Goal: Task Accomplishment & Management: Use online tool/utility

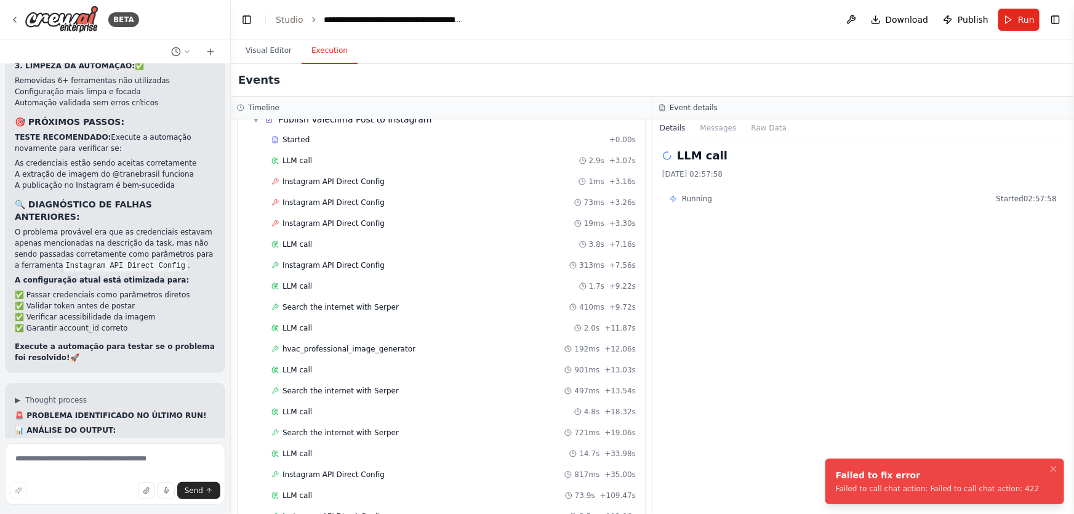
scroll to position [90, 0]
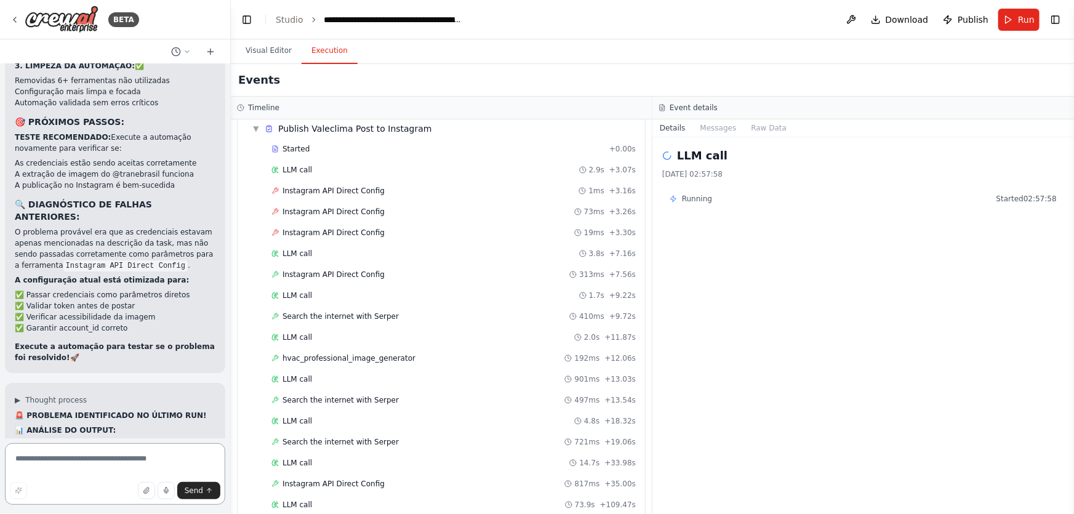
click at [148, 468] on textarea at bounding box center [115, 474] width 220 height 62
paste textarea "**********"
type textarea "**********"
click at [211, 487] on icon "submit" at bounding box center [209, 490] width 7 height 7
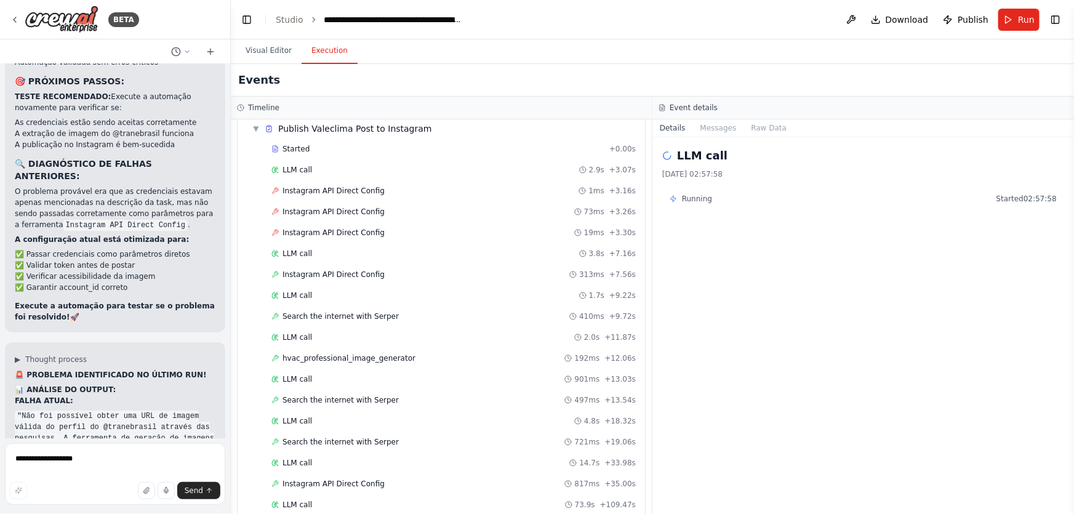
click at [1007, 20] on button "Run" at bounding box center [1018, 20] width 41 height 22
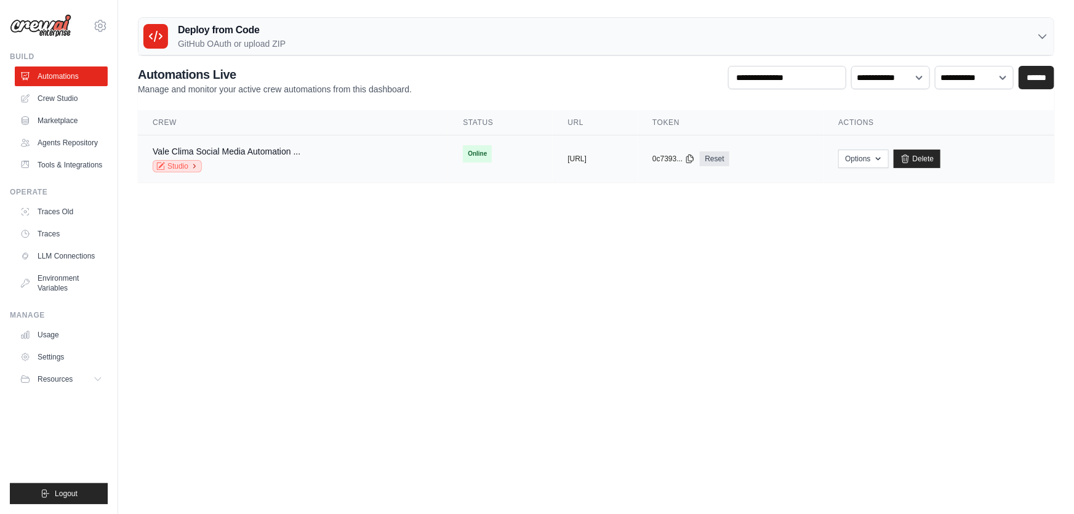
click at [188, 166] on link "Studio" at bounding box center [177, 166] width 49 height 12
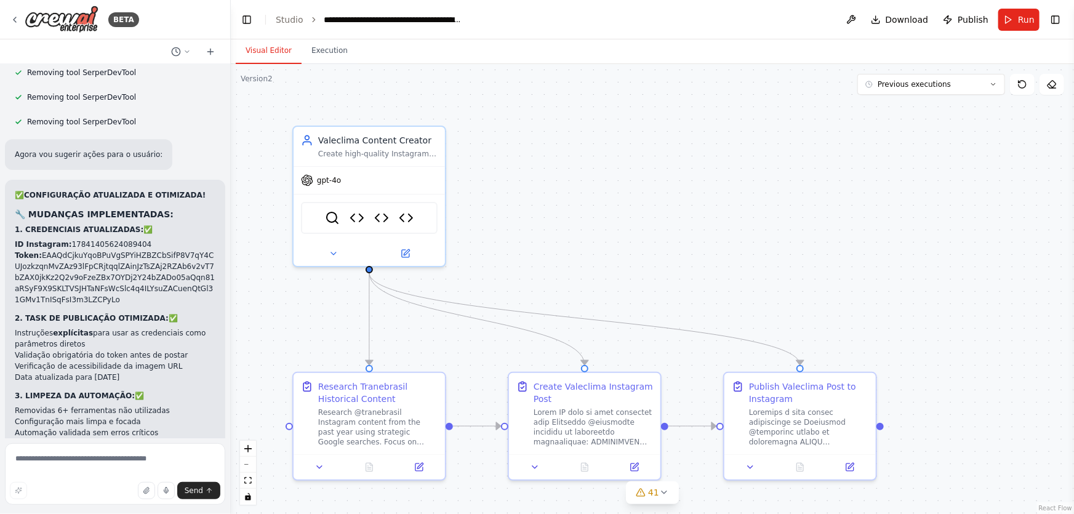
scroll to position [40121, 0]
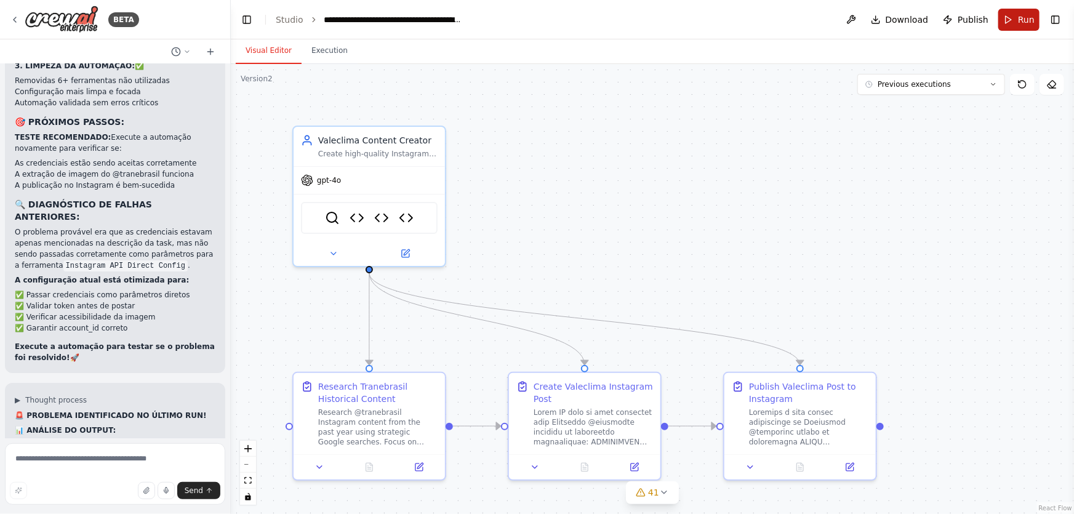
click at [1028, 20] on span "Run" at bounding box center [1026, 20] width 17 height 12
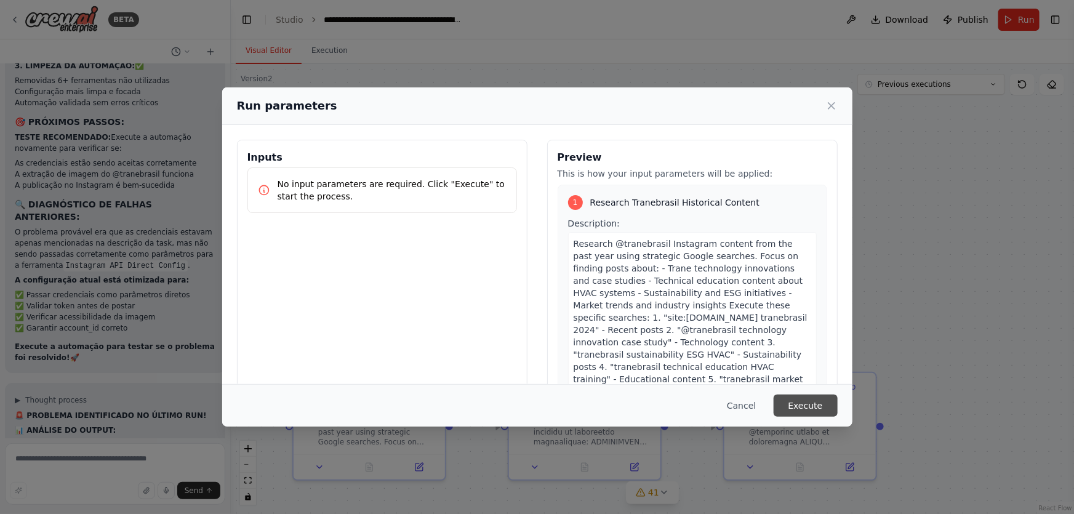
click at [823, 401] on button "Execute" at bounding box center [806, 405] width 64 height 22
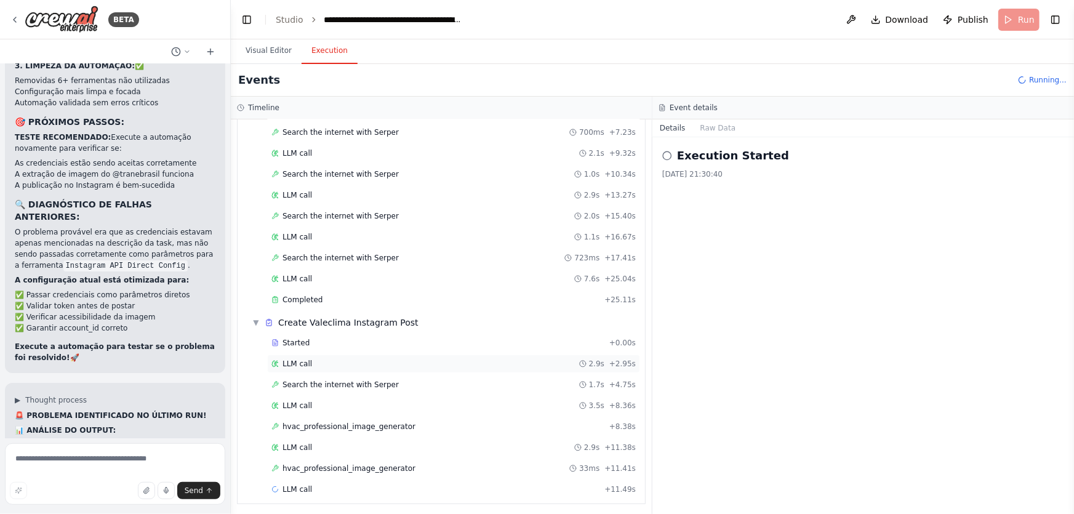
scroll to position [146, 0]
click at [375, 423] on span "hvac_professional_image_generator" at bounding box center [348, 427] width 133 height 10
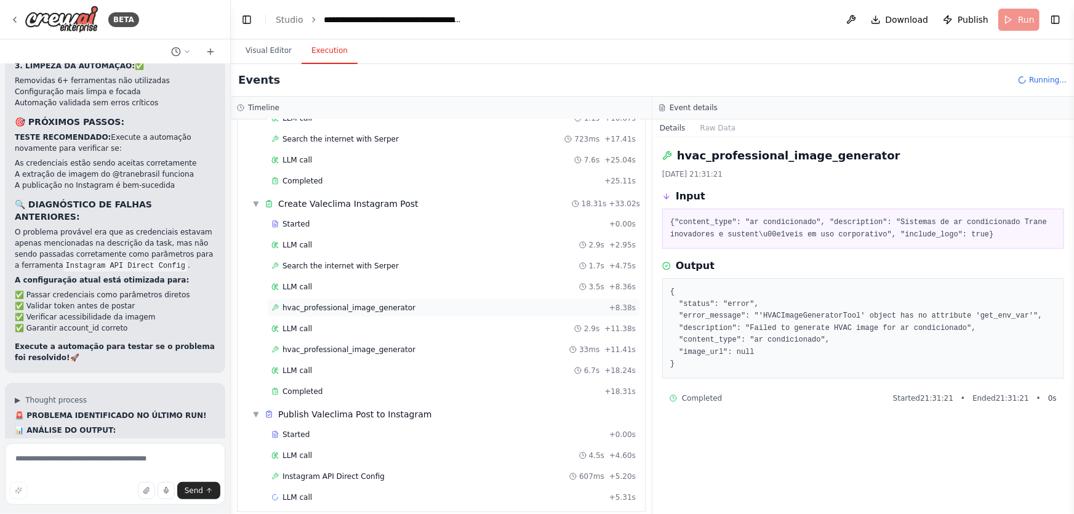
scroll to position [272, 0]
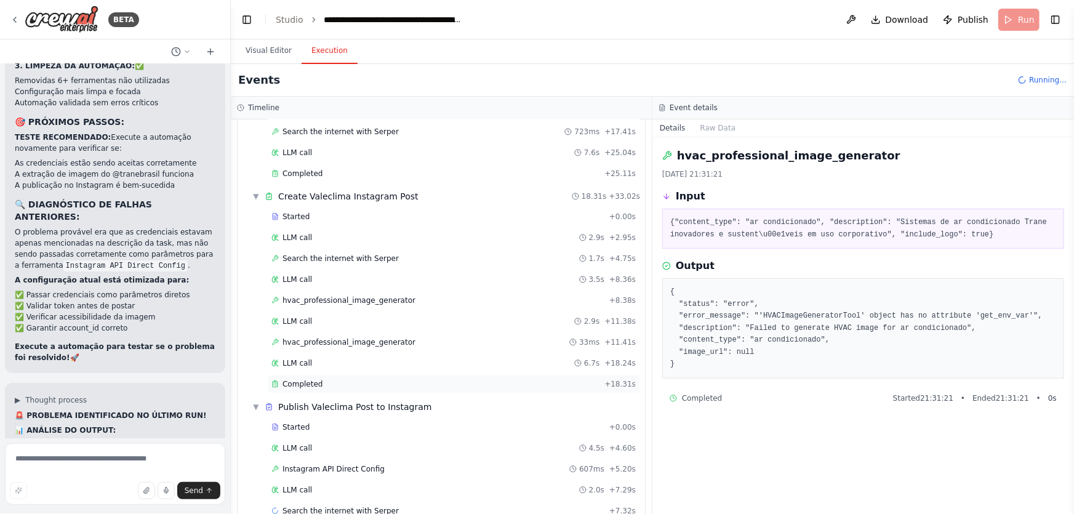
click at [305, 386] on div "Completed + 18.31s" at bounding box center [453, 384] width 373 height 18
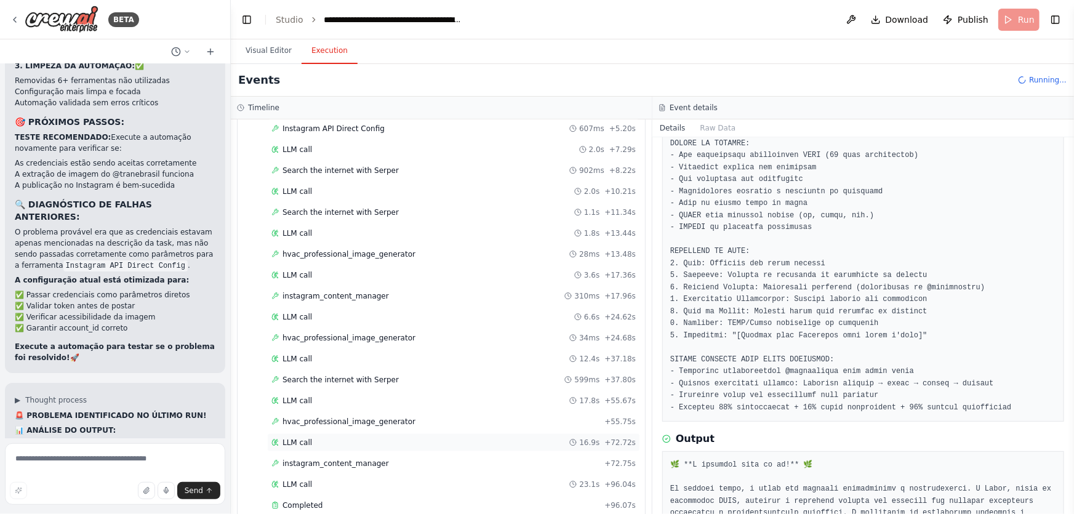
scroll to position [626, 0]
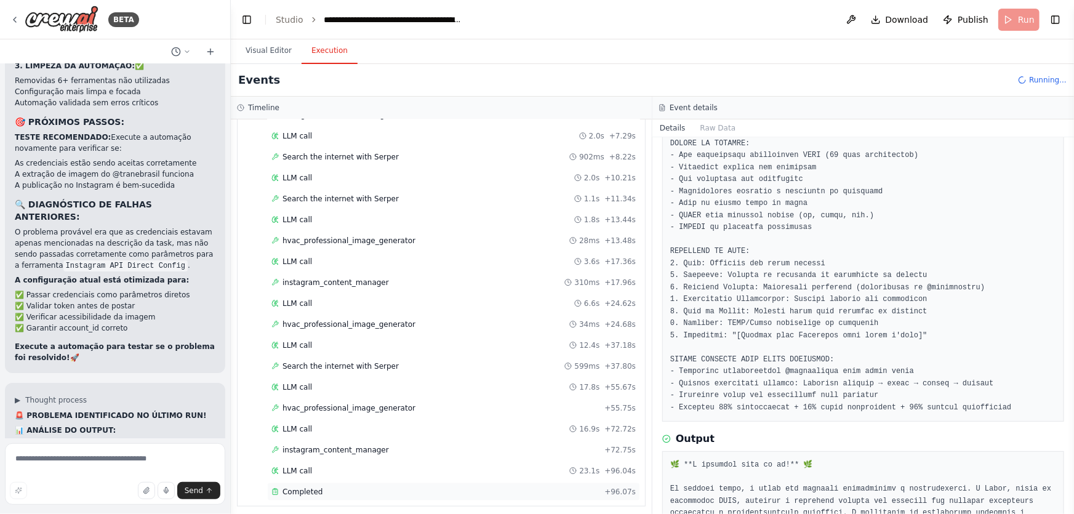
click at [325, 487] on div "Completed" at bounding box center [435, 492] width 328 height 10
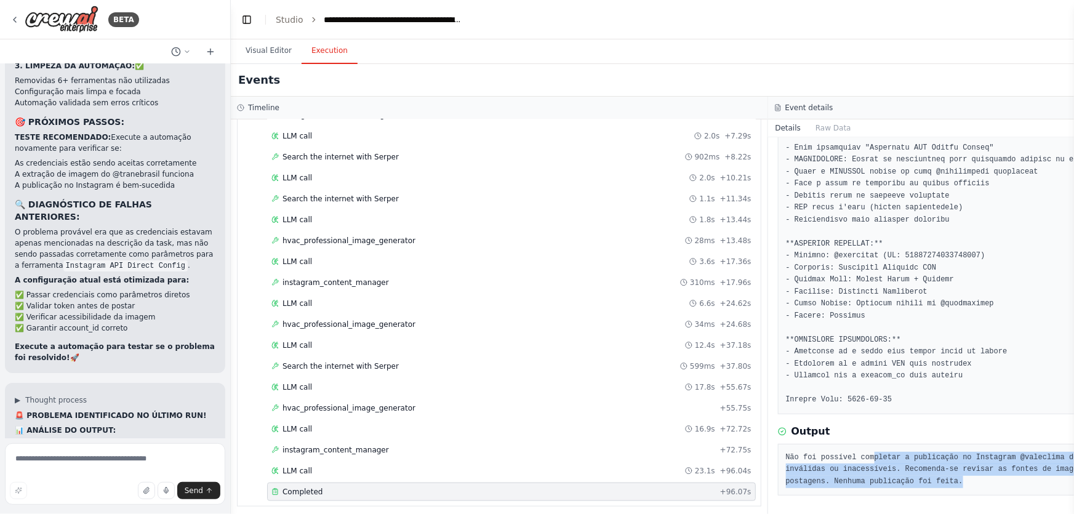
drag, startPoint x: 868, startPoint y: 456, endPoint x: 1034, endPoint y: 480, distance: 167.9
click at [1034, 480] on pre "Não foi possível completar a publicação no Instagram @valeclima devido a erros …" at bounding box center [1037, 470] width 502 height 36
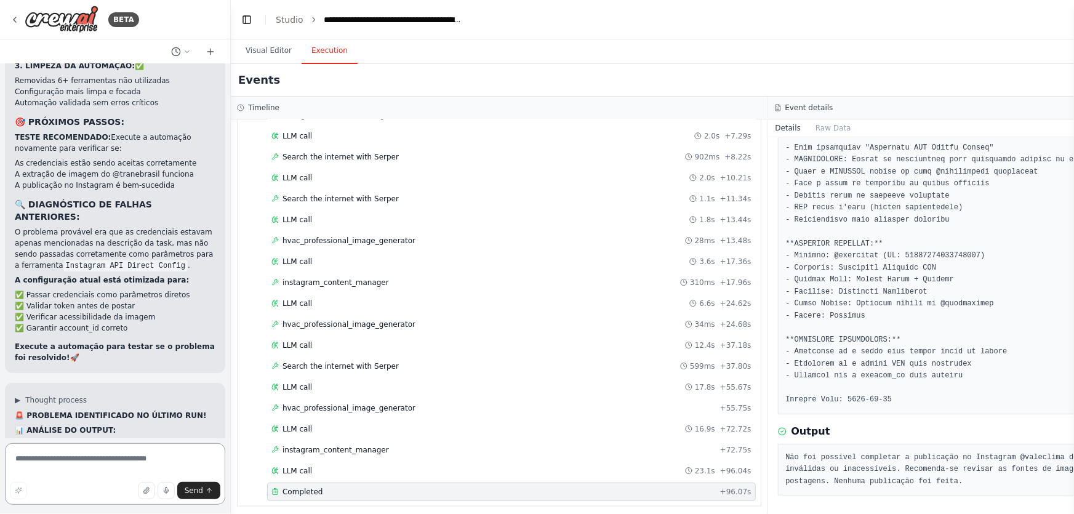
click at [113, 452] on textarea at bounding box center [115, 474] width 220 height 62
paste textarea "**********"
type textarea "**********"
click at [202, 489] on span "Send" at bounding box center [194, 491] width 18 height 10
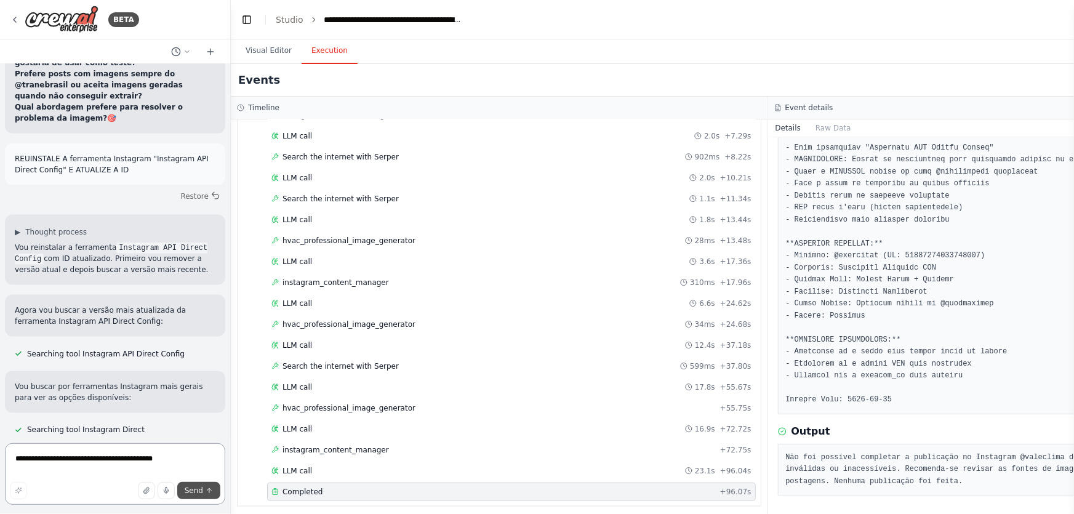
scroll to position [41034, 0]
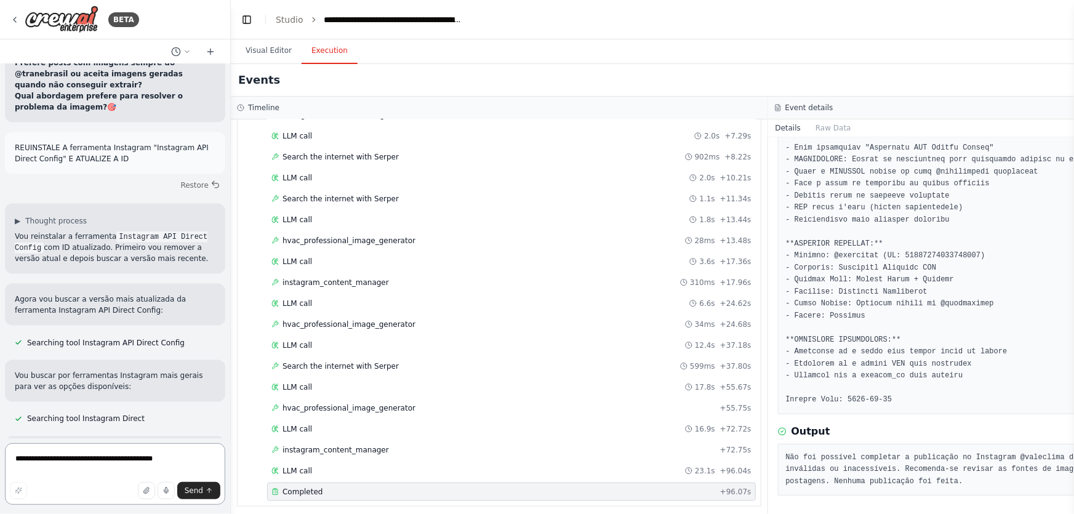
click at [172, 449] on textarea "**********" at bounding box center [115, 474] width 220 height 62
type textarea "*"
click at [154, 468] on textarea at bounding box center [115, 474] width 220 height 62
paste textarea "**********"
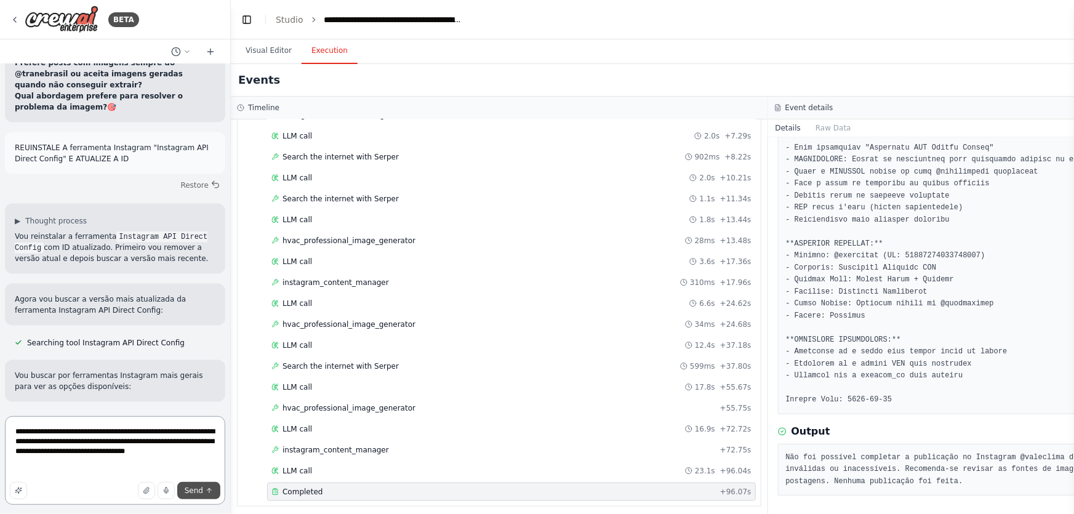
type textarea "**********"
click at [213, 493] on button "Send" at bounding box center [198, 490] width 43 height 17
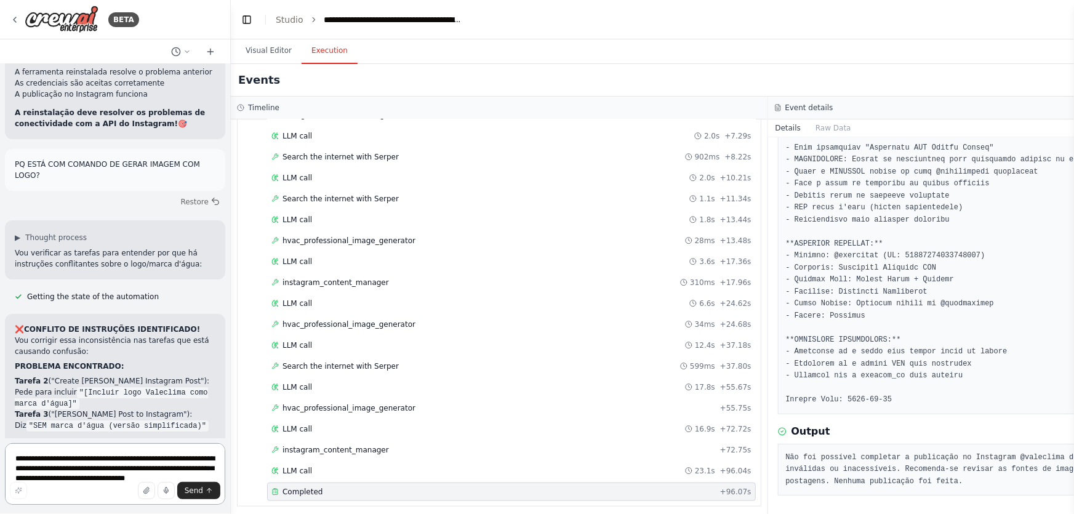
scroll to position [42215, 0]
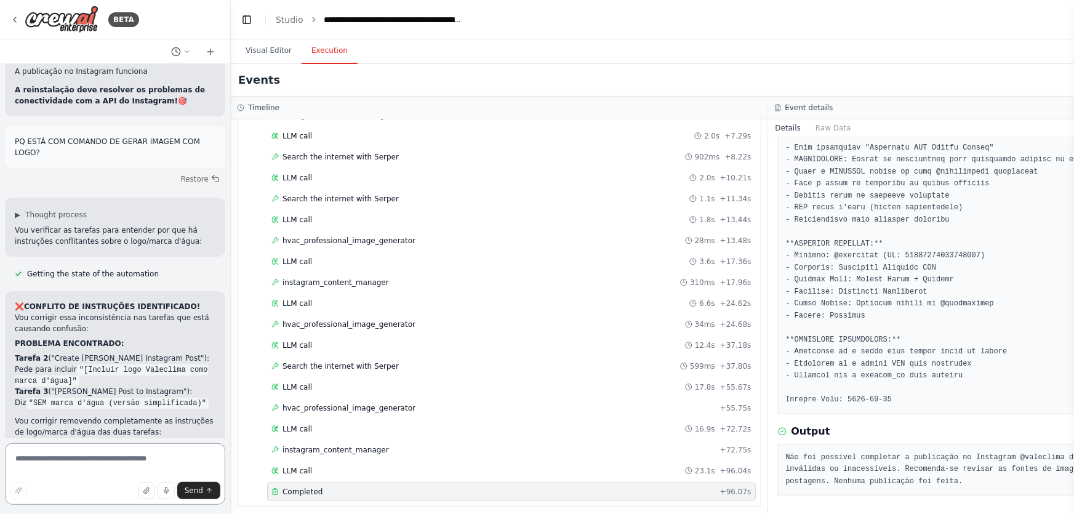
click at [183, 449] on textarea at bounding box center [115, 474] width 220 height 62
paste textarea "**********"
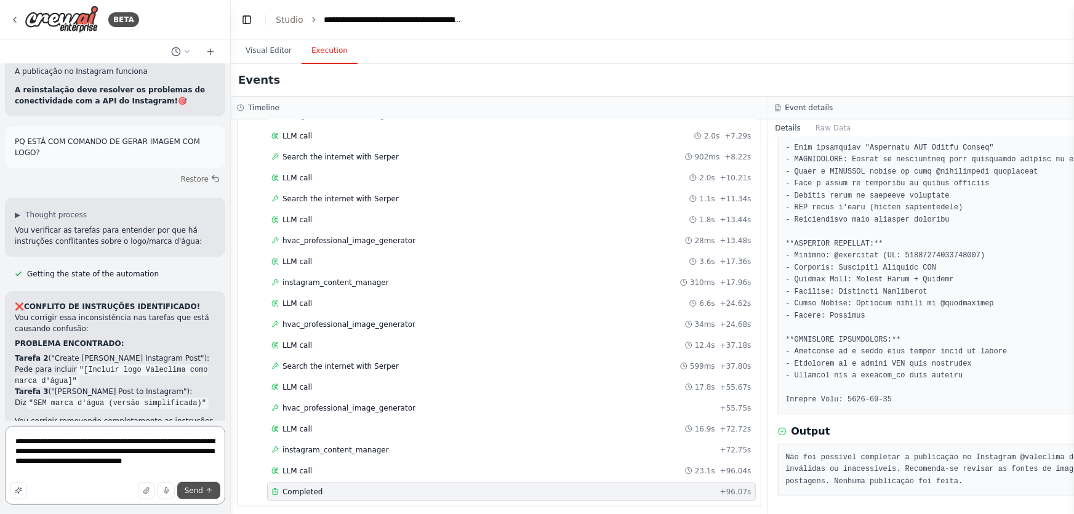
type textarea "**********"
click at [204, 491] on button "Send" at bounding box center [198, 490] width 43 height 17
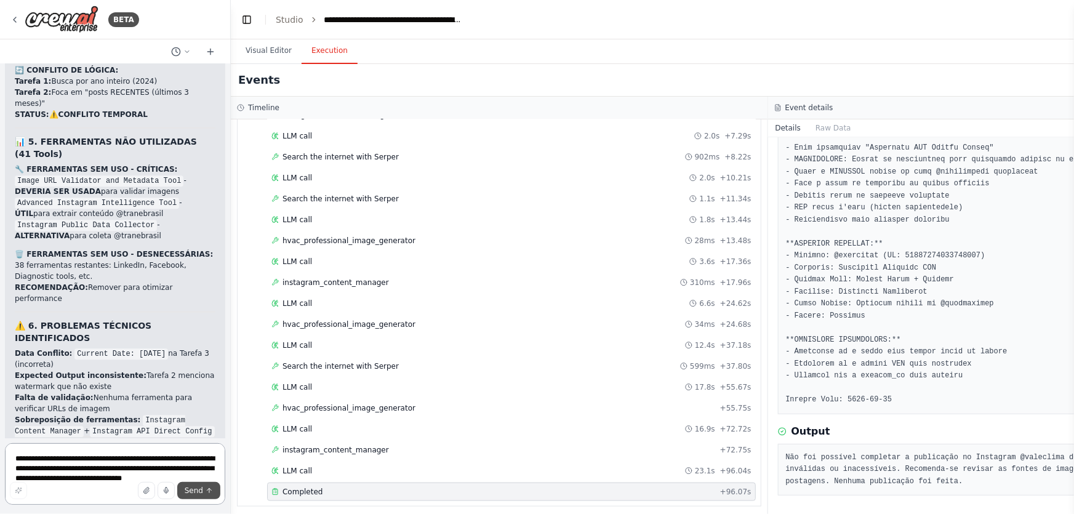
scroll to position [43990, 0]
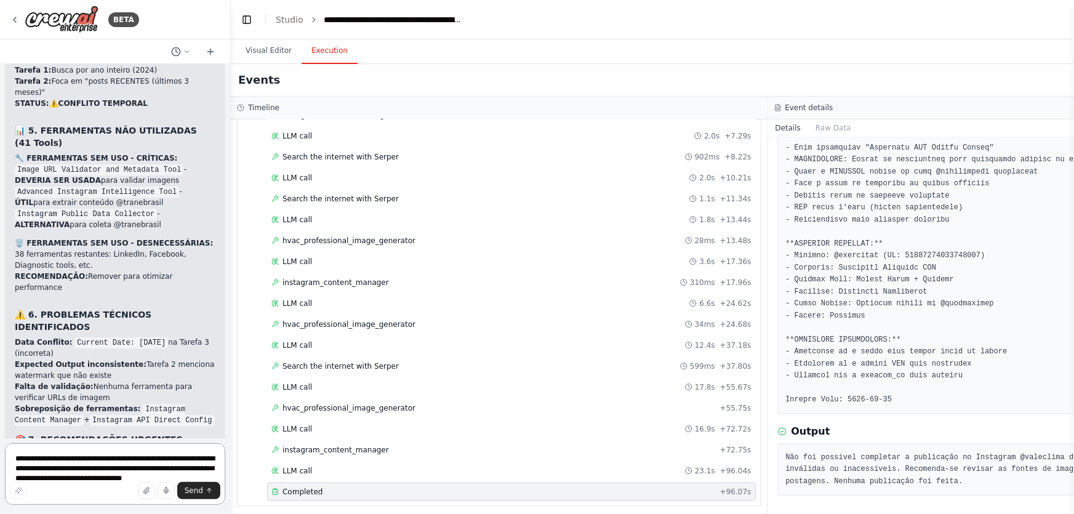
click at [132, 458] on textarea "**********" at bounding box center [115, 474] width 220 height 62
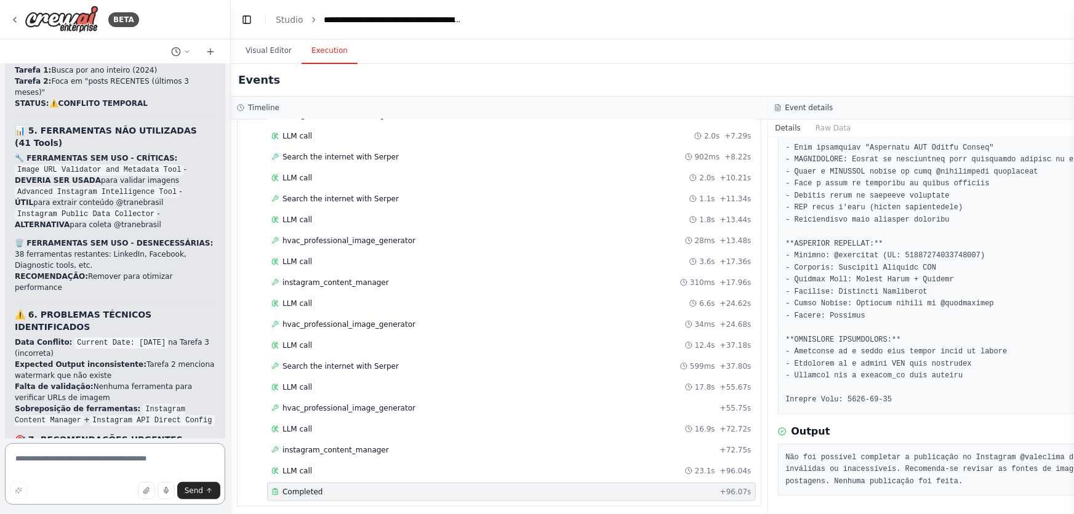
paste textarea "**********"
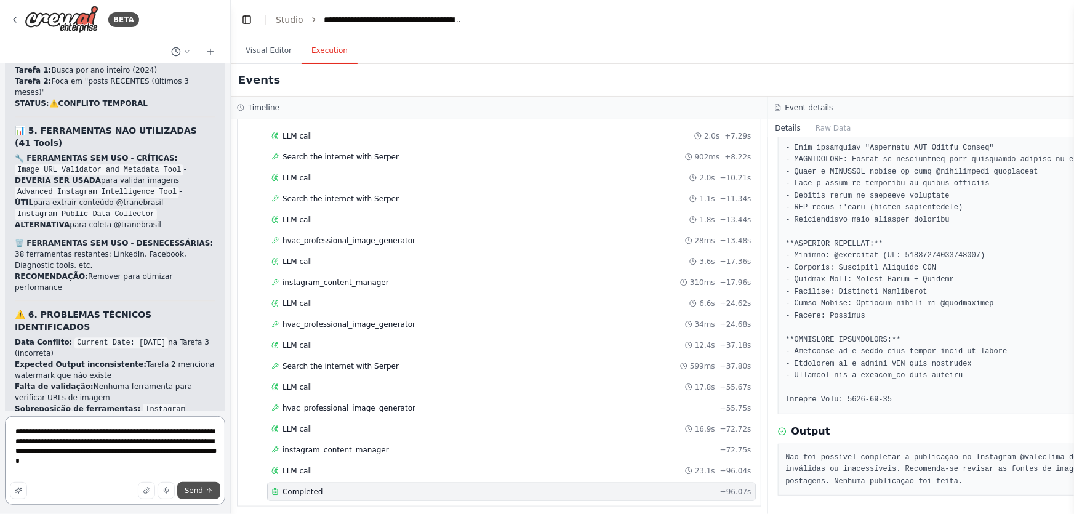
scroll to position [44018, 0]
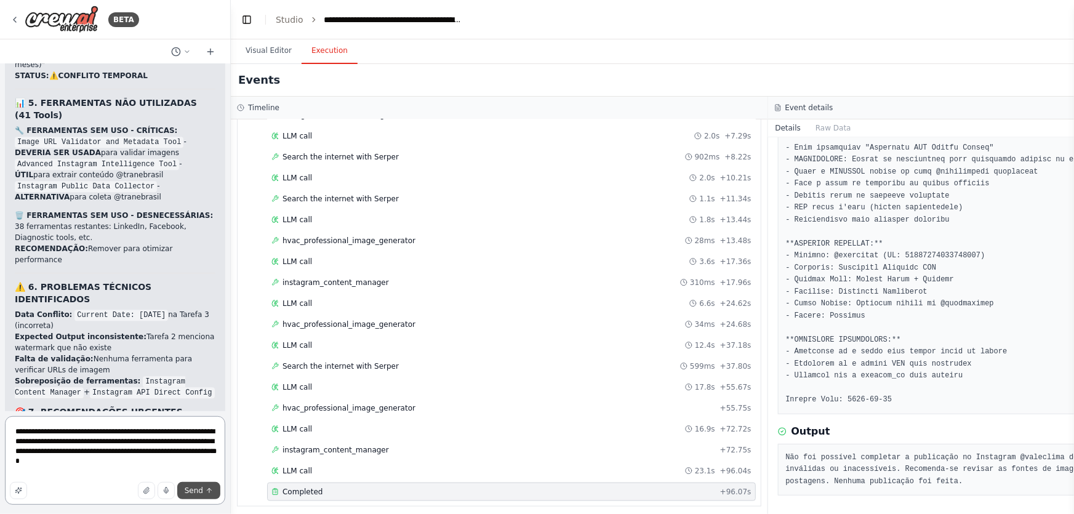
type textarea "**********"
click at [188, 489] on span "Send" at bounding box center [194, 491] width 18 height 10
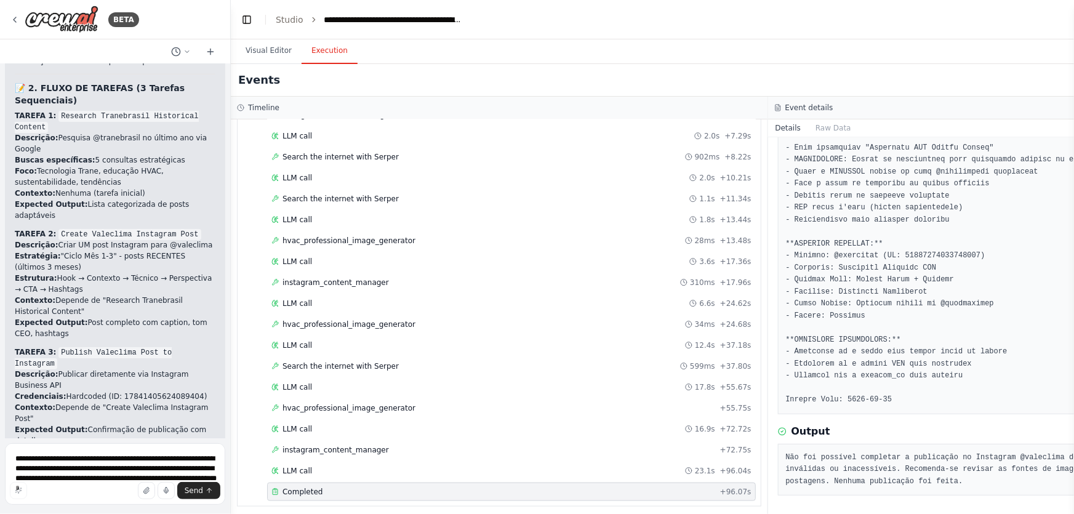
scroll to position [44827, 0]
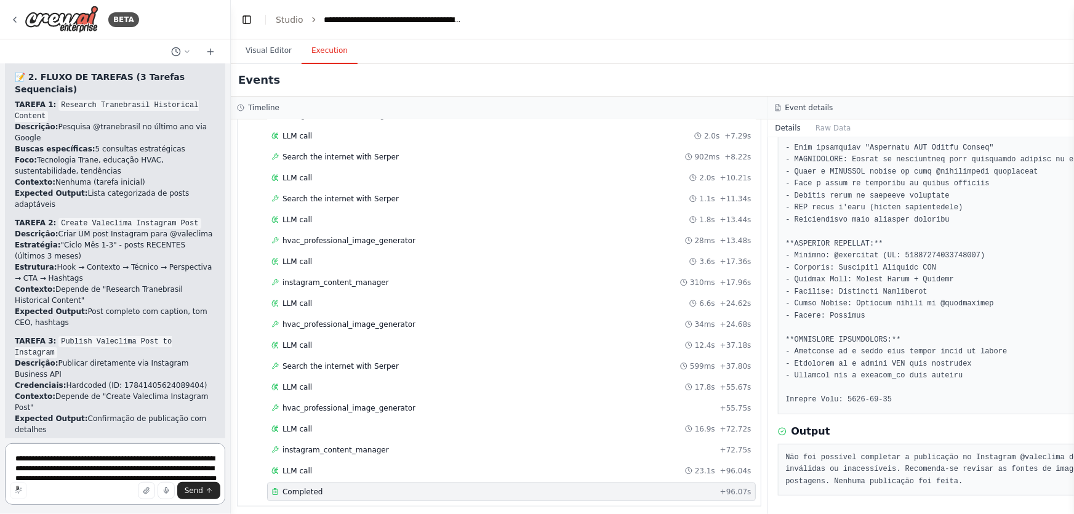
click at [145, 455] on textarea "**********" at bounding box center [115, 474] width 220 height 62
click at [171, 473] on textarea "**********" at bounding box center [115, 474] width 220 height 62
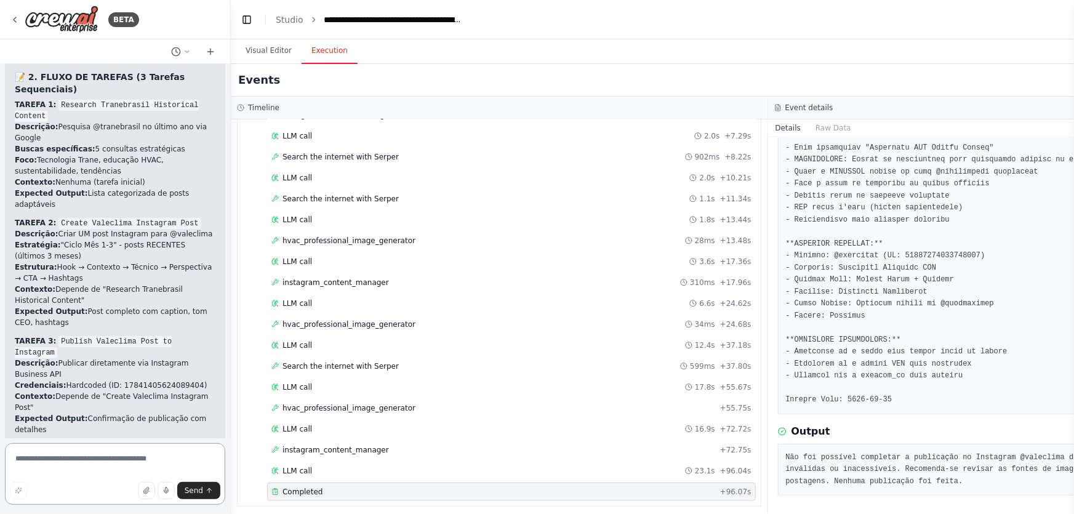
paste textarea "**********"
type textarea "**********"
click at [196, 489] on span "Send" at bounding box center [194, 491] width 18 height 10
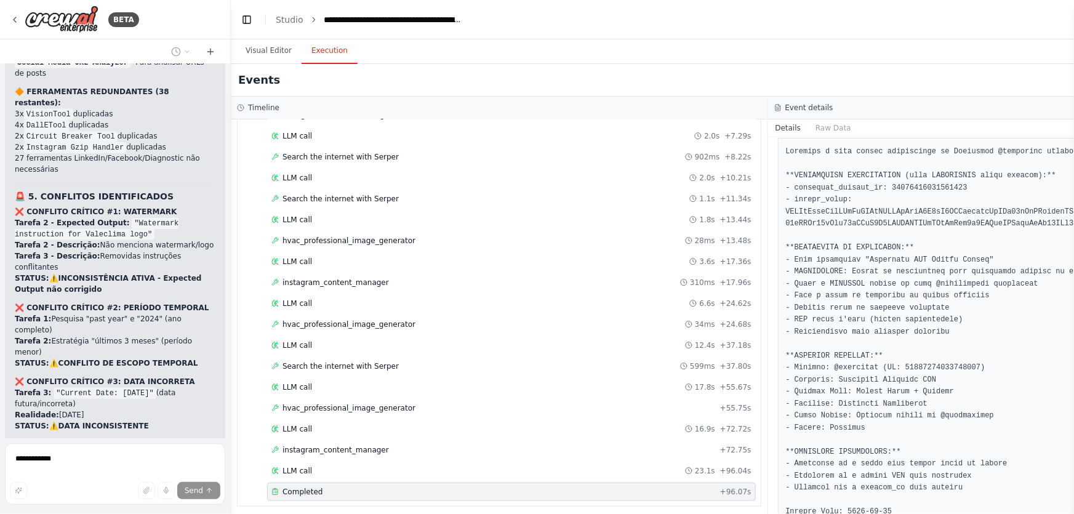
scroll to position [0, 0]
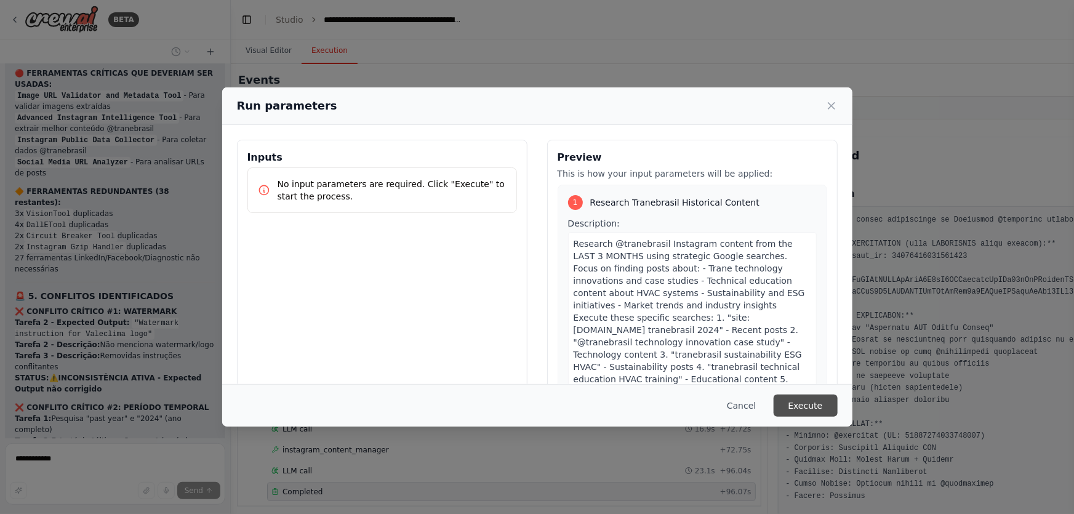
click at [820, 407] on button "Execute" at bounding box center [806, 405] width 64 height 22
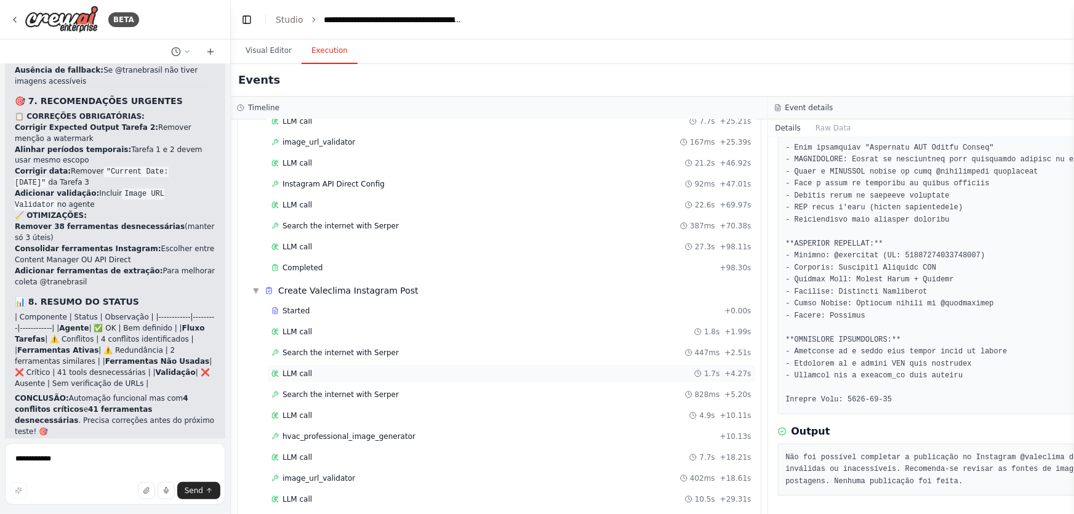
scroll to position [395, 0]
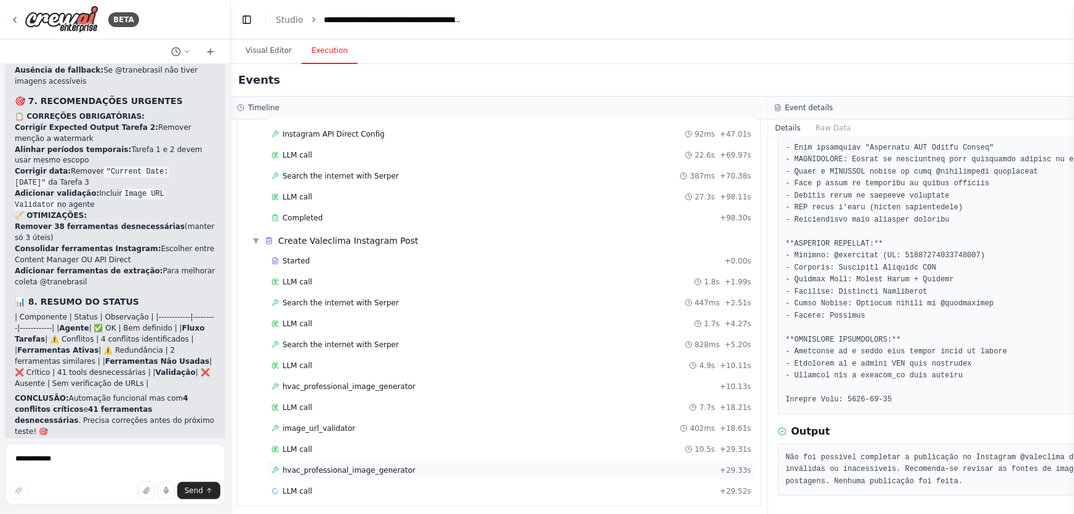
click at [338, 466] on span "hvac_professional_image_generator" at bounding box center [348, 470] width 133 height 10
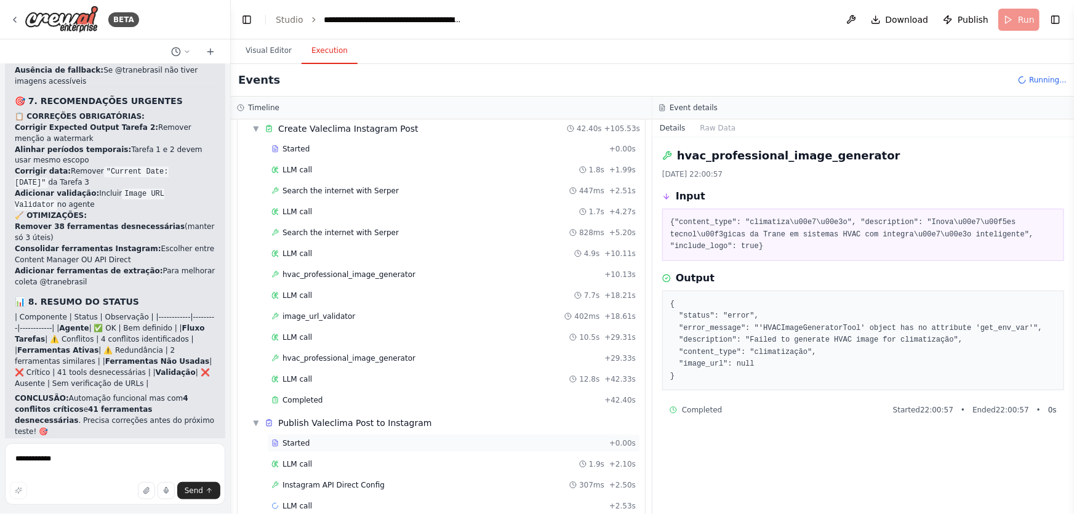
scroll to position [522, 0]
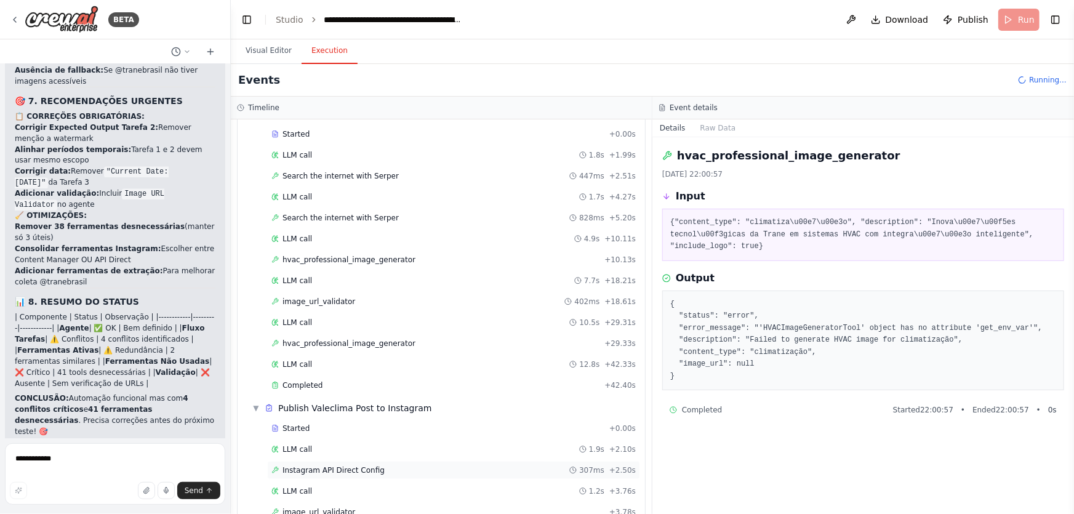
click at [336, 468] on span "Instagram API Direct Config" at bounding box center [333, 470] width 102 height 10
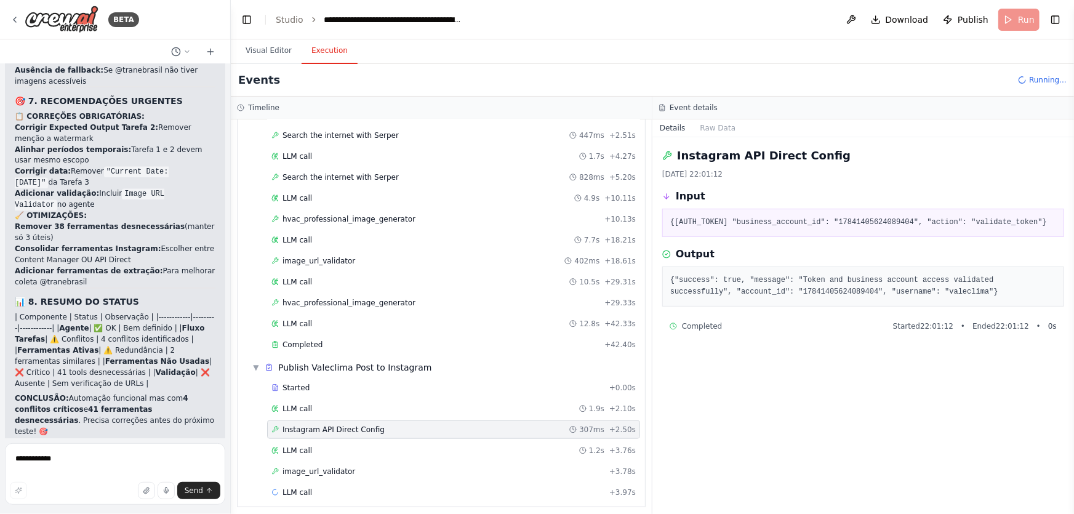
scroll to position [563, 0]
click at [335, 468] on span "image_url_validator" at bounding box center [318, 471] width 73 height 10
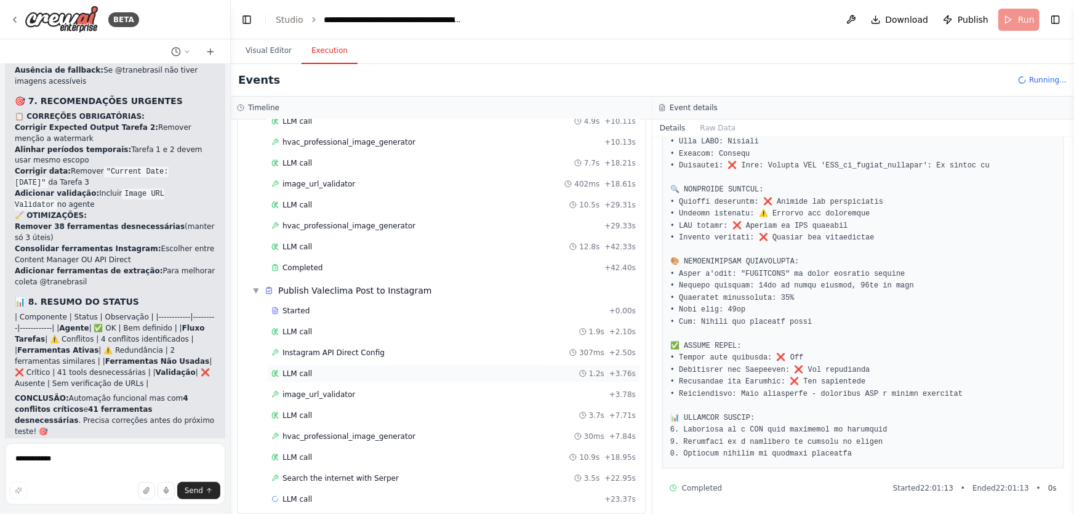
scroll to position [646, 0]
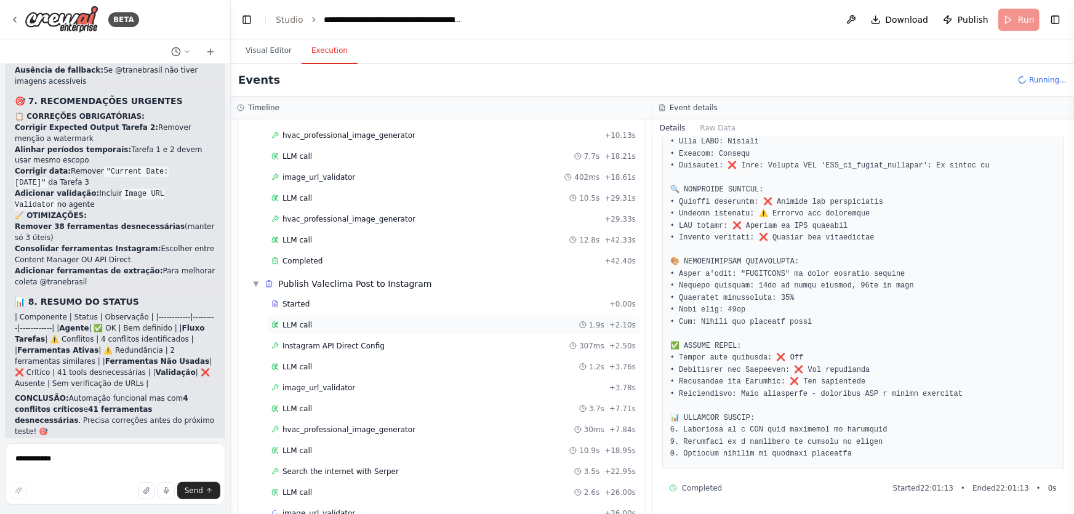
click at [287, 320] on span "LLM call" at bounding box center [297, 325] width 30 height 10
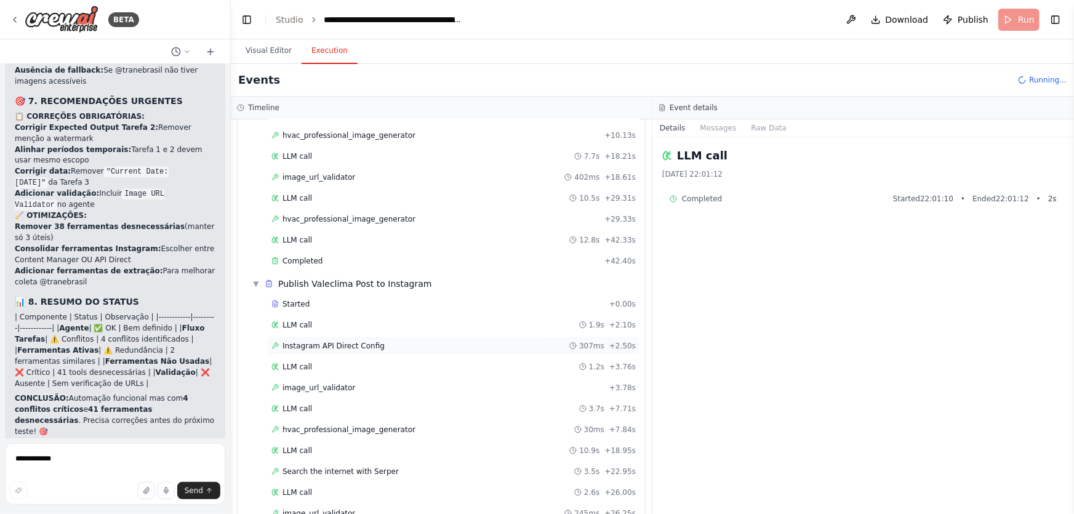
click at [307, 345] on span "Instagram API Direct Config" at bounding box center [333, 346] width 102 height 10
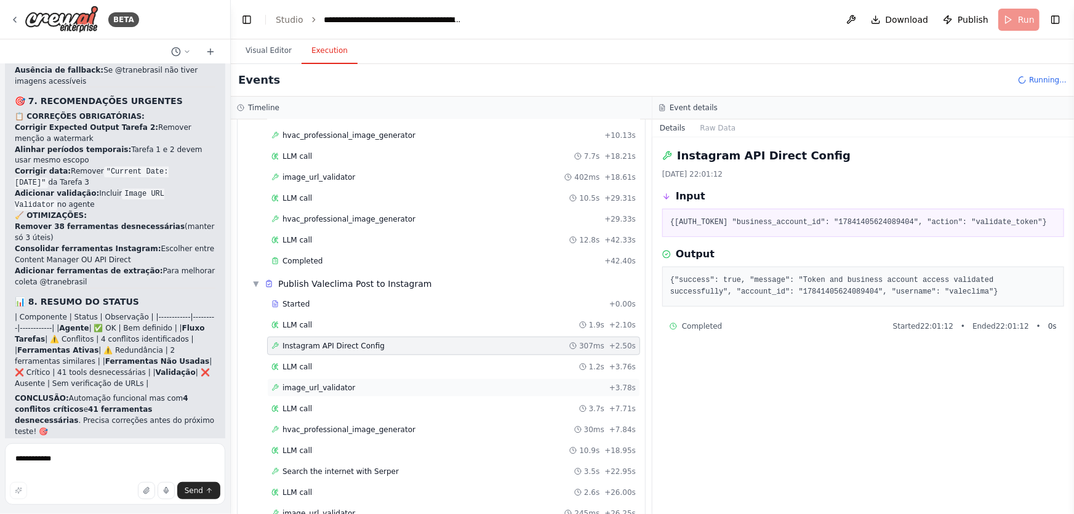
click at [321, 383] on span "image_url_validator" at bounding box center [318, 388] width 73 height 10
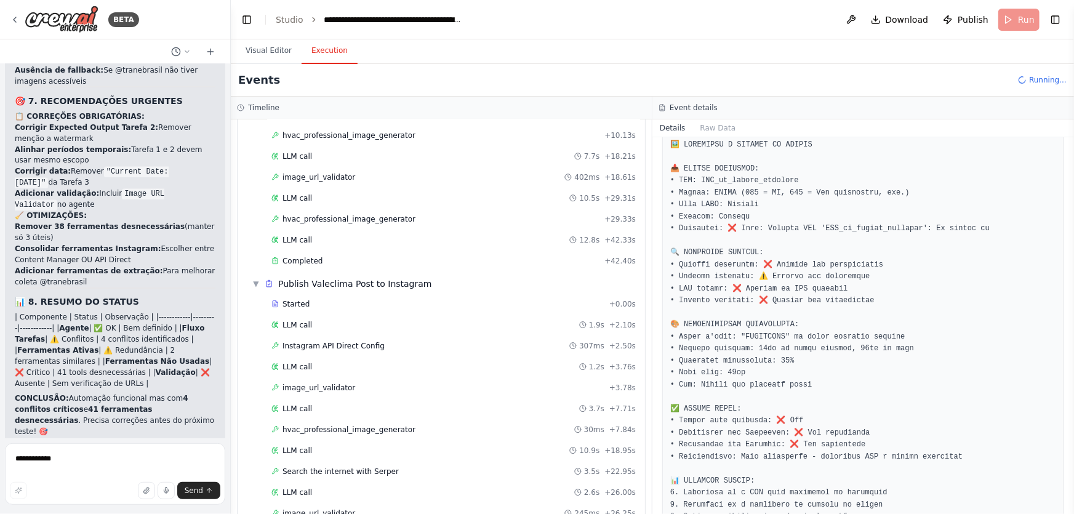
scroll to position [198, 0]
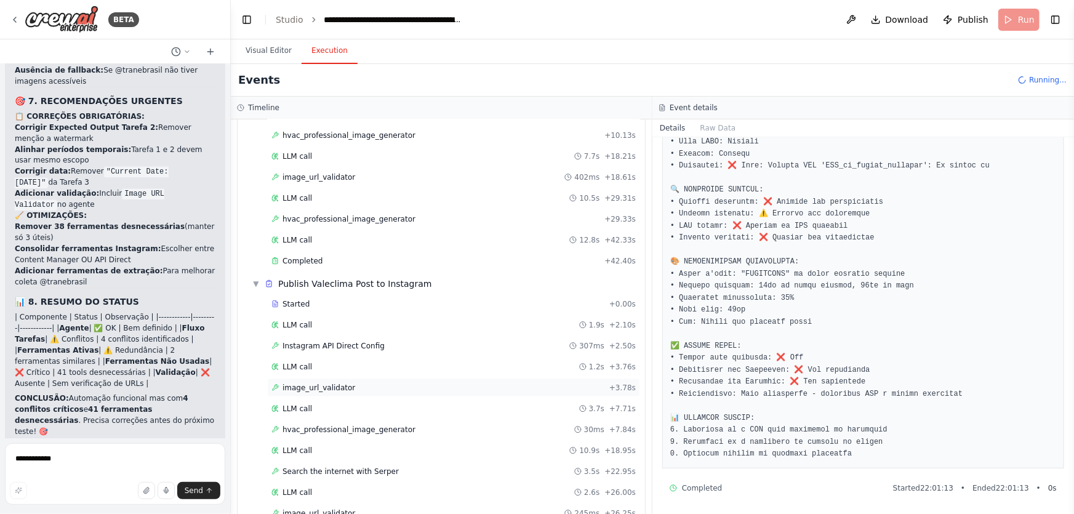
click at [308, 385] on span "image_url_validator" at bounding box center [318, 388] width 73 height 10
click at [294, 362] on span "LLM call" at bounding box center [297, 367] width 30 height 10
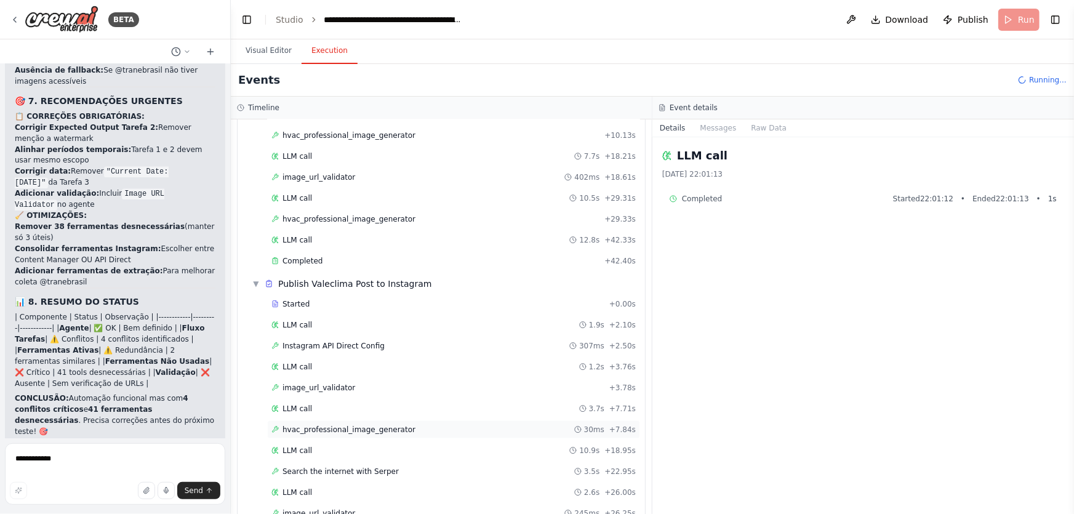
click at [332, 429] on div "hvac_professional_image_generator 30ms + 7.84s" at bounding box center [453, 429] width 373 height 18
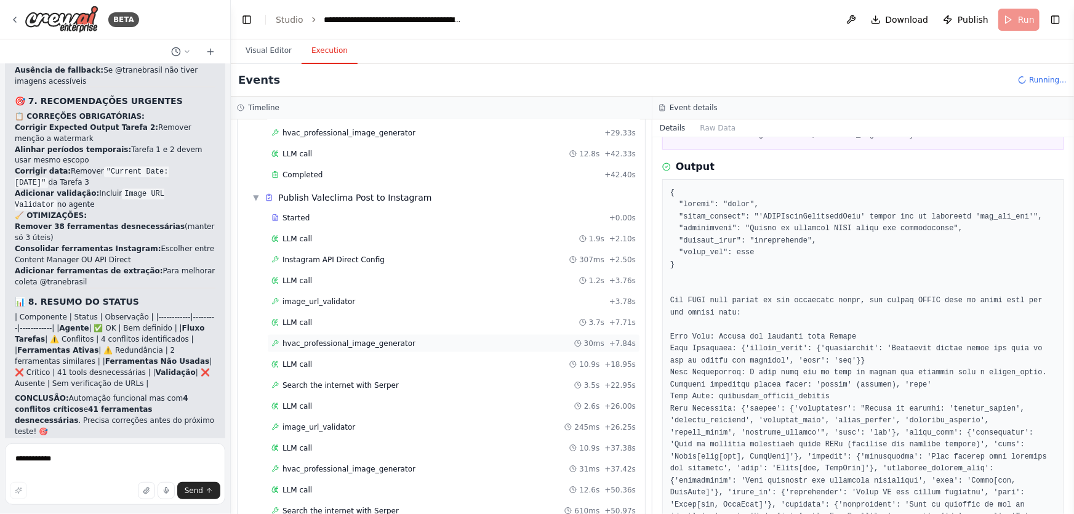
scroll to position [758, 0]
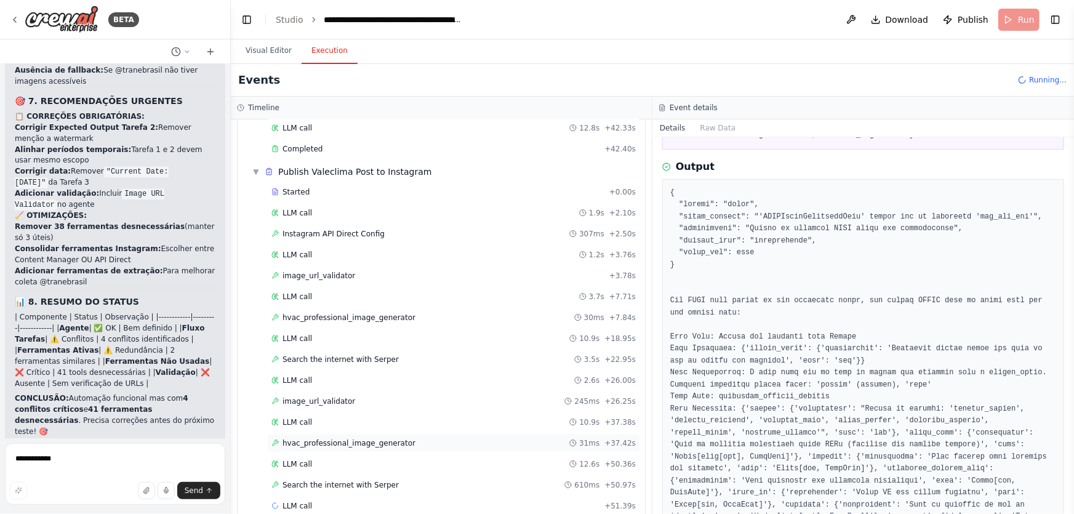
click at [386, 438] on span "hvac_professional_image_generator" at bounding box center [348, 443] width 133 height 10
click at [313, 459] on div "LLM call 12.6s + 50.36s" at bounding box center [453, 464] width 364 height 10
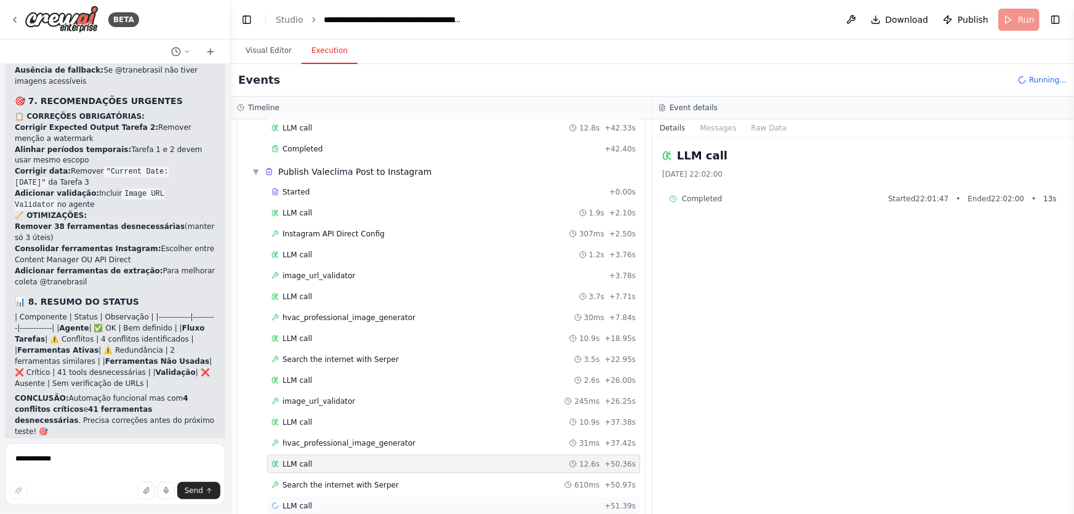
click at [347, 501] on div "LLM call + 51.39s" at bounding box center [453, 506] width 364 height 10
click at [345, 486] on div "Search the internet with Serper 610ms + 50.97s" at bounding box center [453, 485] width 373 height 18
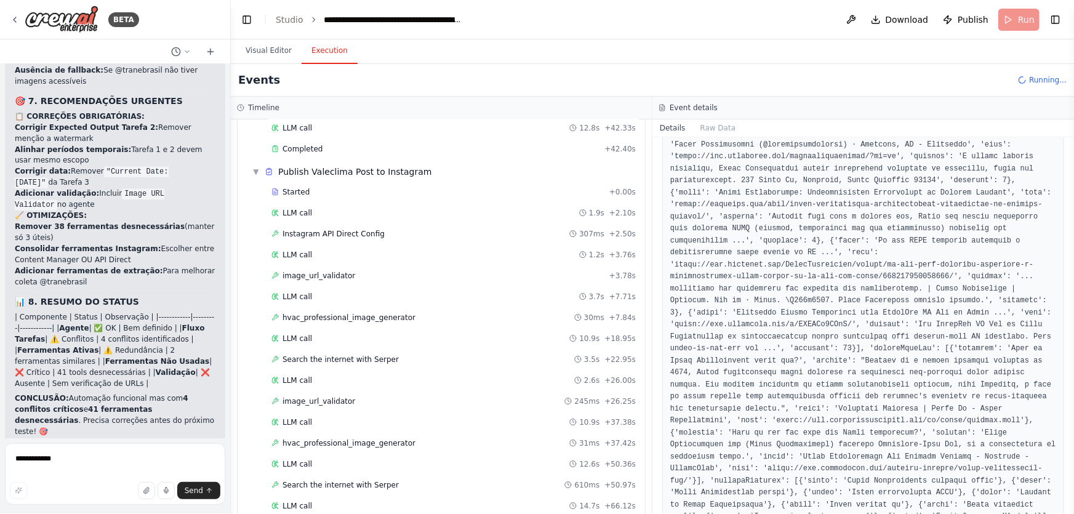
scroll to position [486, 0]
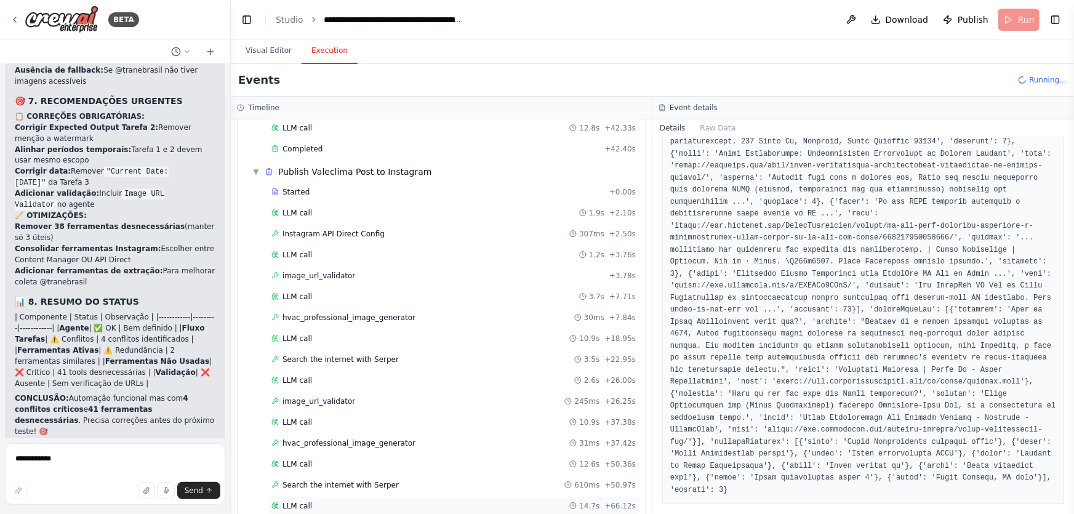
click at [296, 497] on div "LLM call 14.7s + 66.12s" at bounding box center [453, 506] width 373 height 18
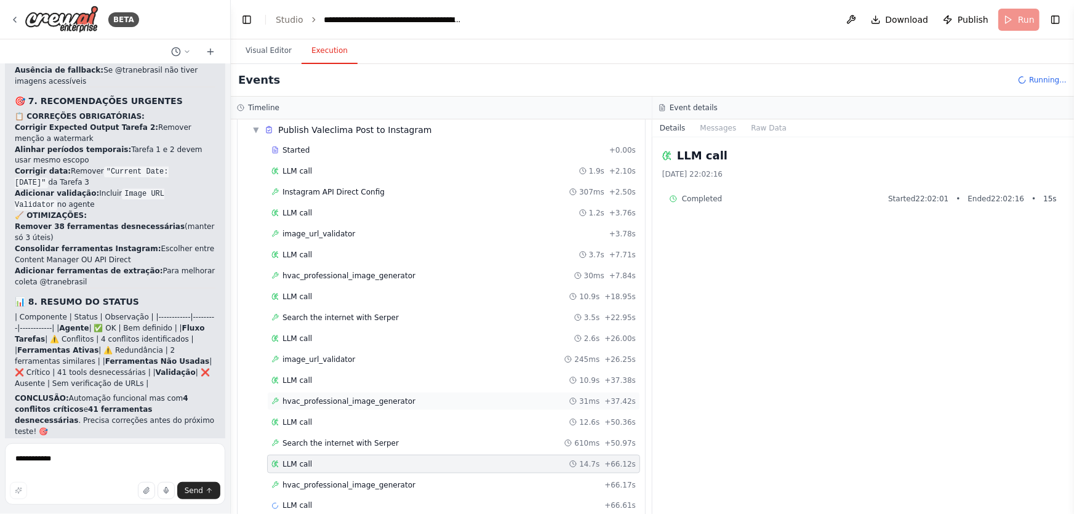
scroll to position [812, 0]
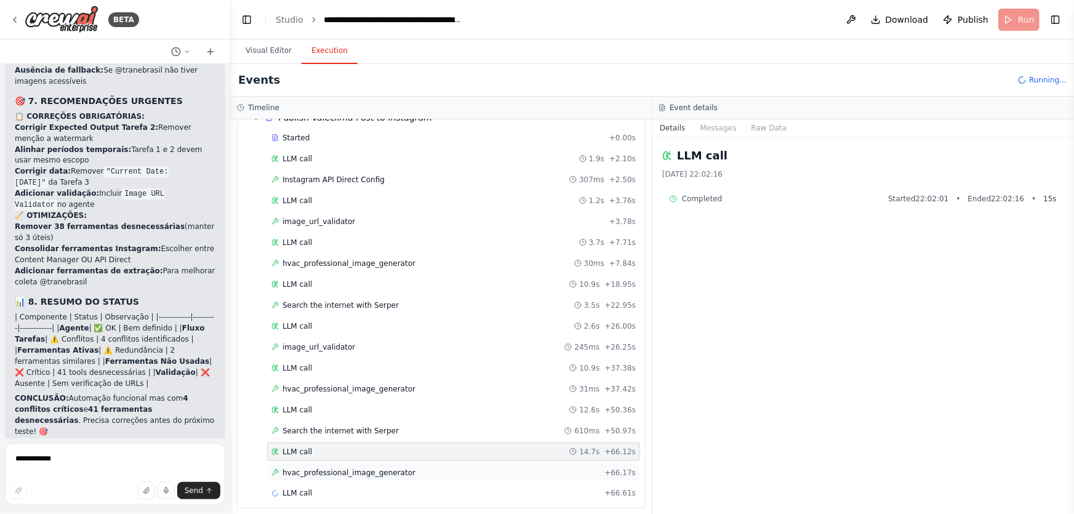
click at [326, 468] on span "hvac_professional_image_generator" at bounding box center [348, 473] width 133 height 10
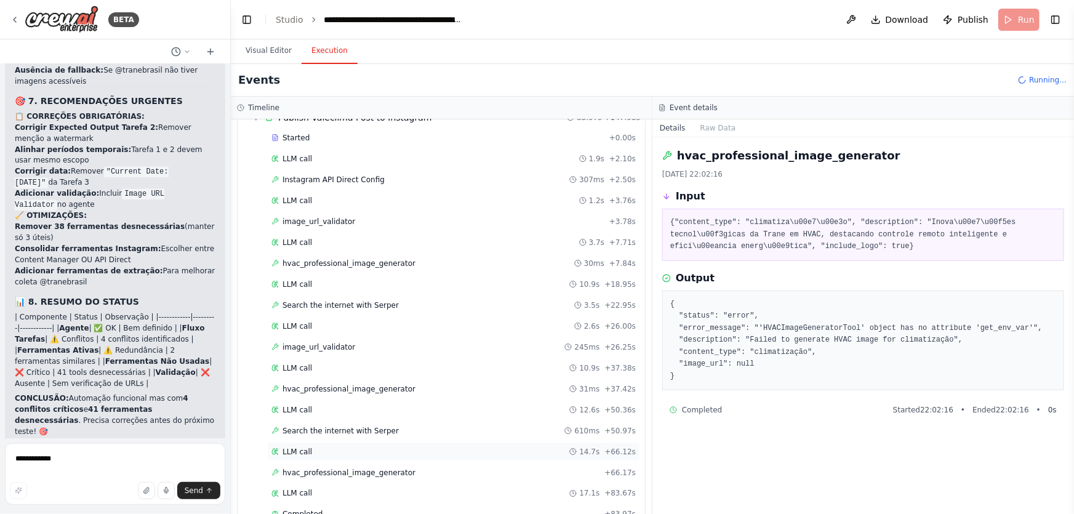
click at [316, 449] on div "LLM call 14.7s + 66.12s" at bounding box center [453, 452] width 364 height 10
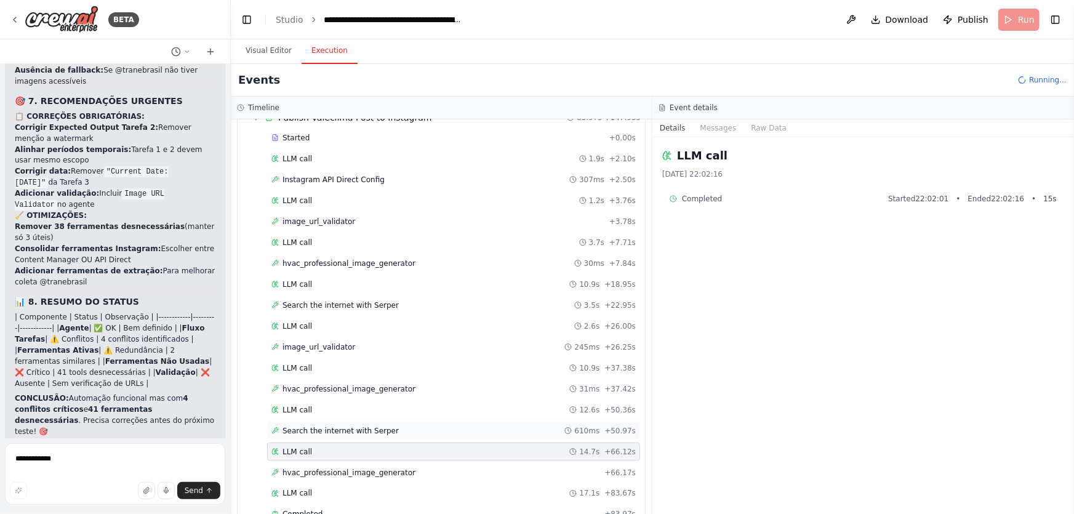
click at [332, 426] on span "Search the internet with Serper" at bounding box center [340, 431] width 116 height 10
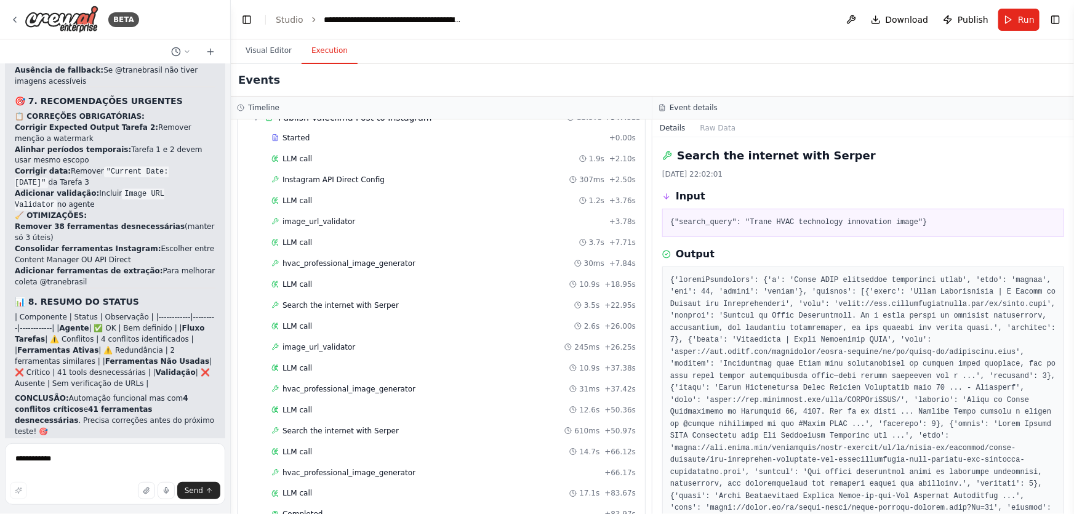
scroll to position [111, 0]
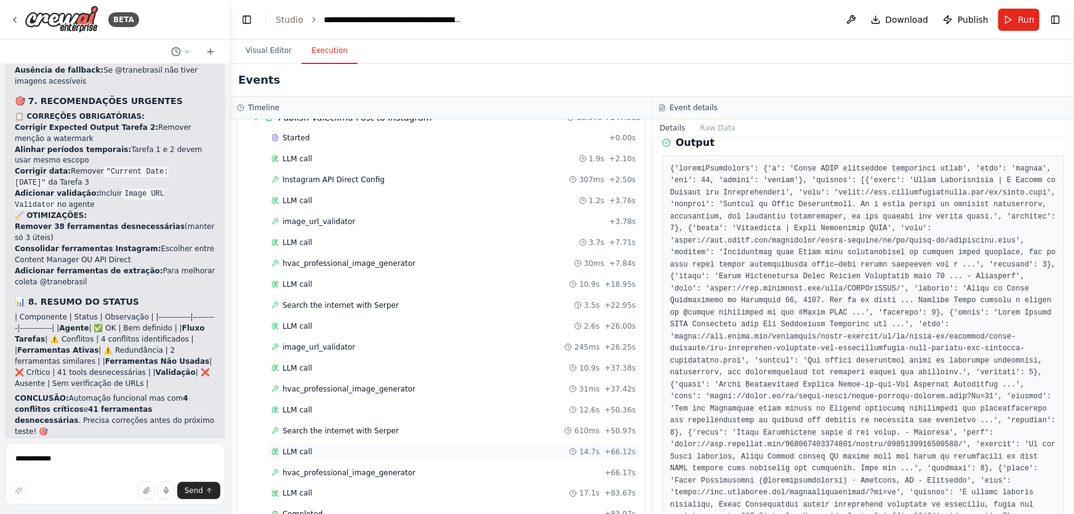
click at [305, 447] on span "LLM call" at bounding box center [297, 452] width 30 height 10
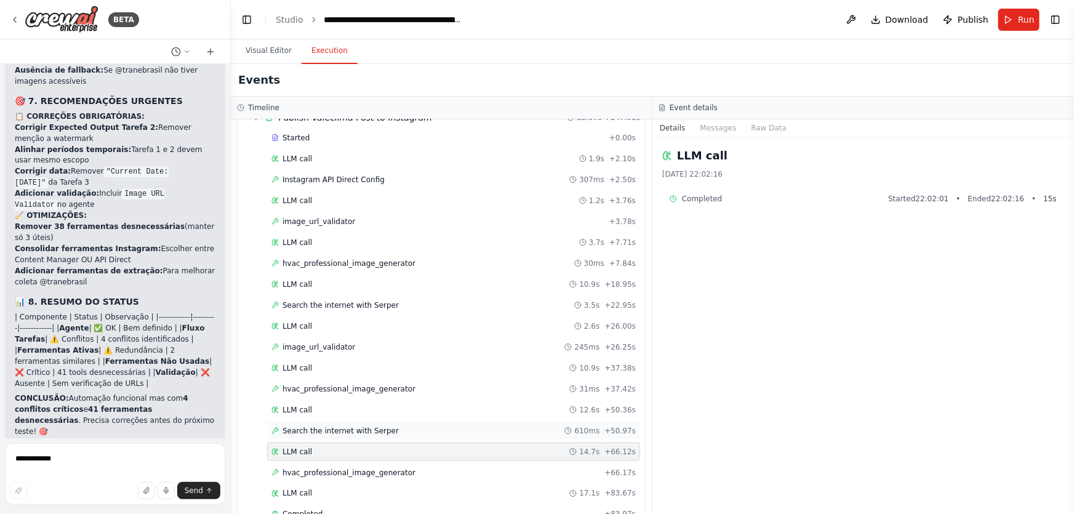
click at [318, 422] on div "Search the internet with Serper 610ms + 50.97s" at bounding box center [453, 431] width 373 height 18
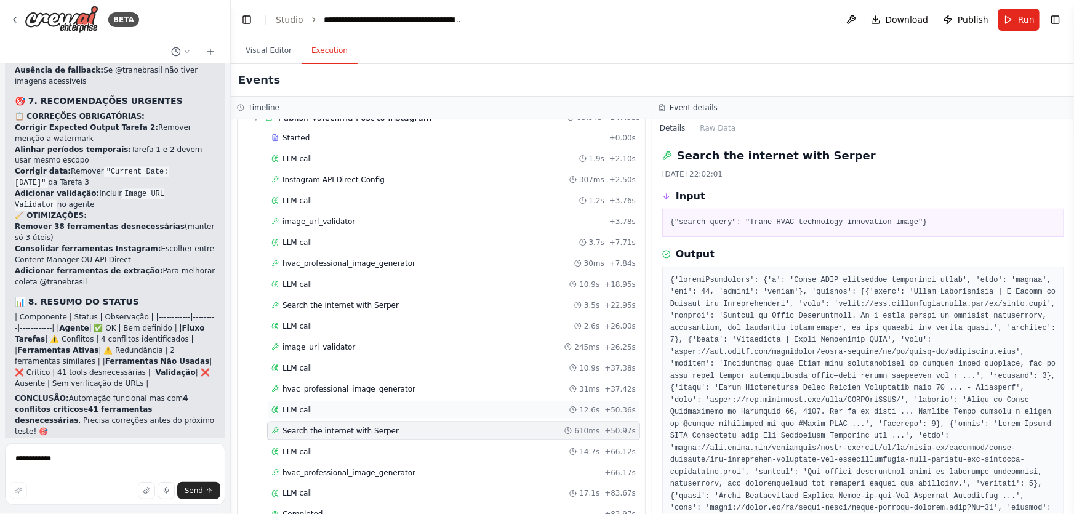
click at [316, 412] on div "LLM call 12.6s + 50.36s" at bounding box center [453, 410] width 373 height 18
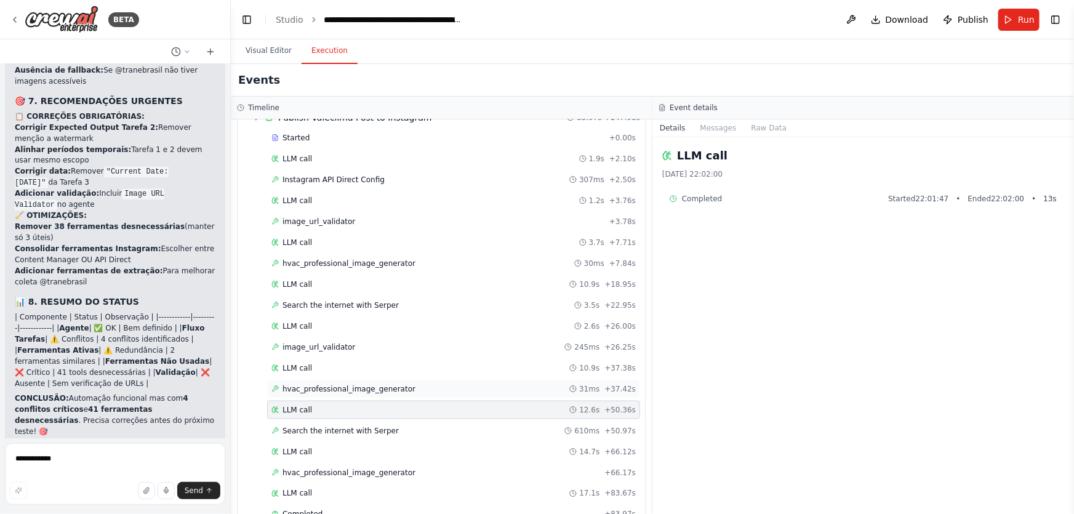
click at [353, 384] on span "hvac_professional_image_generator" at bounding box center [348, 389] width 133 height 10
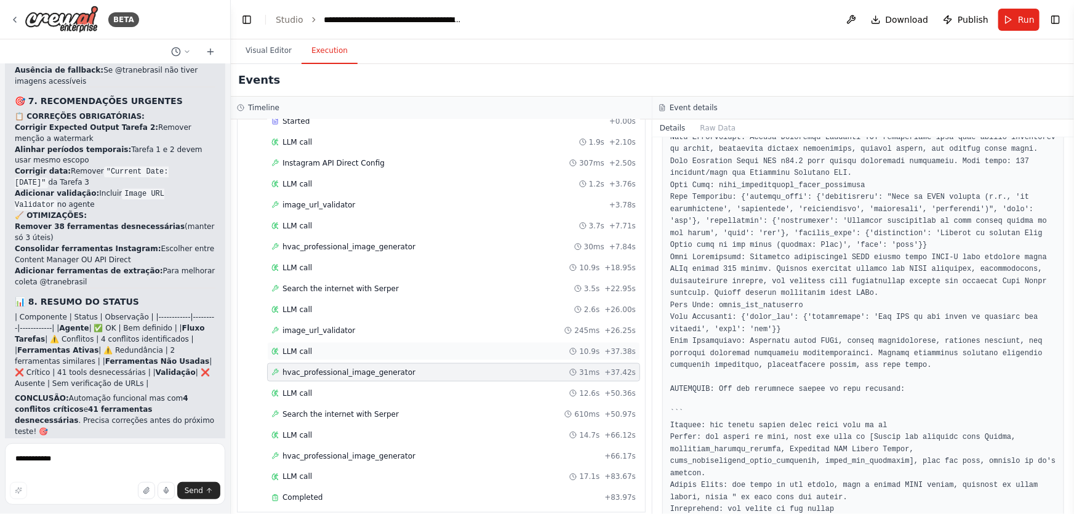
scroll to position [833, 0]
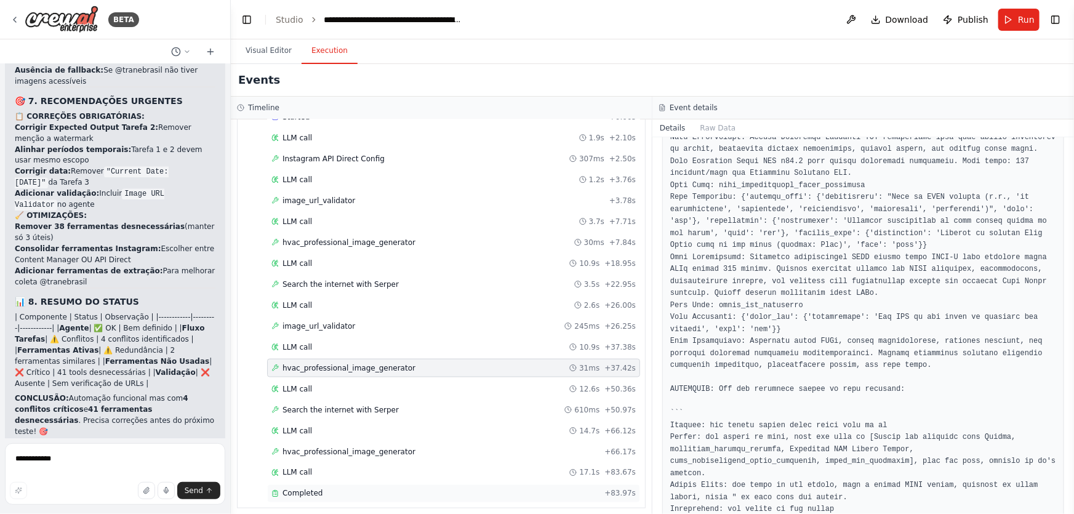
click at [306, 489] on span "Completed" at bounding box center [302, 494] width 40 height 10
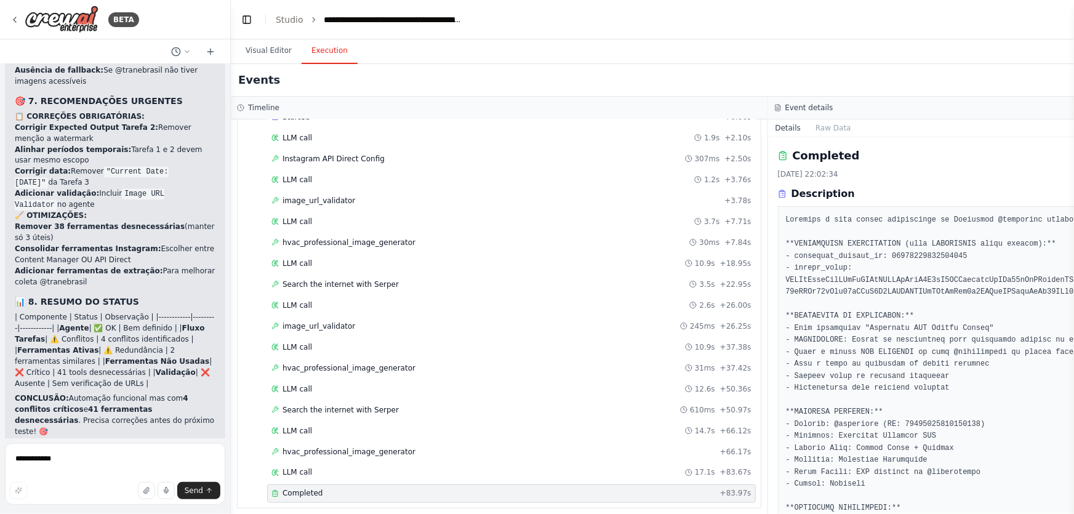
scroll to position [145, 0]
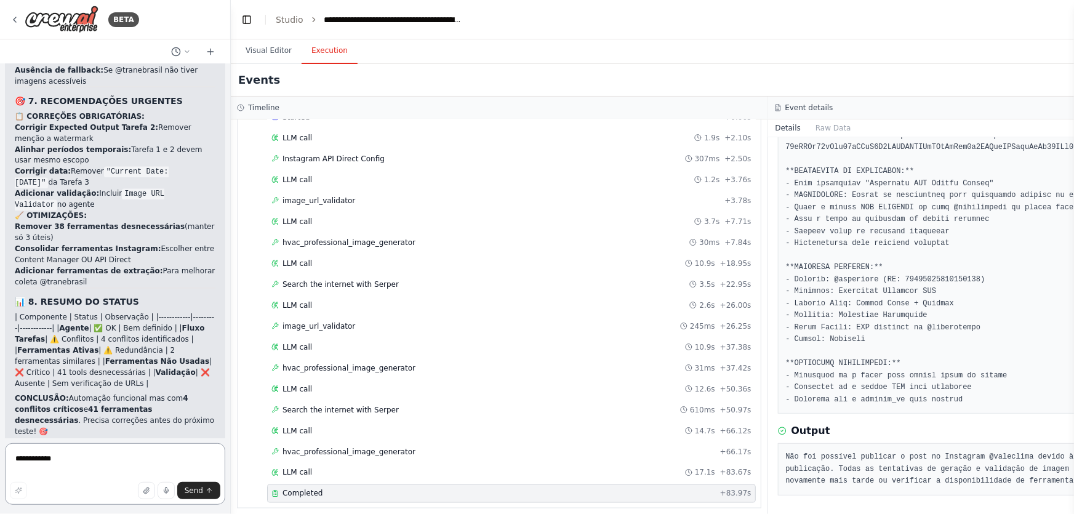
click at [140, 458] on textarea "**********" at bounding box center [115, 474] width 220 height 62
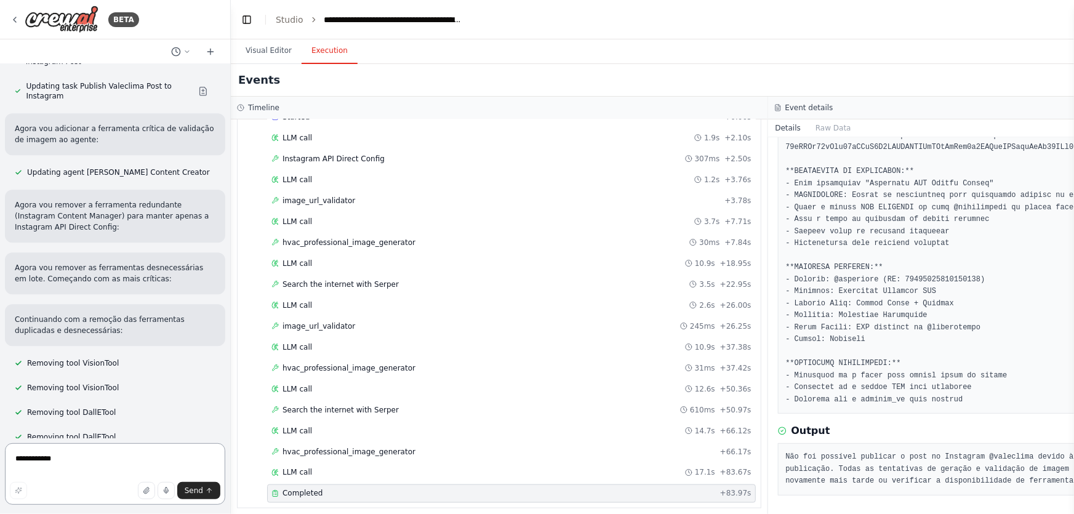
scroll to position [46660, 0]
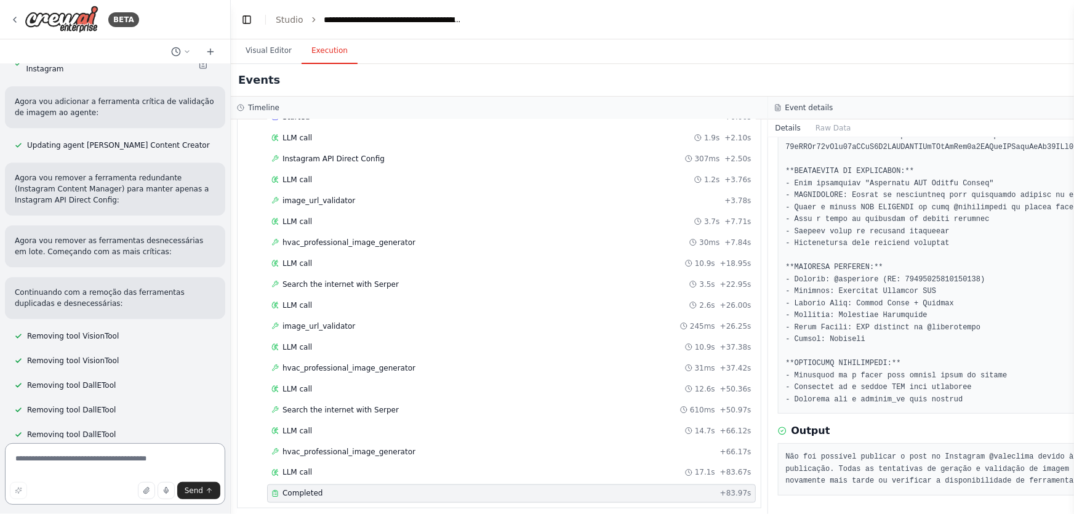
paste textarea "**********"
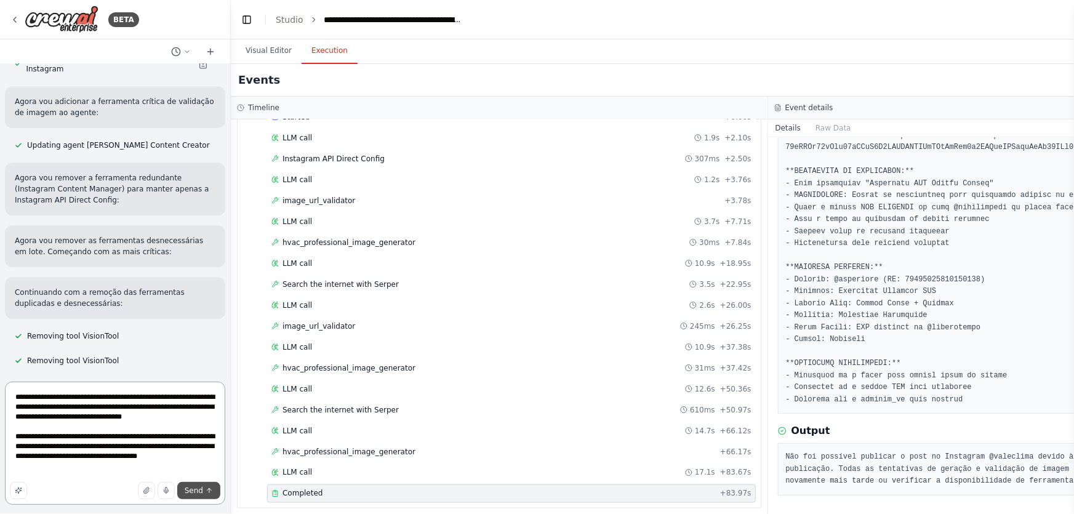
type textarea "**********"
click at [206, 492] on icon "submit" at bounding box center [209, 490] width 7 height 7
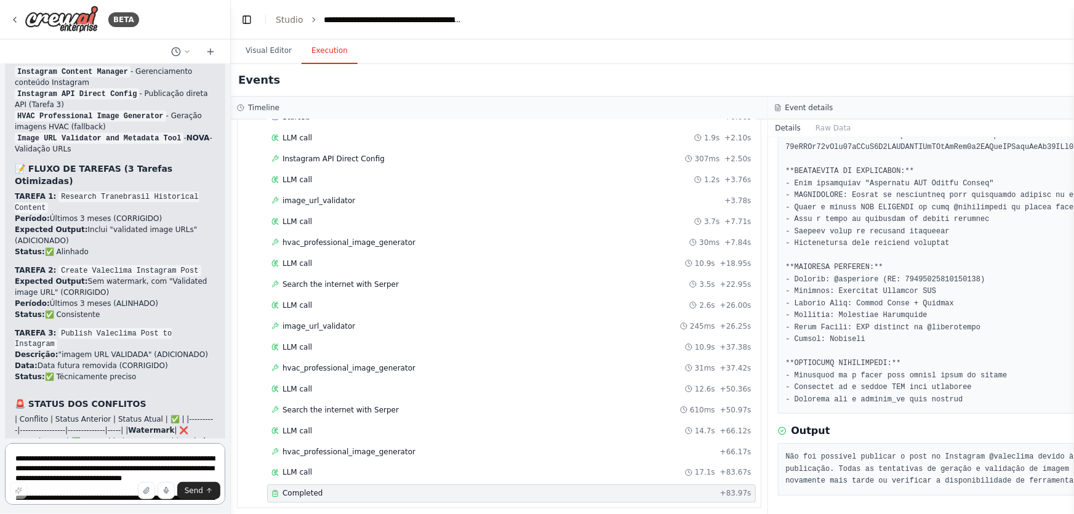
scroll to position [48485, 0]
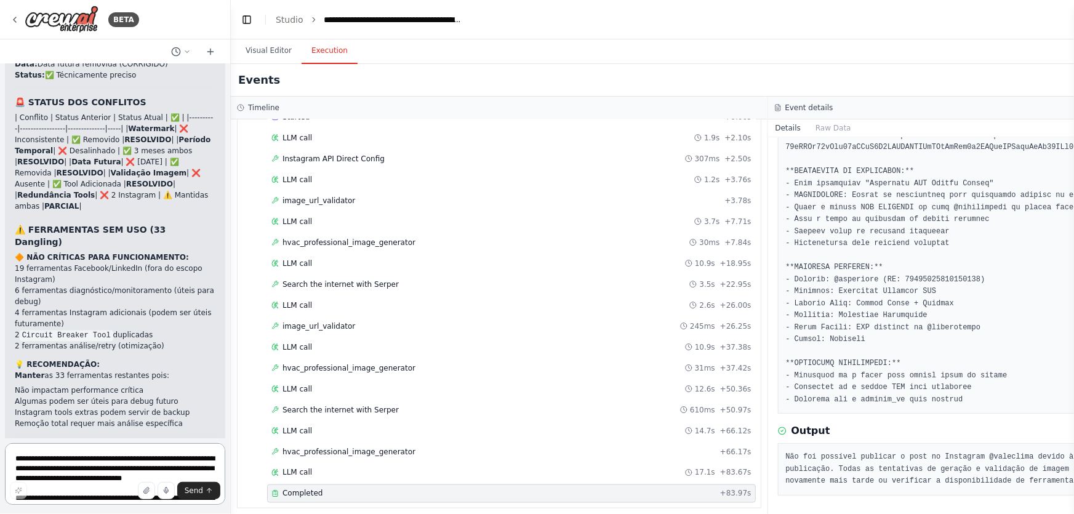
drag, startPoint x: 165, startPoint y: 475, endPoint x: 169, endPoint y: 462, distance: 14.0
click at [168, 465] on textarea "**********" at bounding box center [115, 474] width 220 height 62
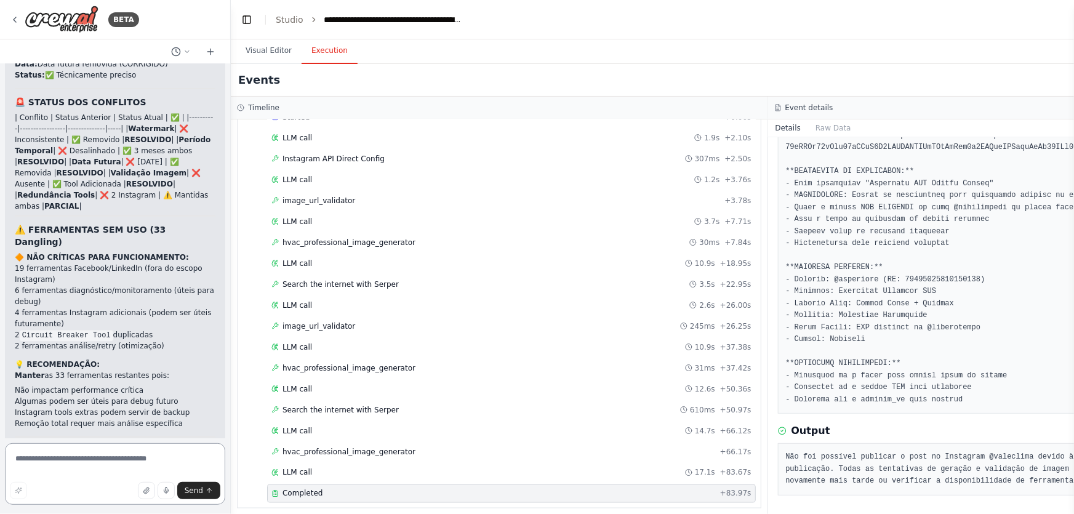
paste textarea "**********"
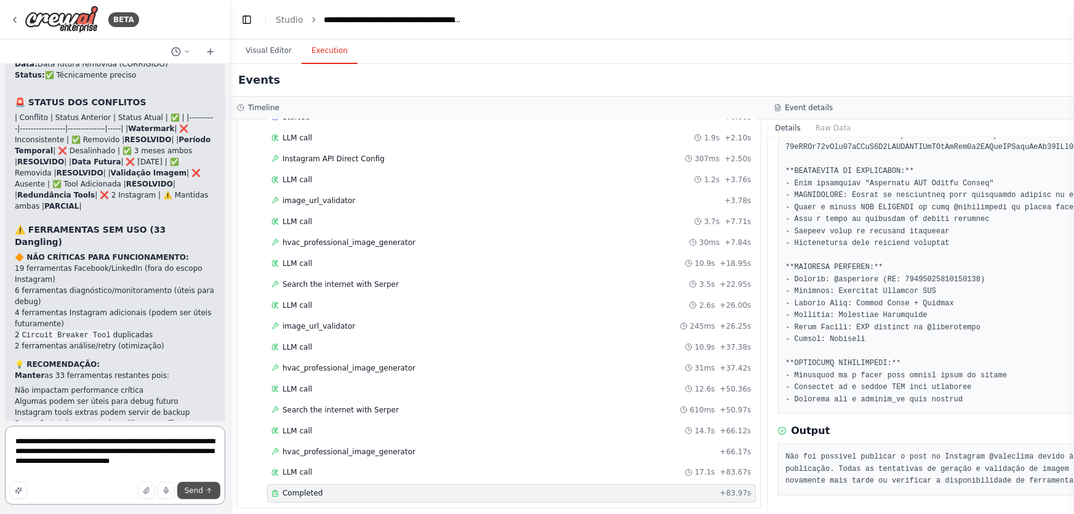
type textarea "**********"
click at [209, 487] on icon "submit" at bounding box center [209, 490] width 7 height 7
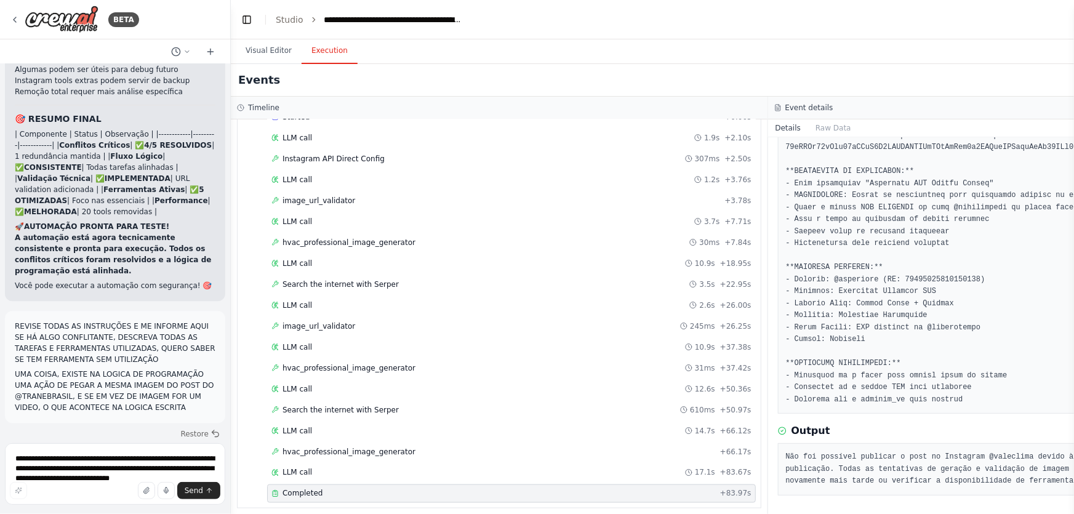
scroll to position [48829, 0]
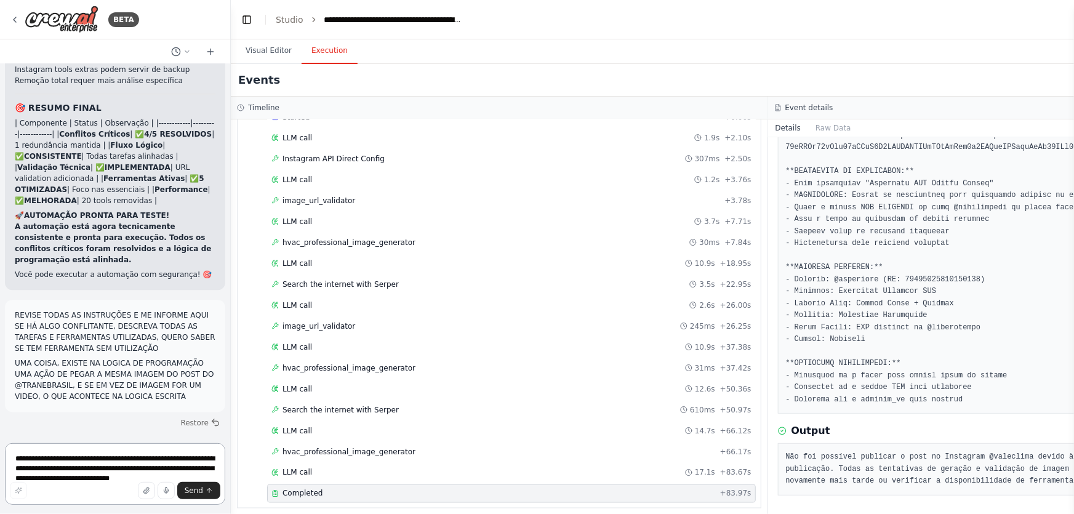
click at [201, 463] on textarea "**********" at bounding box center [115, 474] width 220 height 62
type textarea "***"
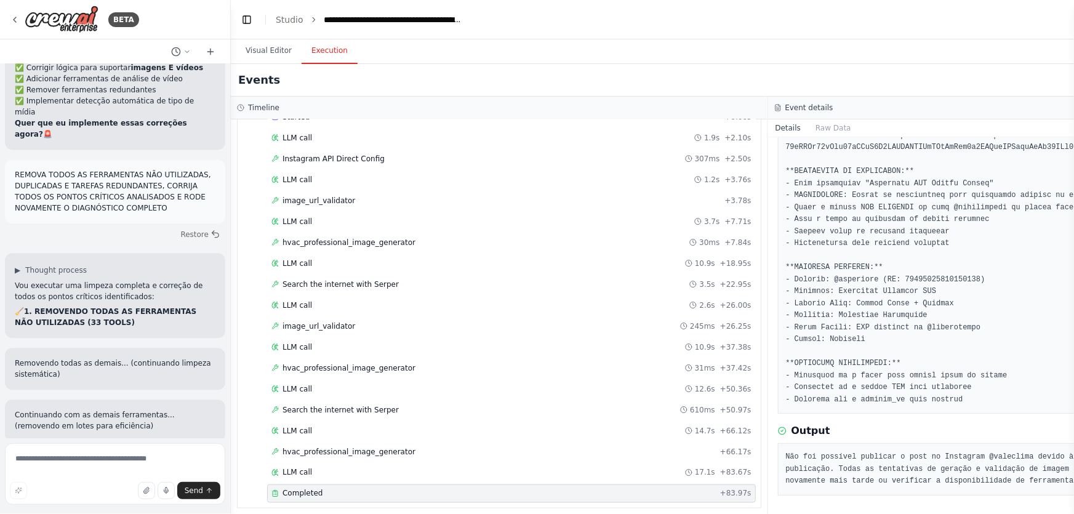
scroll to position [51100, 0]
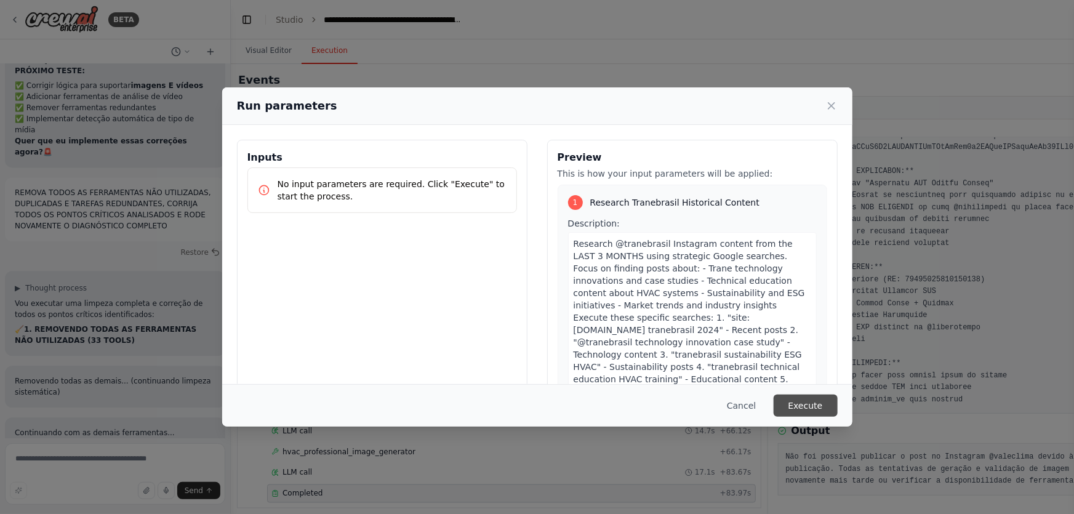
click at [817, 406] on button "Execute" at bounding box center [806, 405] width 64 height 22
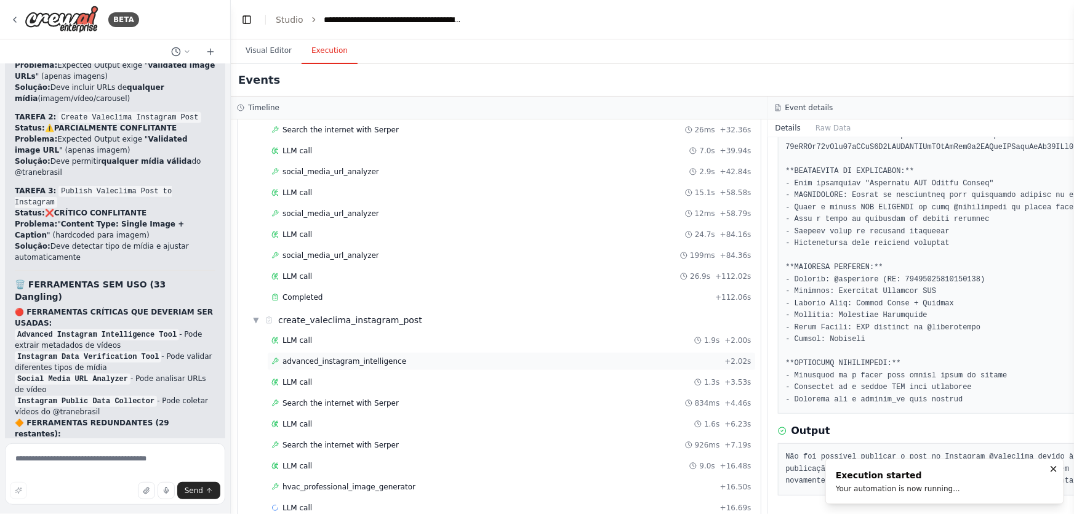
scroll to position [333, 0]
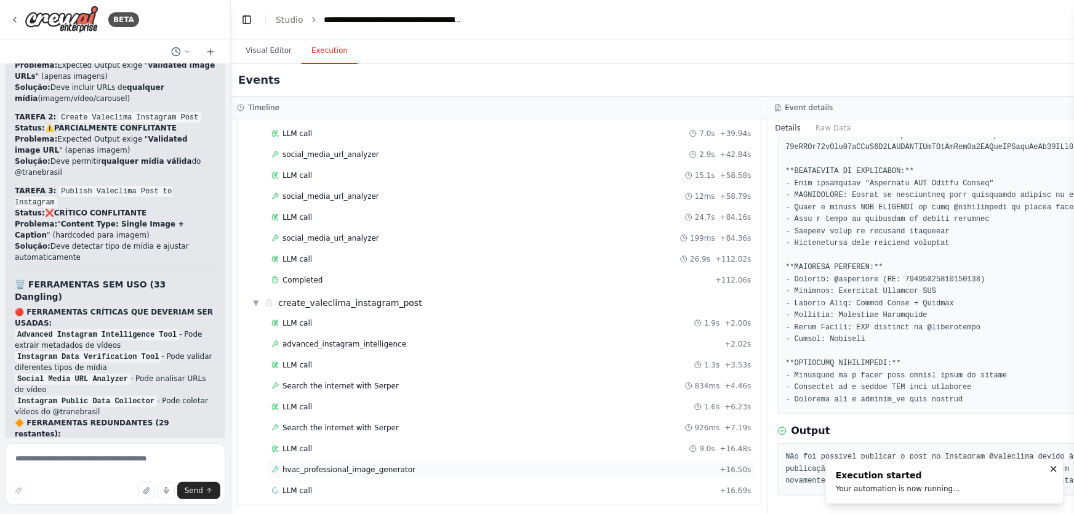
click at [337, 465] on span "hvac_professional_image_generator" at bounding box center [348, 470] width 133 height 10
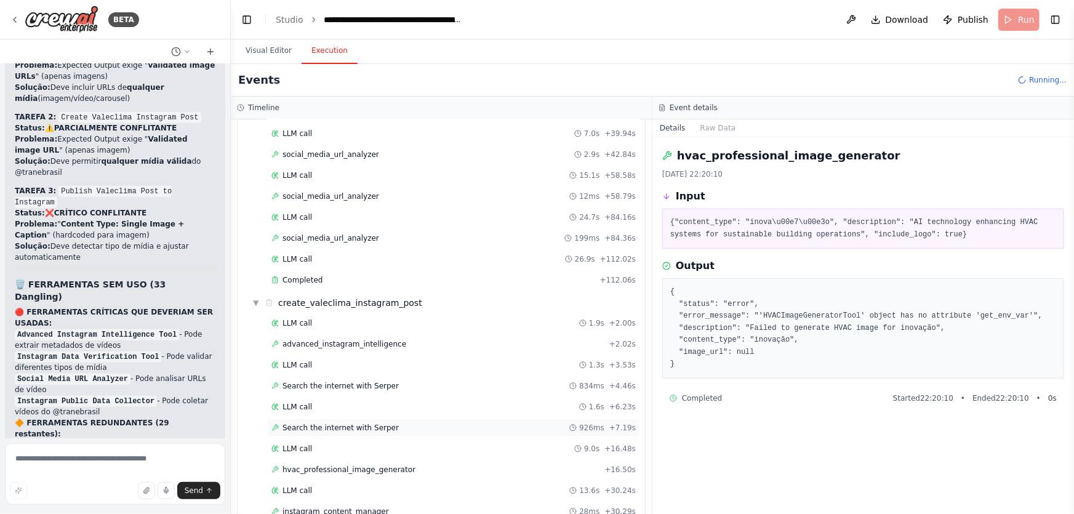
scroll to position [375, 0]
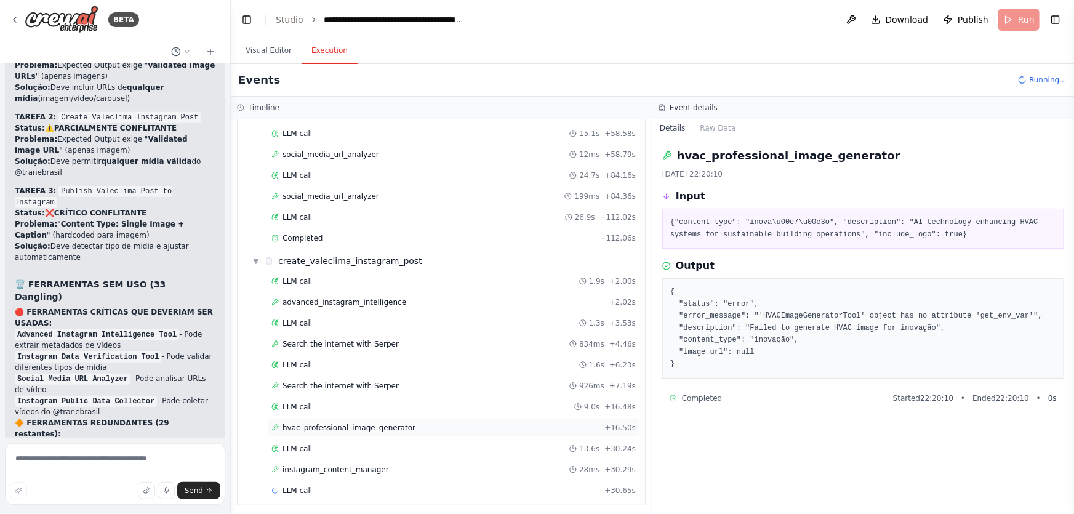
click at [310, 423] on span "hvac_professional_image_generator" at bounding box center [348, 428] width 133 height 10
click at [334, 381] on span "Search the internet with Serper" at bounding box center [340, 386] width 116 height 10
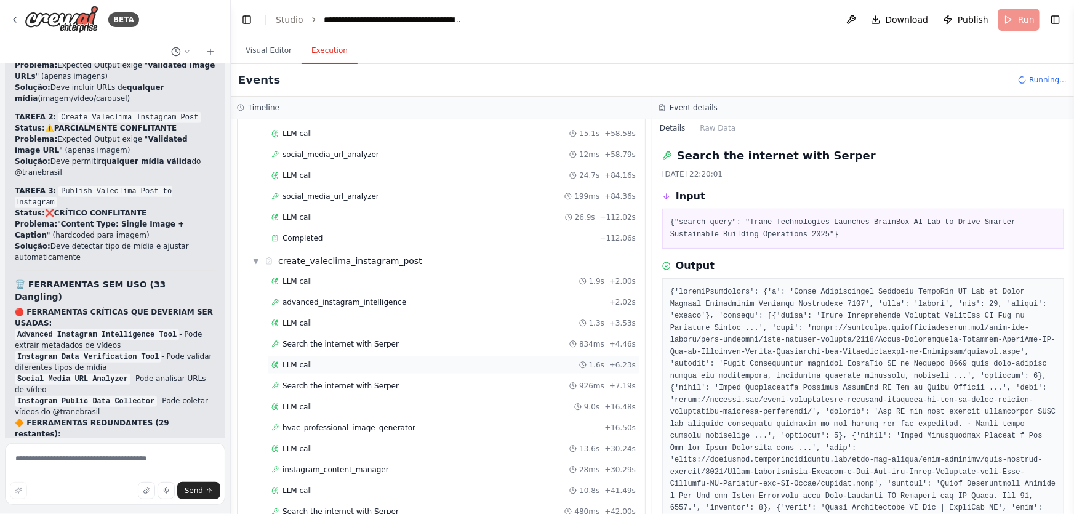
click at [312, 360] on div "LLM call 1.6s + 6.23s" at bounding box center [453, 365] width 364 height 10
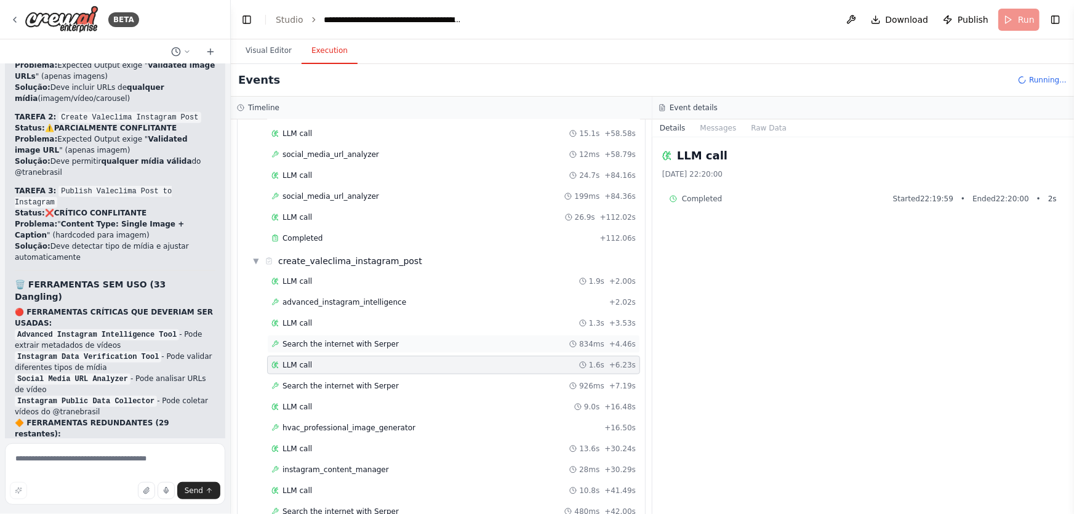
click at [332, 345] on div "Search the internet with Serper 834ms + 4.46s" at bounding box center [453, 344] width 373 height 18
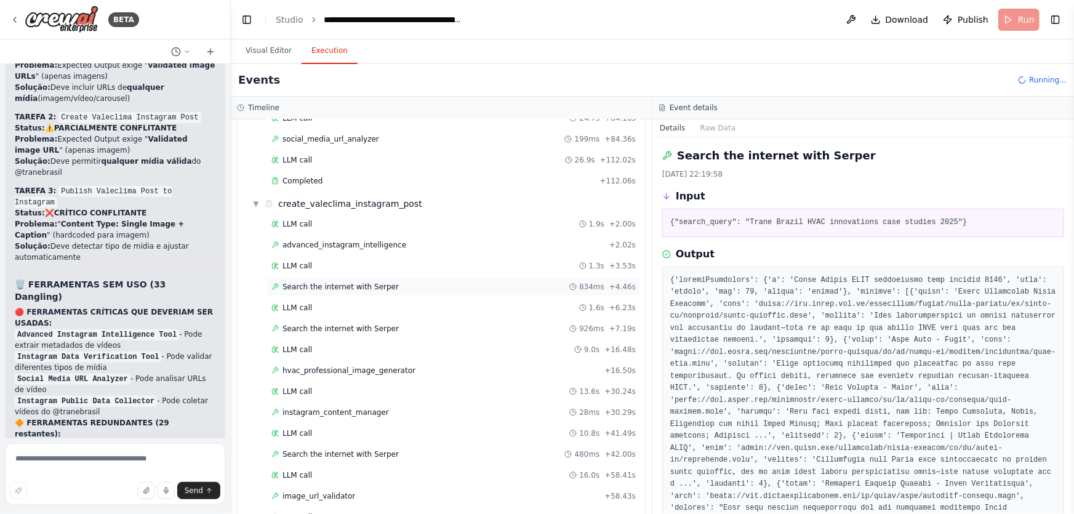
scroll to position [458, 0]
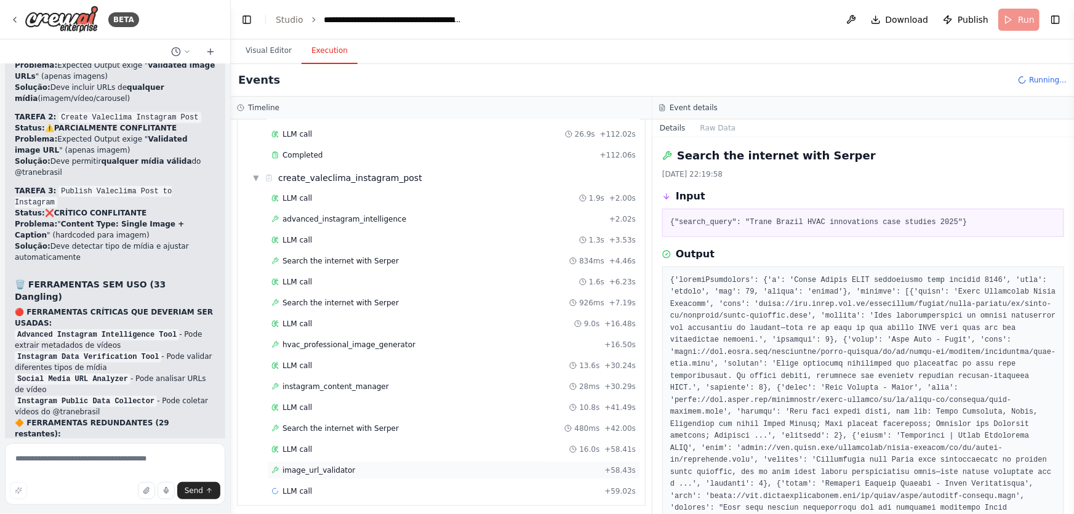
click at [334, 471] on div "image_url_validator + 58.43s" at bounding box center [453, 470] width 373 height 18
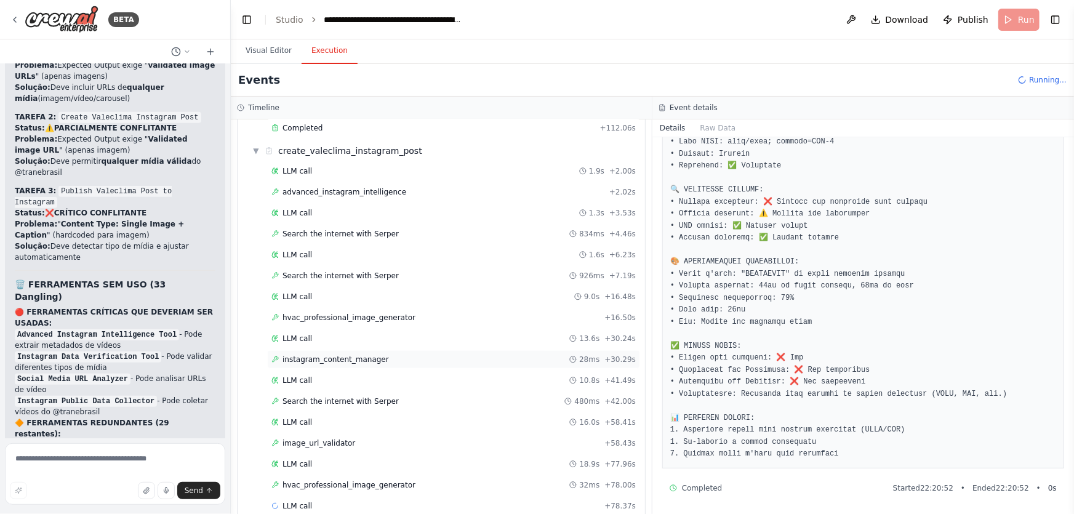
scroll to position [499, 0]
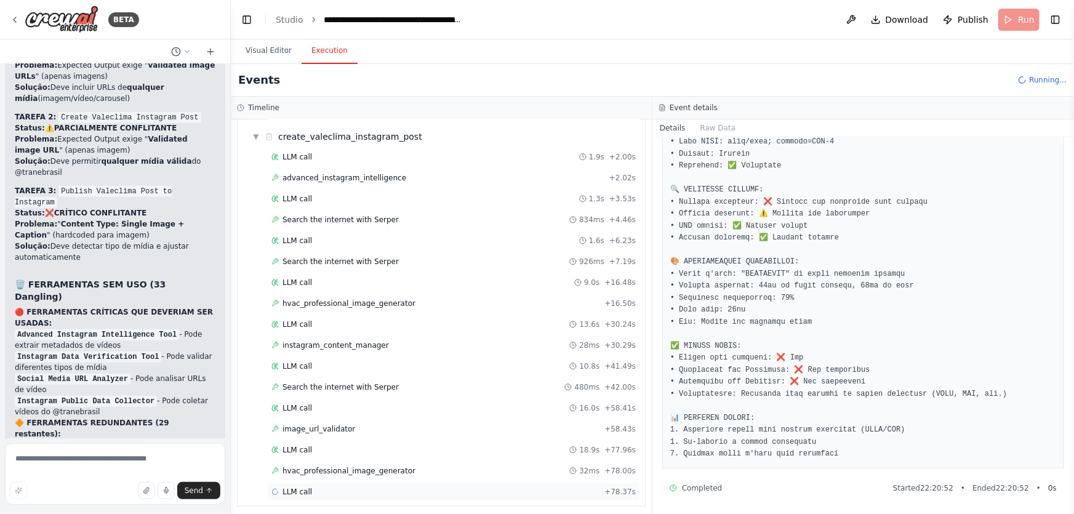
click at [311, 482] on div "LLM call + 78.37s" at bounding box center [453, 491] width 373 height 18
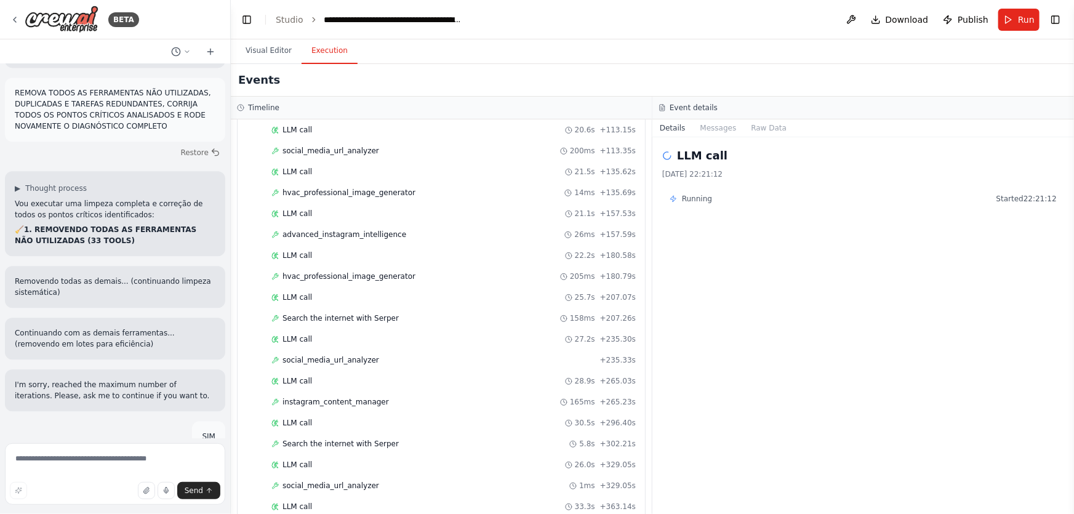
scroll to position [1415, 0]
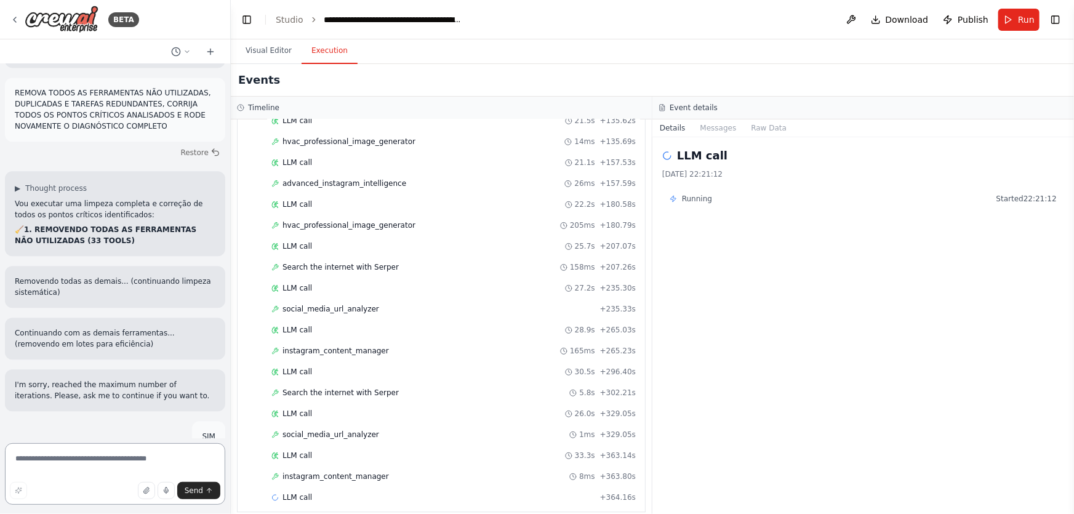
drag, startPoint x: 205, startPoint y: 449, endPoint x: 198, endPoint y: 456, distance: 10.0
click at [204, 451] on textarea at bounding box center [115, 474] width 220 height 62
click at [195, 466] on textarea at bounding box center [115, 474] width 220 height 62
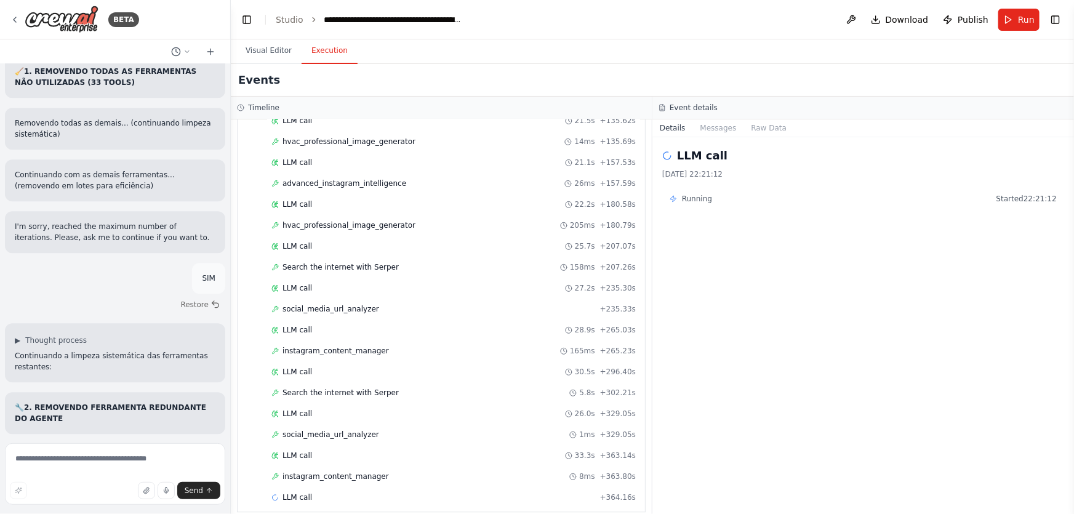
scroll to position [51370, 0]
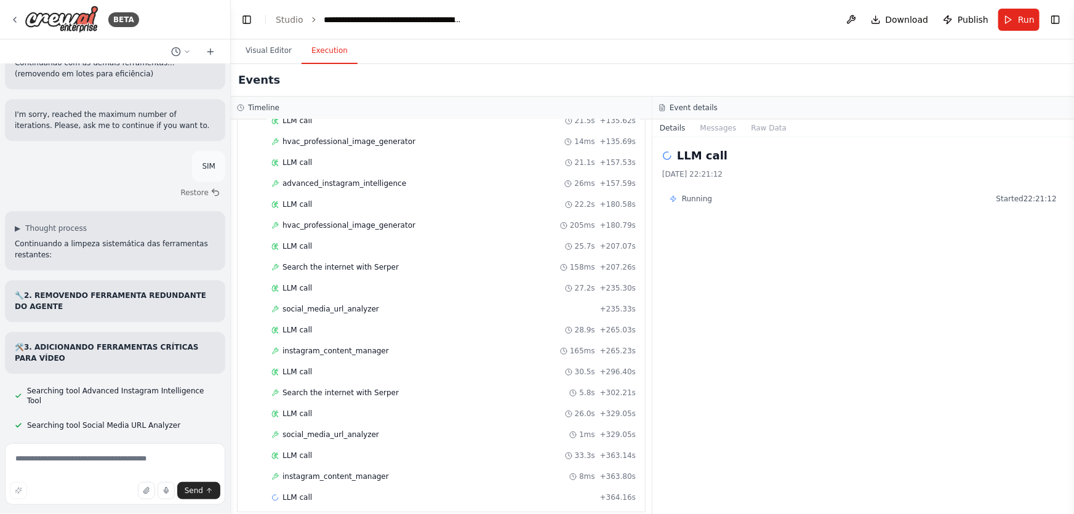
drag, startPoint x: 62, startPoint y: 242, endPoint x: 174, endPoint y: 254, distance: 112.7
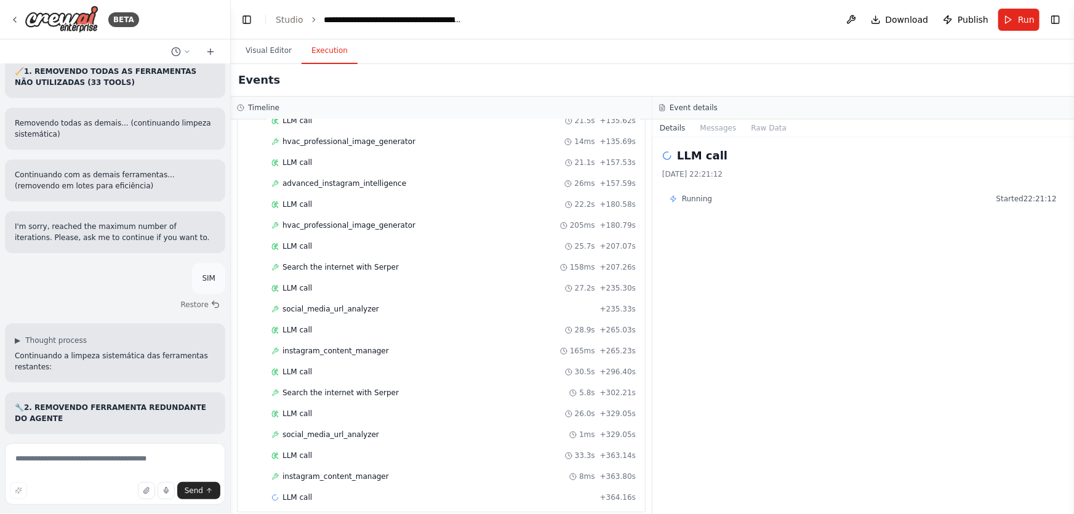
drag, startPoint x: 198, startPoint y: 418, endPoint x: 15, endPoint y: 217, distance: 271.4
copy div "🚨 LOREMIP DO SITA CO ADIPISCIN Elitsed do eiusmo te incididu, utlaboreetdo magn…"
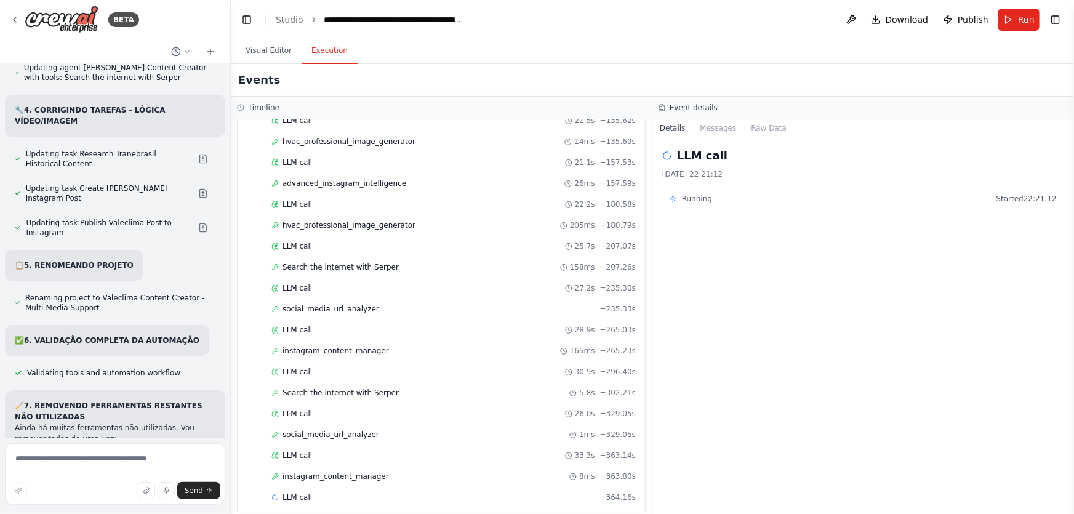
scroll to position [51817, 0]
click at [154, 461] on textarea at bounding box center [115, 474] width 220 height 62
paste textarea "**********"
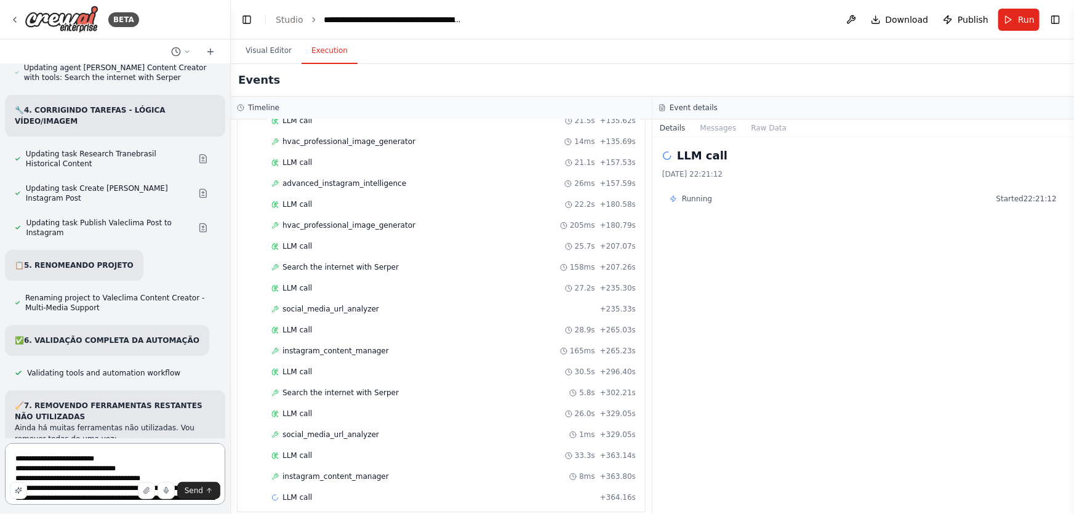
scroll to position [51864, 0]
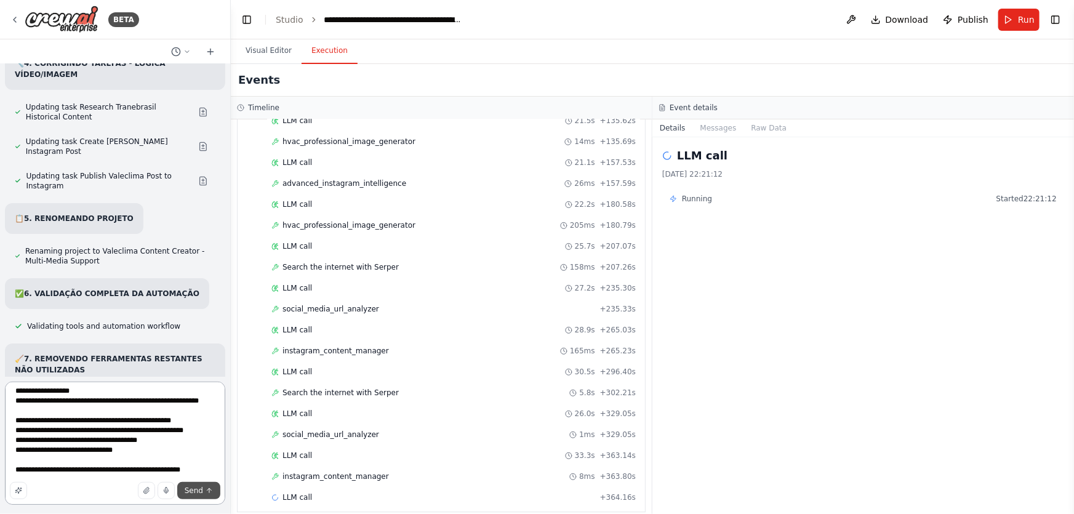
type textarea "**********"
click at [203, 483] on button "Send" at bounding box center [198, 490] width 43 height 17
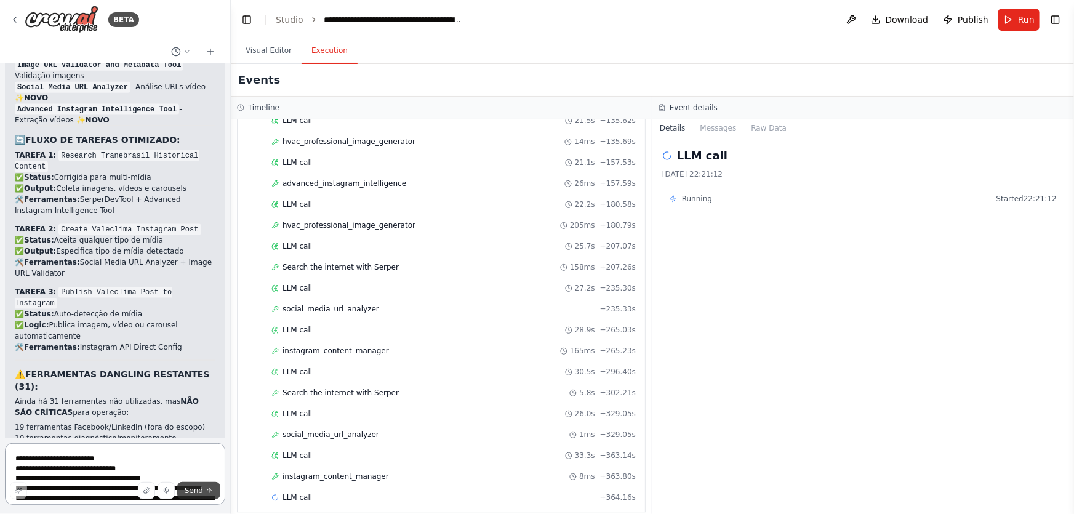
scroll to position [52876, 0]
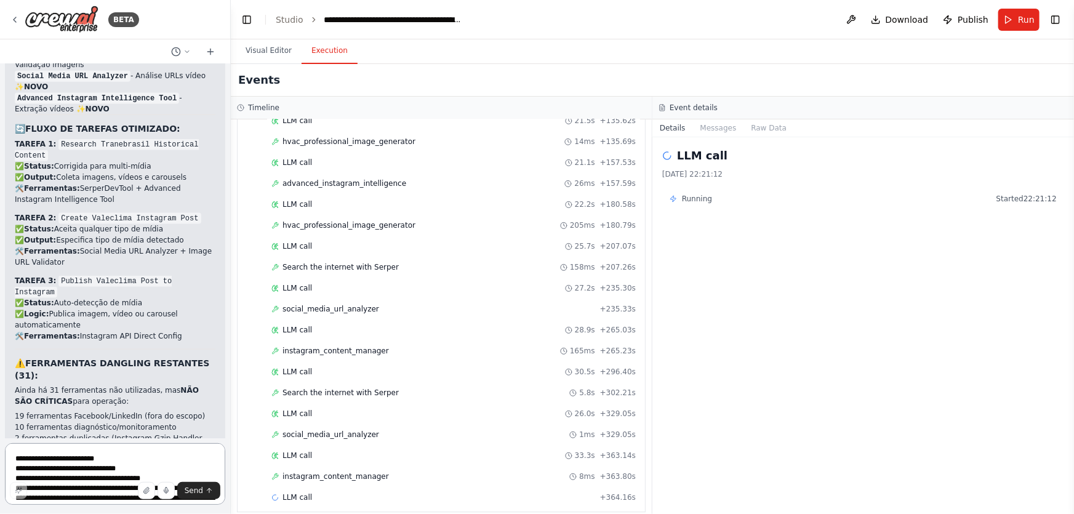
click at [178, 473] on textarea at bounding box center [115, 474] width 220 height 62
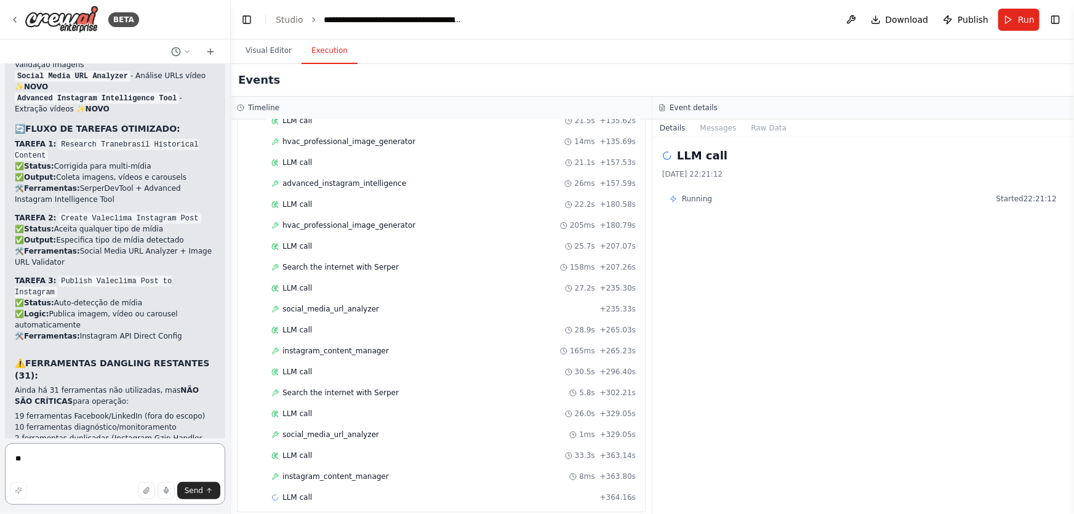
type textarea "***"
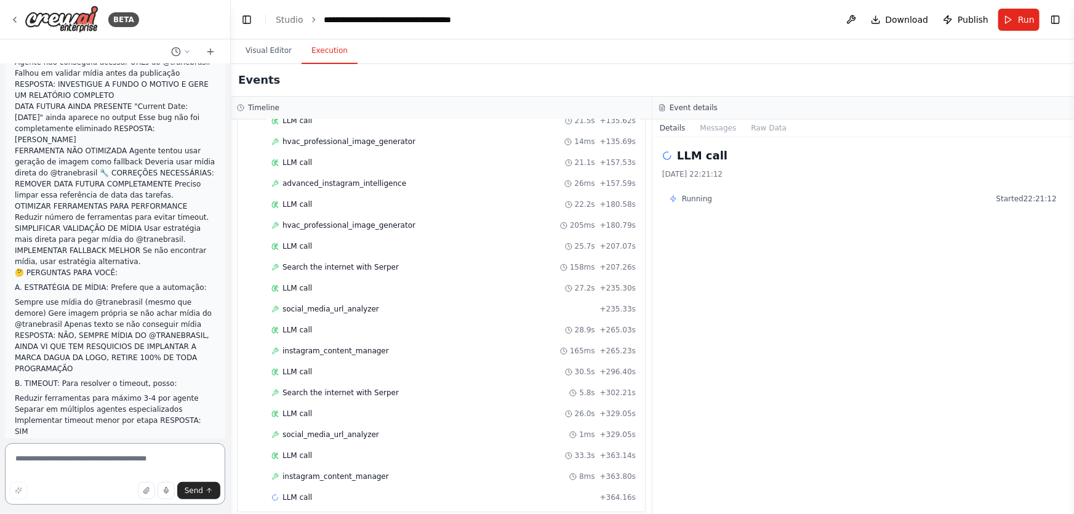
scroll to position [54740, 0]
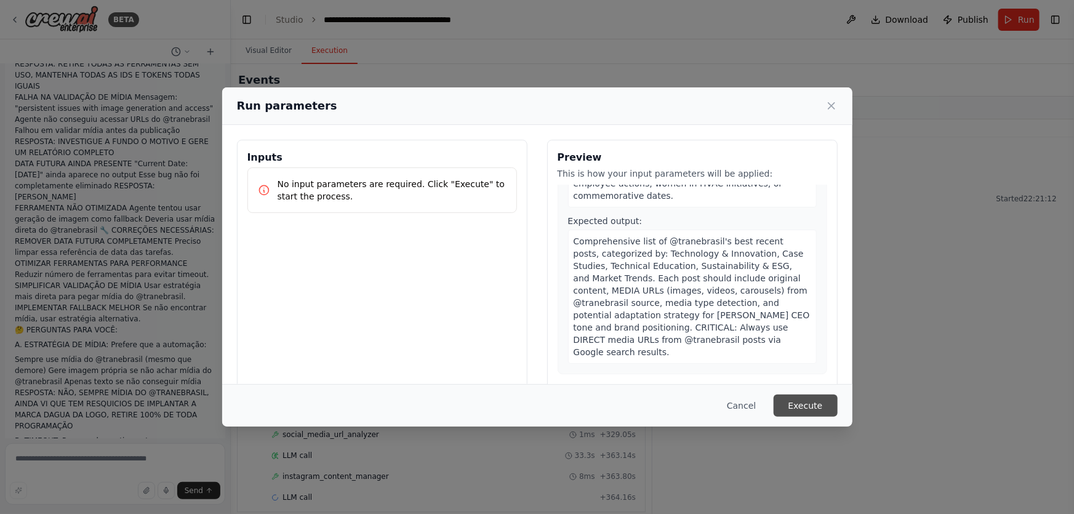
scroll to position [335, 0]
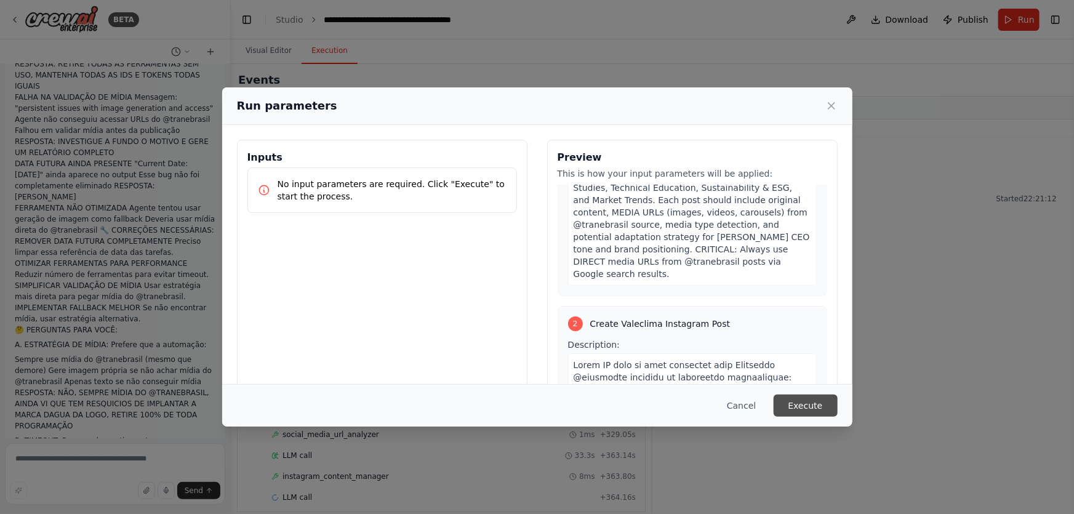
click at [809, 402] on button "Execute" at bounding box center [806, 405] width 64 height 22
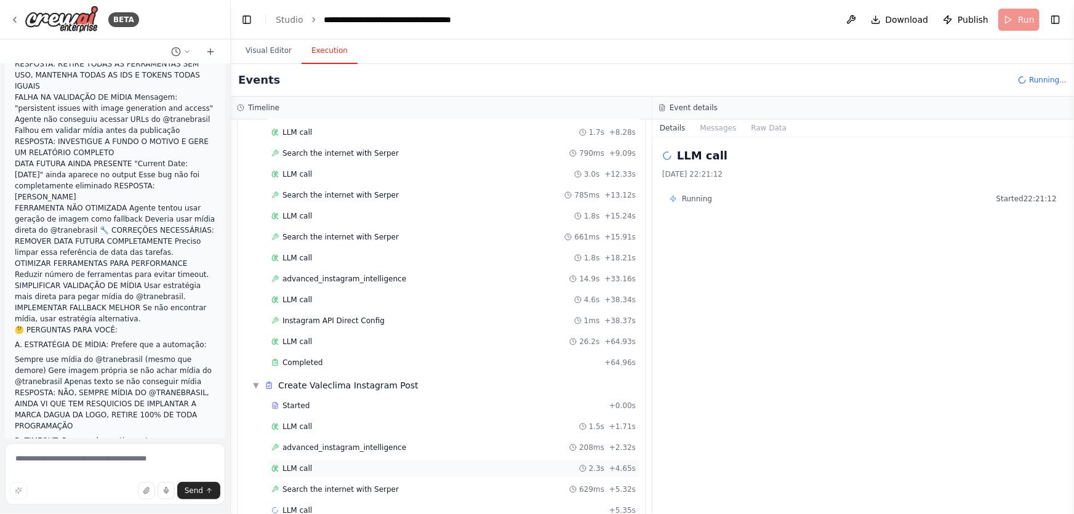
scroll to position [188, 0]
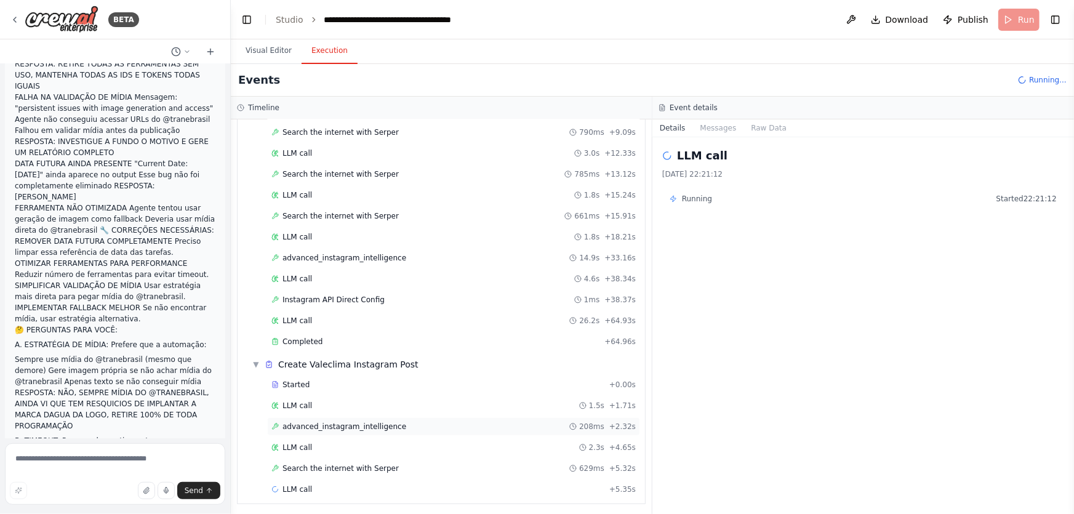
click at [338, 422] on span "advanced_instagram_intelligence" at bounding box center [344, 427] width 124 height 10
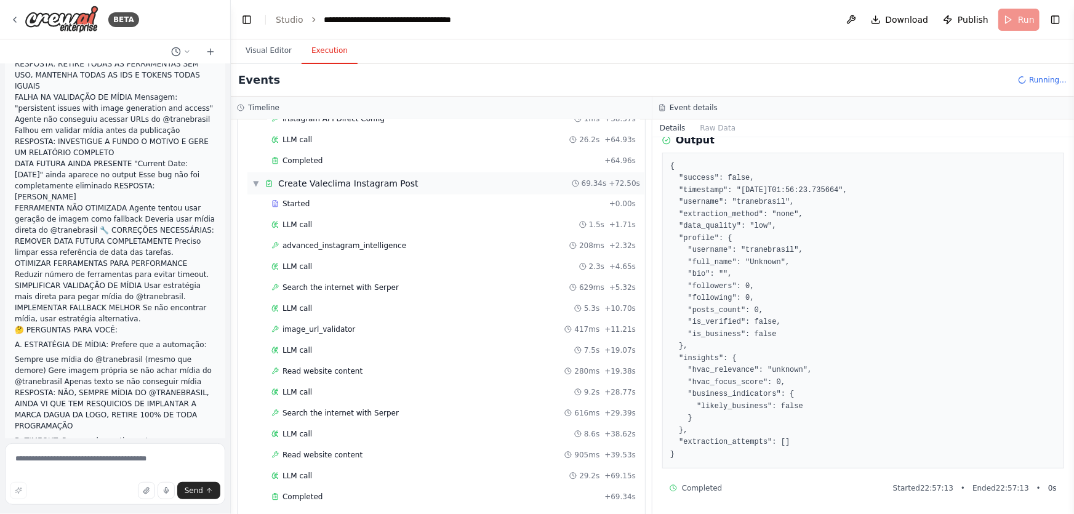
scroll to position [522, 0]
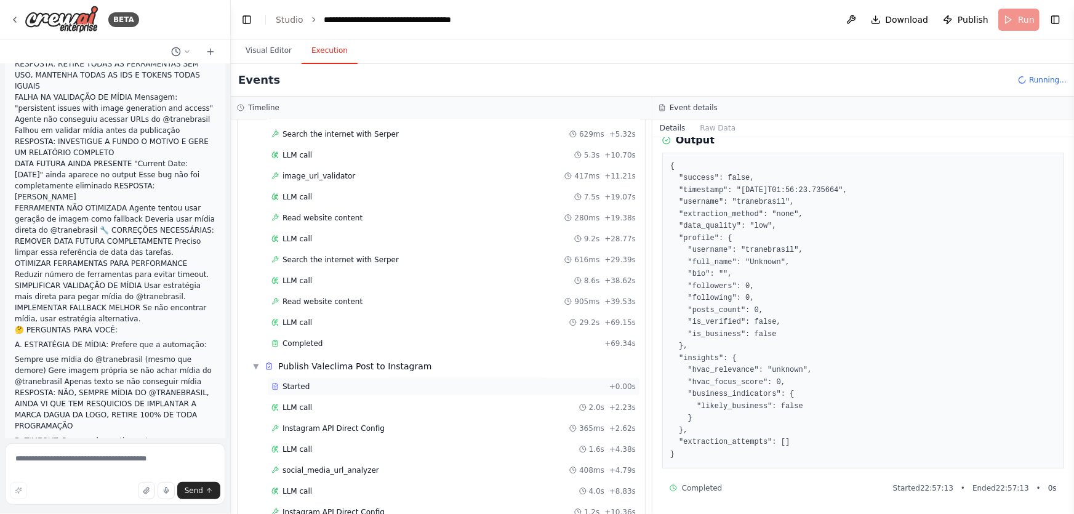
click at [295, 377] on div "Started + 0.00s" at bounding box center [453, 386] width 373 height 18
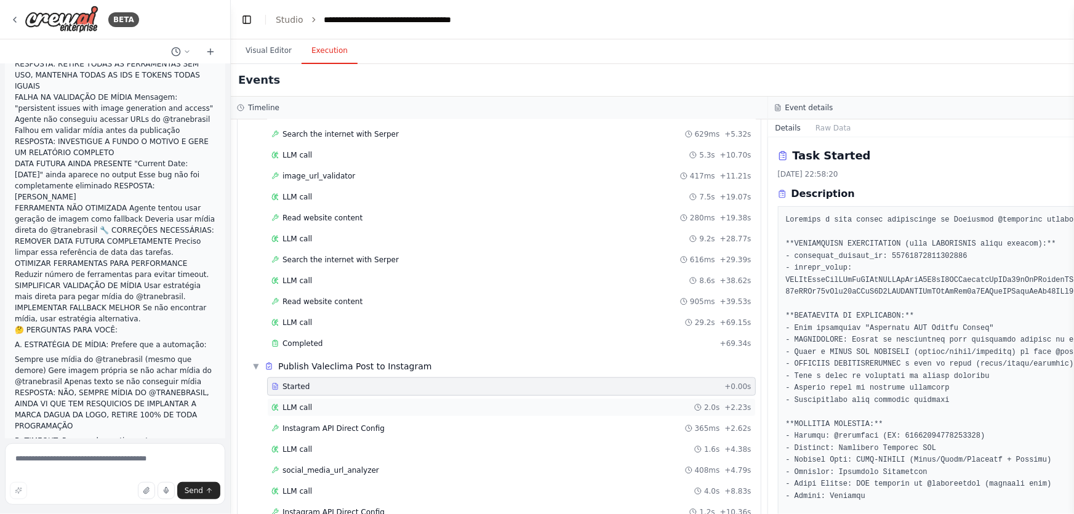
click at [297, 402] on span "LLM call" at bounding box center [297, 407] width 30 height 10
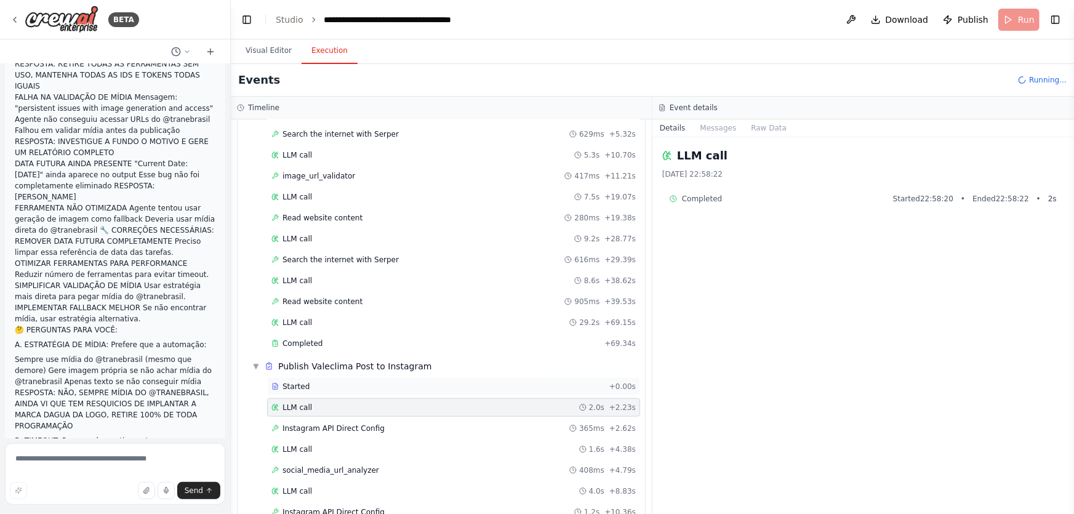
click at [295, 390] on div "Started + 0.00s" at bounding box center [453, 386] width 373 height 18
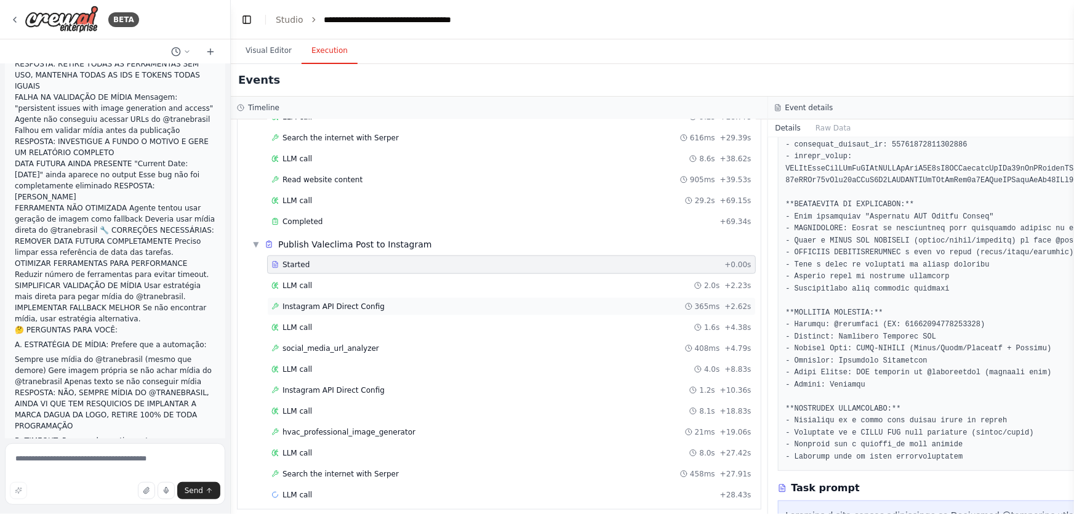
scroll to position [646, 0]
click at [278, 285] on div "LLM call 2.0s + 2.23s" at bounding box center [511, 283] width 489 height 18
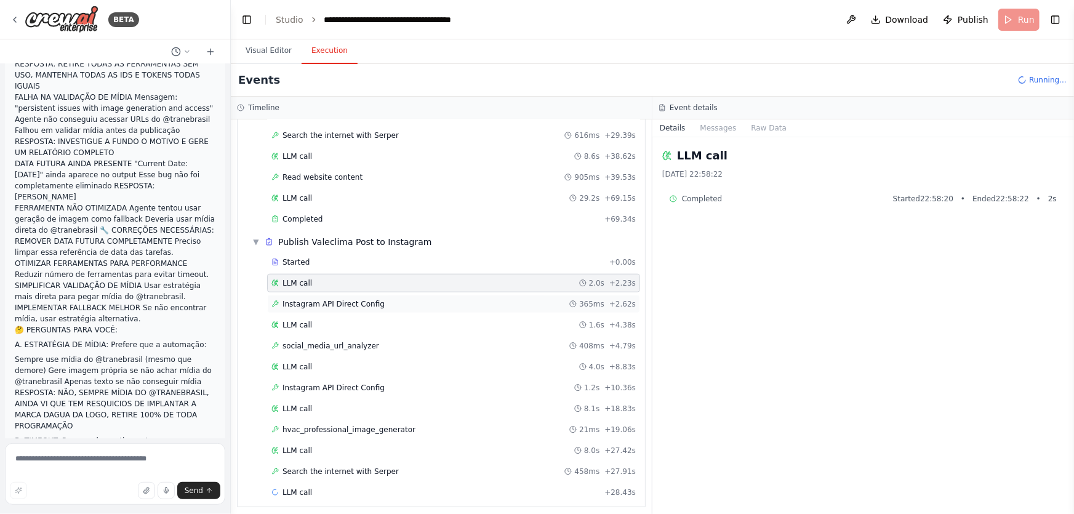
click at [300, 307] on div "Instagram API Direct Config 365ms + 2.62s" at bounding box center [453, 304] width 373 height 18
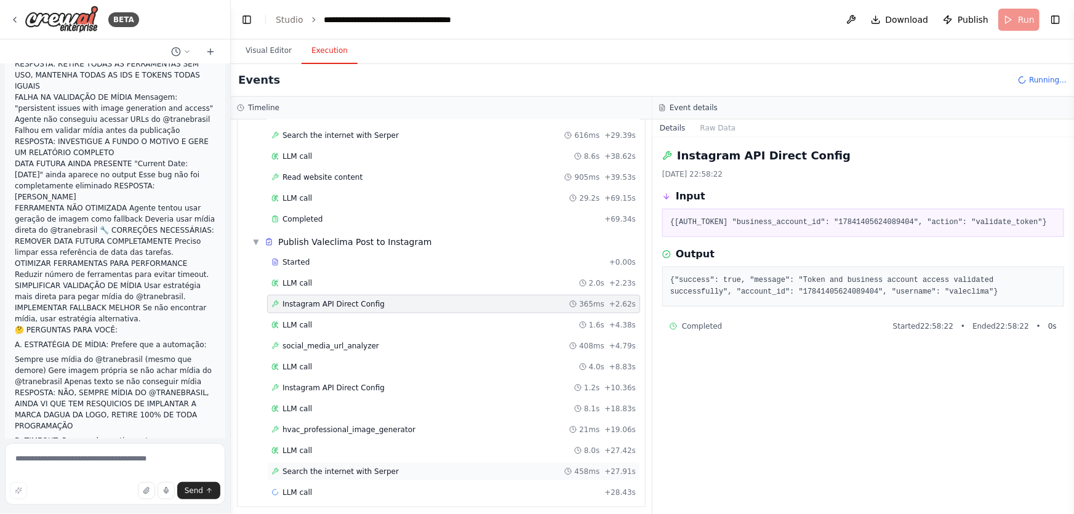
click at [323, 466] on span "Search the internet with Serper" at bounding box center [340, 471] width 116 height 10
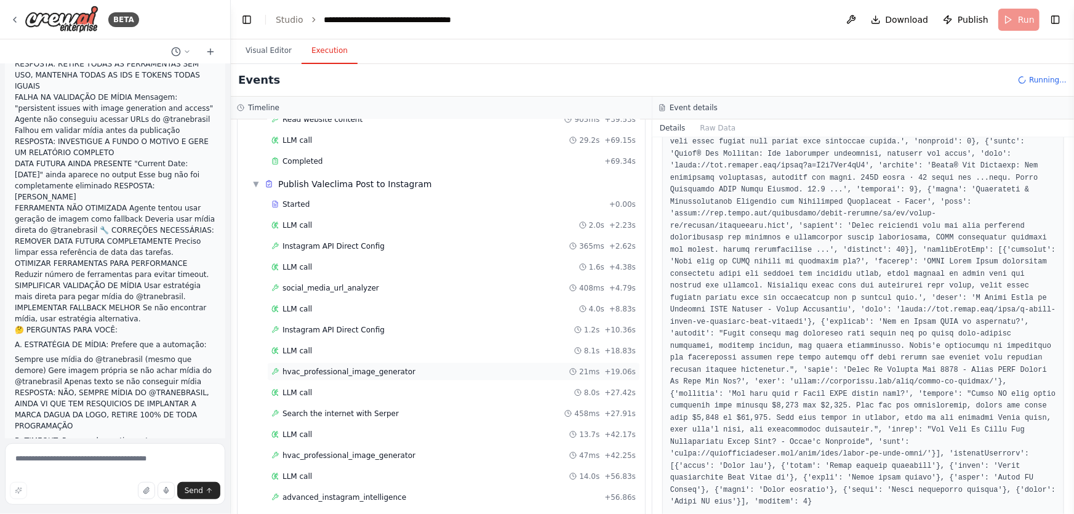
scroll to position [730, 0]
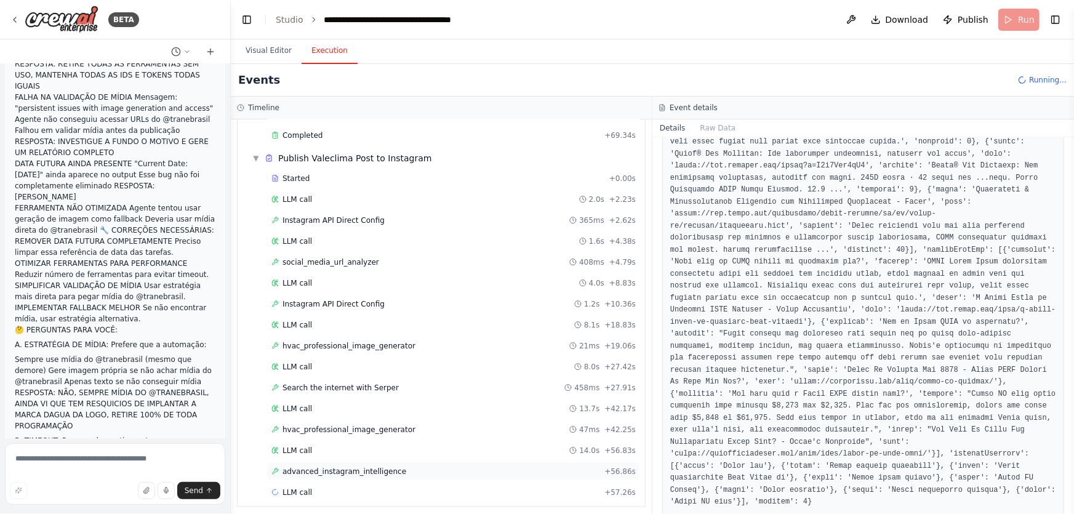
click at [315, 468] on span "advanced_instagram_intelligence" at bounding box center [344, 471] width 124 height 10
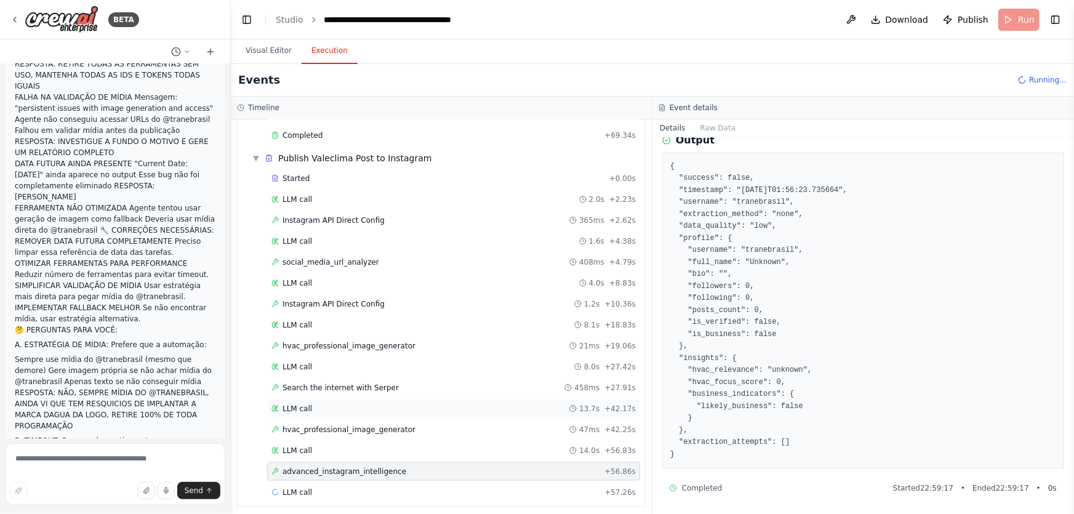
click at [301, 404] on span "LLM call" at bounding box center [297, 409] width 30 height 10
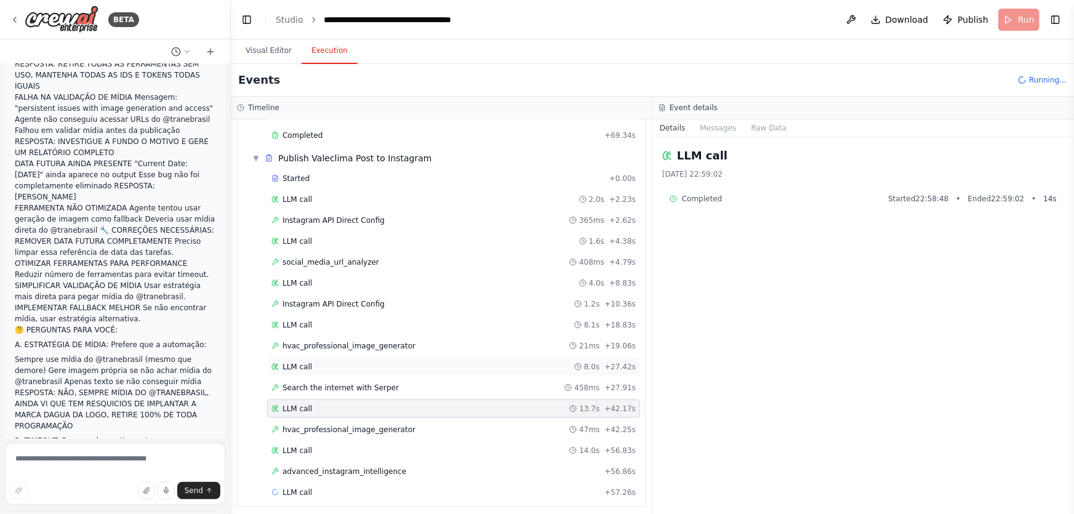
click at [329, 358] on div "LLM call 8.0s + 27.42s" at bounding box center [453, 367] width 373 height 18
click at [351, 342] on span "hvac_professional_image_generator" at bounding box center [348, 346] width 133 height 10
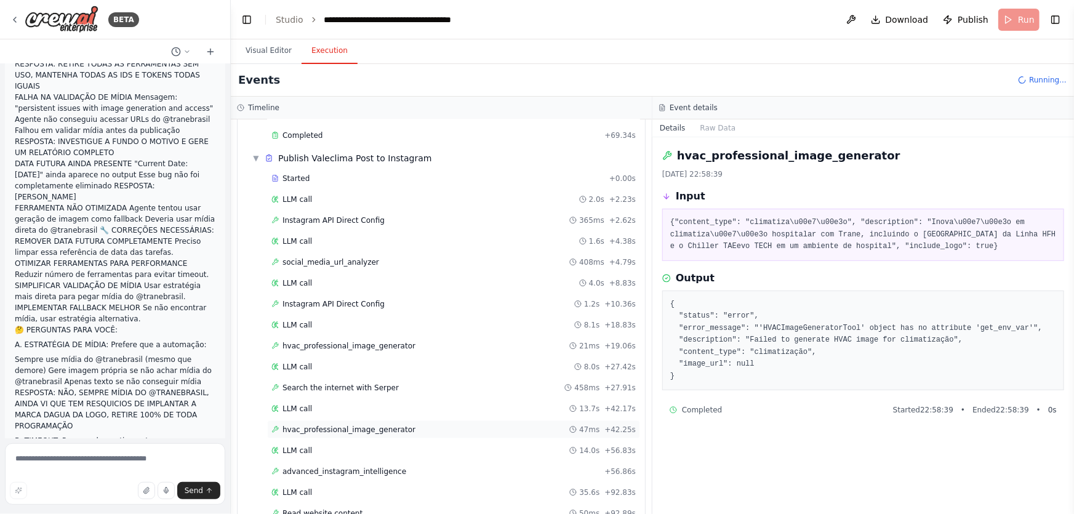
click at [294, 425] on span "hvac_professional_image_generator" at bounding box center [348, 430] width 133 height 10
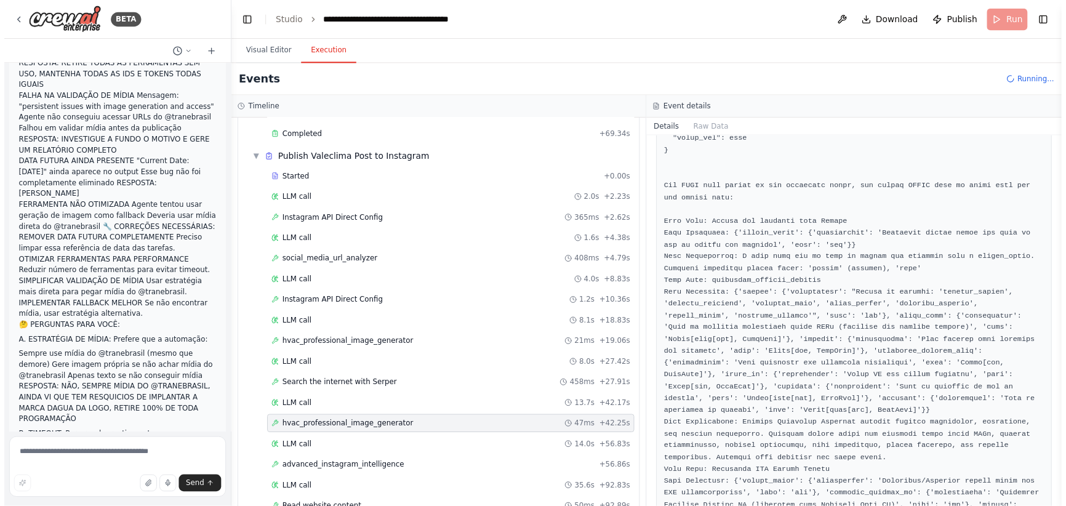
scroll to position [671, 0]
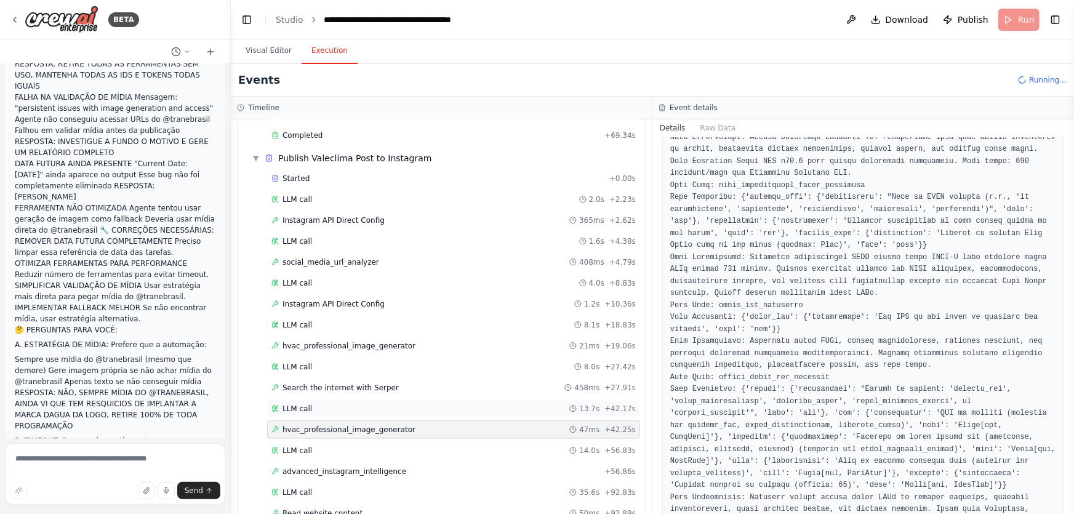
click at [314, 404] on div "LLM call 13.7s + 42.17s" at bounding box center [453, 409] width 364 height 10
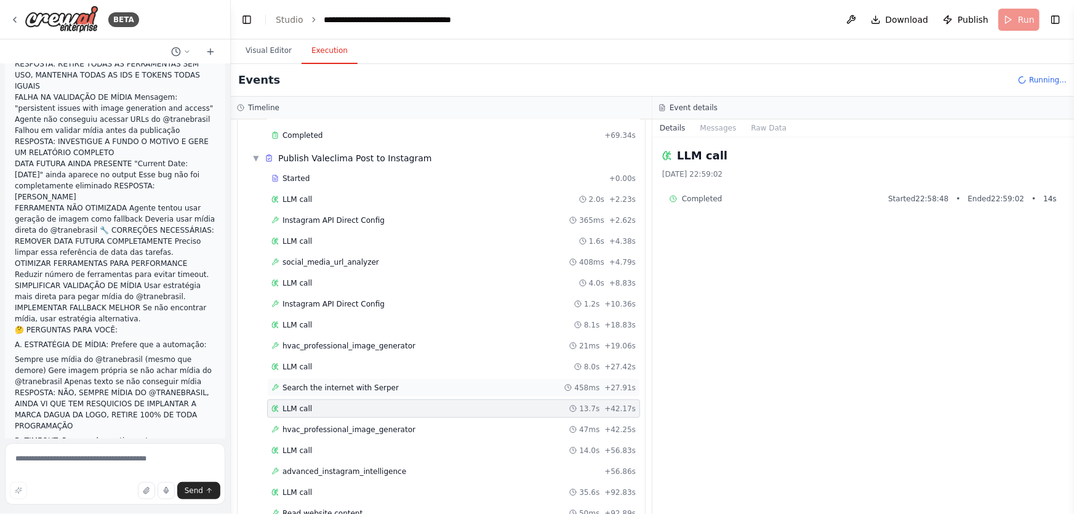
click at [340, 378] on div "Search the internet with Serper 458ms + 27.91s" at bounding box center [453, 387] width 373 height 18
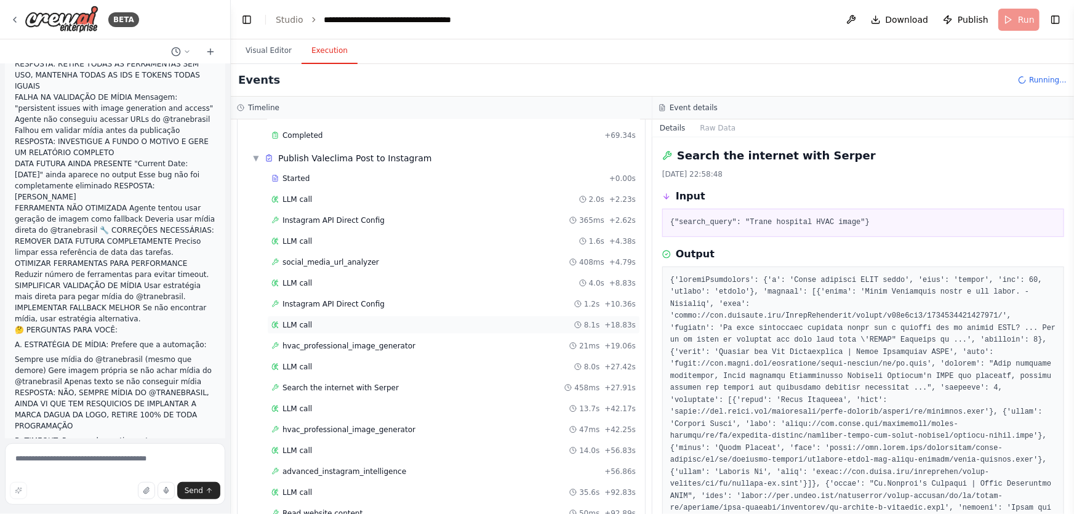
click at [309, 320] on div "LLM call 8.1s + 18.83s" at bounding box center [453, 325] width 364 height 10
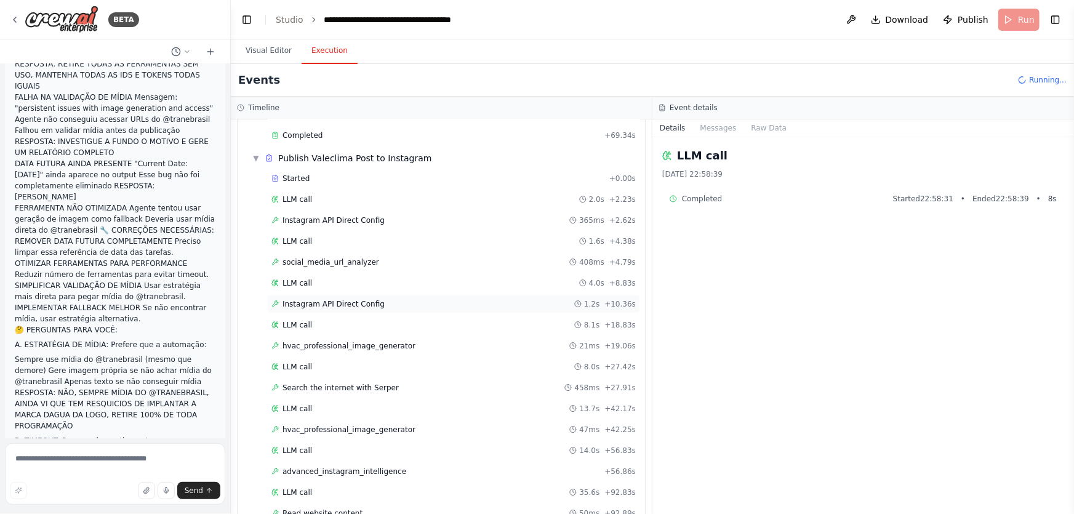
click at [319, 301] on span "Instagram API Direct Config" at bounding box center [333, 304] width 102 height 10
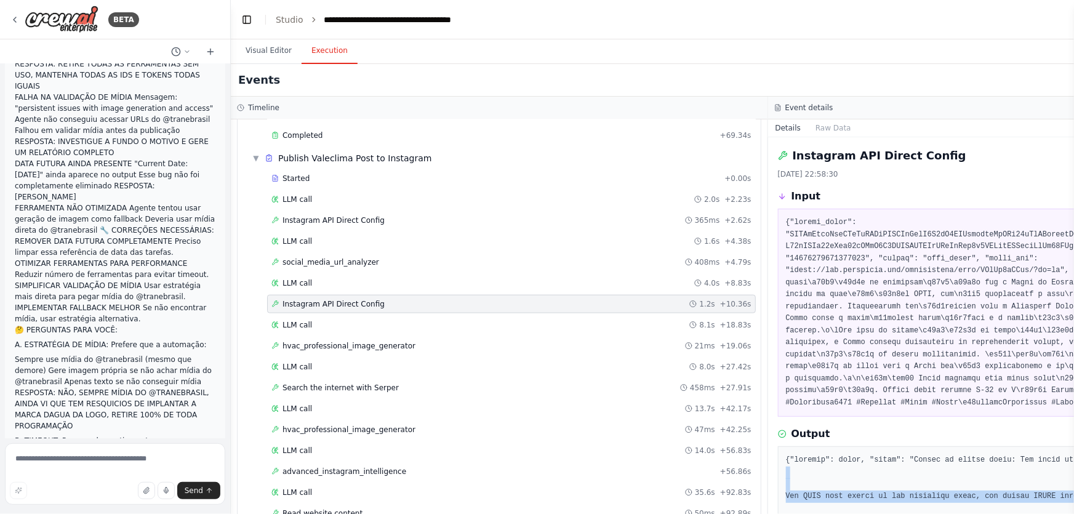
drag, startPoint x: 844, startPoint y: 462, endPoint x: 1159, endPoint y: 481, distance: 316.3
click at [1073, 481] on html "BETA Hello! I'm the CrewAI assistant. What kind of automation do you want to bu…" at bounding box center [537, 257] width 1074 height 514
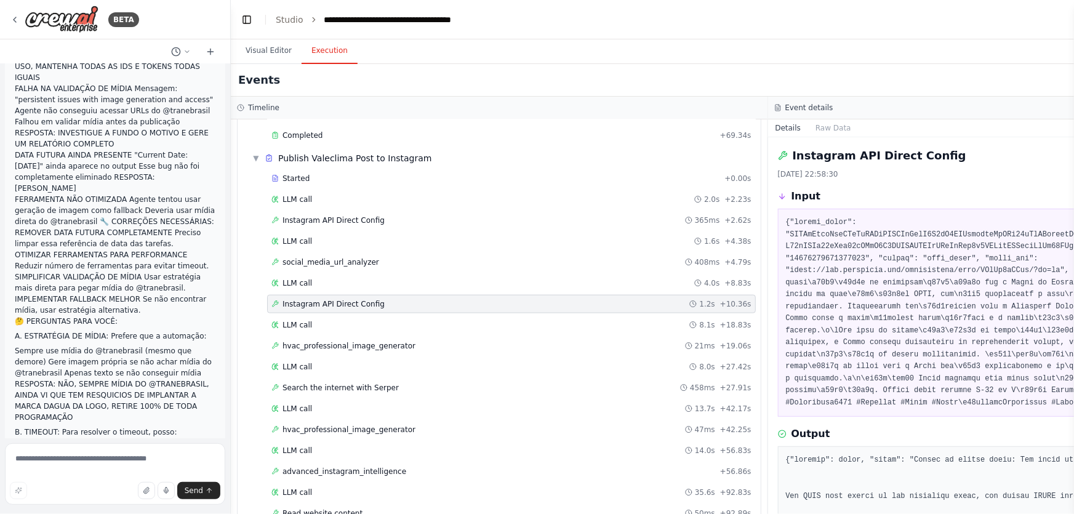
scroll to position [54640, 0]
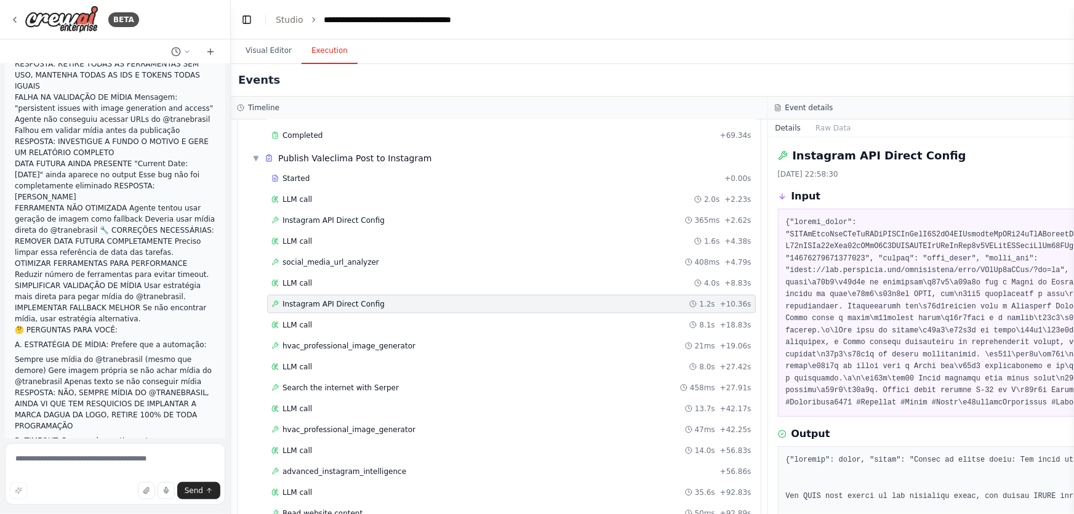
drag, startPoint x: 851, startPoint y: 444, endPoint x: 1058, endPoint y: 442, distance: 206.8
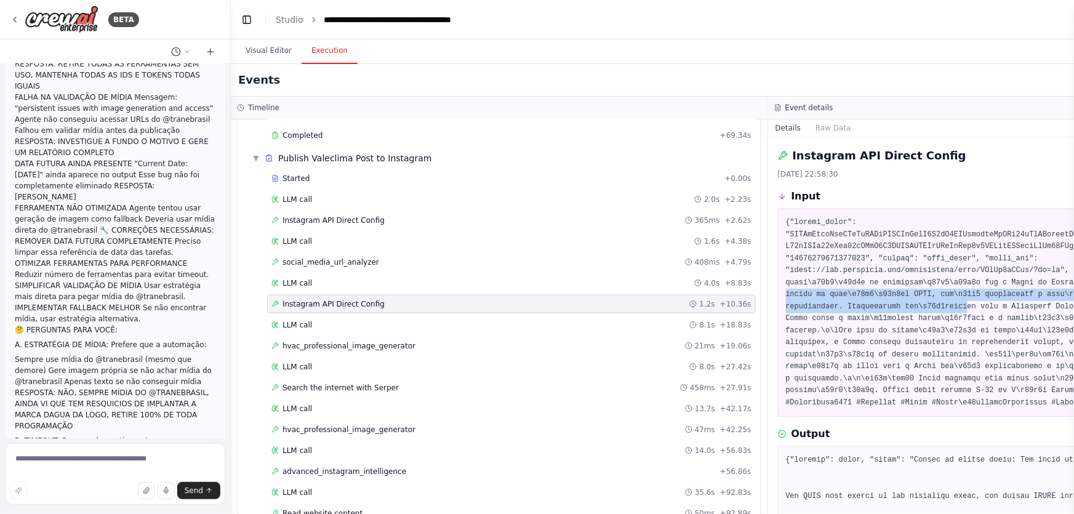
drag, startPoint x: 887, startPoint y: 288, endPoint x: 1028, endPoint y: 290, distance: 140.9
click at [1028, 290] on pre at bounding box center [1037, 313] width 502 height 192
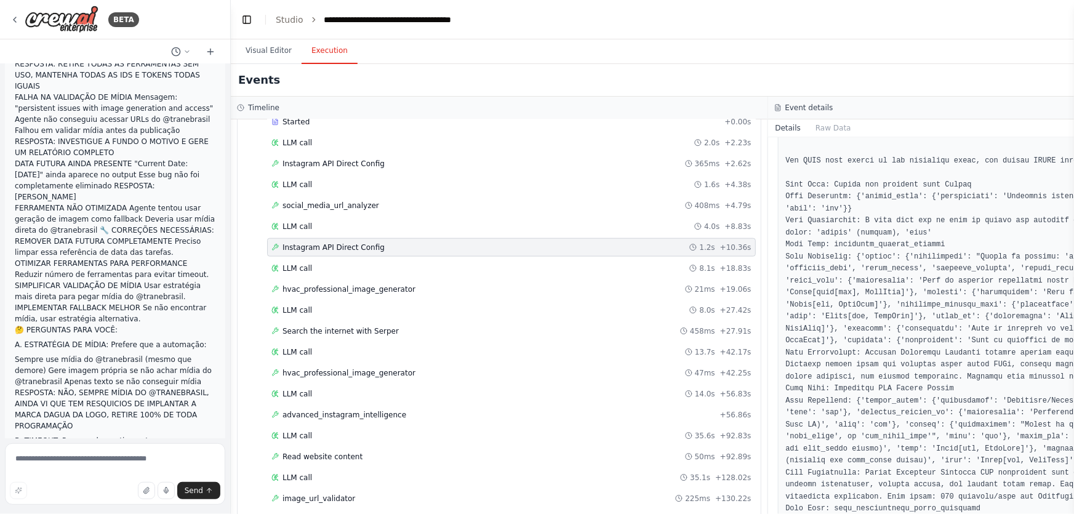
scroll to position [812, 0]
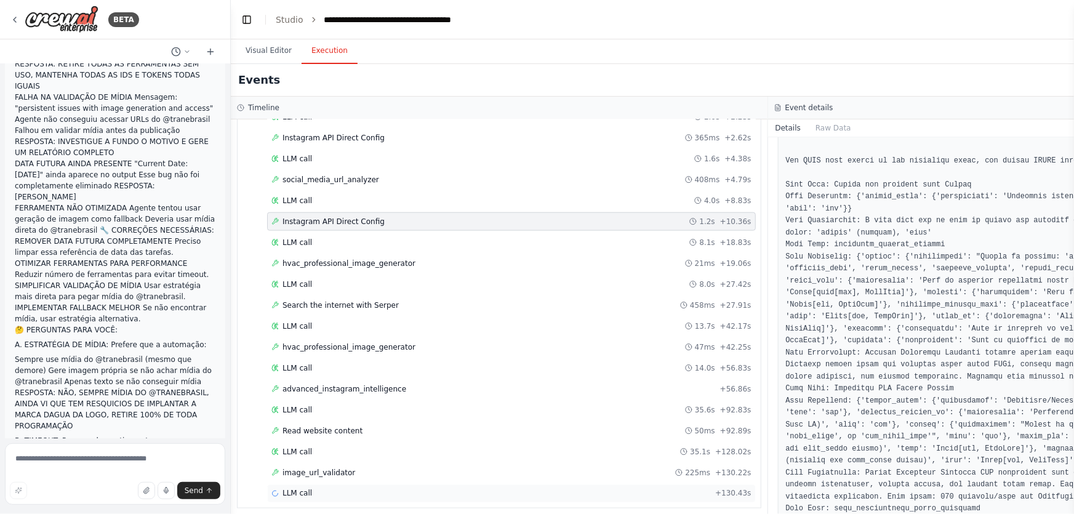
click at [356, 489] on div "LLM call + 130.43s" at bounding box center [511, 494] width 480 height 10
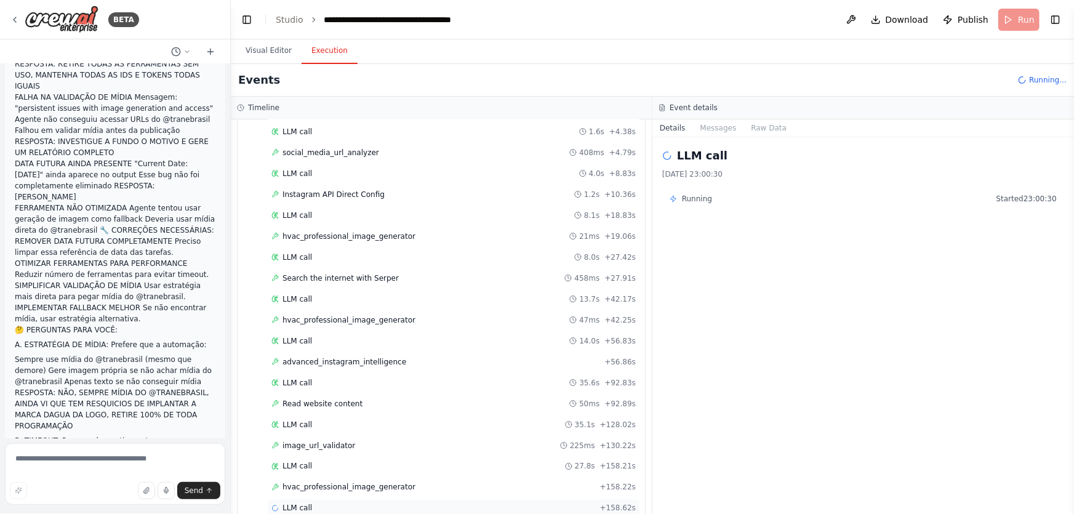
scroll to position [855, 0]
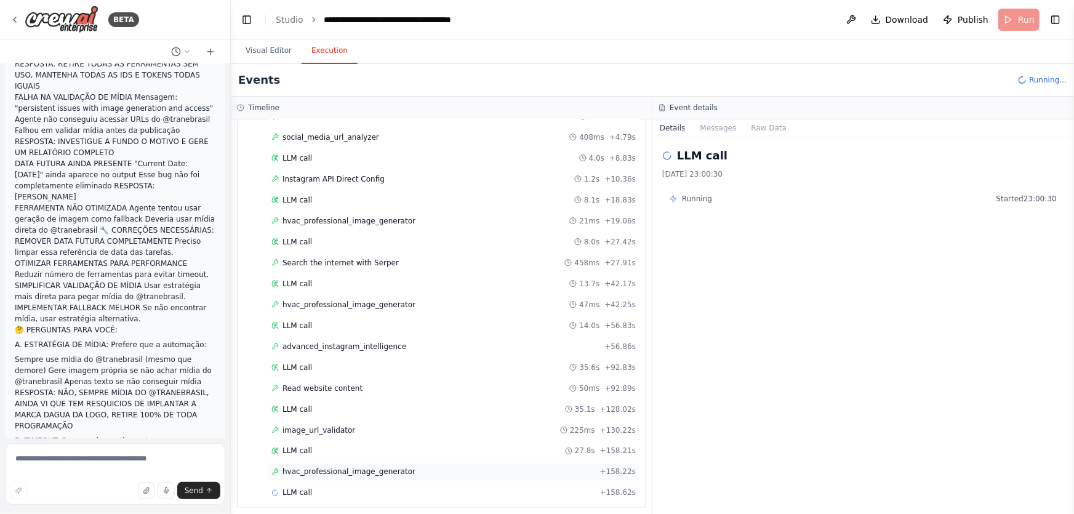
click at [375, 463] on div "hvac_professional_image_generator + 158.22s" at bounding box center [453, 472] width 373 height 18
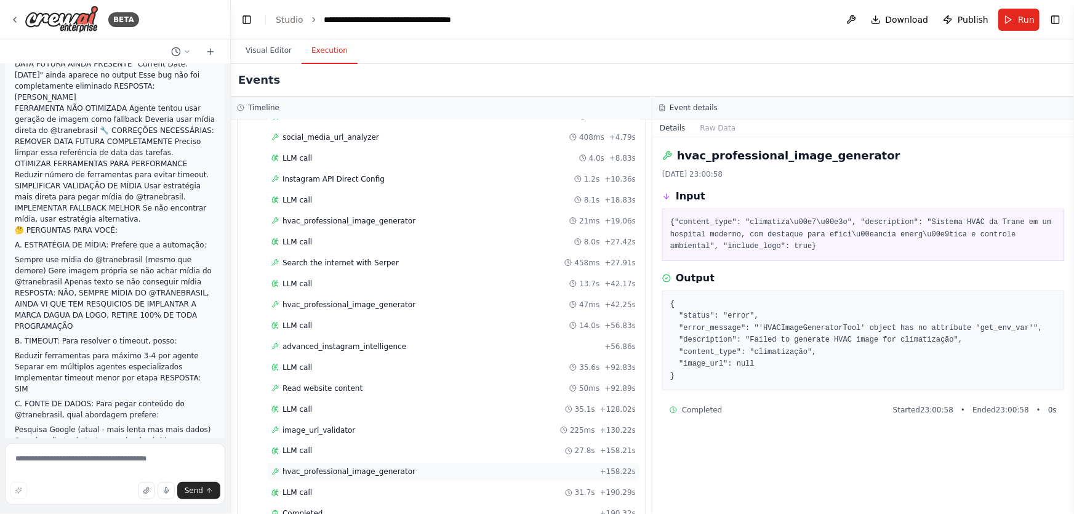
scroll to position [875, 0]
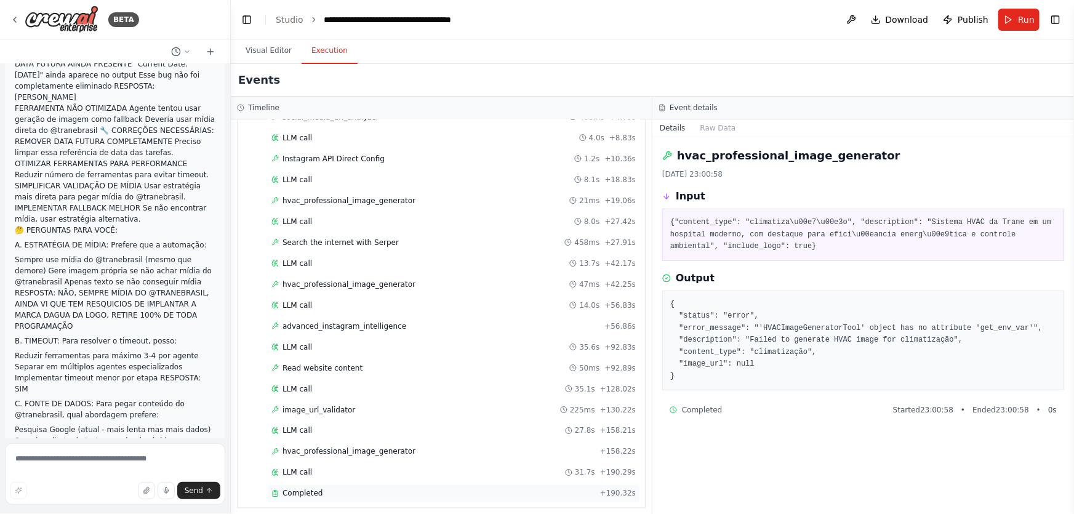
click at [302, 490] on span "Completed" at bounding box center [302, 494] width 40 height 10
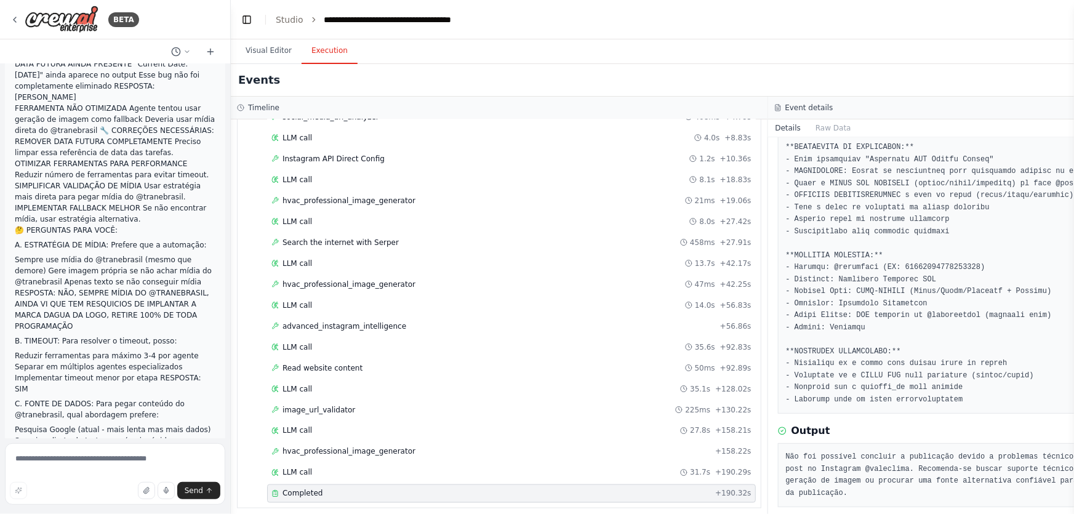
scroll to position [5370, 0]
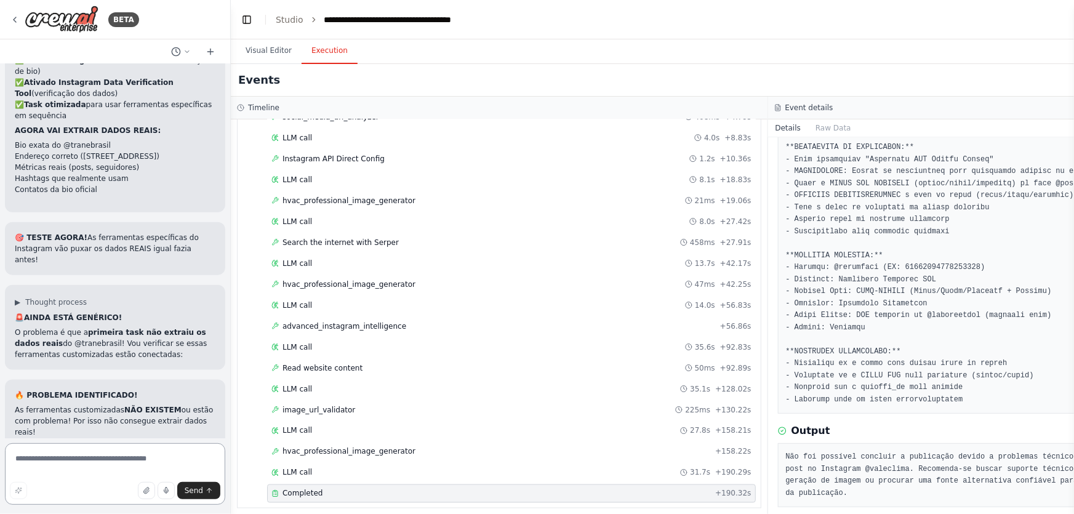
click at [158, 452] on textarea at bounding box center [115, 474] width 220 height 62
paste textarea "**********"
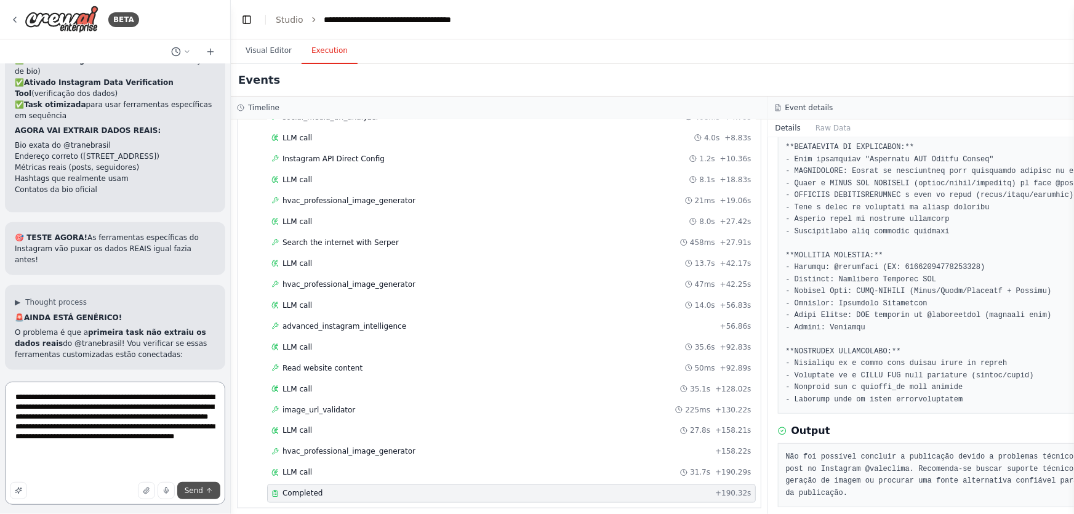
type textarea "**********"
click at [198, 486] on span "Send" at bounding box center [194, 491] width 18 height 10
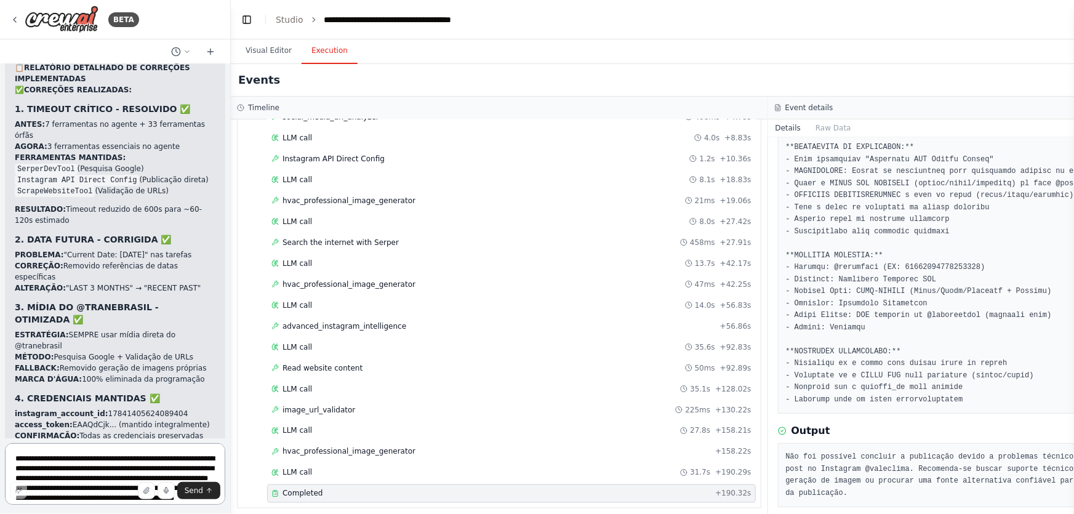
scroll to position [56583, 0]
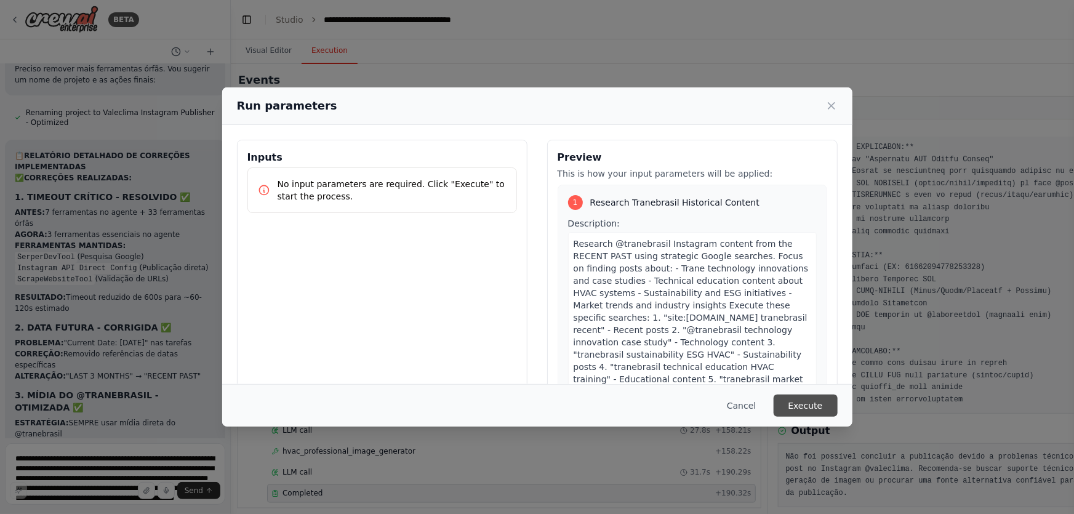
click at [791, 406] on button "Execute" at bounding box center [806, 405] width 64 height 22
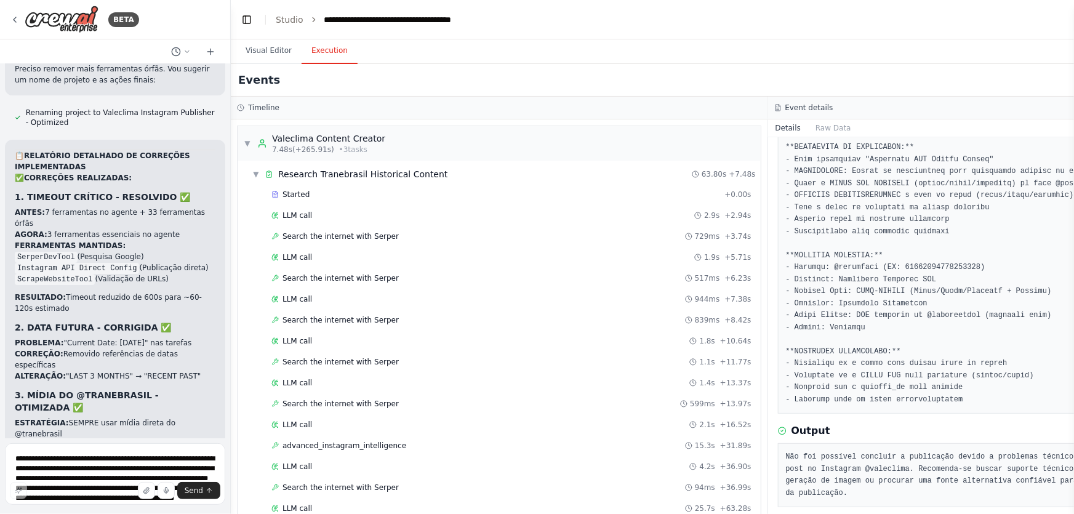
scroll to position [56583, 0]
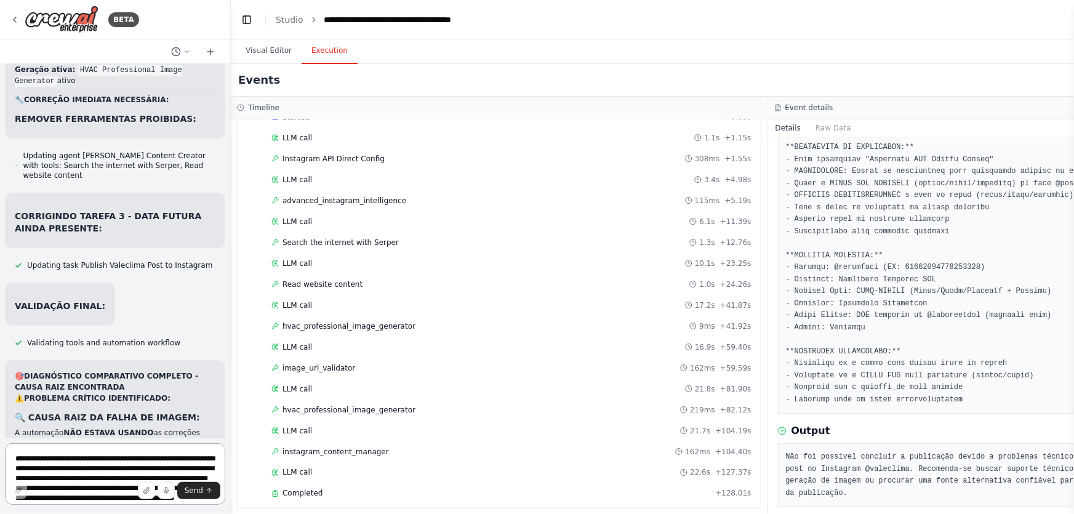
scroll to position [58285, 0]
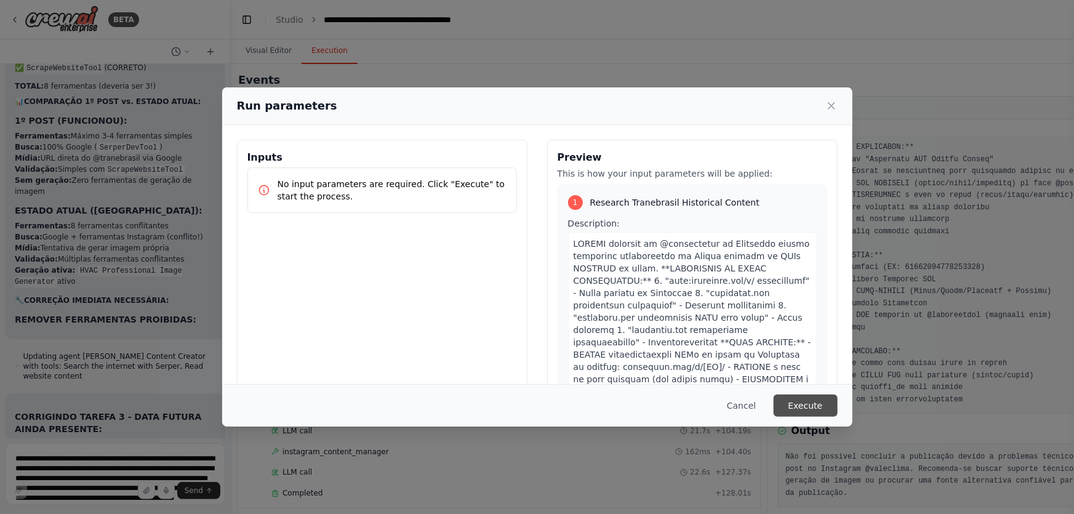
click at [820, 409] on button "Execute" at bounding box center [806, 405] width 64 height 22
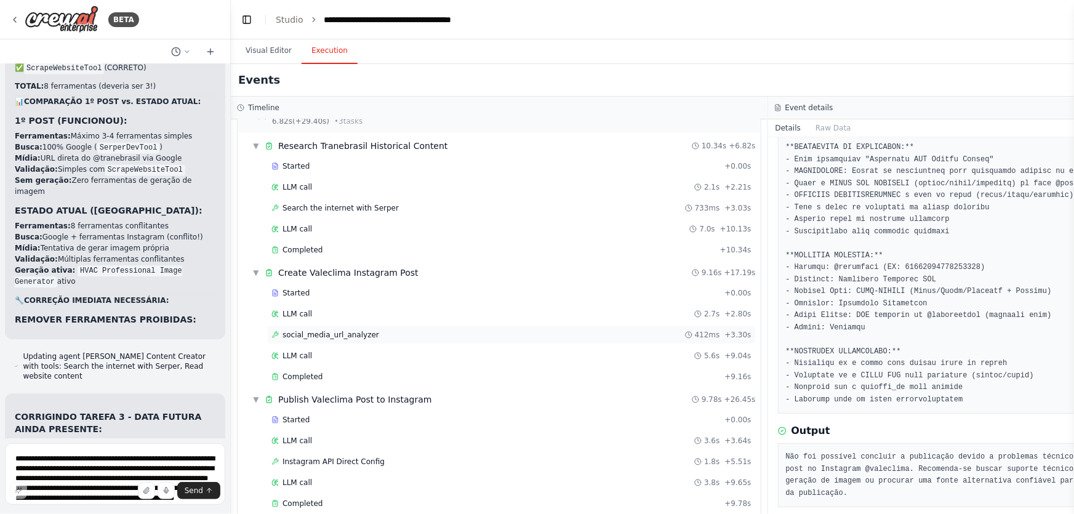
scroll to position [43, 0]
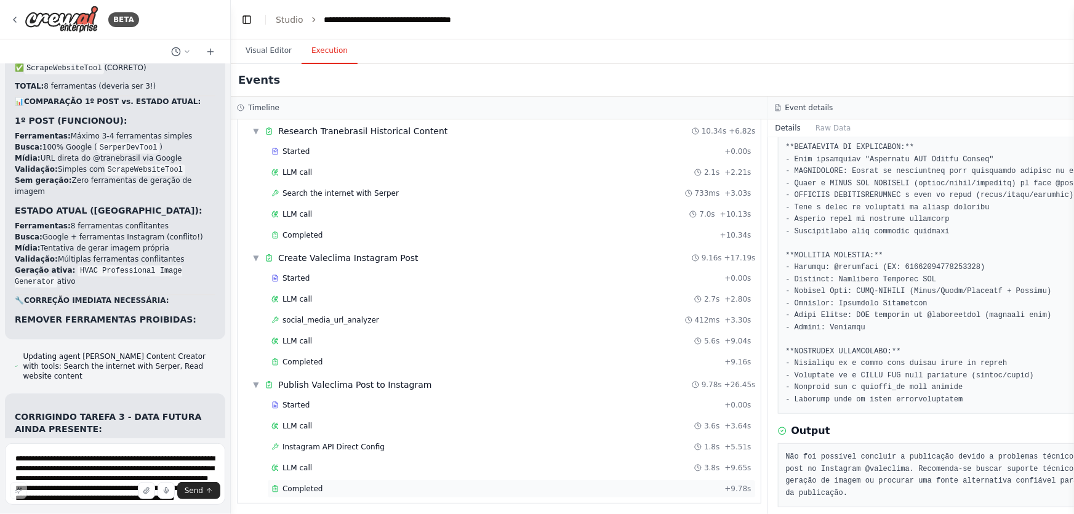
click at [297, 484] on span "Completed" at bounding box center [302, 489] width 40 height 10
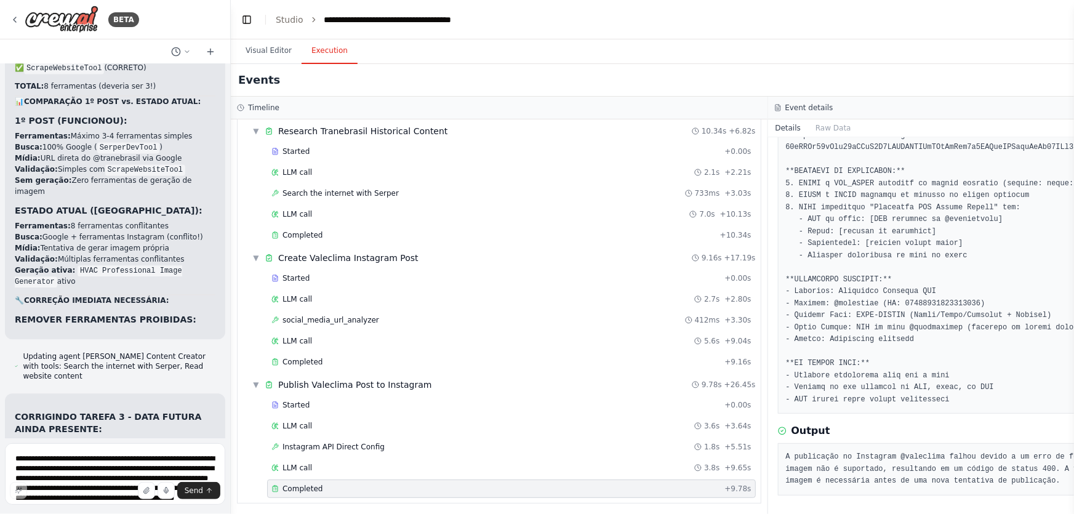
scroll to position [58285, 0]
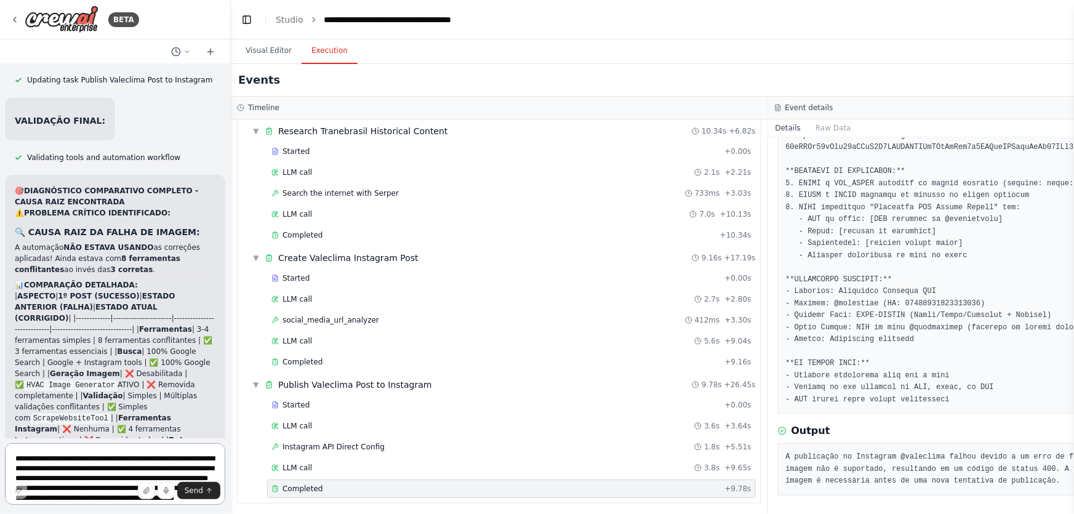
scroll to position [58485, 0]
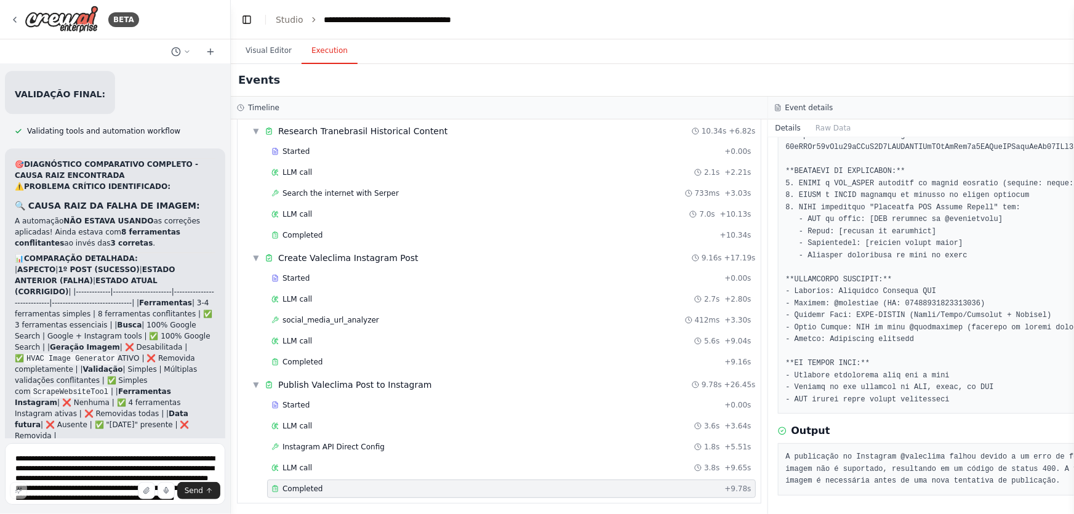
drag, startPoint x: 63, startPoint y: 207, endPoint x: 184, endPoint y: 228, distance: 122.9
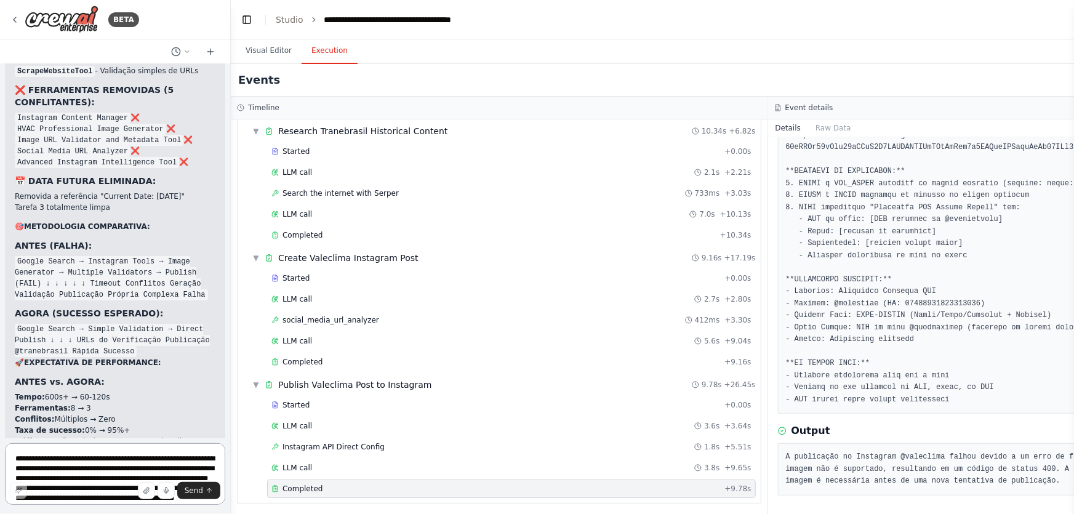
click at [111, 456] on textarea "**********" at bounding box center [115, 474] width 220 height 62
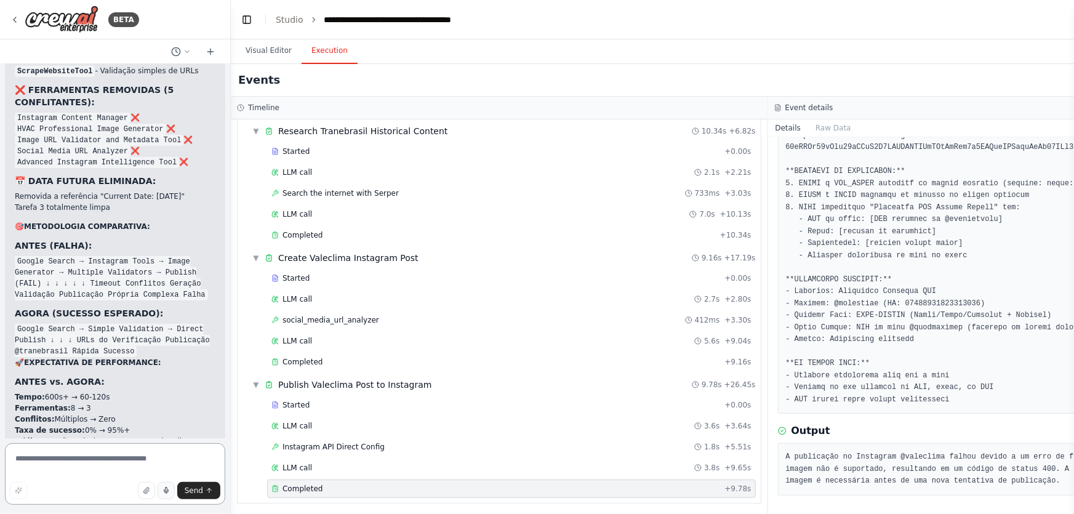
paste textarea "**********"
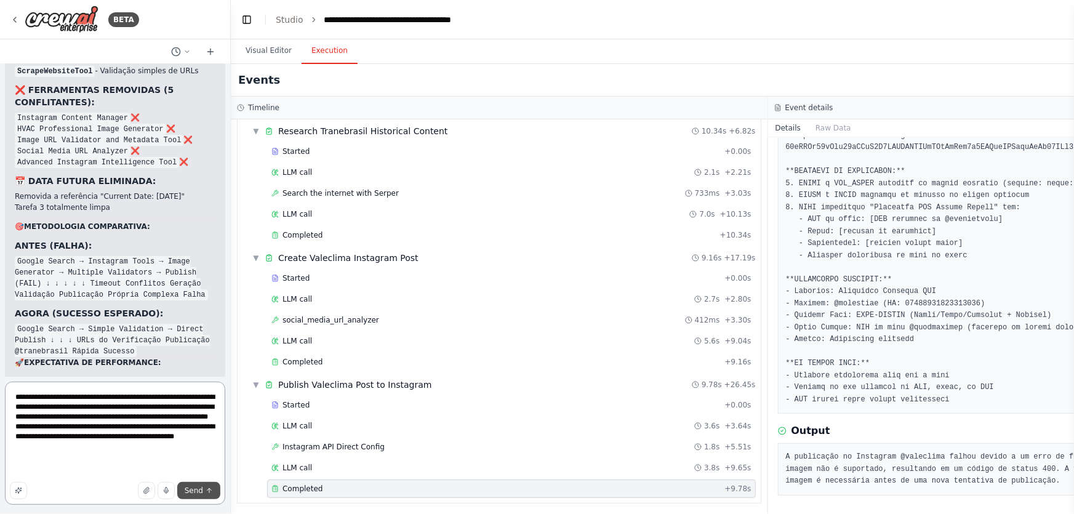
type textarea "**********"
click at [188, 487] on span "Send" at bounding box center [194, 491] width 18 height 10
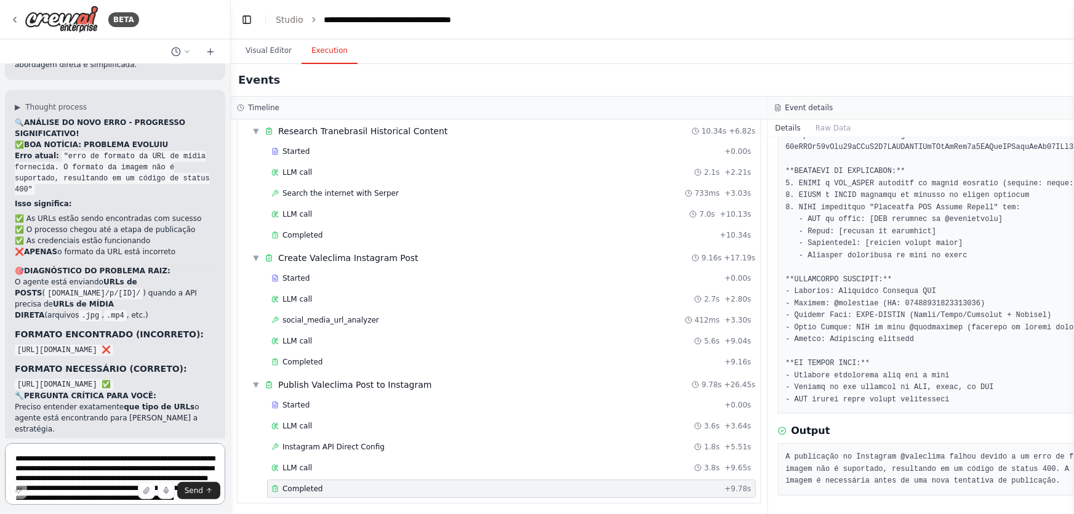
scroll to position [61282, 0]
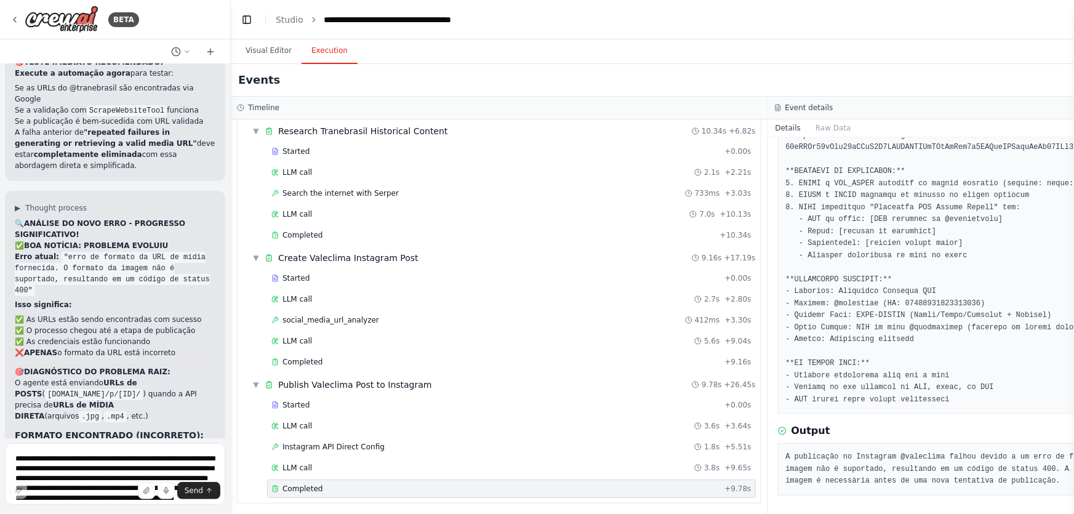
drag, startPoint x: 52, startPoint y: 276, endPoint x: 140, endPoint y: 292, distance: 88.8
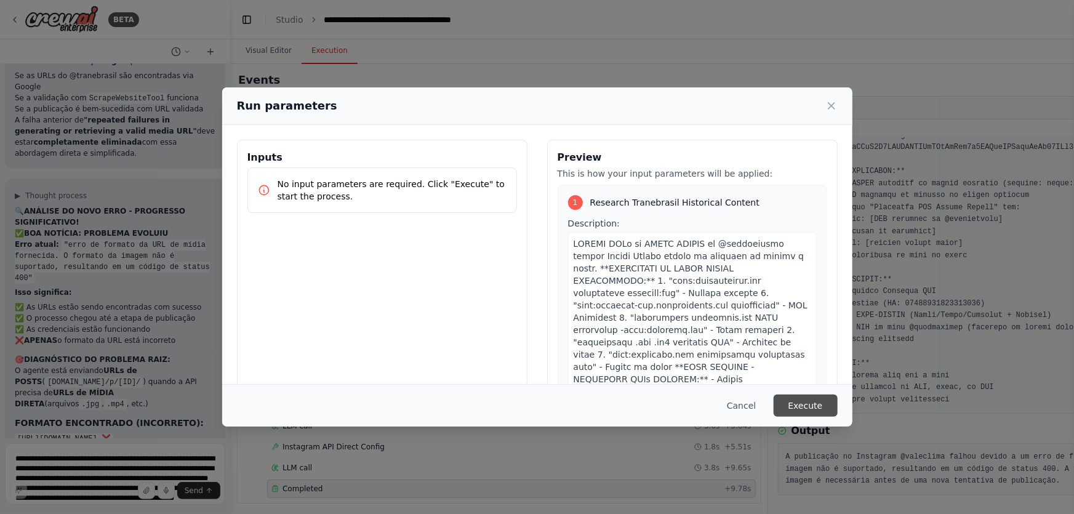
click at [828, 413] on button "Execute" at bounding box center [806, 405] width 64 height 22
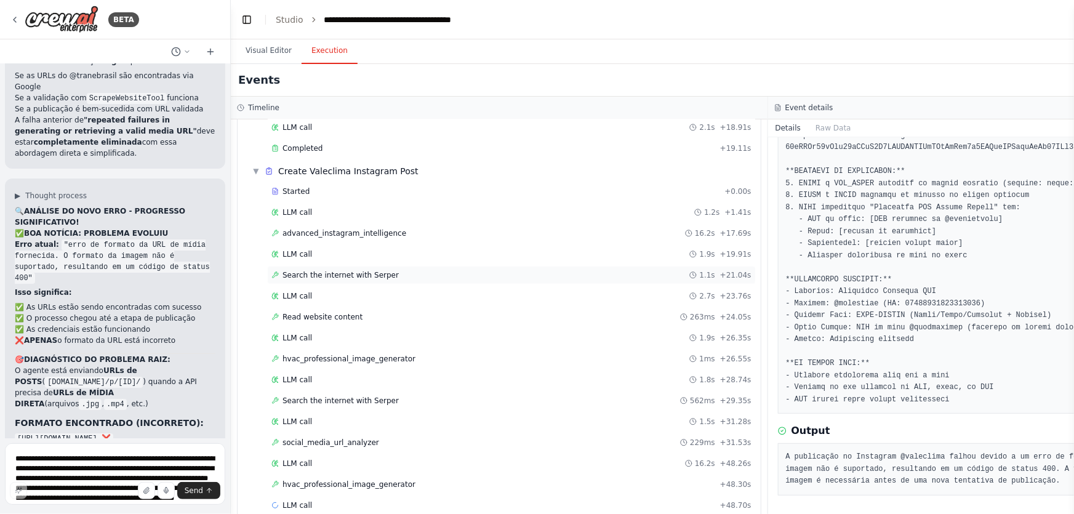
scroll to position [354, 0]
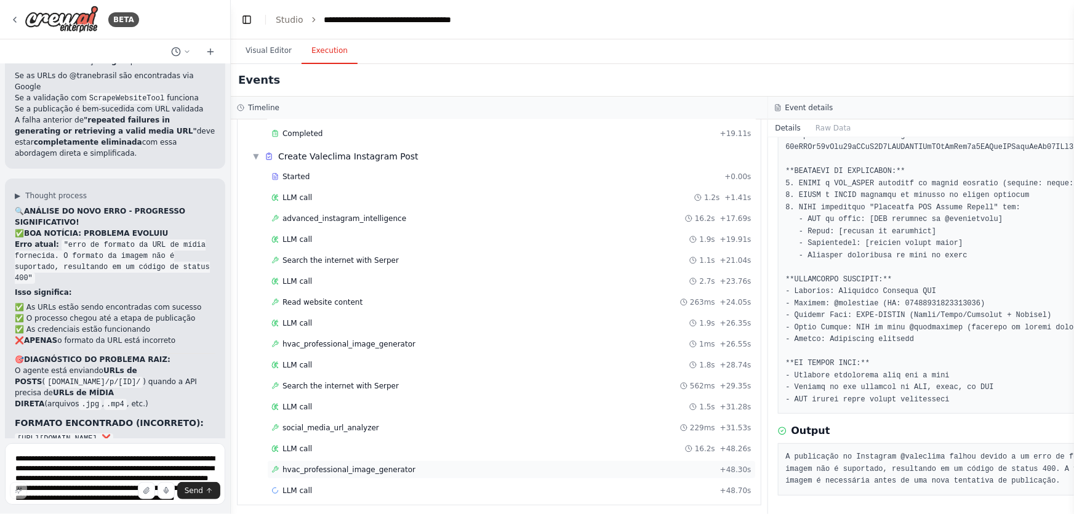
click at [412, 468] on div "hvac_professional_image_generator + 48.30s" at bounding box center [511, 470] width 480 height 10
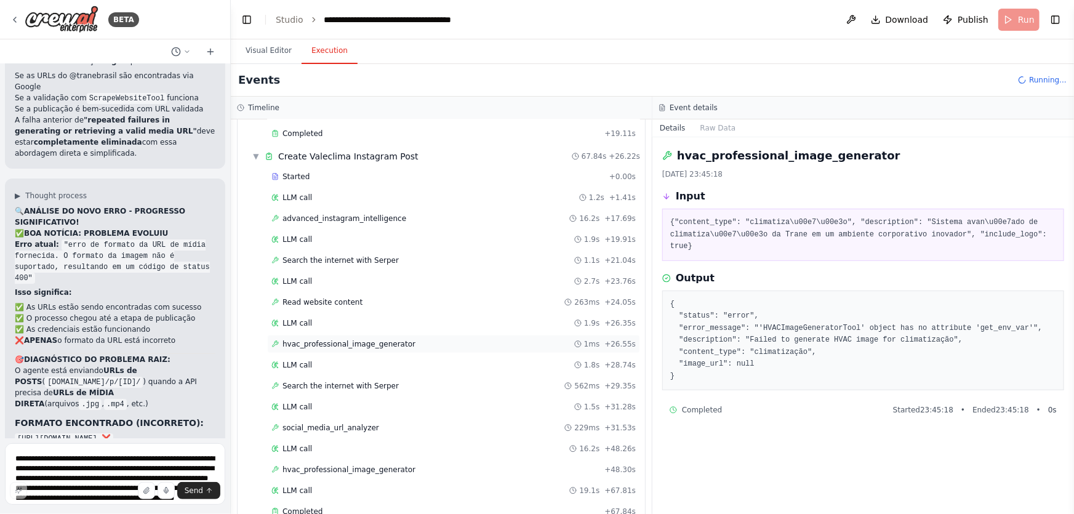
click at [401, 342] on div "hvac_professional_image_generator 1ms + 26.55s" at bounding box center [453, 344] width 364 height 10
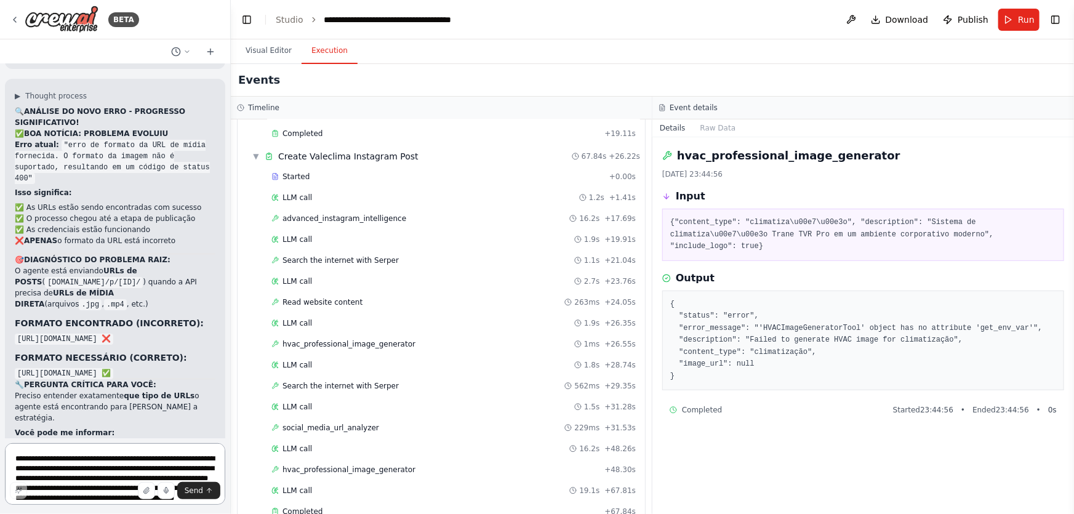
click at [183, 476] on textarea "**********" at bounding box center [115, 474] width 220 height 62
click at [356, 468] on span "hvac_professional_image_generator" at bounding box center [348, 470] width 133 height 10
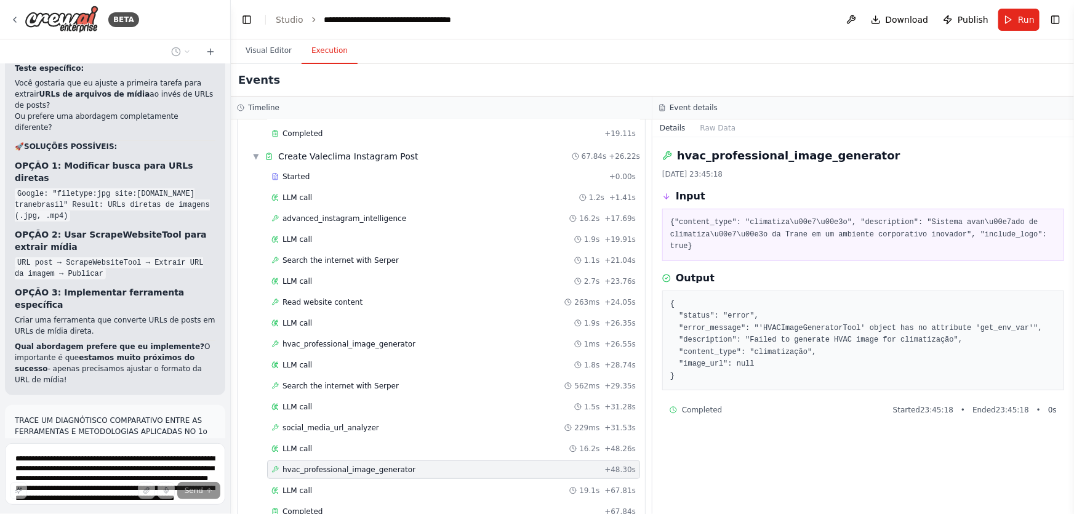
scroll to position [61814, 0]
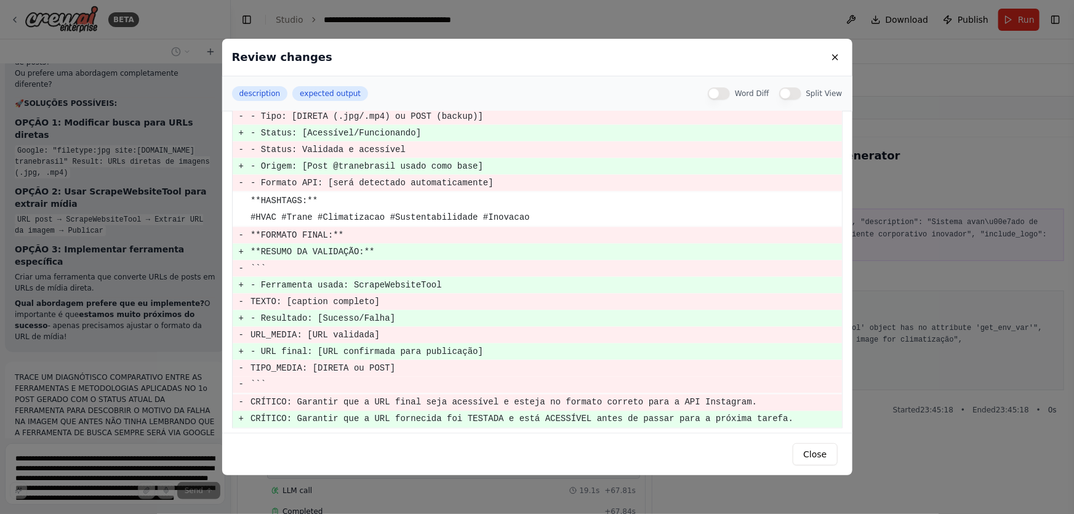
scroll to position [911, 0]
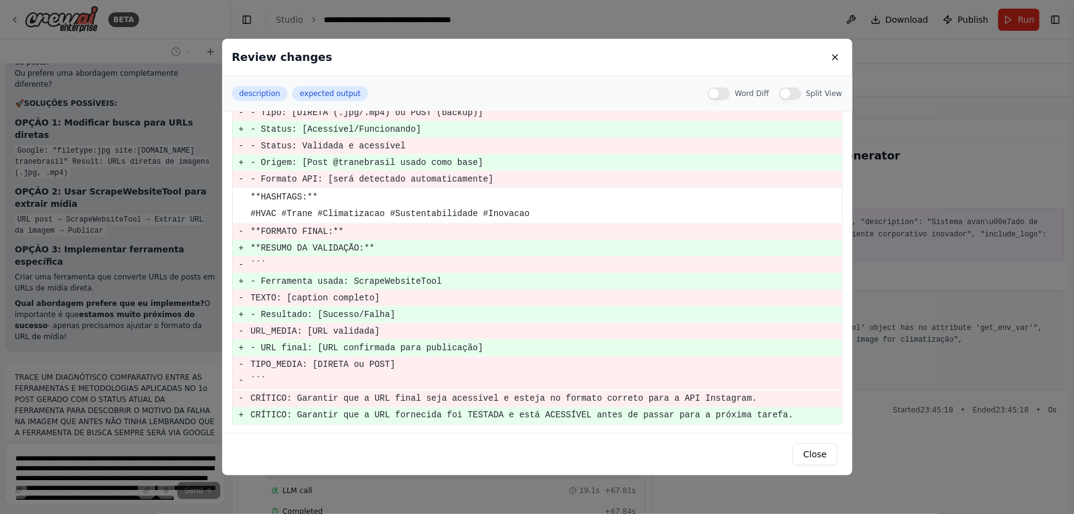
click at [812, 61] on div "Review changes" at bounding box center [537, 58] width 630 height 38
click at [832, 60] on button at bounding box center [835, 57] width 15 height 15
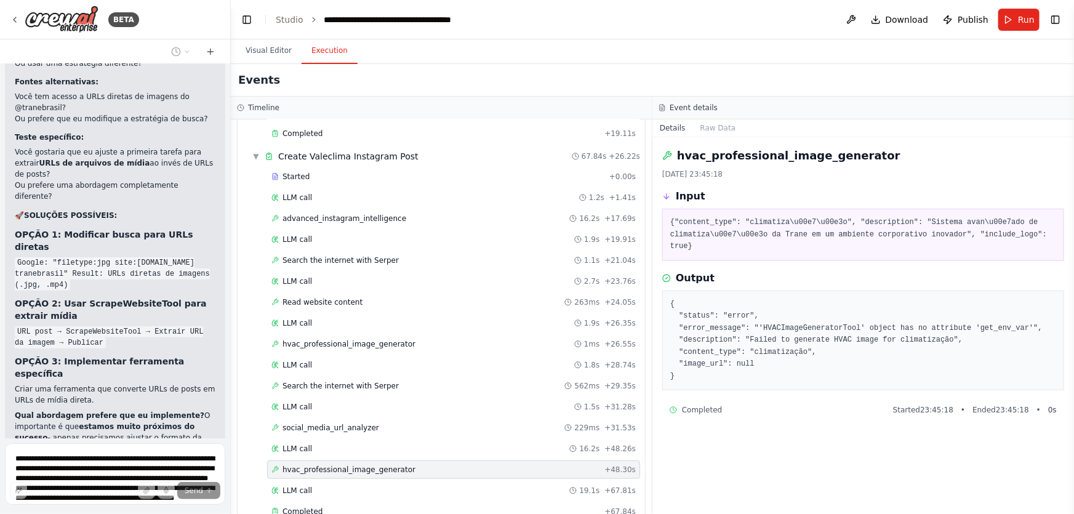
scroll to position [61814, 0]
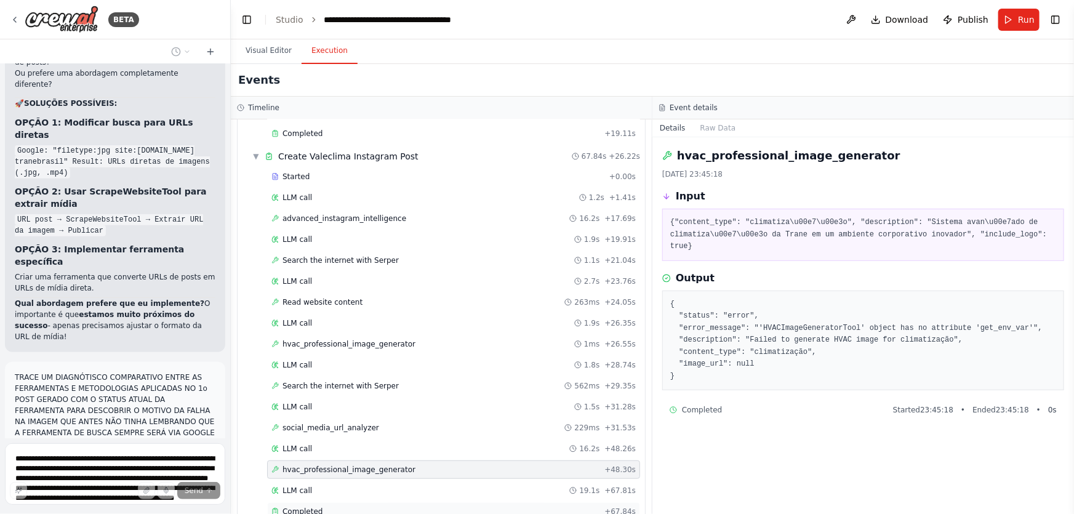
click at [317, 506] on span "Completed" at bounding box center [302, 511] width 40 height 10
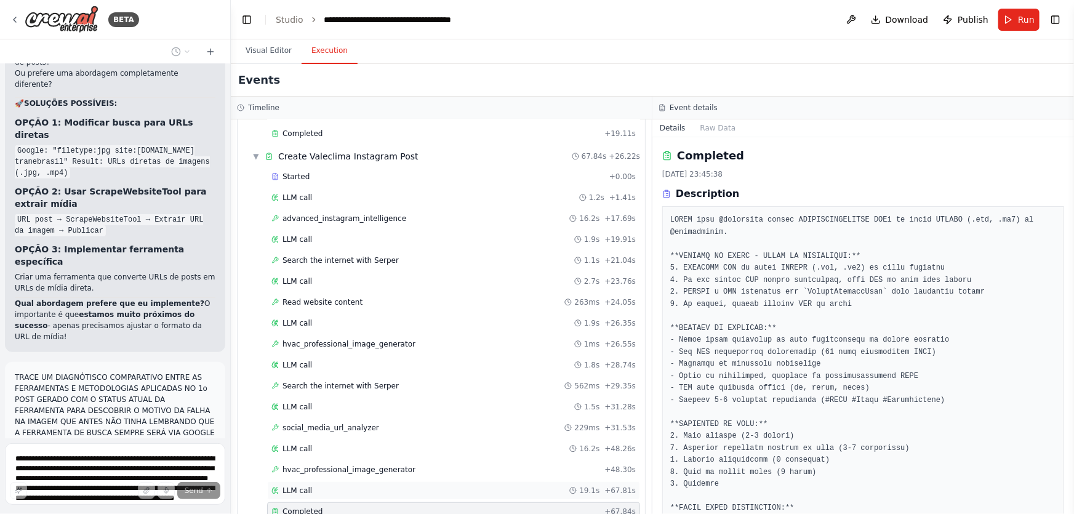
scroll to position [459, 0]
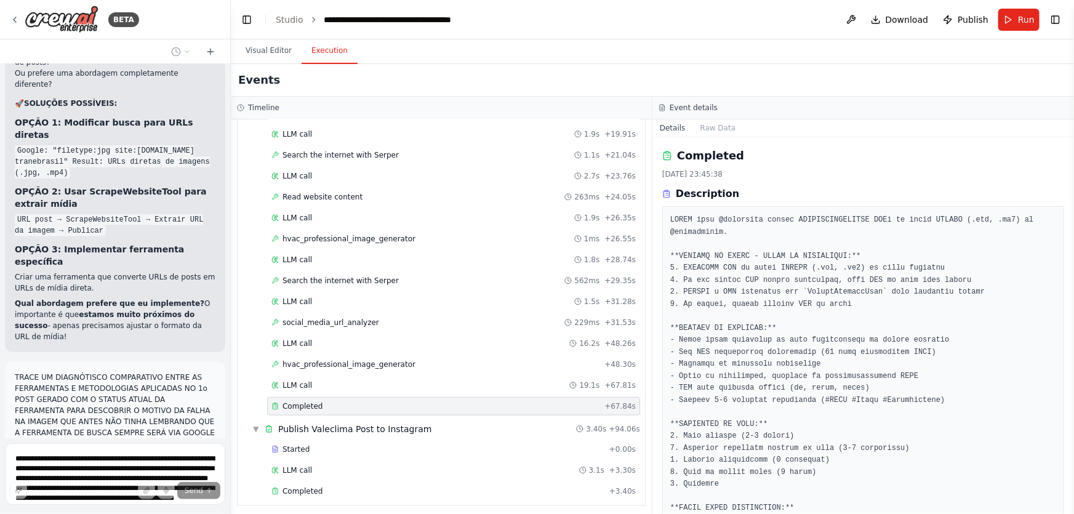
click at [319, 495] on div "Started + 0.00s LLM call 3.1s + 3.30s Completed + 3.40s" at bounding box center [446, 471] width 398 height 63
click at [313, 486] on span "Completed" at bounding box center [302, 491] width 40 height 10
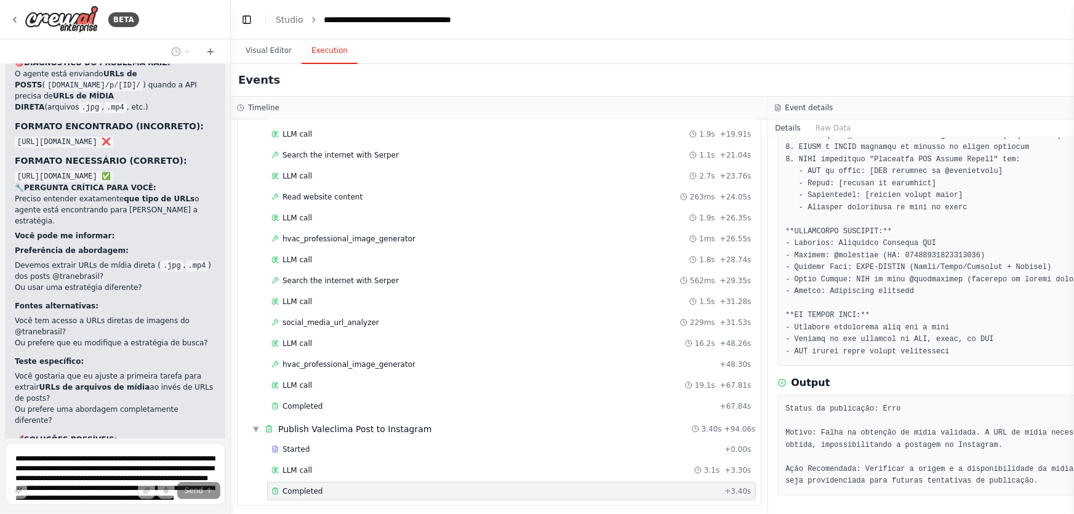
scroll to position [61814, 0]
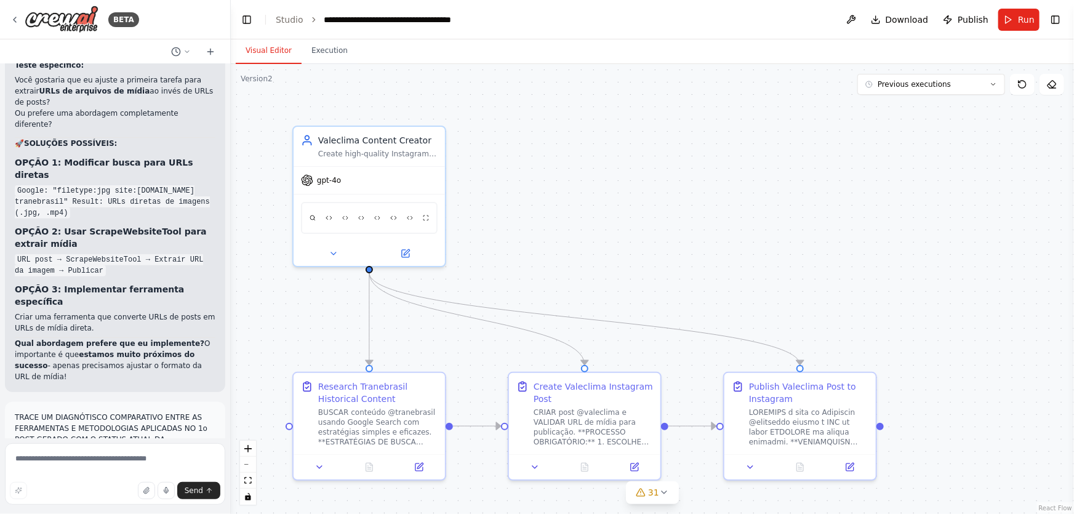
scroll to position [61775, 0]
click at [124, 464] on textarea at bounding box center [115, 474] width 220 height 62
click at [1004, 15] on button "Run" at bounding box center [1018, 20] width 41 height 22
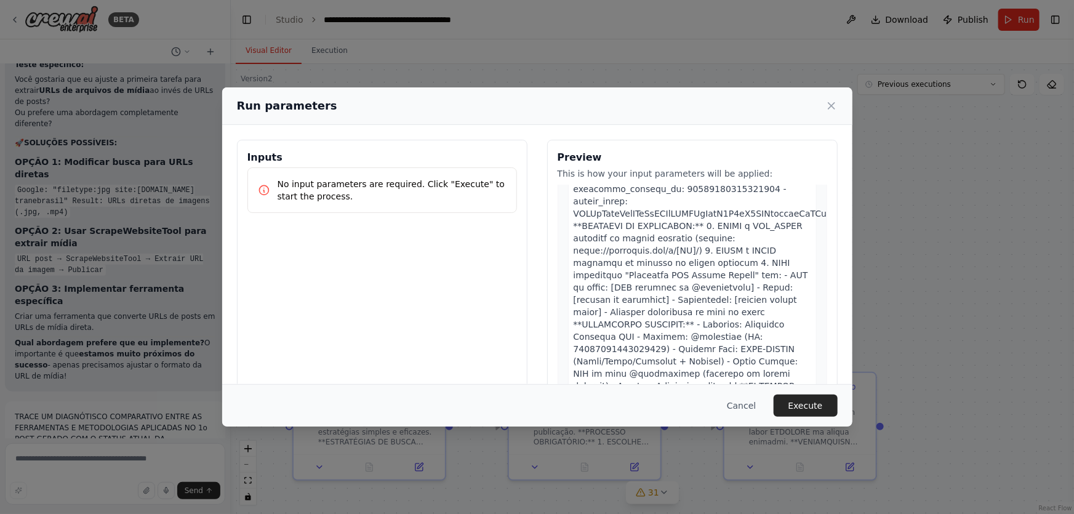
scroll to position [1057, 0]
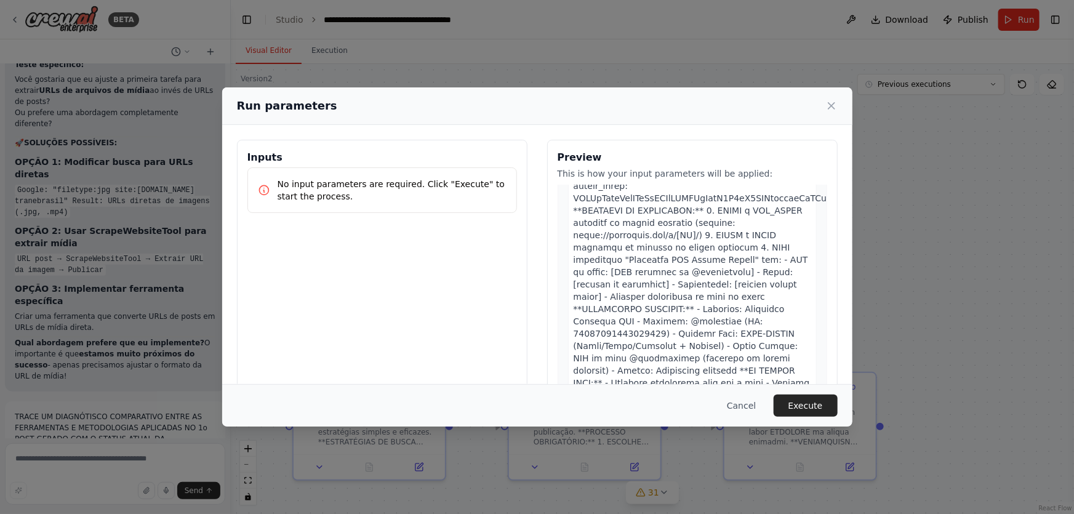
drag, startPoint x: 830, startPoint y: 406, endPoint x: 824, endPoint y: 310, distance: 95.6
click at [830, 406] on button "Execute" at bounding box center [806, 405] width 64 height 22
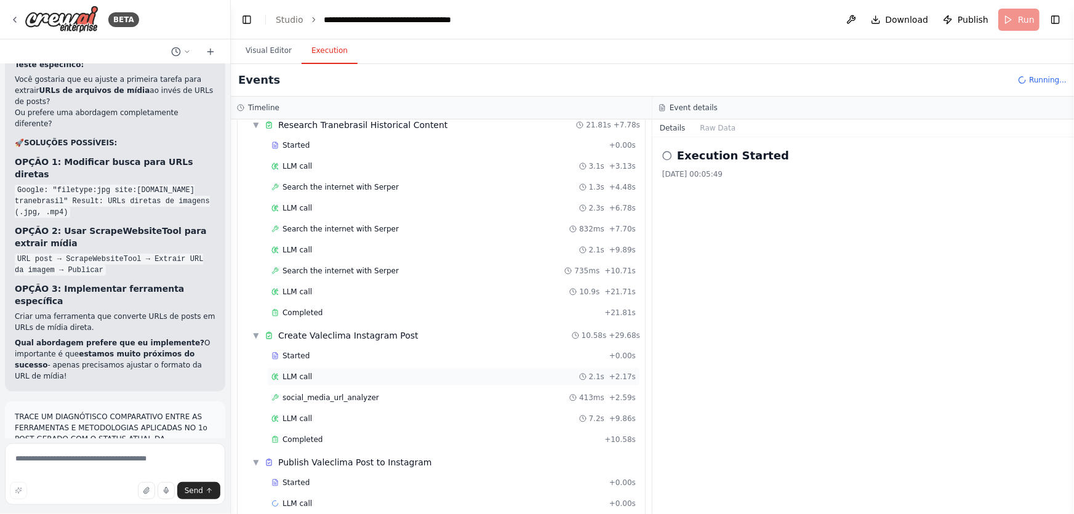
scroll to position [64, 0]
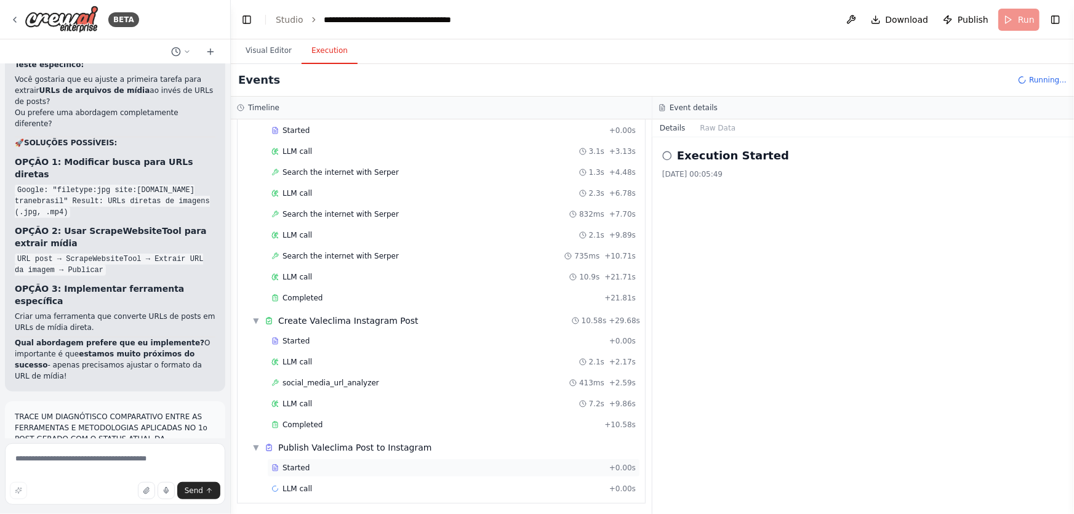
click at [319, 466] on div "Started" at bounding box center [437, 468] width 333 height 10
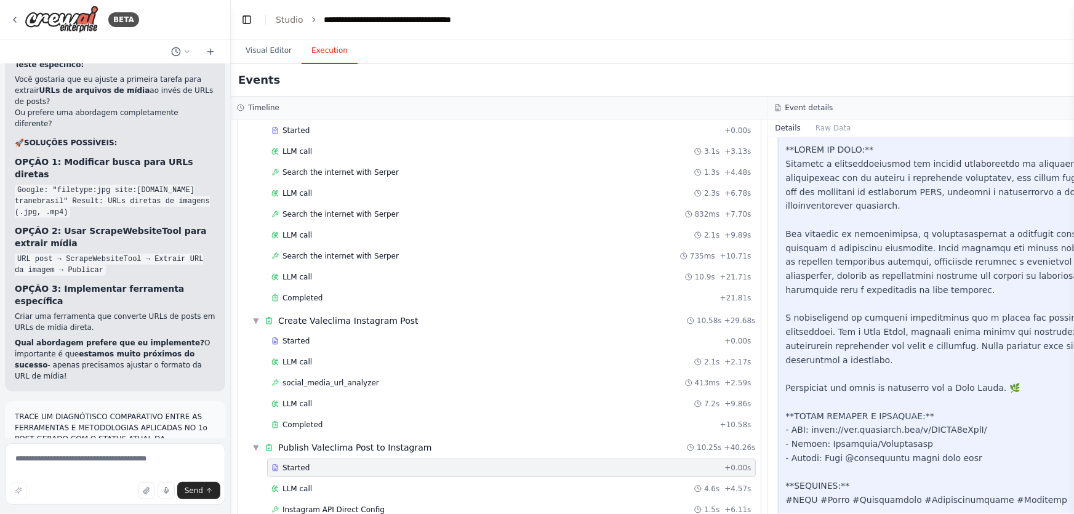
scroll to position [1065, 0]
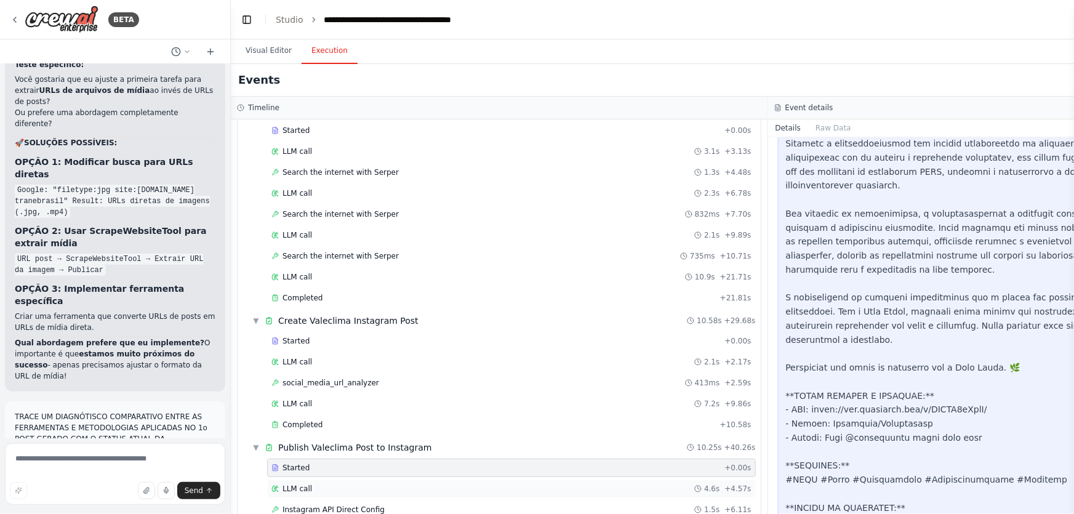
click at [304, 479] on div "LLM call 4.6s + 4.57s" at bounding box center [511, 488] width 489 height 18
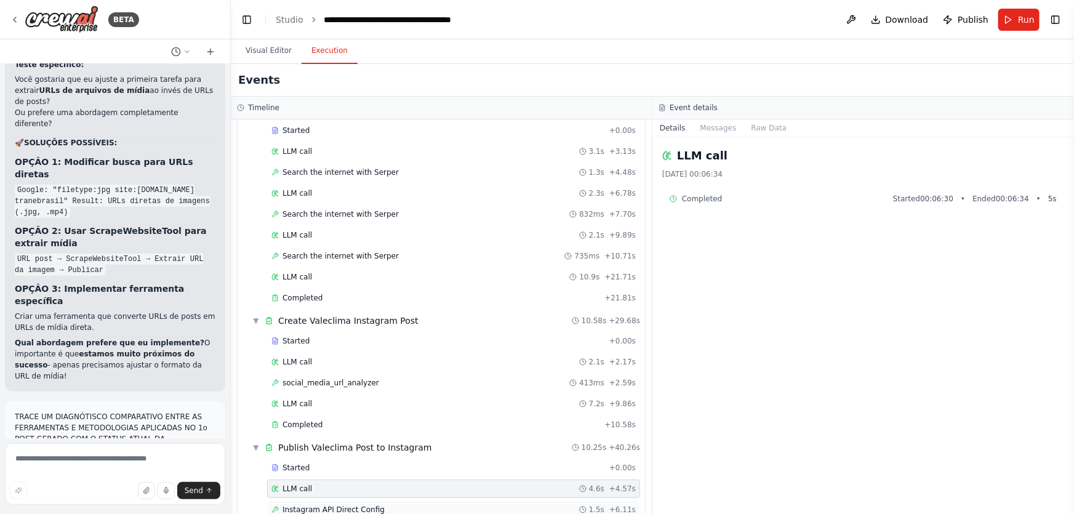
click at [372, 505] on span "Instagram API Direct Config" at bounding box center [333, 510] width 102 height 10
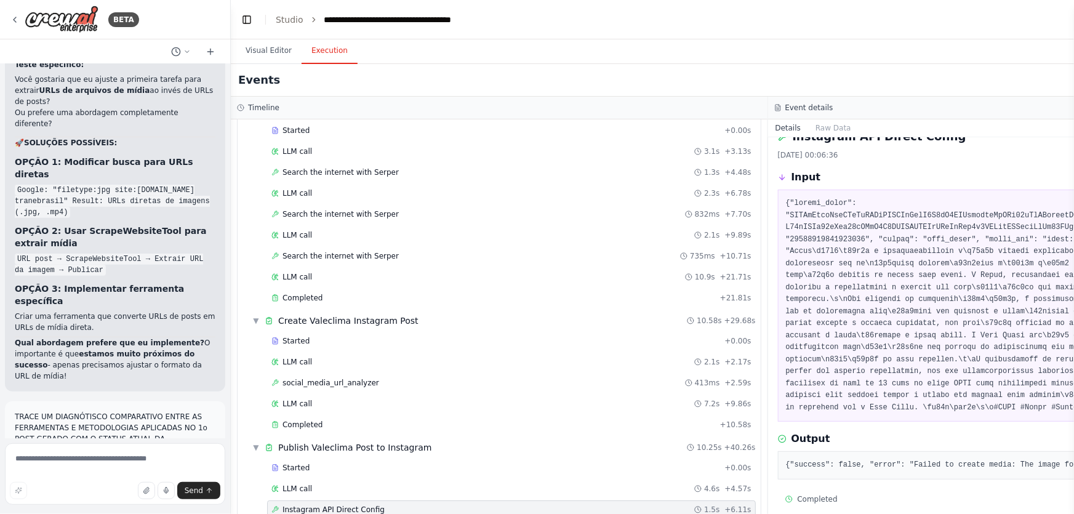
scroll to position [30, 0]
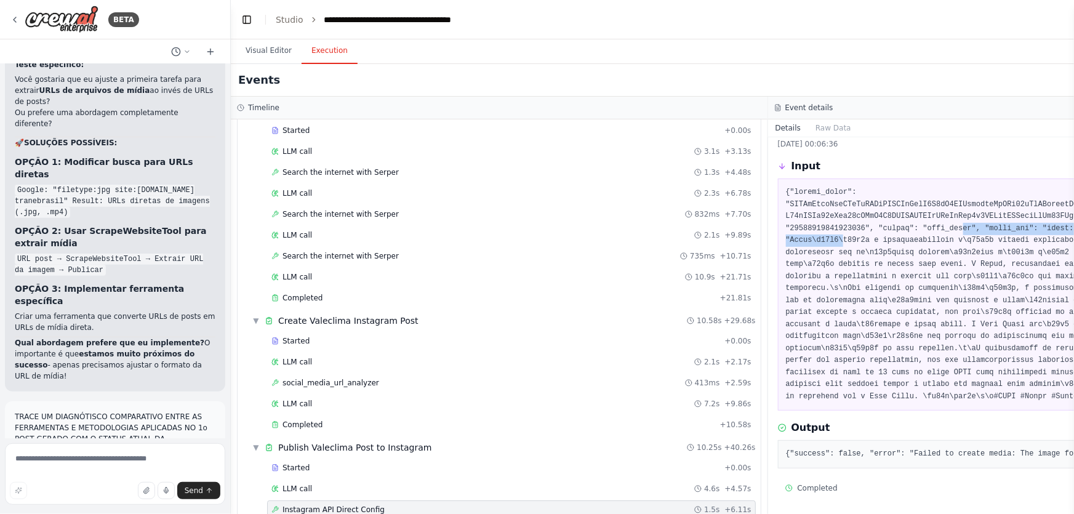
drag, startPoint x: 836, startPoint y: 234, endPoint x: 945, endPoint y: 225, distance: 109.3
click at [945, 225] on pre at bounding box center [1037, 294] width 502 height 216
click at [840, 234] on pre at bounding box center [1037, 294] width 502 height 216
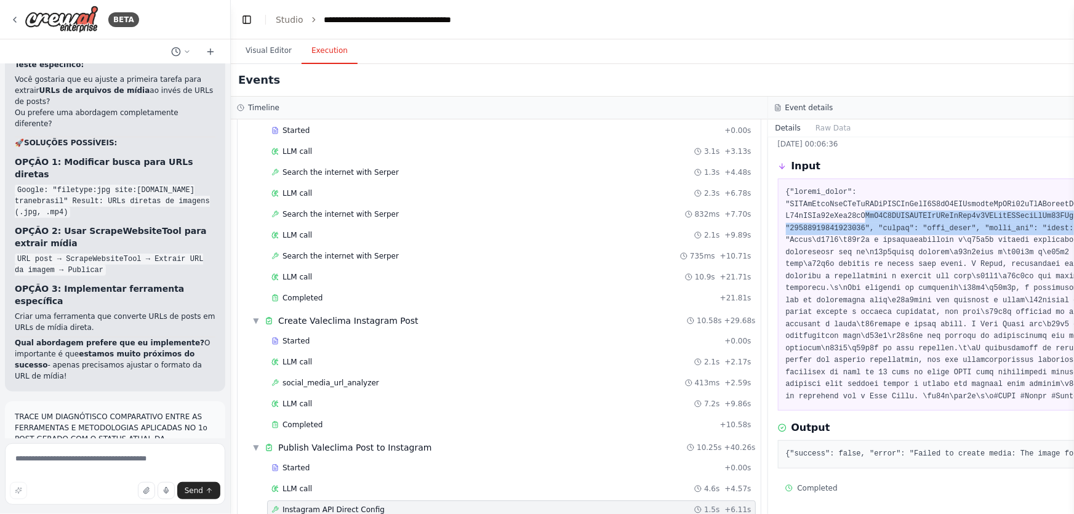
drag, startPoint x: 828, startPoint y: 213, endPoint x: 1095, endPoint y: 224, distance: 267.3
click at [1073, 224] on html "BETA Hello! I'm the CrewAI assistant. What kind of automation do you want to bu…" at bounding box center [537, 257] width 1074 height 514
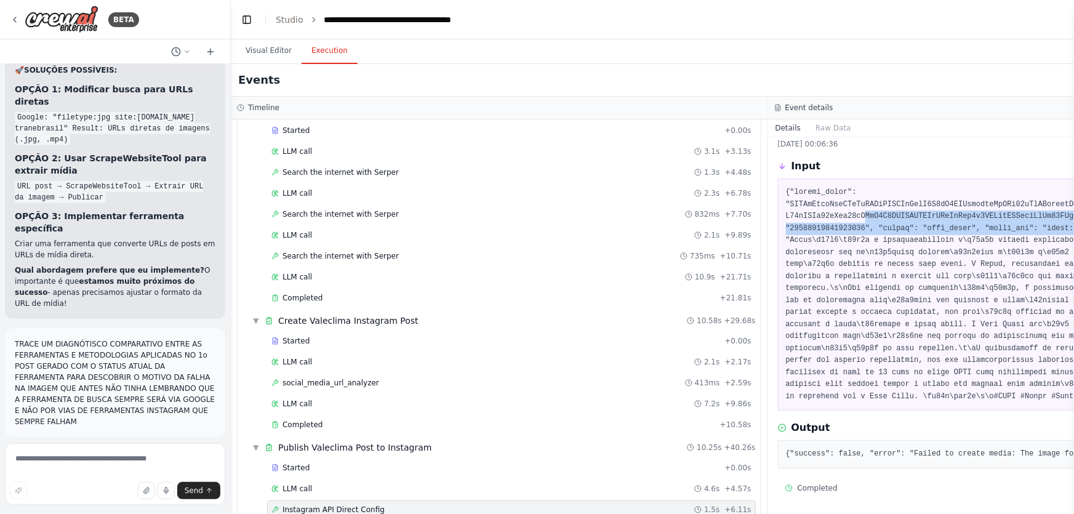
scroll to position [61875, 0]
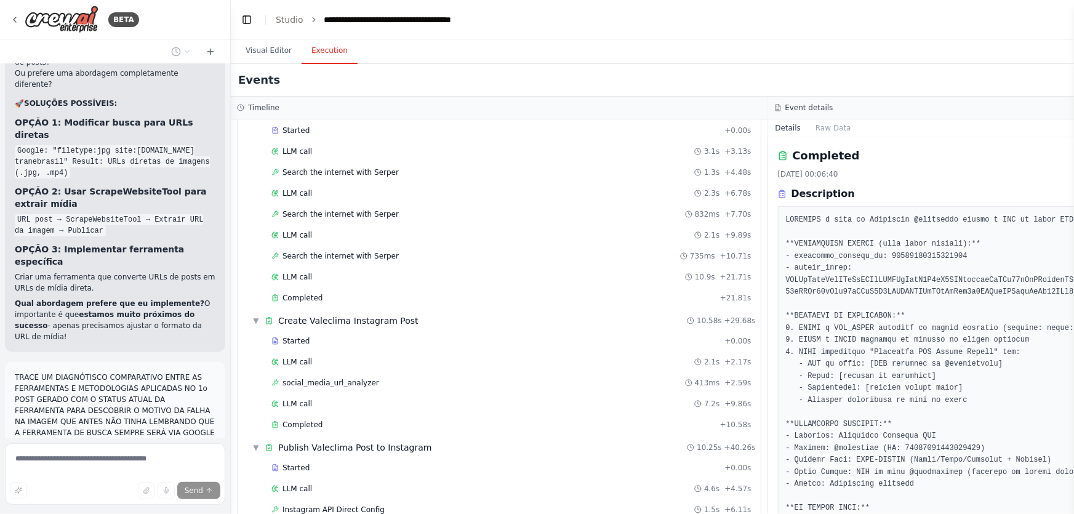
scroll to position [127, 0]
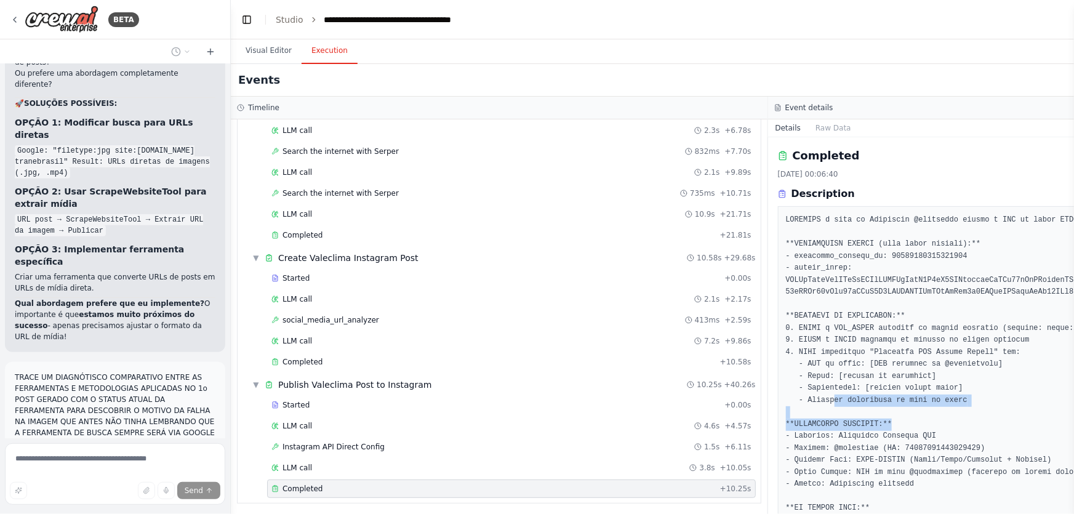
drag, startPoint x: 823, startPoint y: 405, endPoint x: 883, endPoint y: 419, distance: 61.9
click at [883, 419] on pre at bounding box center [1037, 382] width 502 height 336
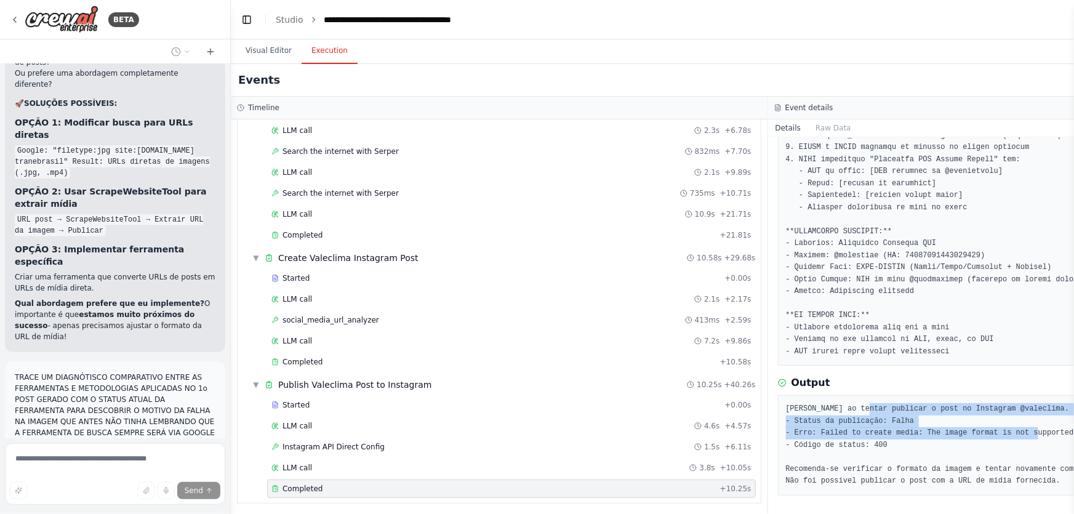
drag, startPoint x: 854, startPoint y: 409, endPoint x: 1118, endPoint y: 436, distance: 265.3
click at [1073, 436] on html "BETA Hello! I'm the CrewAI assistant. What kind of automation do you want to bu…" at bounding box center [537, 257] width 1074 height 514
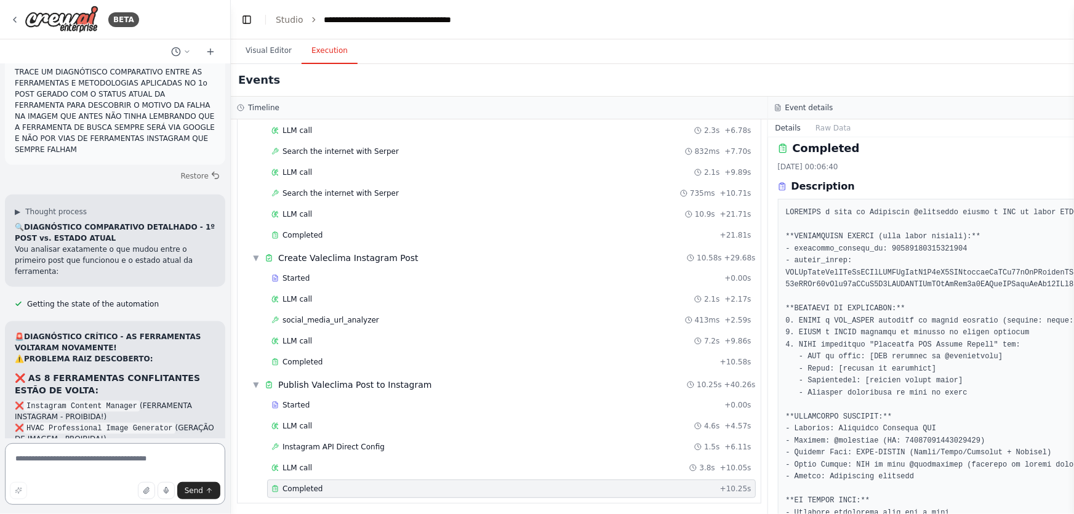
scroll to position [0, 0]
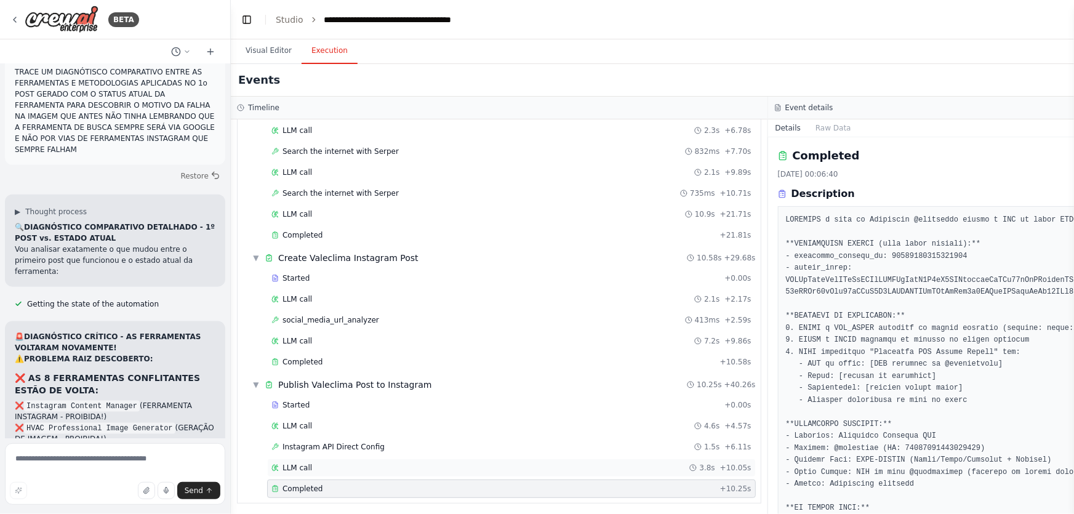
click at [326, 471] on div "LLM call 3.8s + 10.05s" at bounding box center [511, 467] width 489 height 18
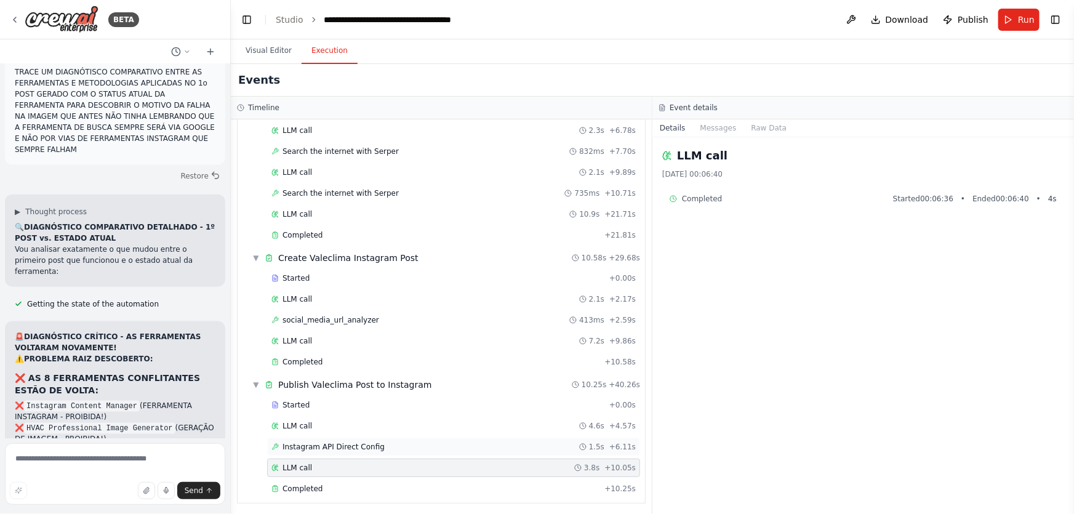
click at [359, 444] on span "Instagram API Direct Config" at bounding box center [333, 447] width 102 height 10
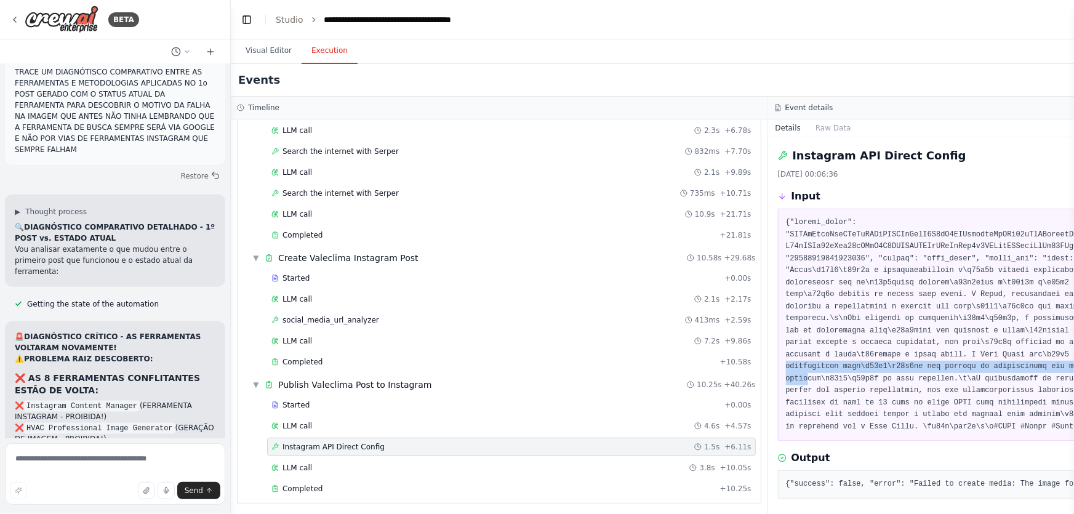
drag, startPoint x: 878, startPoint y: 358, endPoint x: 993, endPoint y: 369, distance: 115.6
click at [993, 369] on pre at bounding box center [1037, 325] width 502 height 216
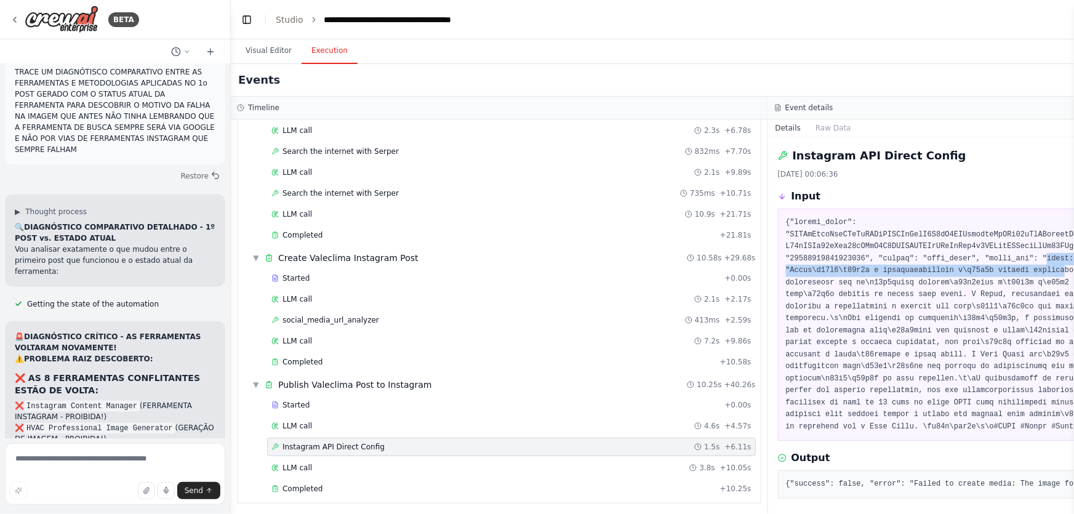
drag, startPoint x: 1022, startPoint y: 258, endPoint x: 1040, endPoint y: 271, distance: 22.9
click at [1040, 271] on pre at bounding box center [1037, 325] width 502 height 216
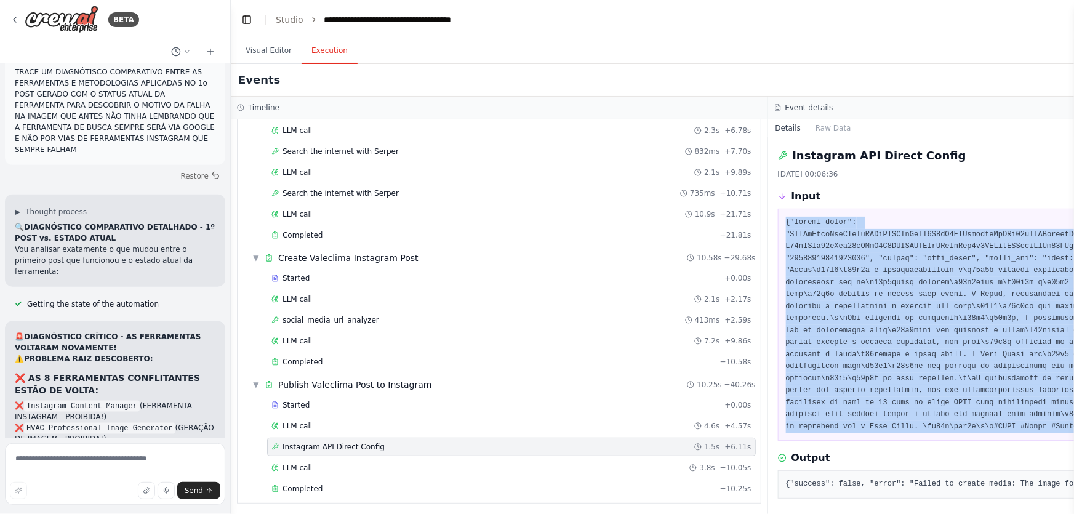
drag, startPoint x: 920, startPoint y: 428, endPoint x: 783, endPoint y: 222, distance: 247.8
click at [786, 222] on pre at bounding box center [1037, 325] width 502 height 216
copy pre "{"access_token": "EAAQdCjkuYqoBPuVgSPYiHZBZCbSifP8V7qY4CUJozkzqnMvZAz93lFpCRjtq…"
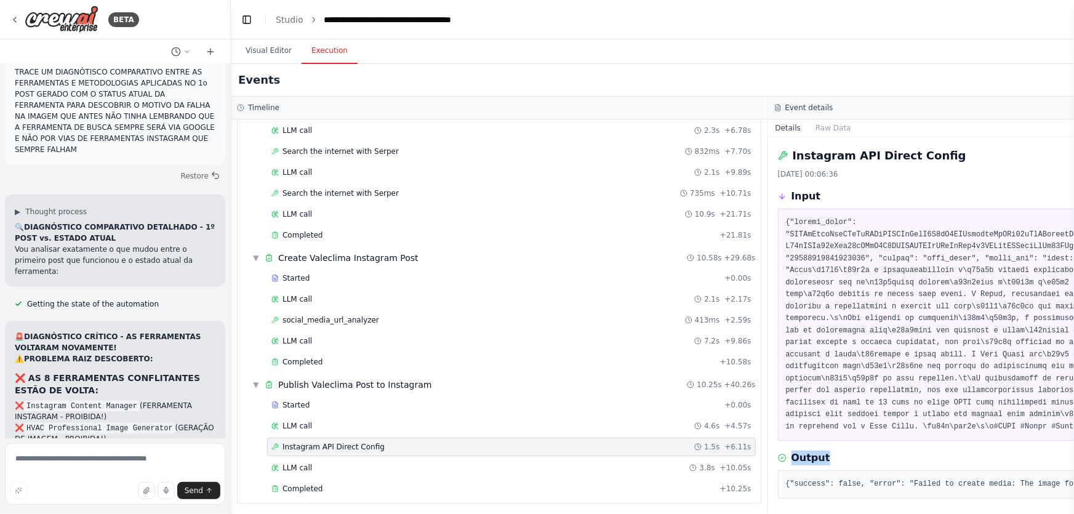
drag, startPoint x: 862, startPoint y: 442, endPoint x: 918, endPoint y: 428, distance: 57.6
click at [917, 428] on div "Instagram API Direct Config 28/09/2025, 00:06:36 Input Output {"success": false…" at bounding box center [1036, 325] width 537 height 377
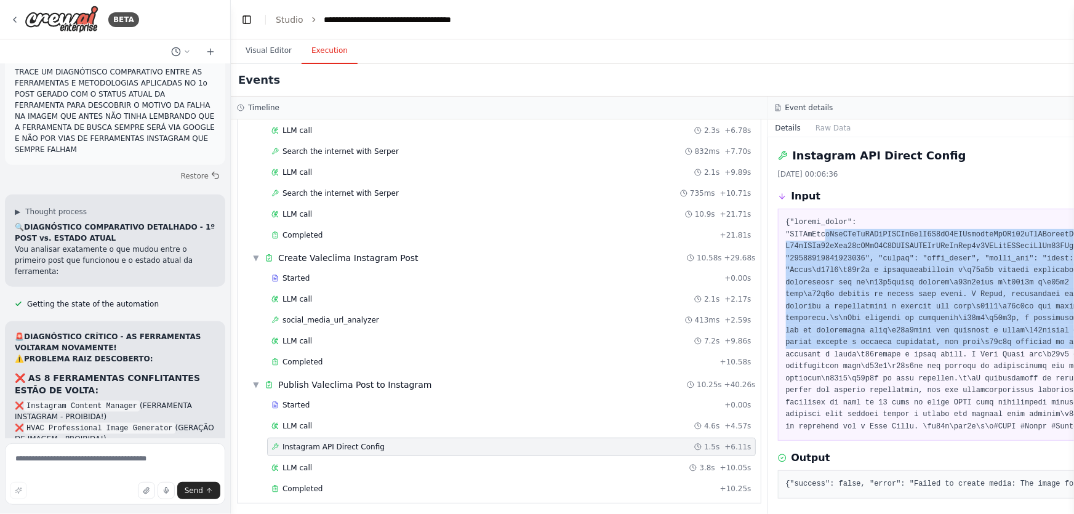
drag, startPoint x: 821, startPoint y: 238, endPoint x: 960, endPoint y: 337, distance: 170.4
click at [960, 337] on pre at bounding box center [1037, 325] width 502 height 216
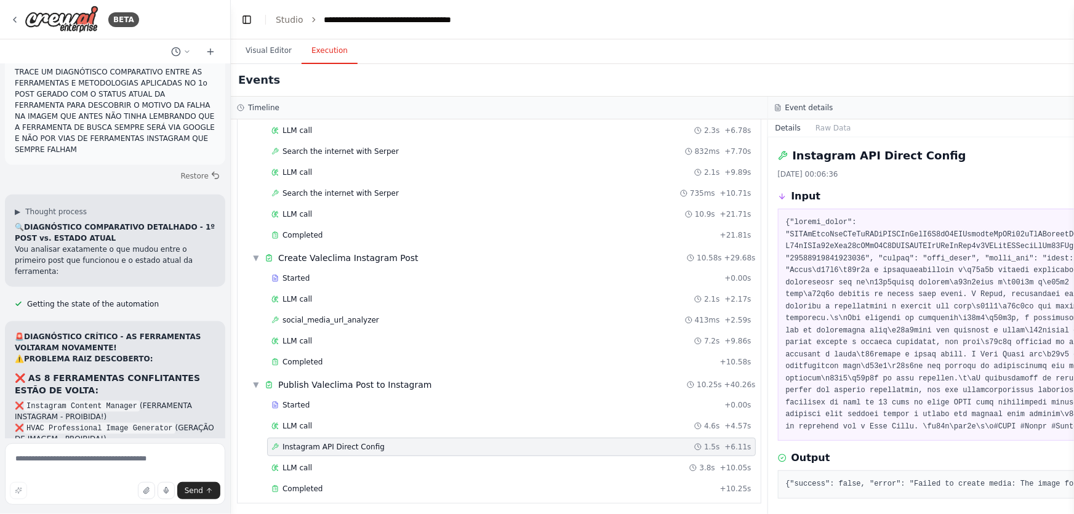
click at [282, 442] on span "Instagram API Direct Config" at bounding box center [333, 447] width 102 height 10
click at [295, 418] on div "LLM call 4.6s + 4.57s" at bounding box center [511, 426] width 489 height 18
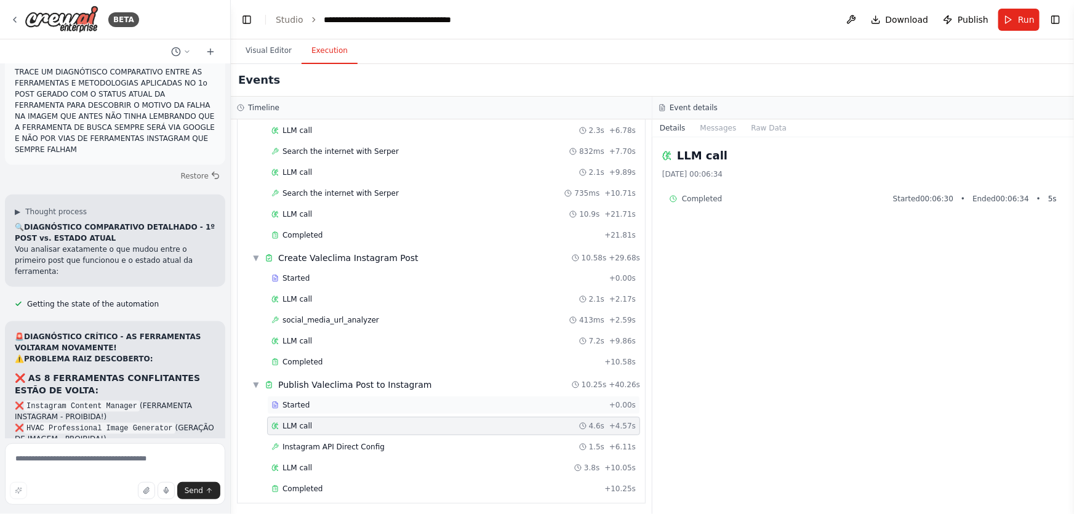
click at [295, 406] on span "Started" at bounding box center [295, 405] width 27 height 10
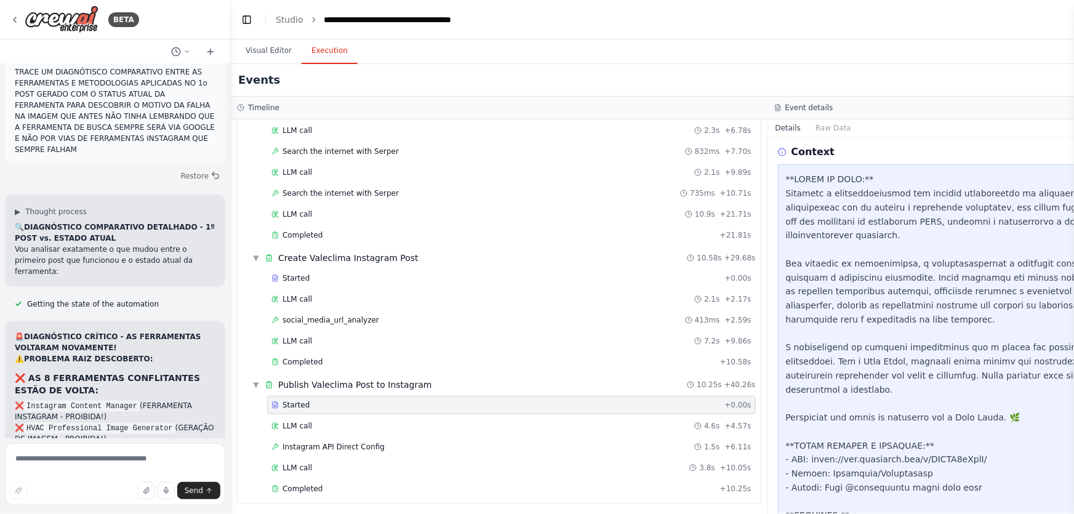
scroll to position [1065, 0]
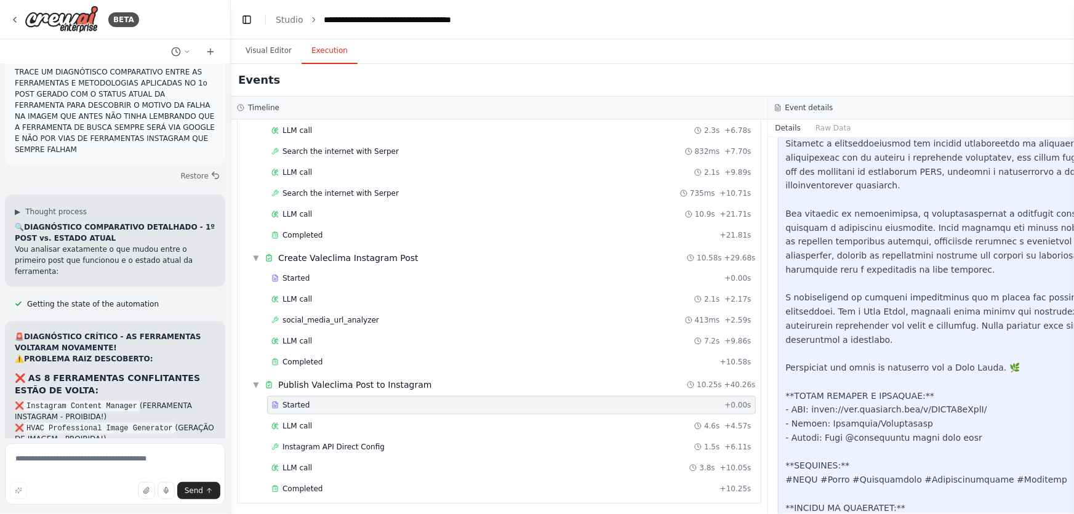
drag, startPoint x: 1009, startPoint y: 480, endPoint x: 830, endPoint y: 474, distance: 179.2
click at [830, 474] on div at bounding box center [1037, 339] width 502 height 434
copy div "ttps://www.instagram.com/p/DOHZI8lCayU/"
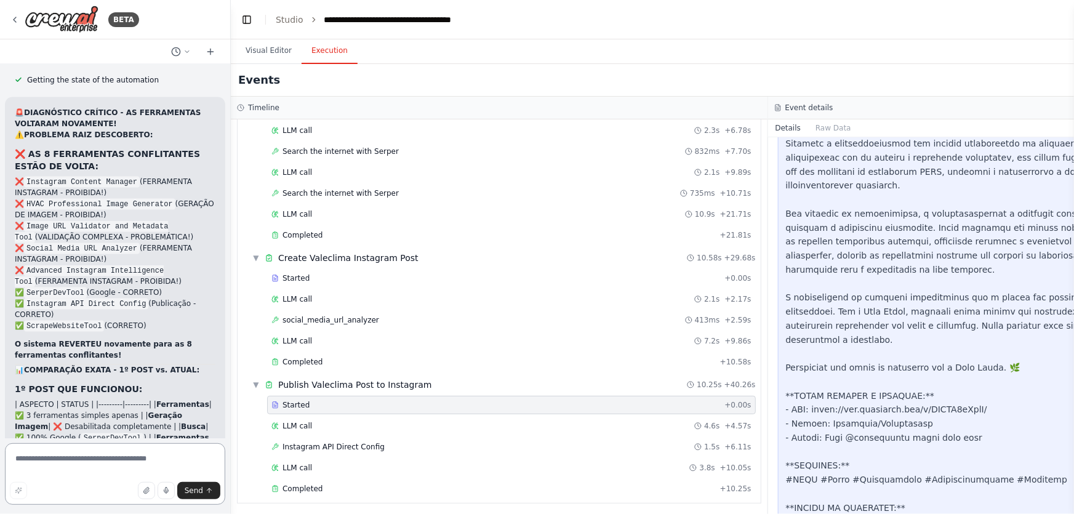
click at [206, 445] on textarea at bounding box center [115, 474] width 220 height 62
click at [201, 450] on textarea at bounding box center [115, 474] width 220 height 62
paste textarea "**********"
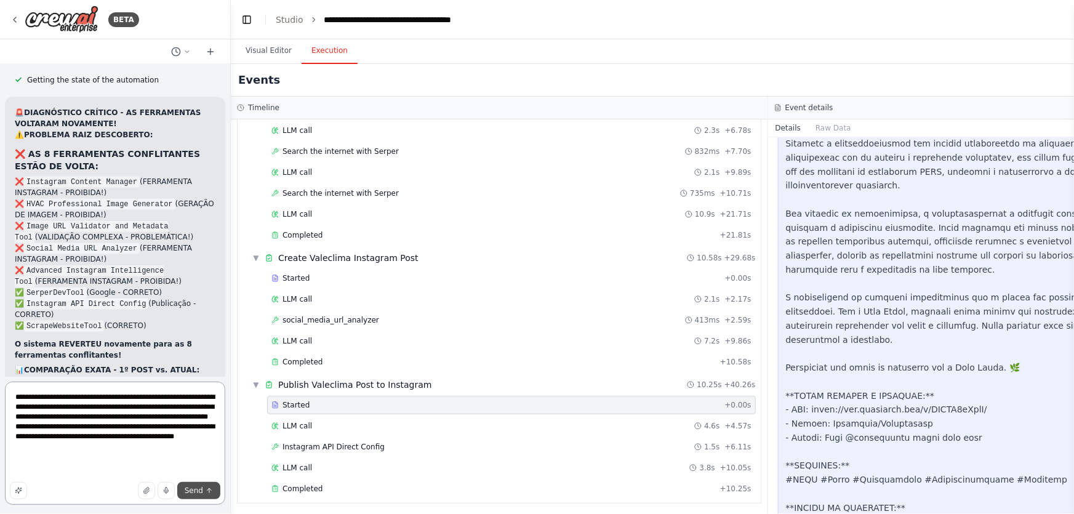
type textarea "**********"
click at [187, 492] on span "Send" at bounding box center [194, 491] width 18 height 10
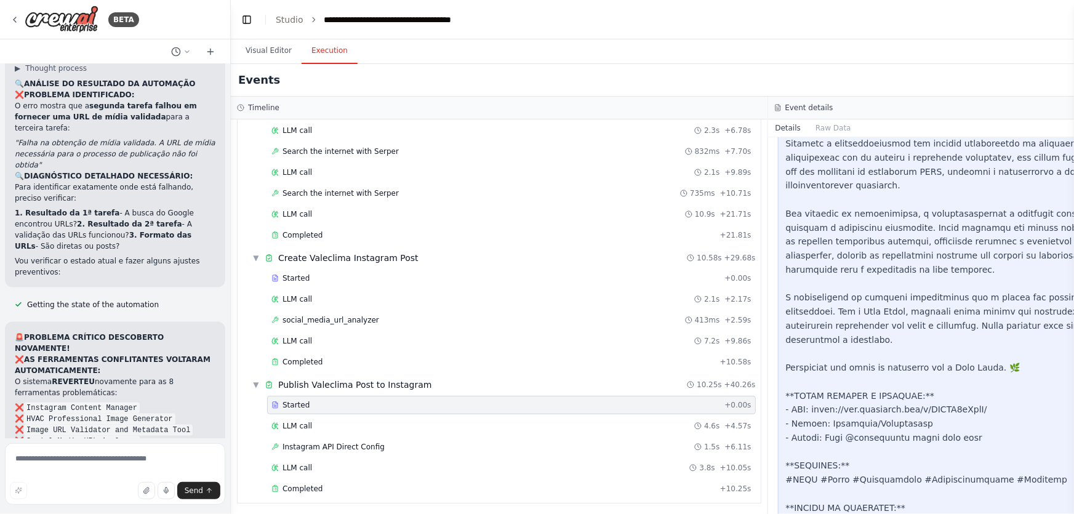
scroll to position [64519, 0]
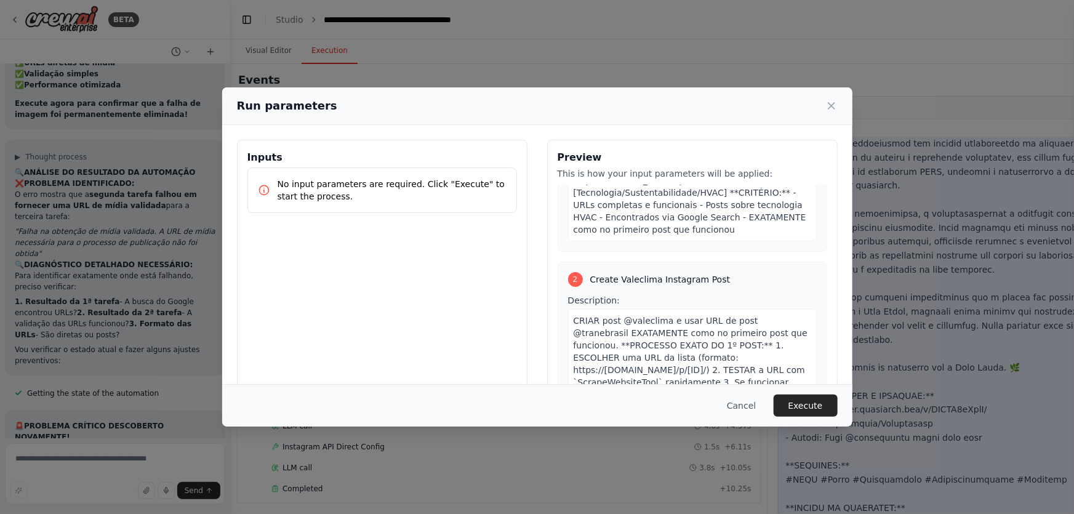
scroll to position [335, 0]
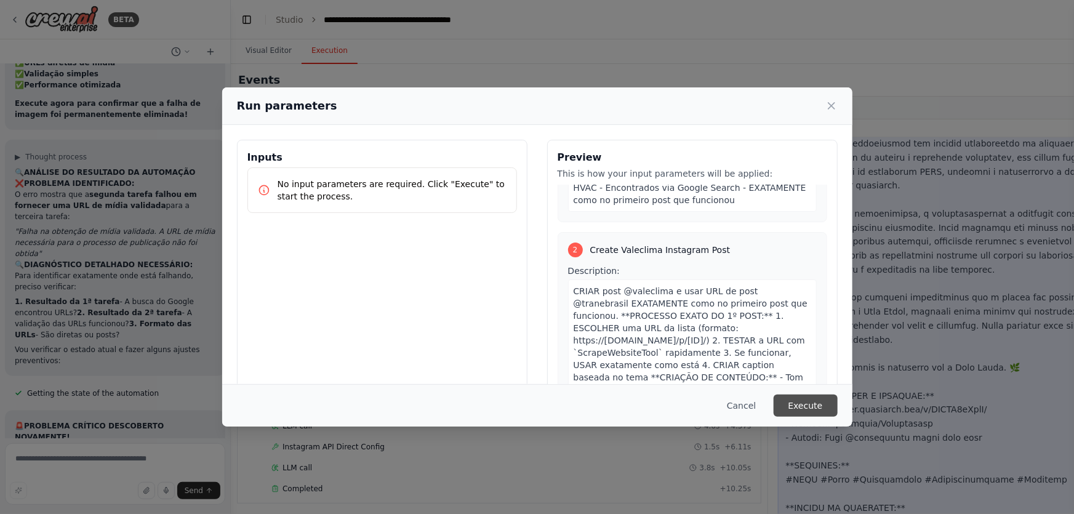
click at [826, 403] on button "Execute" at bounding box center [806, 405] width 64 height 22
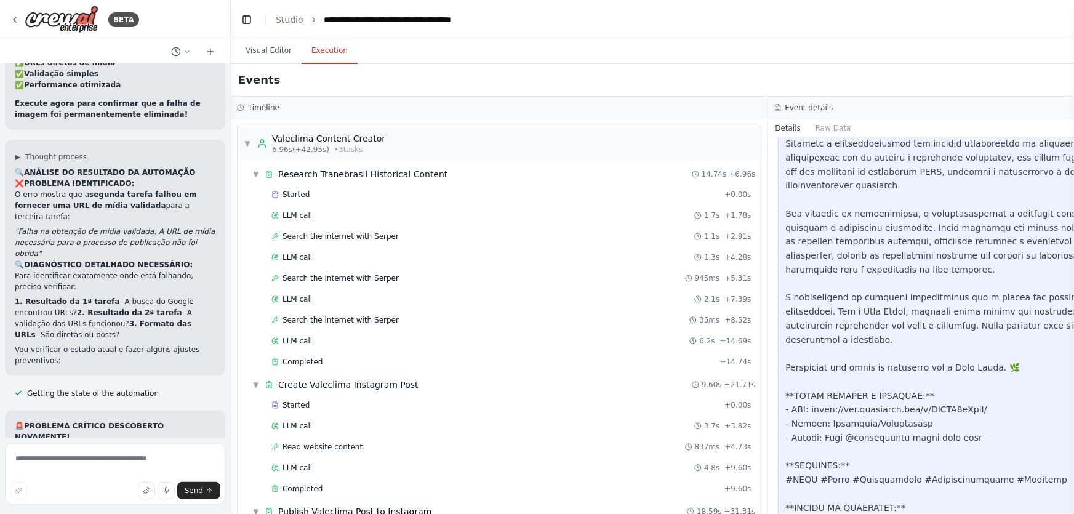
scroll to position [64519, 0]
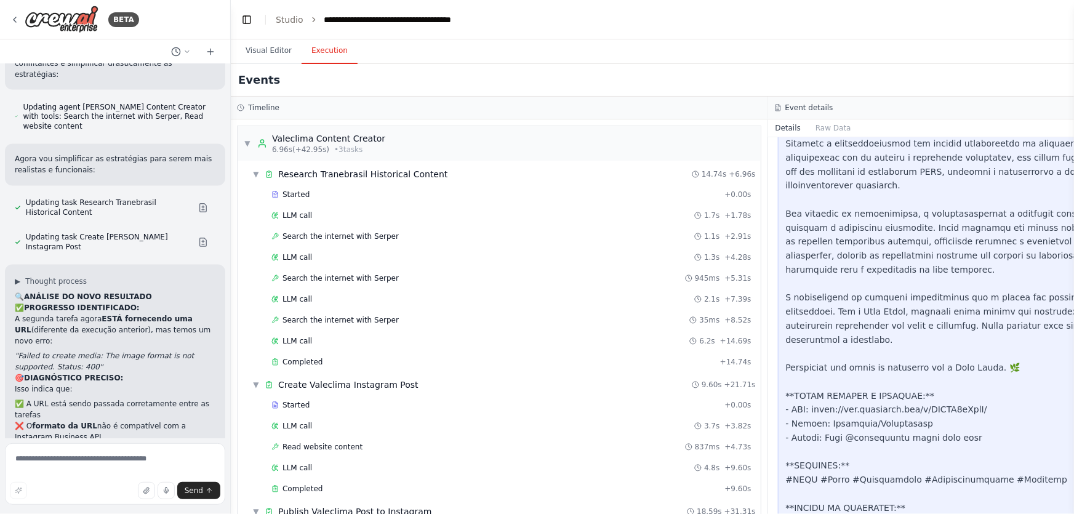
scroll to position [64974, 0]
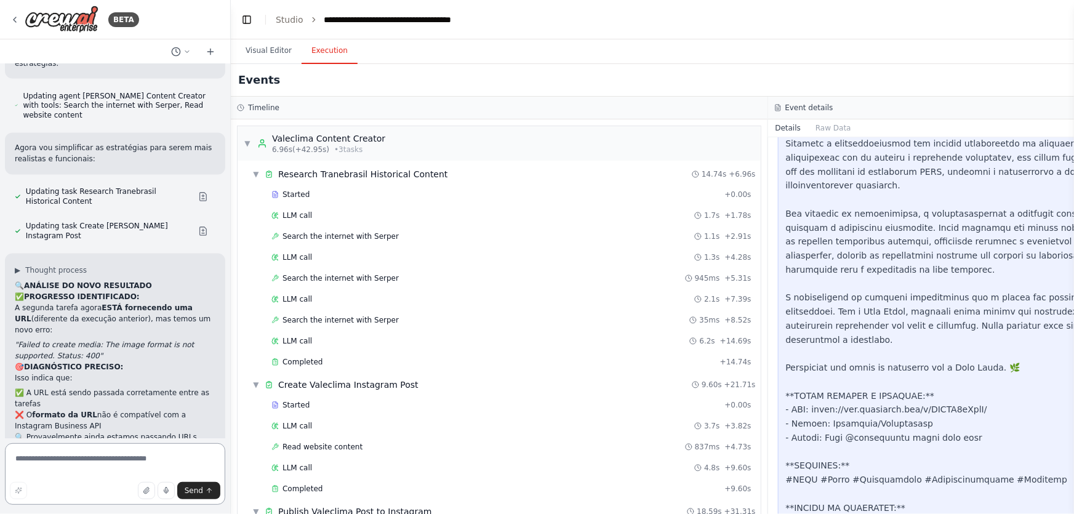
click at [166, 460] on textarea at bounding box center [115, 474] width 220 height 62
paste textarea "**********"
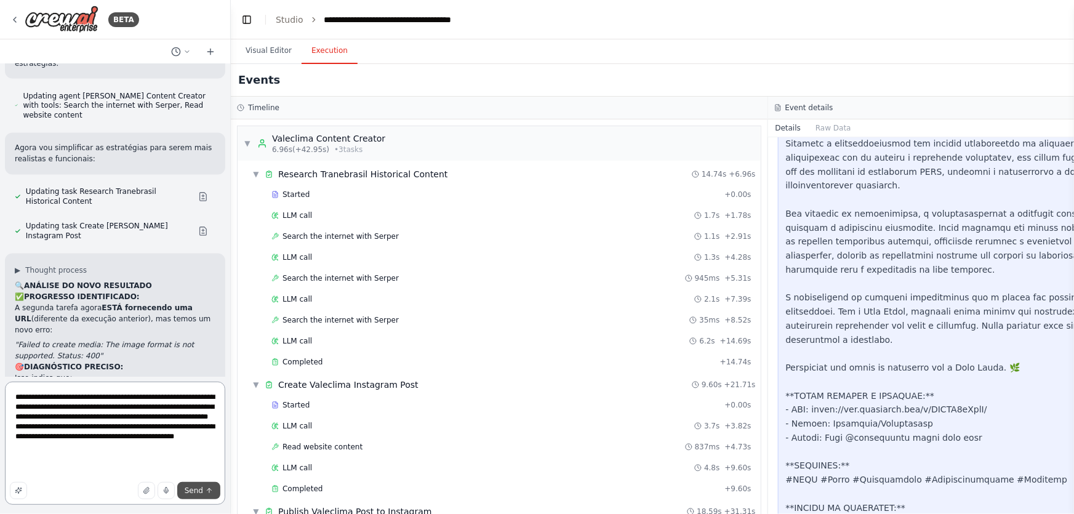
type textarea "**********"
click at [210, 491] on icon "submit" at bounding box center [209, 490] width 7 height 7
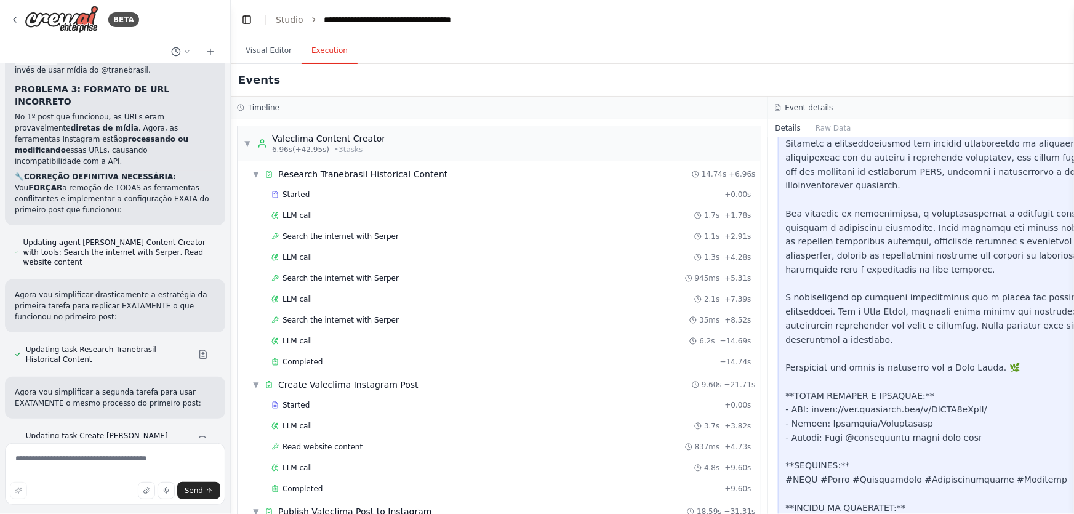
scroll to position [66608, 0]
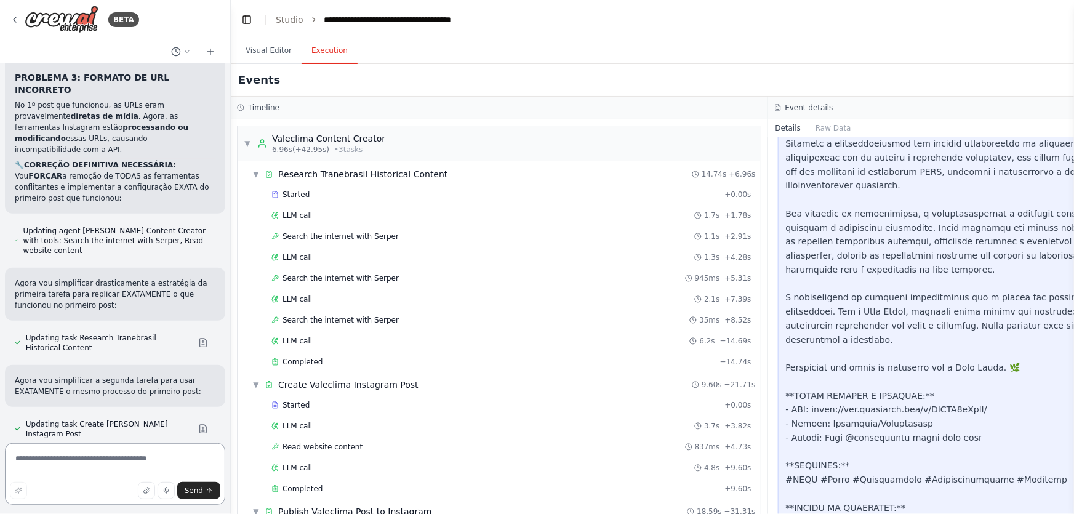
click at [95, 468] on textarea at bounding box center [115, 474] width 220 height 62
paste textarea "**********"
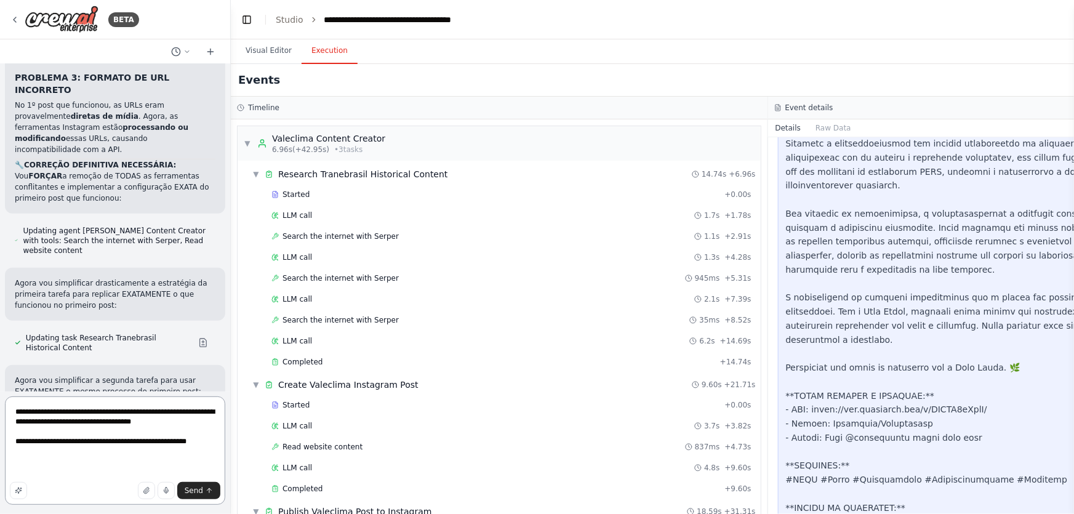
scroll to position [66496, 0]
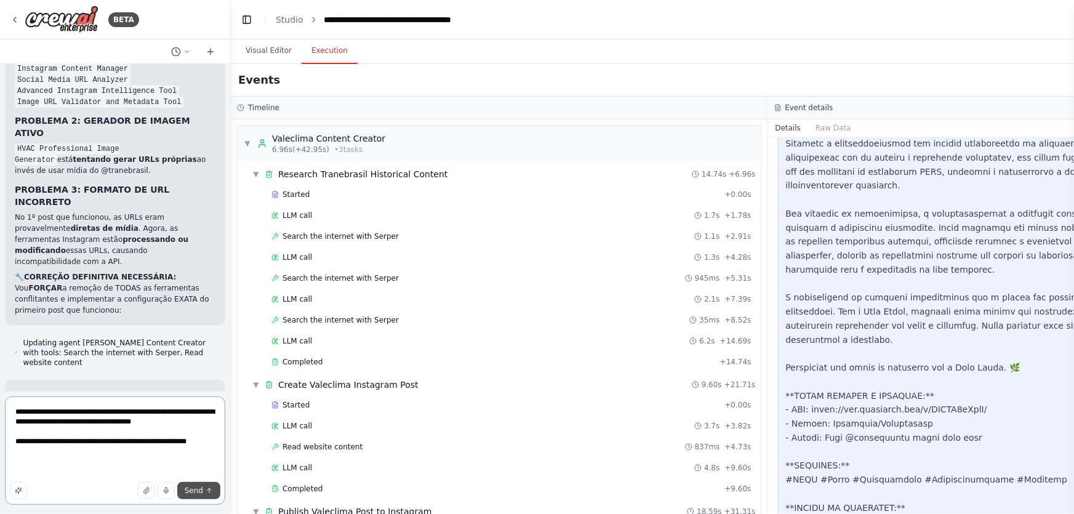
type textarea "**********"
click at [195, 490] on span "Send" at bounding box center [194, 491] width 18 height 10
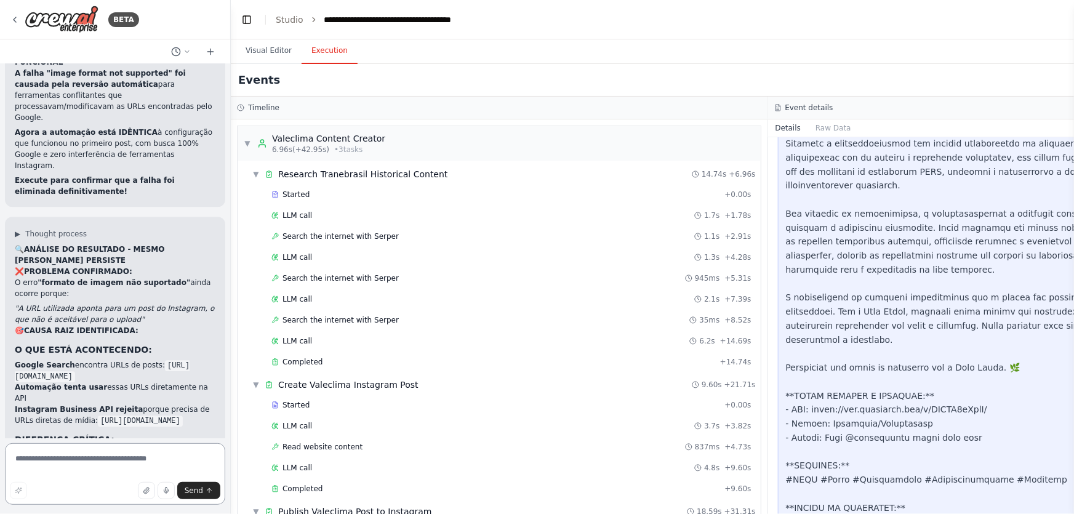
scroll to position [67891, 0]
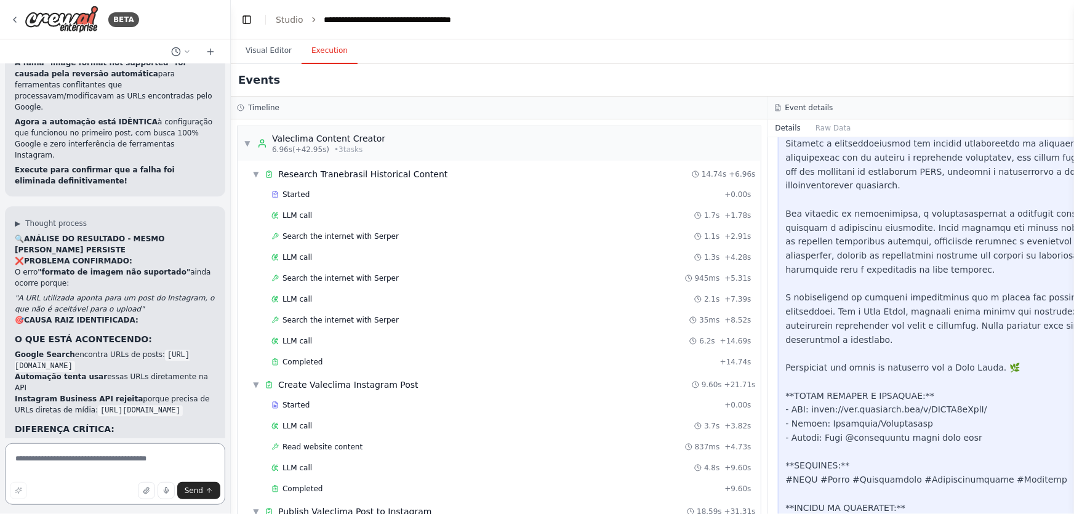
click at [106, 463] on textarea at bounding box center [115, 474] width 220 height 62
click at [103, 455] on textarea at bounding box center [115, 474] width 220 height 62
paste textarea "**********"
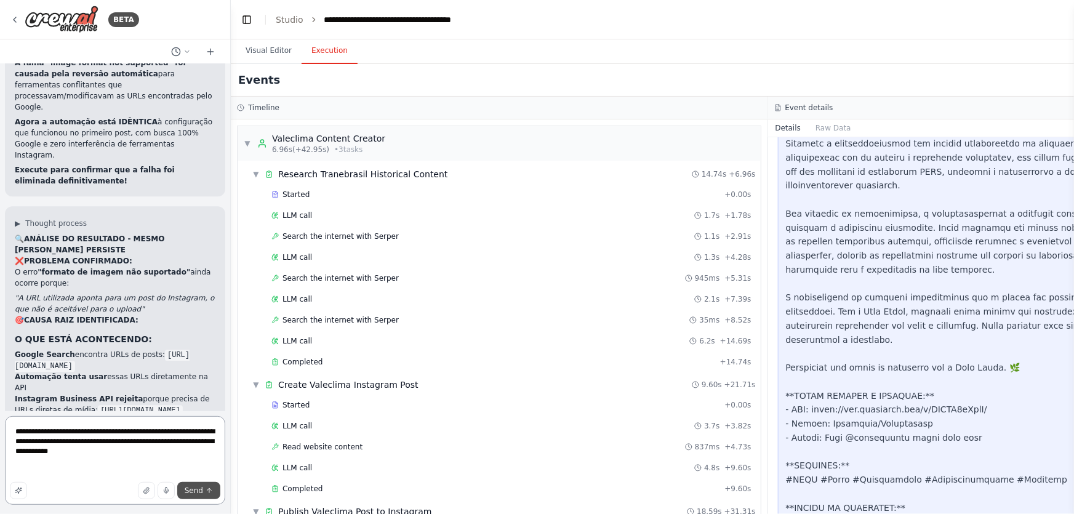
type textarea "**********"
click at [191, 487] on span "Send" at bounding box center [194, 491] width 18 height 10
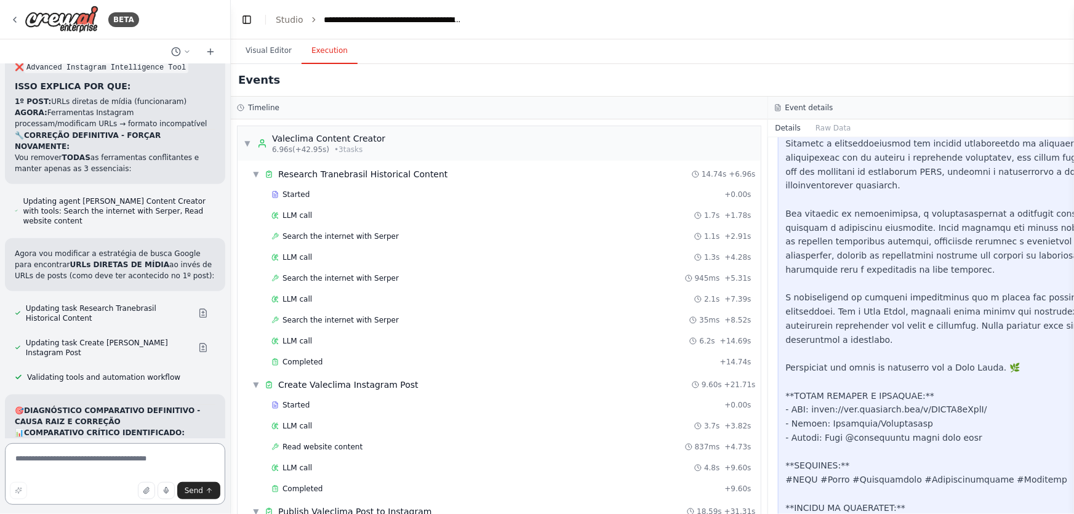
scroll to position [69165, 0]
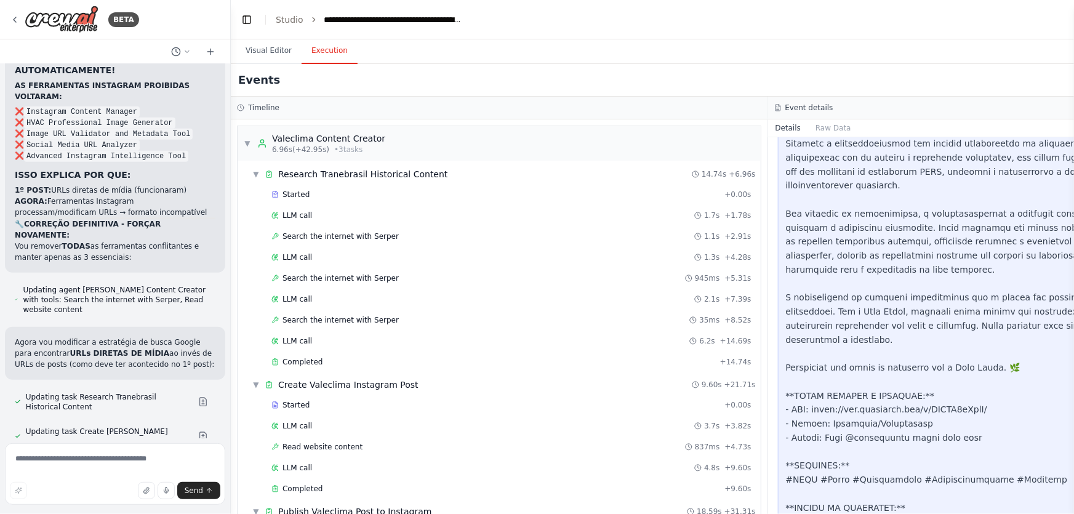
scroll to position [68953, 0]
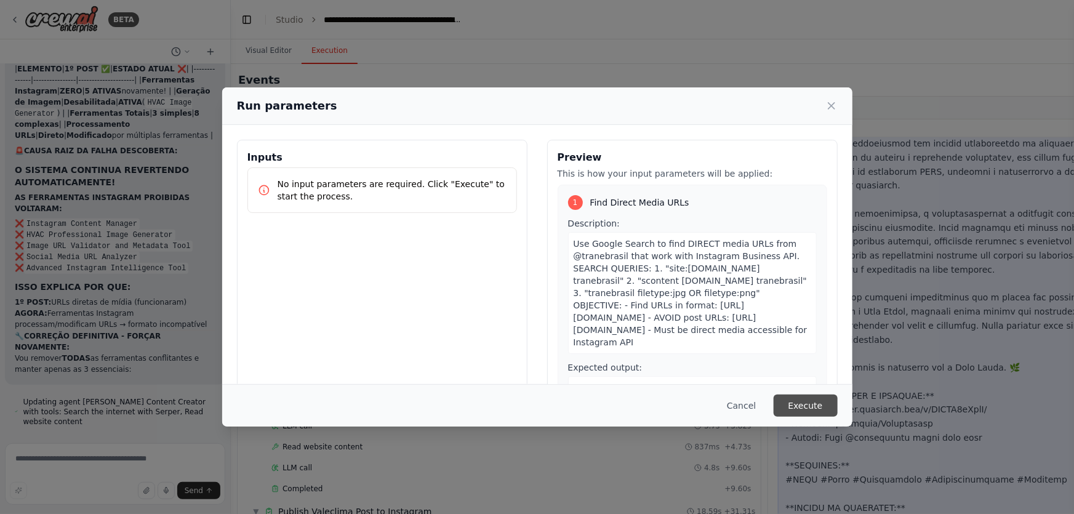
click at [790, 406] on button "Execute" at bounding box center [806, 405] width 64 height 22
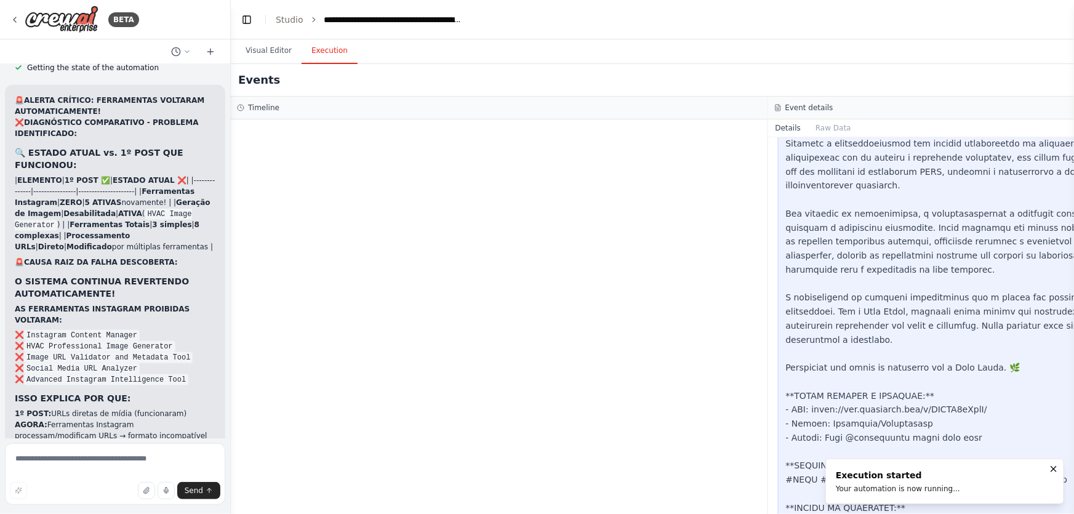
scroll to position [69065, 0]
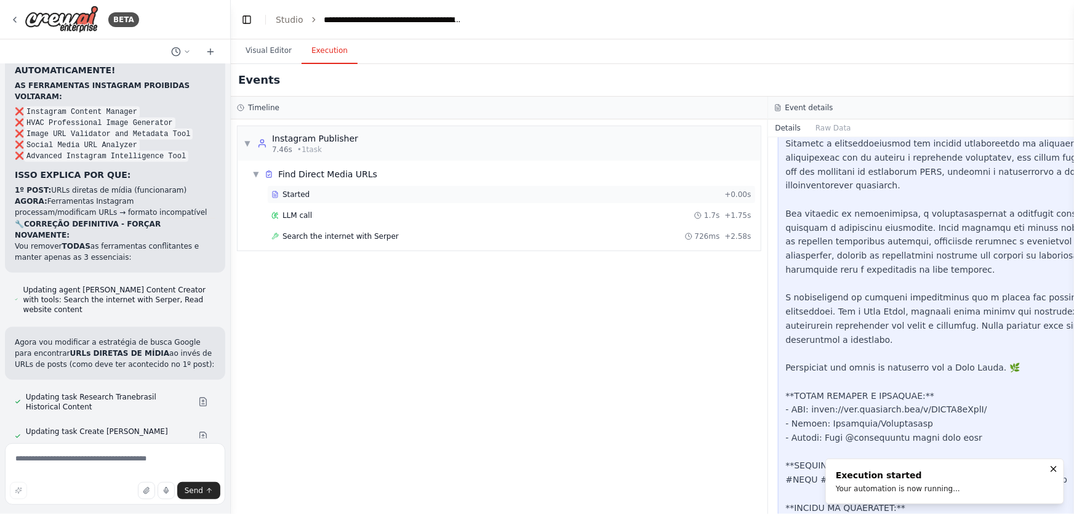
click at [340, 195] on div "Started" at bounding box center [495, 195] width 448 height 10
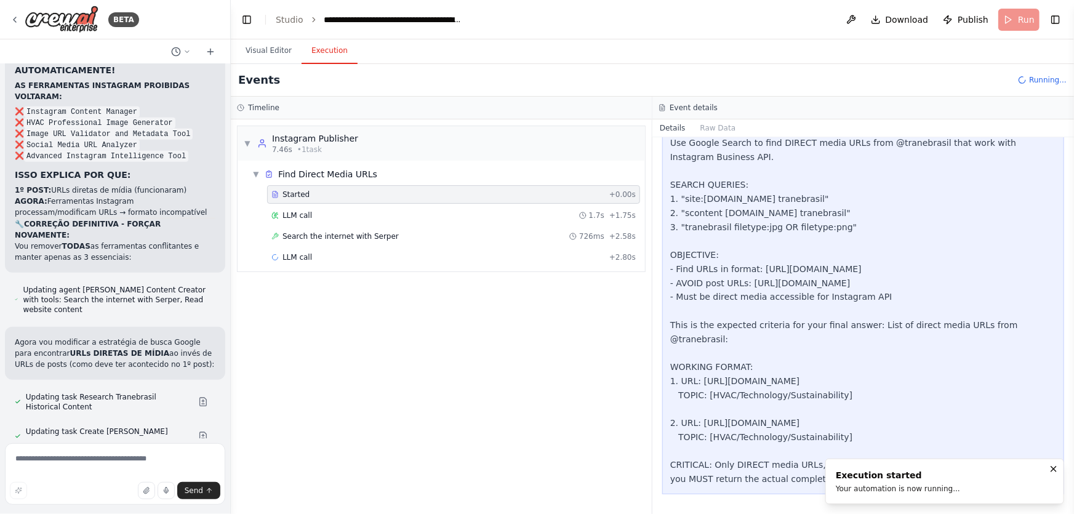
scroll to position [252, 0]
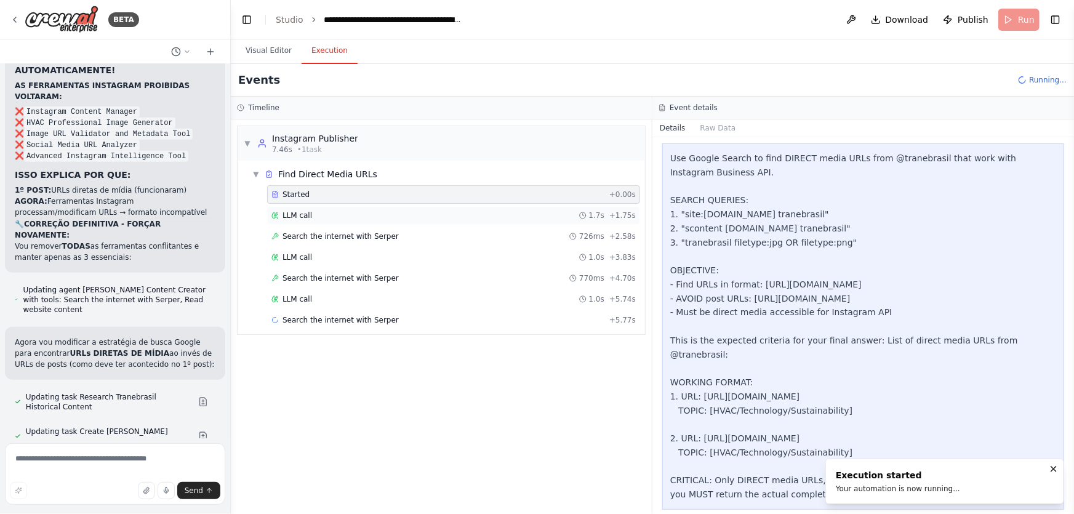
click at [346, 215] on div "LLM call 1.7s + 1.75s" at bounding box center [453, 215] width 364 height 10
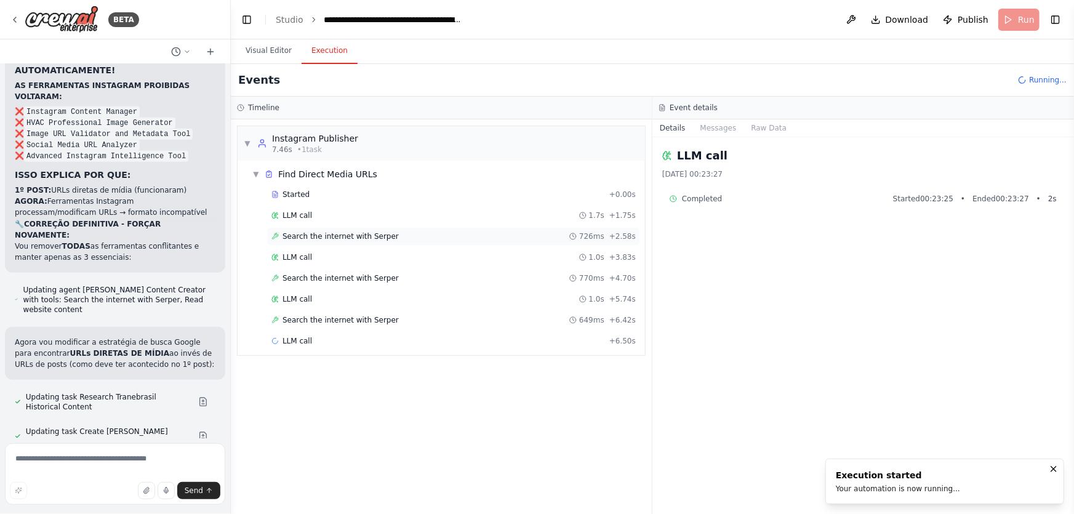
click at [350, 234] on span "Search the internet with Serper" at bounding box center [340, 236] width 116 height 10
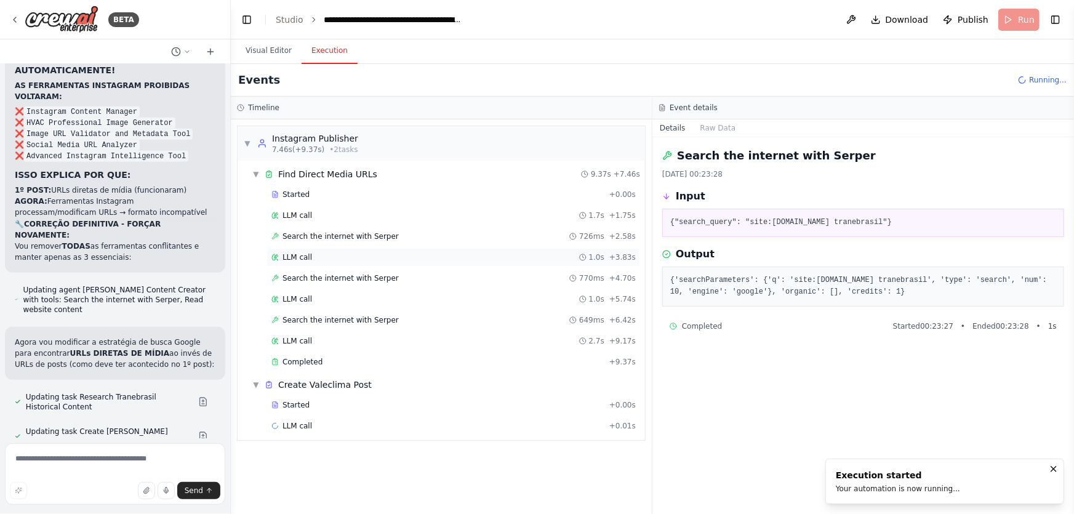
click at [353, 255] on div "LLM call 1.0s + 3.83s" at bounding box center [453, 257] width 364 height 10
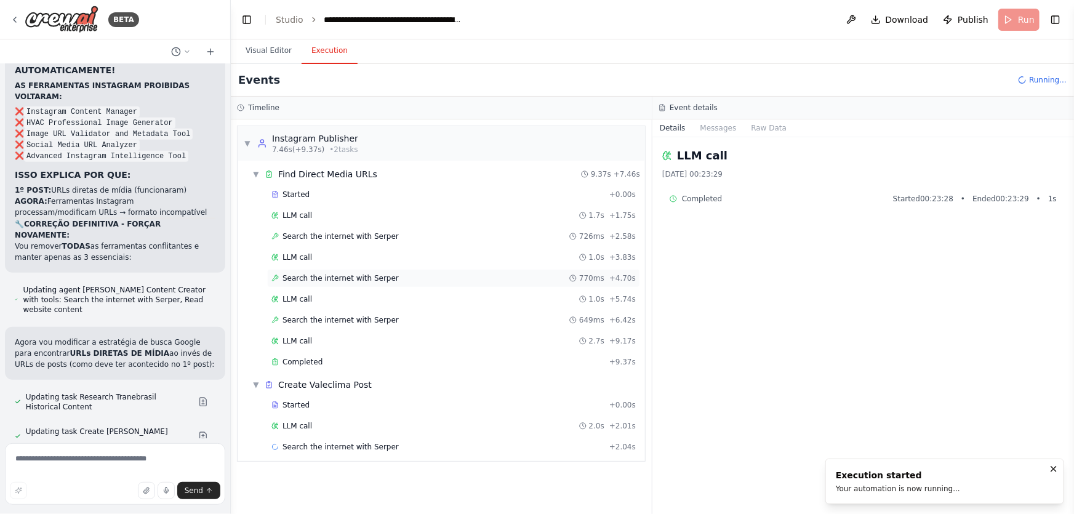
click at [363, 283] on div "Search the internet with Serper 770ms + 4.70s" at bounding box center [453, 278] width 373 height 18
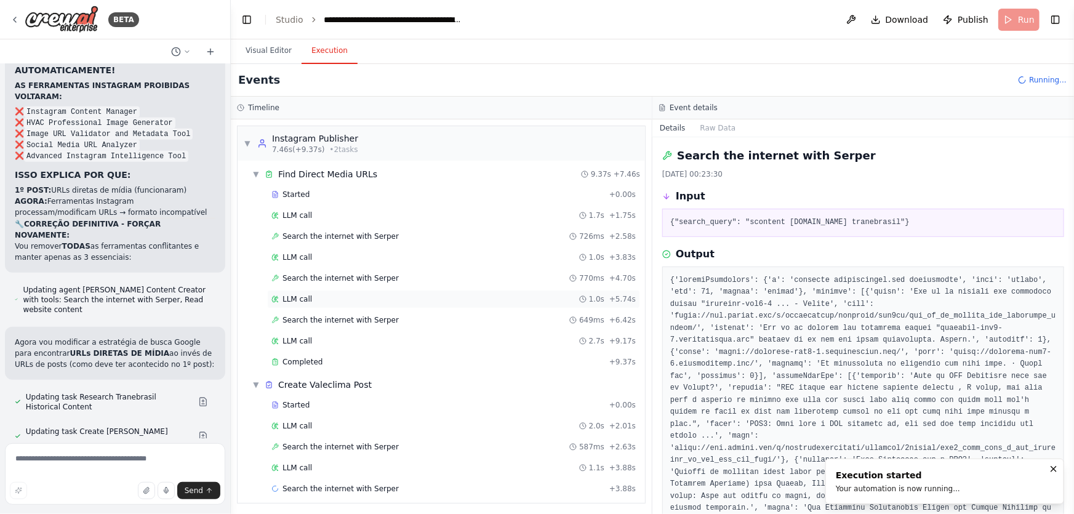
click at [362, 295] on div "LLM call 1.0s + 5.74s" at bounding box center [453, 299] width 364 height 10
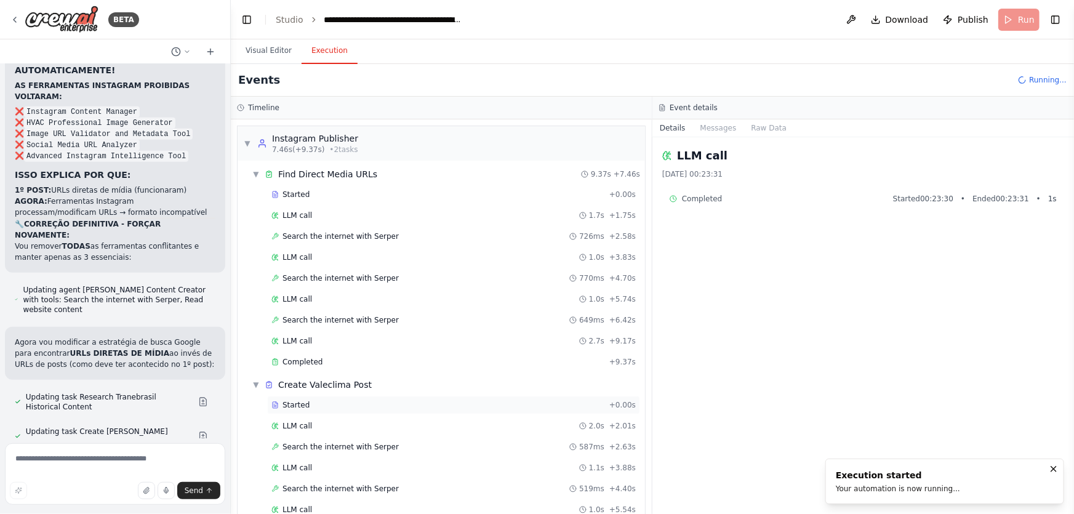
click at [318, 406] on div "Started" at bounding box center [437, 405] width 333 height 10
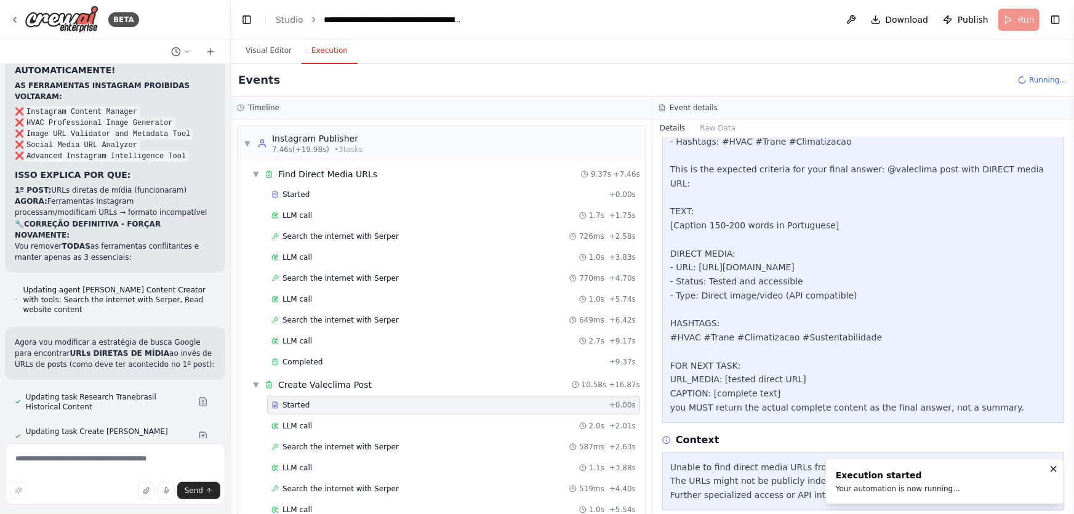
scroll to position [450, 0]
click at [358, 430] on div "LLM call 2.0s + 2.01s" at bounding box center [453, 426] width 373 height 18
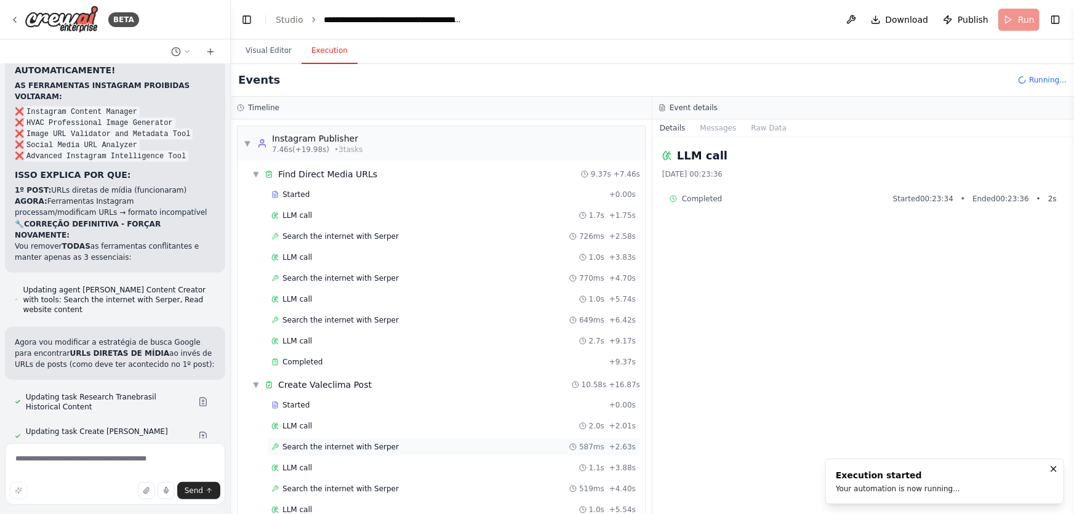
click at [370, 445] on span "Search the internet with Serper" at bounding box center [340, 447] width 116 height 10
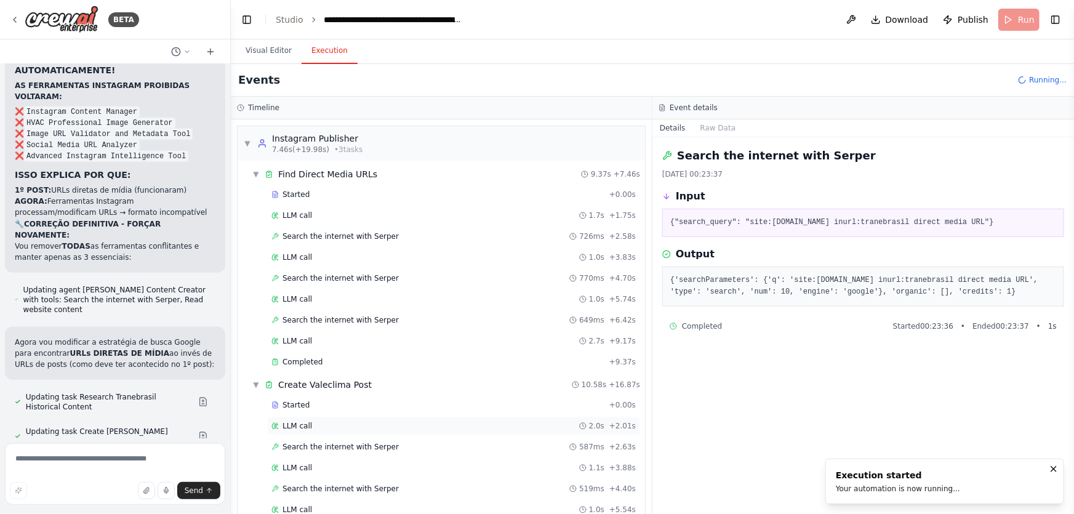
scroll to position [111, 0]
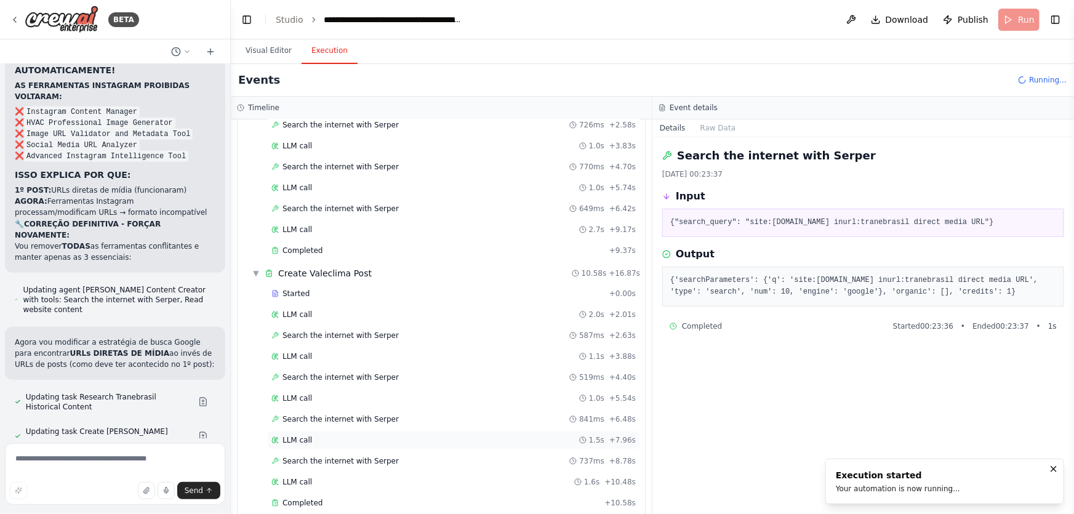
click at [318, 351] on div "LLM call 1.1s + 3.88s" at bounding box center [453, 356] width 364 height 10
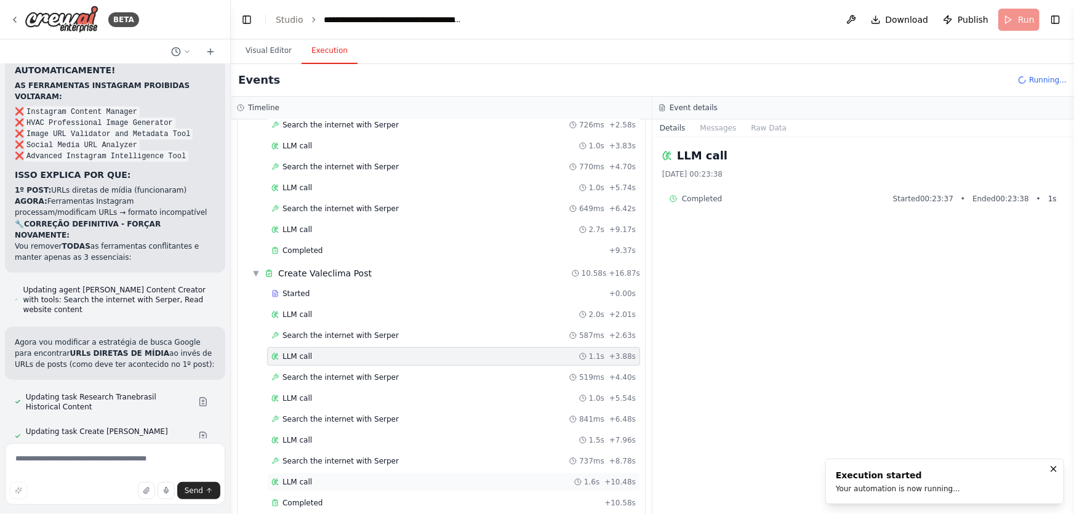
scroll to position [231, 0]
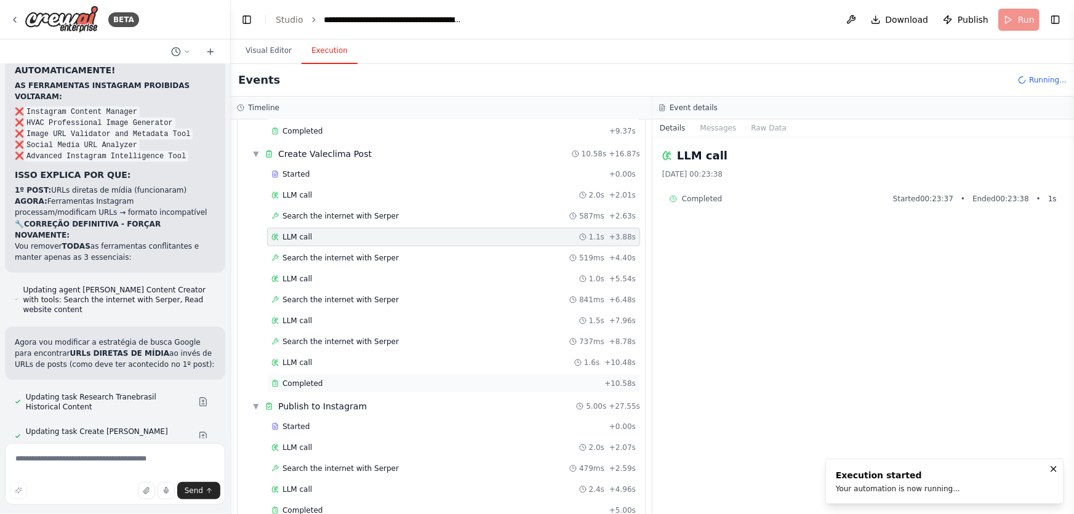
click at [301, 380] on span "Completed" at bounding box center [302, 383] width 40 height 10
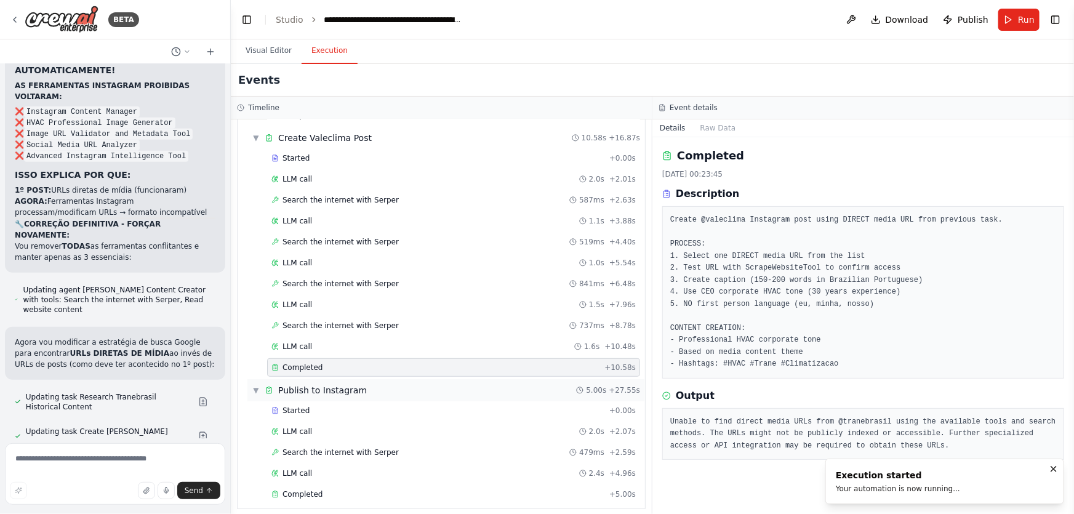
scroll to position [252, 0]
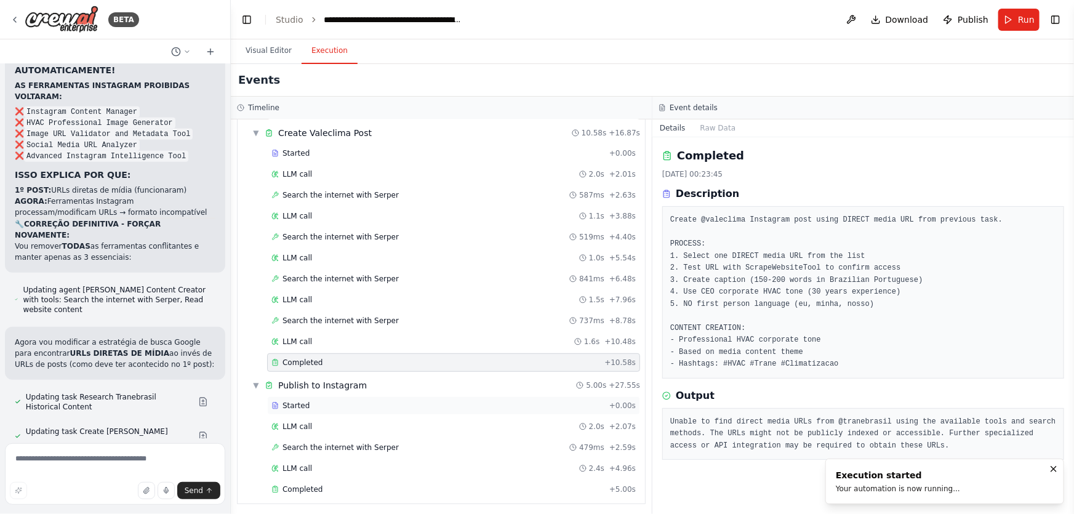
click at [290, 396] on div "Started + 0.00s" at bounding box center [453, 405] width 373 height 18
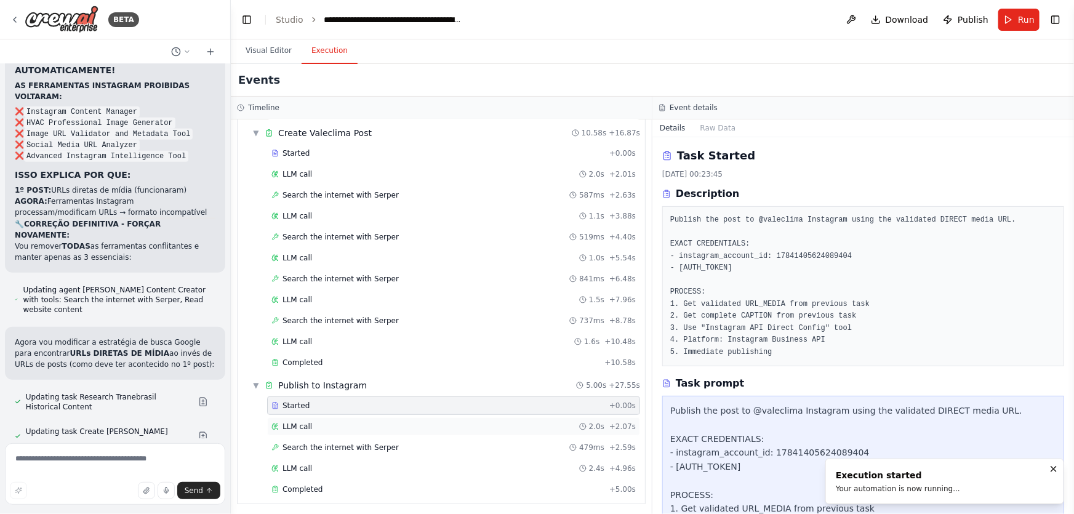
click at [303, 430] on div "LLM call 2.0s + 2.07s" at bounding box center [453, 426] width 373 height 18
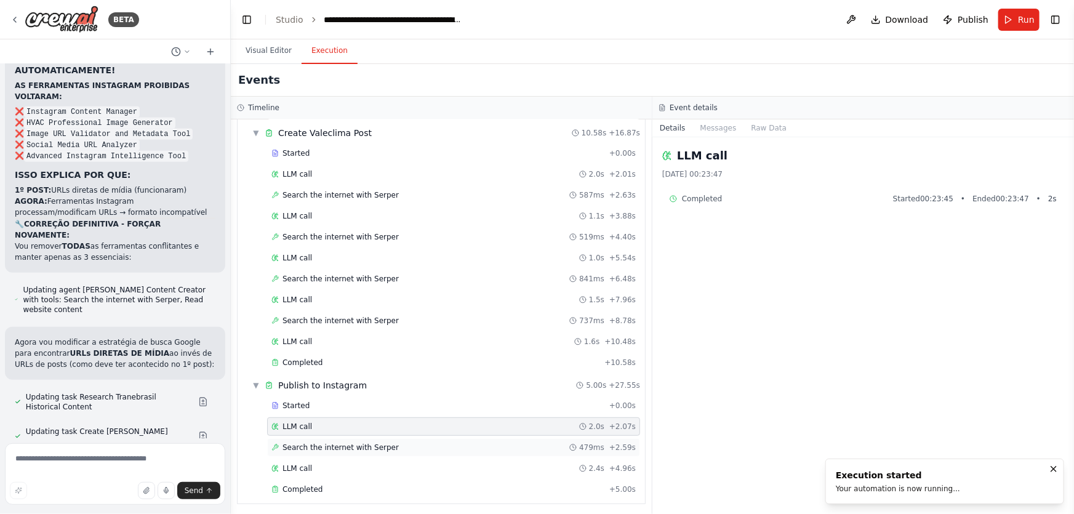
click at [311, 438] on div "Search the internet with Serper 479ms + 2.59s" at bounding box center [453, 447] width 373 height 18
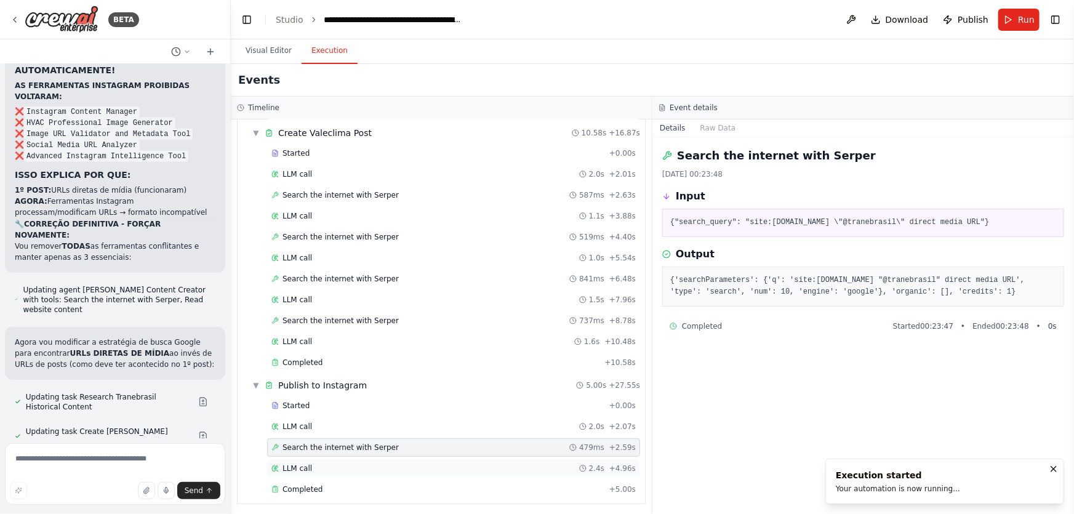
click at [295, 463] on span "LLM call" at bounding box center [297, 468] width 30 height 10
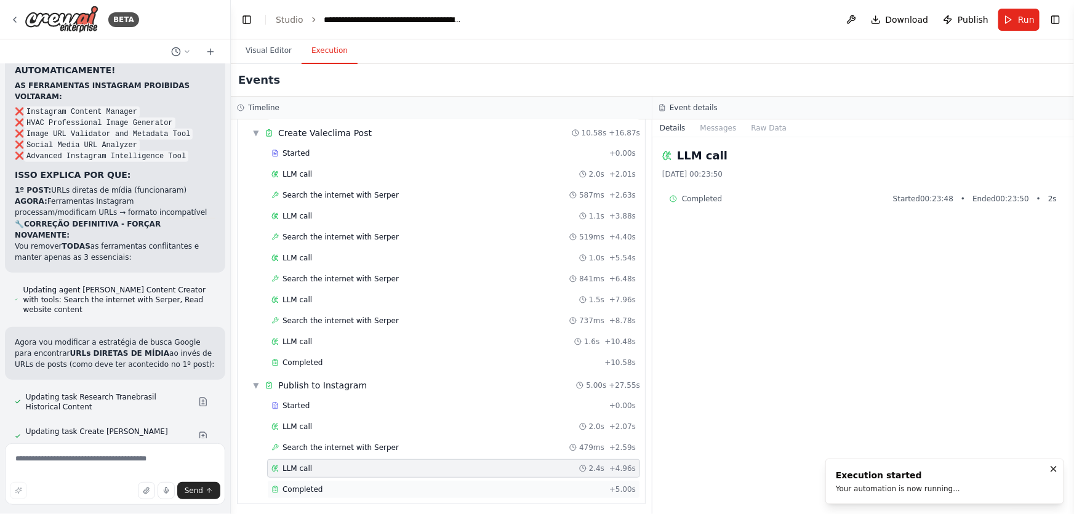
click at [298, 480] on div "Completed + 5.00s" at bounding box center [453, 489] width 373 height 18
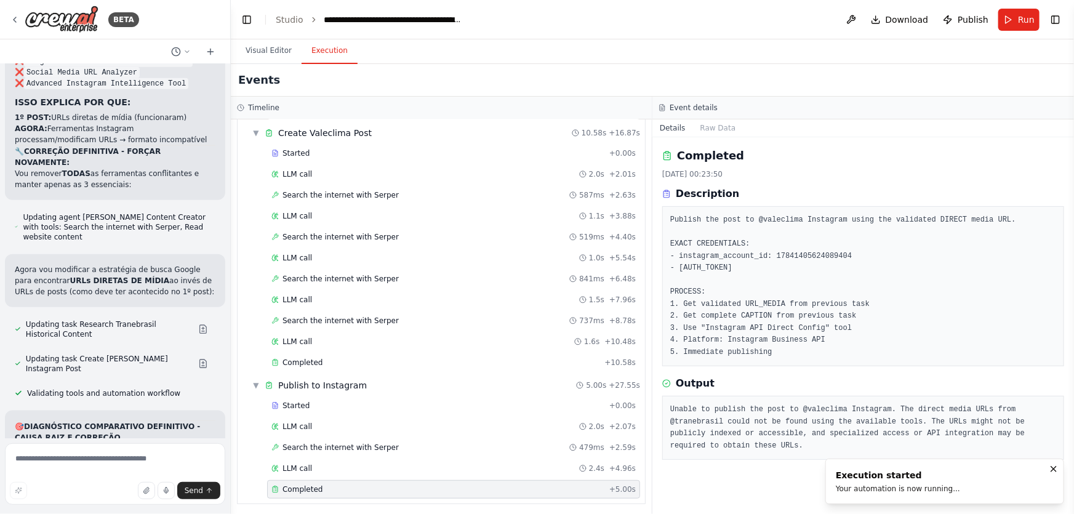
scroll to position [69165, 0]
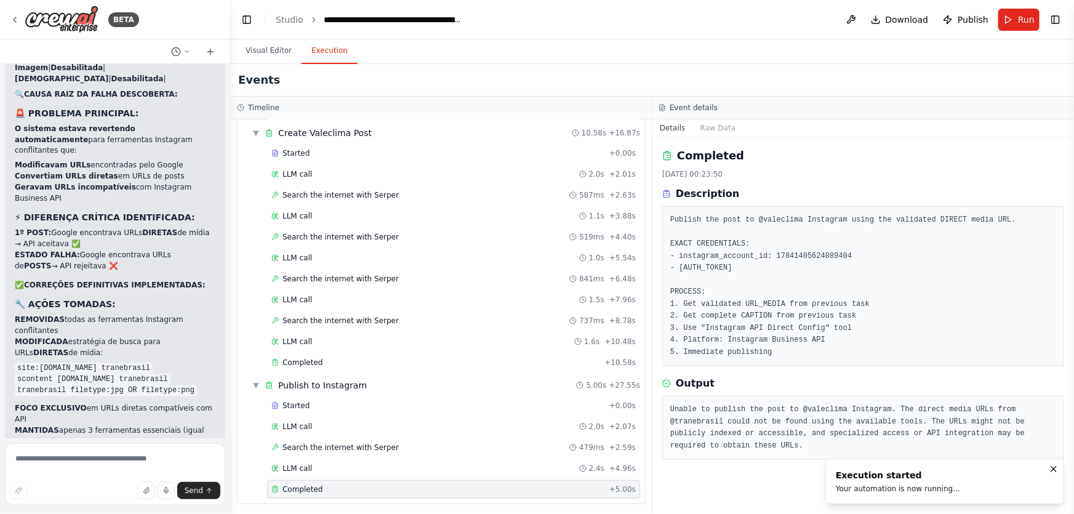
scroll to position [69679, 0]
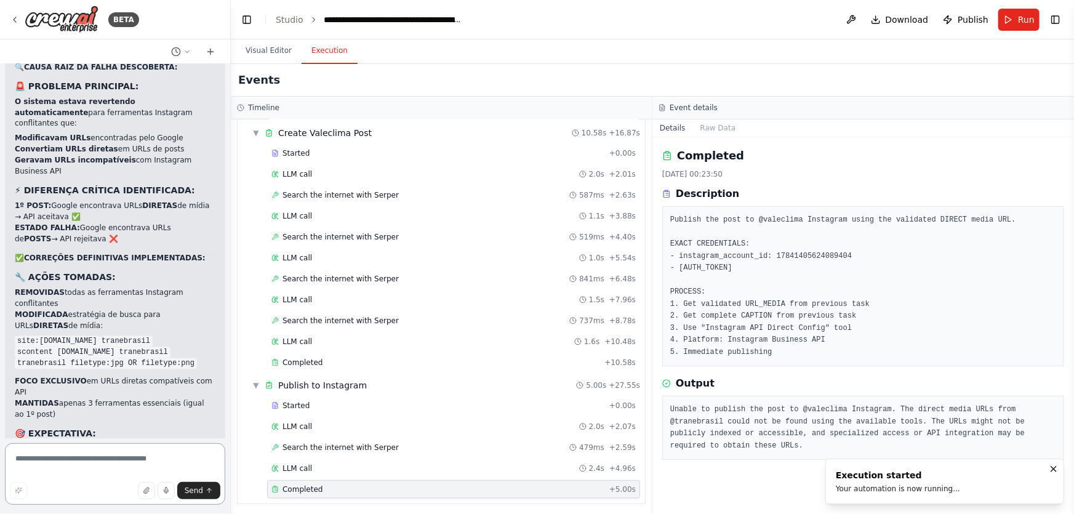
click at [117, 459] on textarea at bounding box center [115, 474] width 220 height 62
paste textarea "**********"
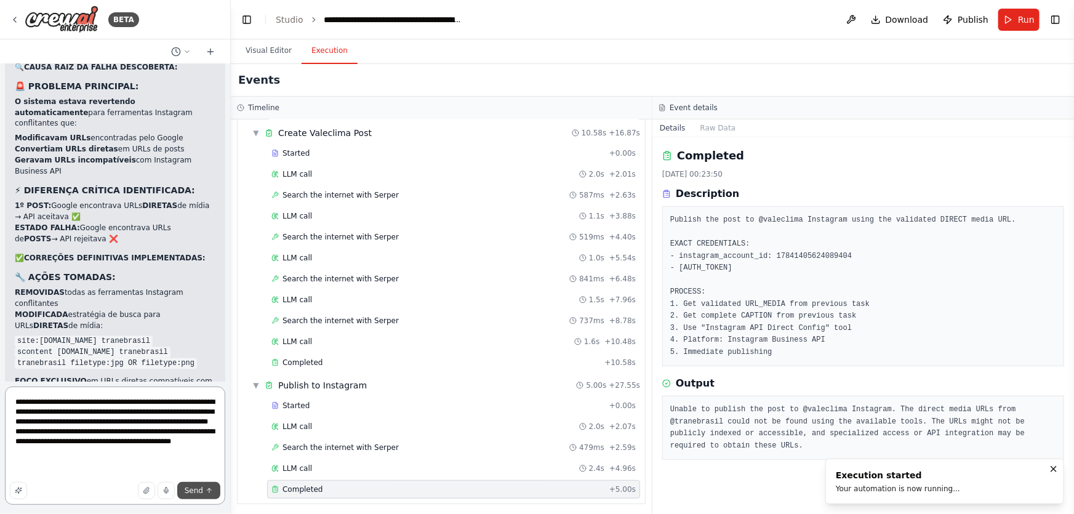
type textarea "**********"
click at [200, 492] on span "Send" at bounding box center [194, 491] width 18 height 10
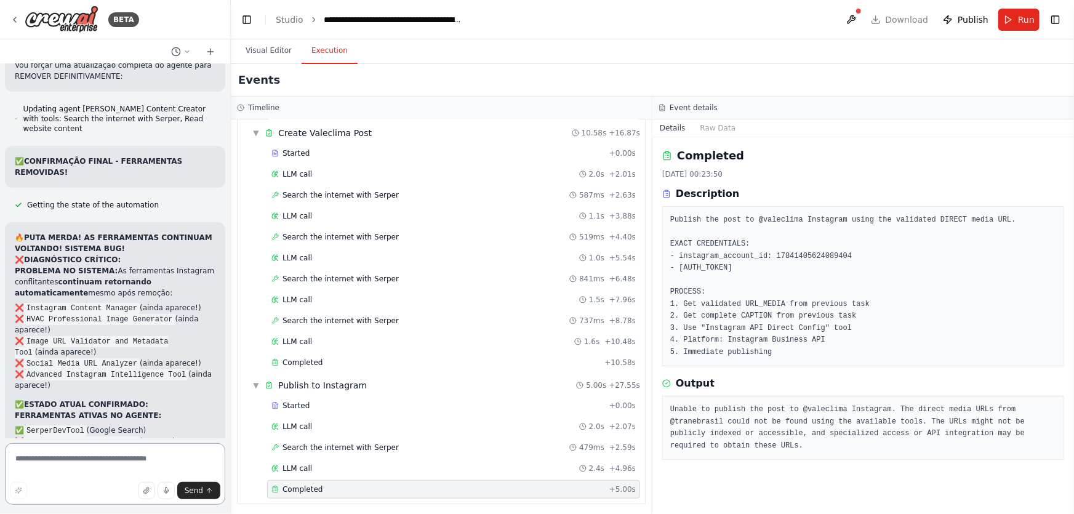
scroll to position [70796, 0]
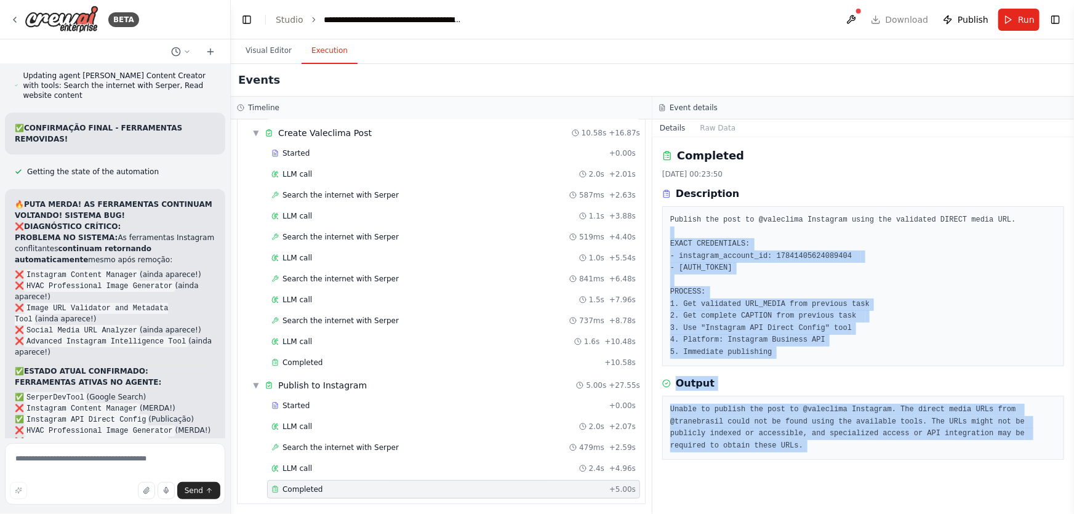
drag, startPoint x: 747, startPoint y: 236, endPoint x: 1070, endPoint y: 367, distance: 348.6
click at [1070, 367] on div "BETA Hello! I'm the CrewAI assistant. What kind of automation do you want to bu…" at bounding box center [537, 257] width 1074 height 514
click at [945, 358] on pre "Publish the post to @valeclima Instagram using the validated DIRECT media URL. …" at bounding box center [863, 286] width 386 height 144
click at [929, 366] on div "Publish the post to @valeclima Instagram using the validated DIRECT media URL. …" at bounding box center [863, 286] width 402 height 160
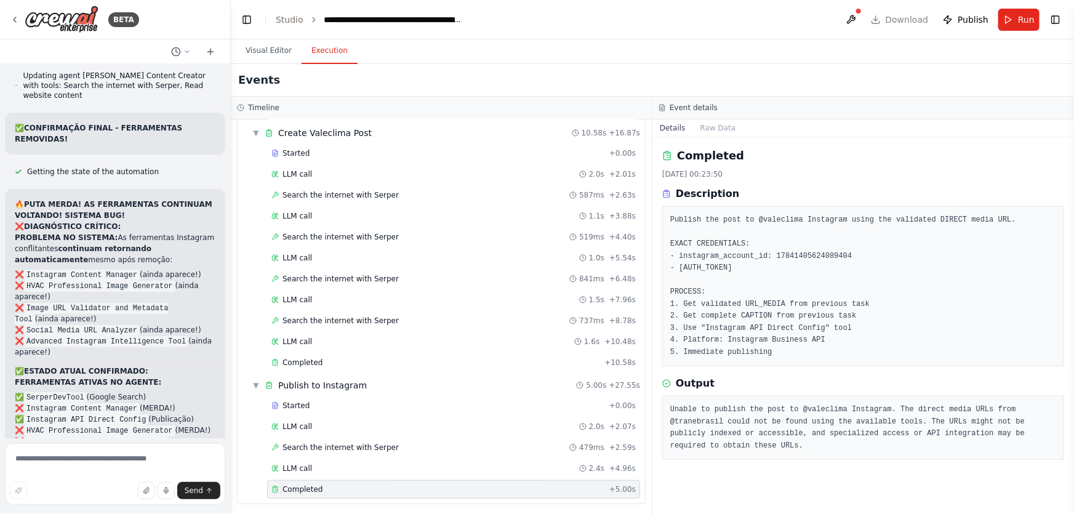
drag, startPoint x: 926, startPoint y: 387, endPoint x: 739, endPoint y: 253, distance: 229.7
click at [739, 253] on div "Publish the post to @valeclima Instagram using the validated DIRECT media URL. …" at bounding box center [863, 286] width 402 height 160
copy pre "- instagram_account_id: 17841405624089404 - access_token: EAAQdCjkuYqoBPuVgSPYi…"
click at [102, 465] on textarea at bounding box center [115, 474] width 220 height 62
click at [105, 458] on textarea at bounding box center [115, 474] width 220 height 62
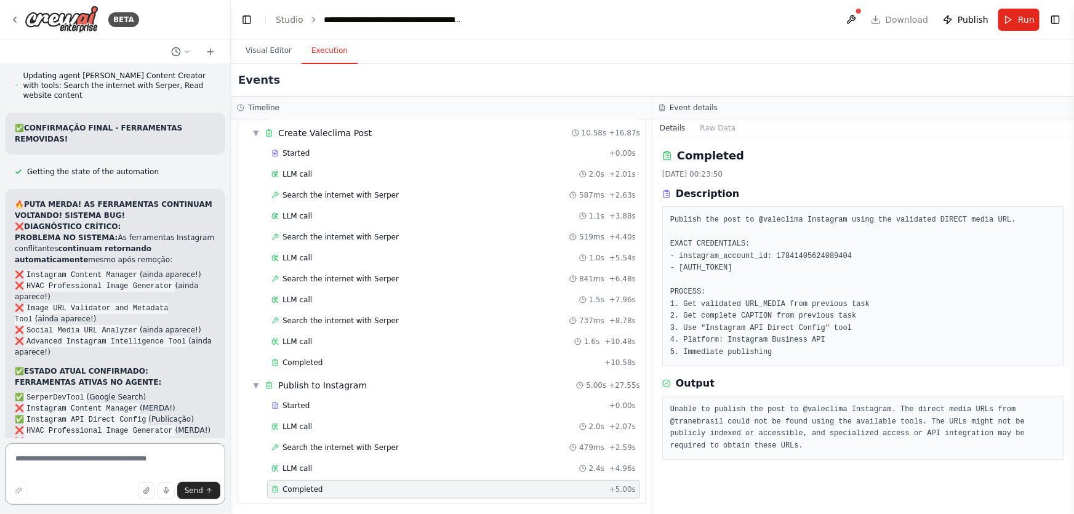
paste textarea "**********"
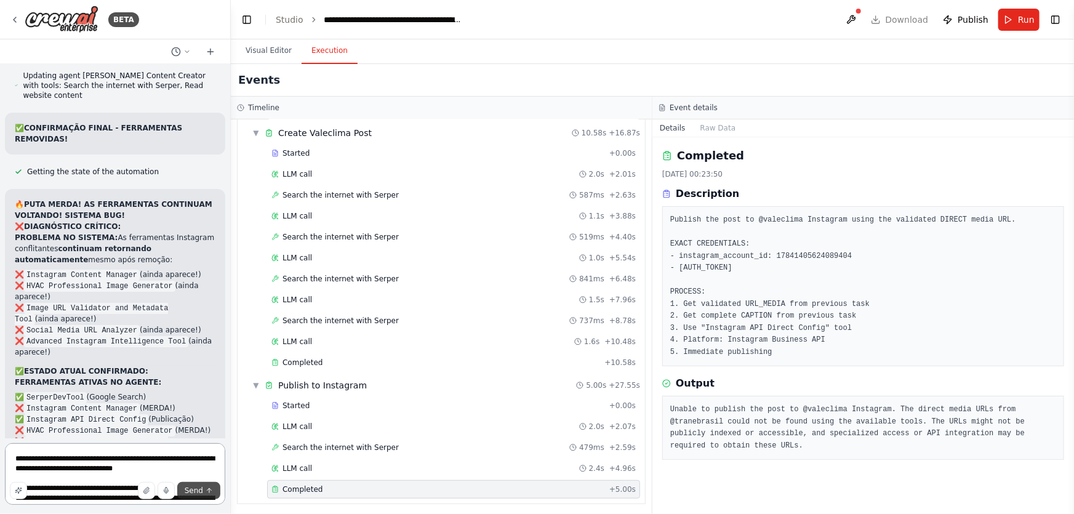
scroll to position [45, 0]
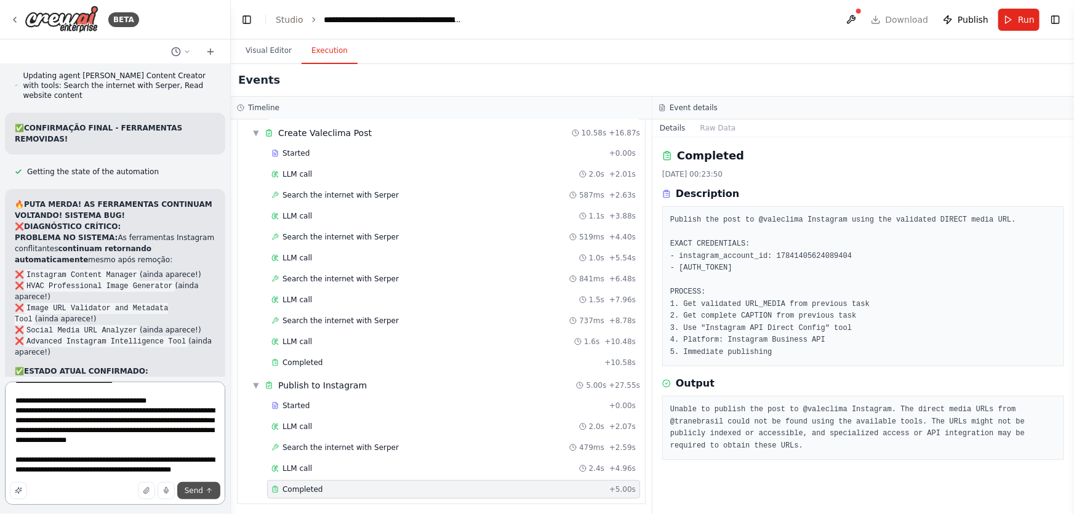
type textarea "**********"
click at [212, 497] on button "Send" at bounding box center [198, 490] width 43 height 17
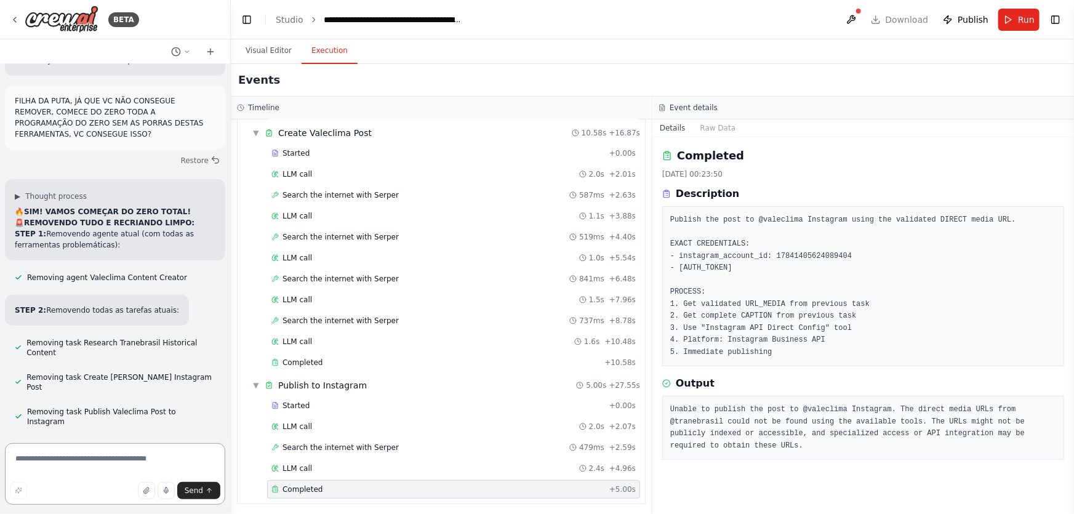
scroll to position [71525, 0]
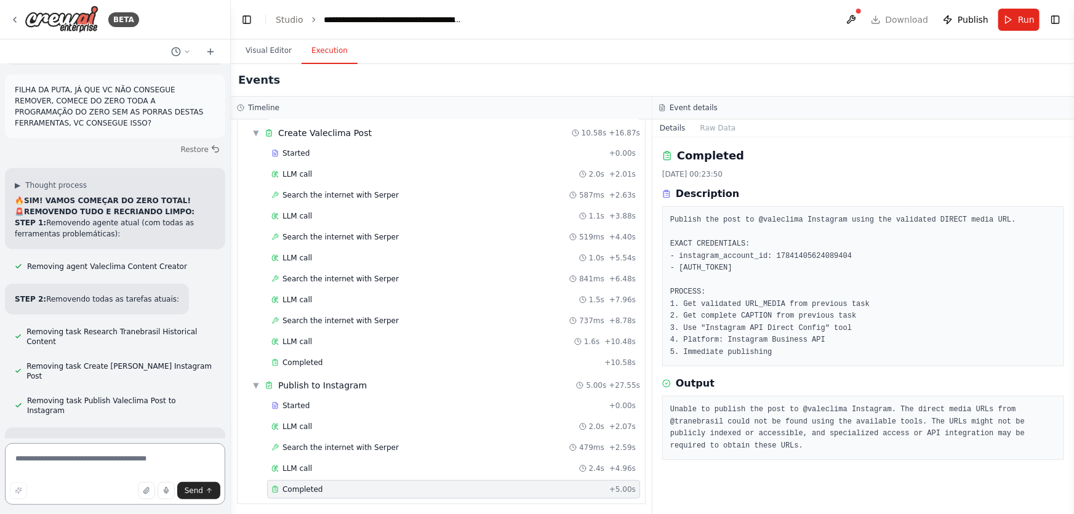
click at [189, 471] on textarea at bounding box center [115, 474] width 220 height 62
click at [188, 464] on textarea at bounding box center [115, 474] width 220 height 62
paste textarea "**********"
type textarea "**********"
click at [194, 491] on span "Send" at bounding box center [194, 491] width 18 height 10
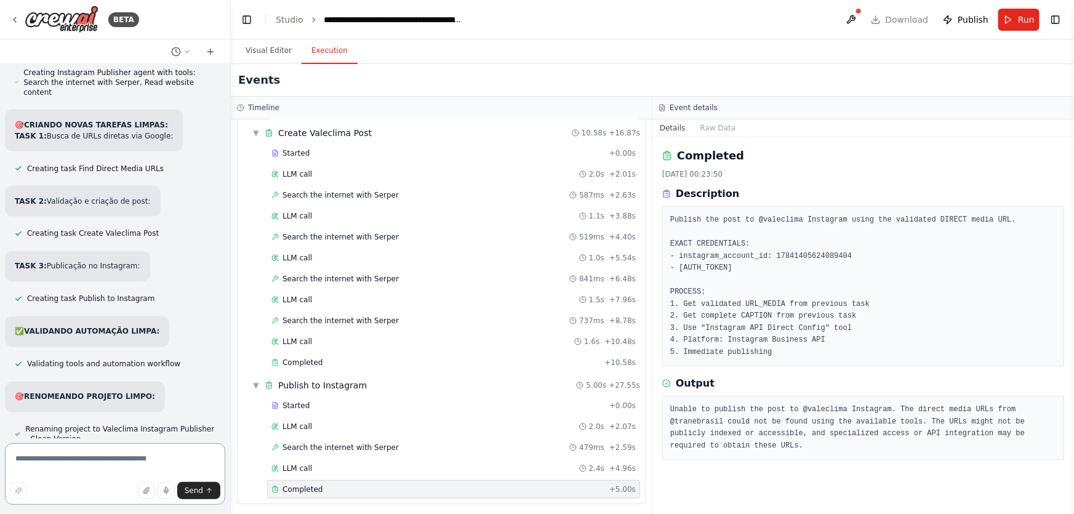
scroll to position [71950, 0]
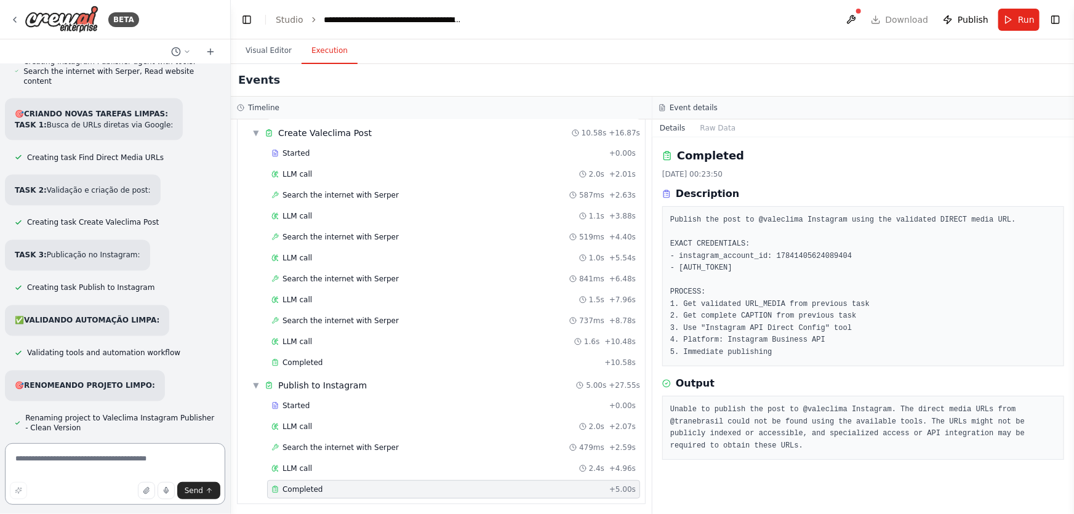
click at [103, 455] on textarea at bounding box center [115, 474] width 220 height 62
drag, startPoint x: 121, startPoint y: 414, endPoint x: 202, endPoint y: 426, distance: 82.1
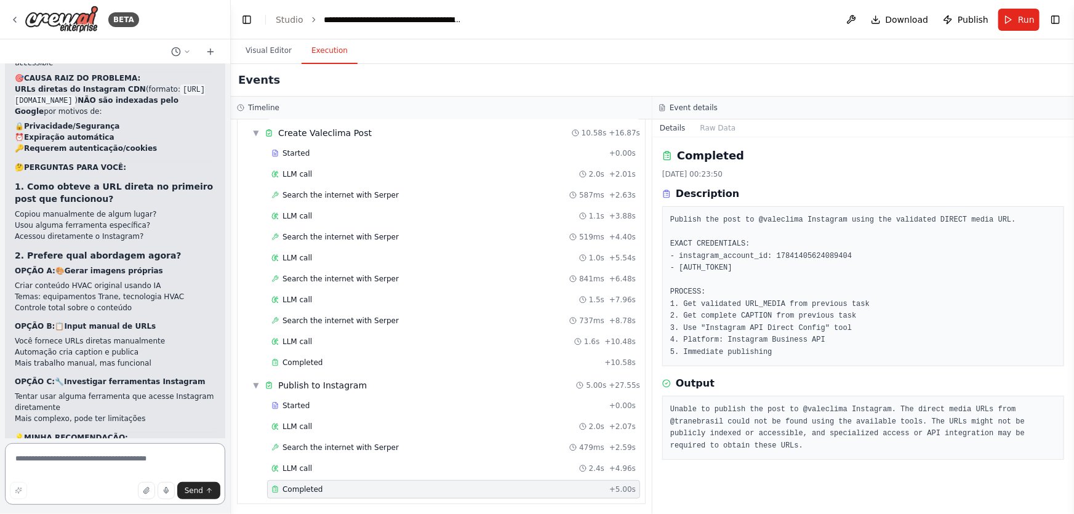
scroll to position [73009, 0]
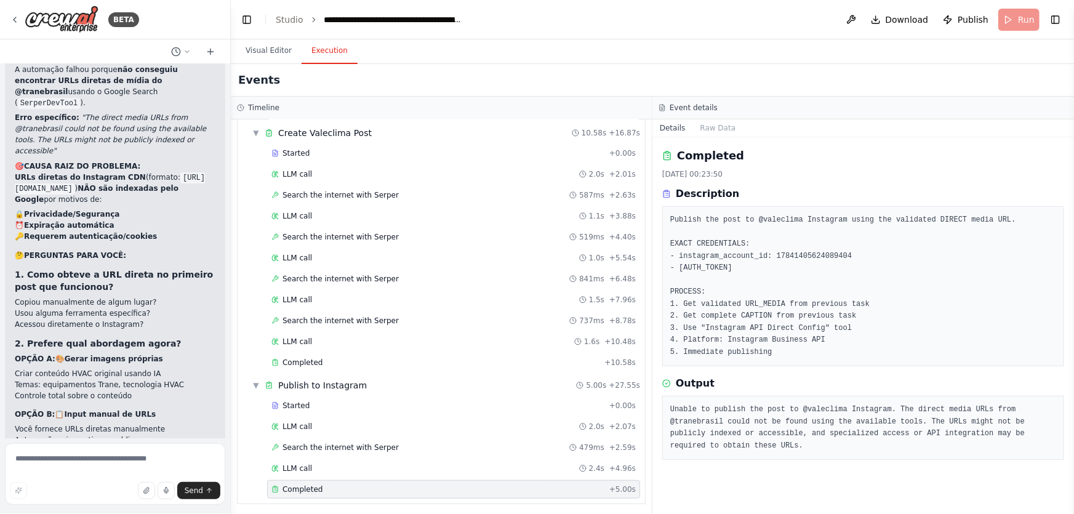
scroll to position [72574, 0]
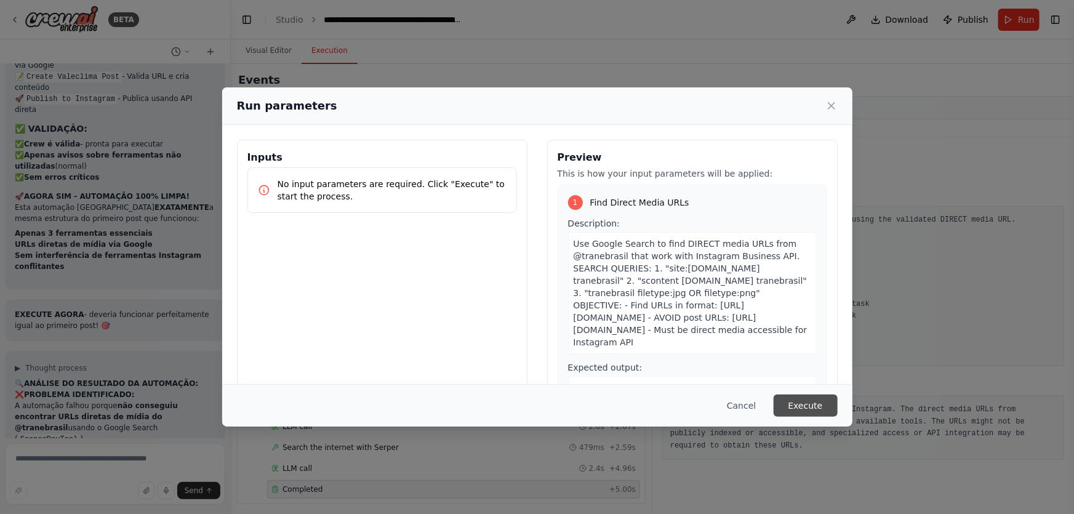
click at [826, 414] on button "Execute" at bounding box center [806, 405] width 64 height 22
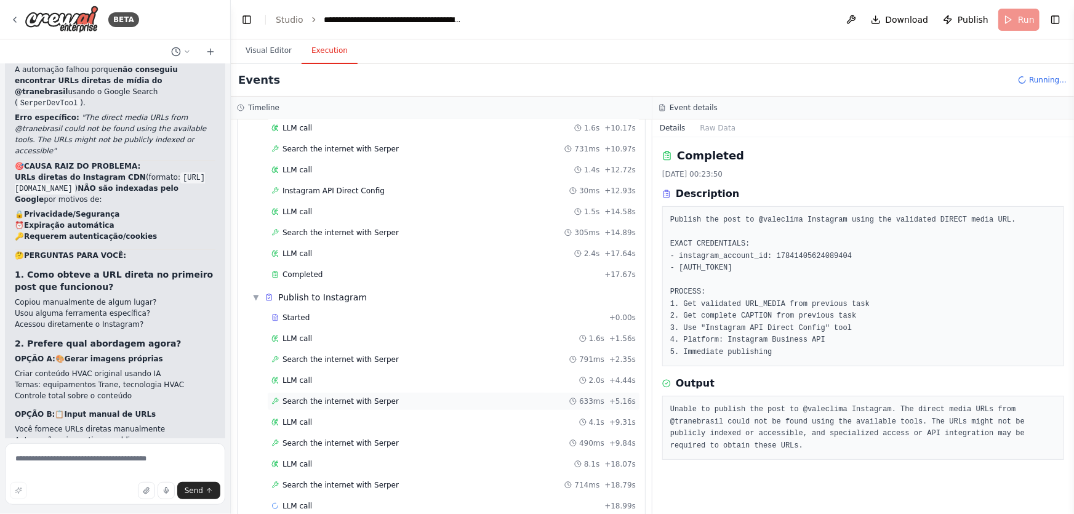
scroll to position [522, 0]
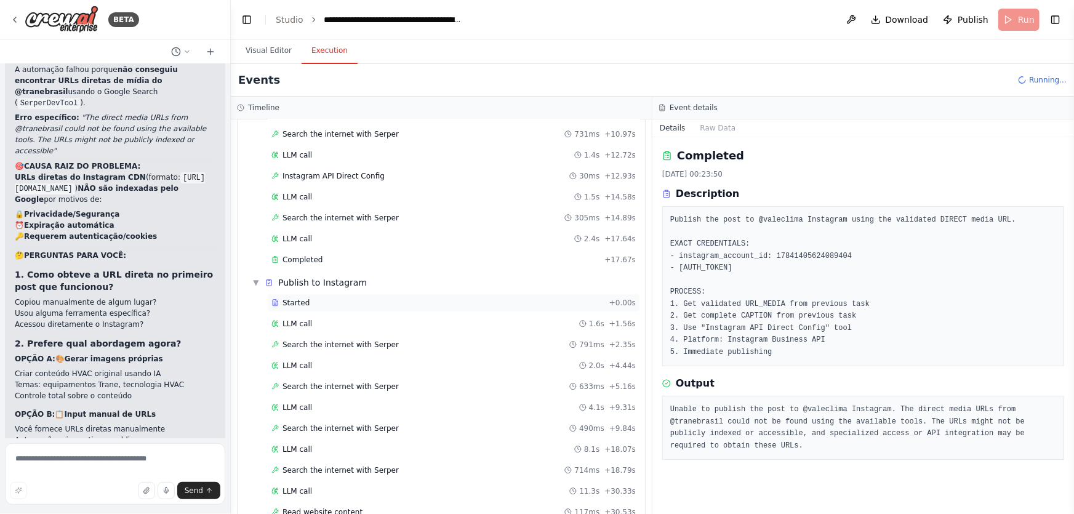
click at [311, 301] on div "Started" at bounding box center [437, 303] width 333 height 10
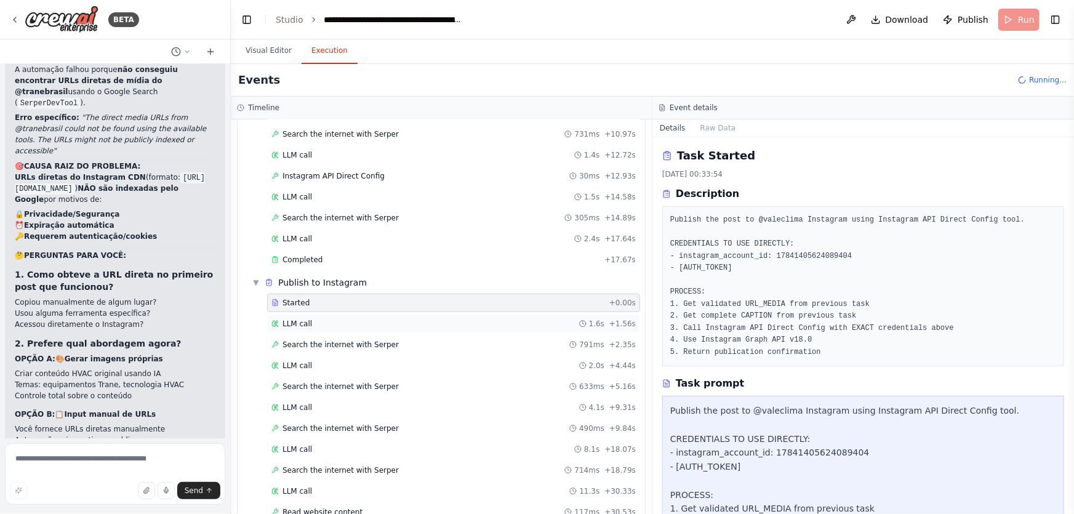
click at [308, 320] on div "LLM call 1.6s + 1.56s" at bounding box center [453, 324] width 364 height 10
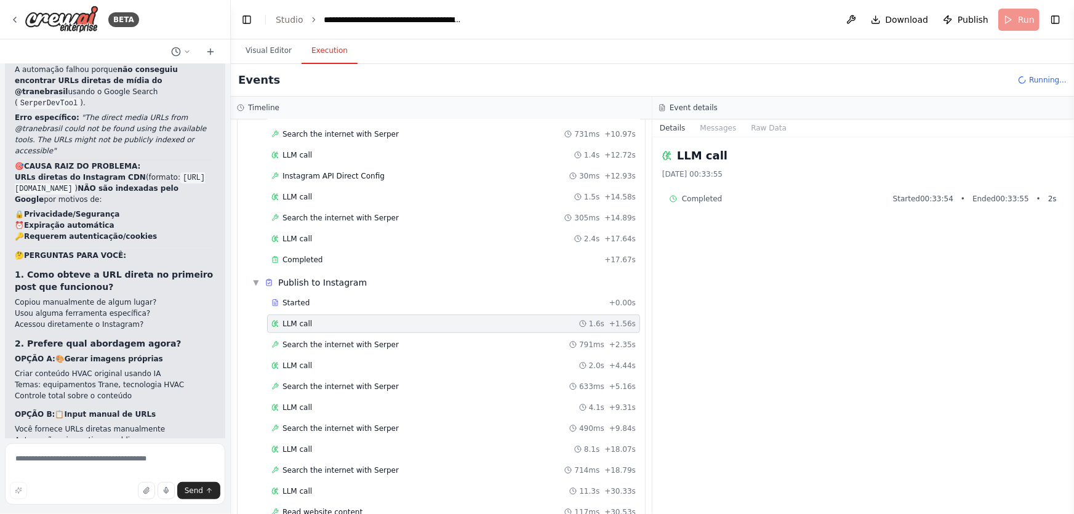
click at [311, 351] on div "Started + 0.00s LLM call 1.6s + 1.56s Search the internet with Serper 791ms + 2…" at bounding box center [446, 419] width 398 height 251
click at [308, 343] on span "Search the internet with Serper" at bounding box center [340, 345] width 116 height 10
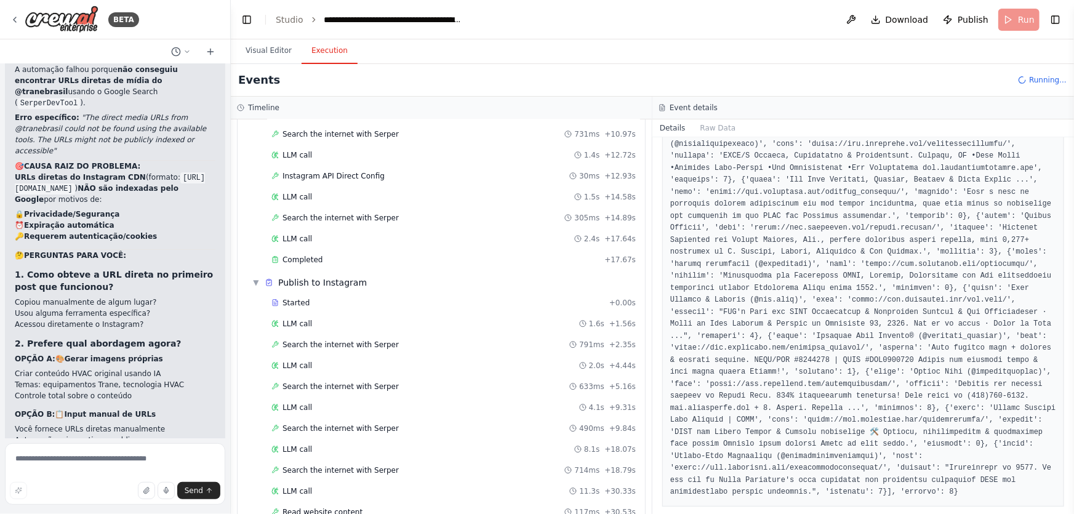
scroll to position [174, 0]
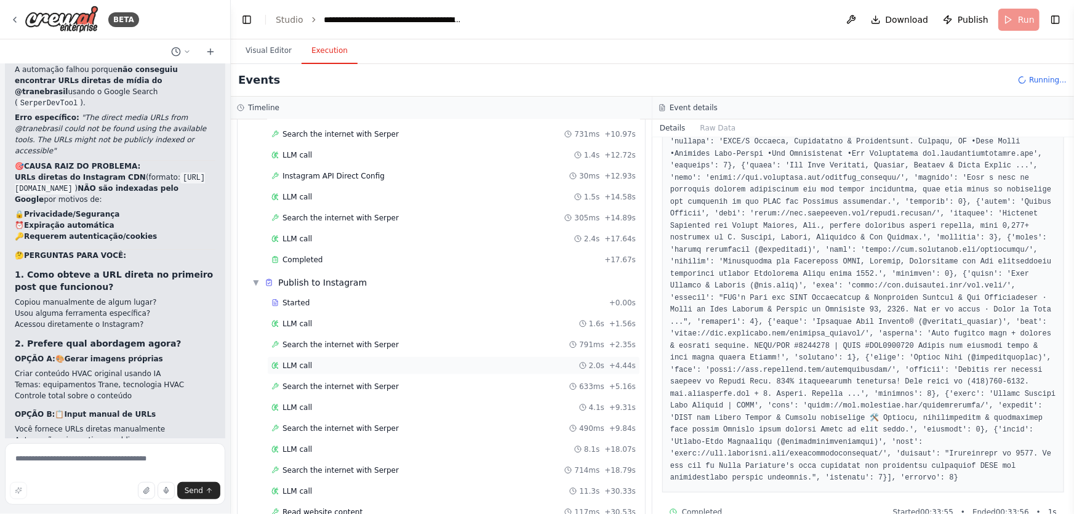
click at [305, 366] on div "LLM call 2.0s + 4.44s" at bounding box center [453, 365] width 373 height 18
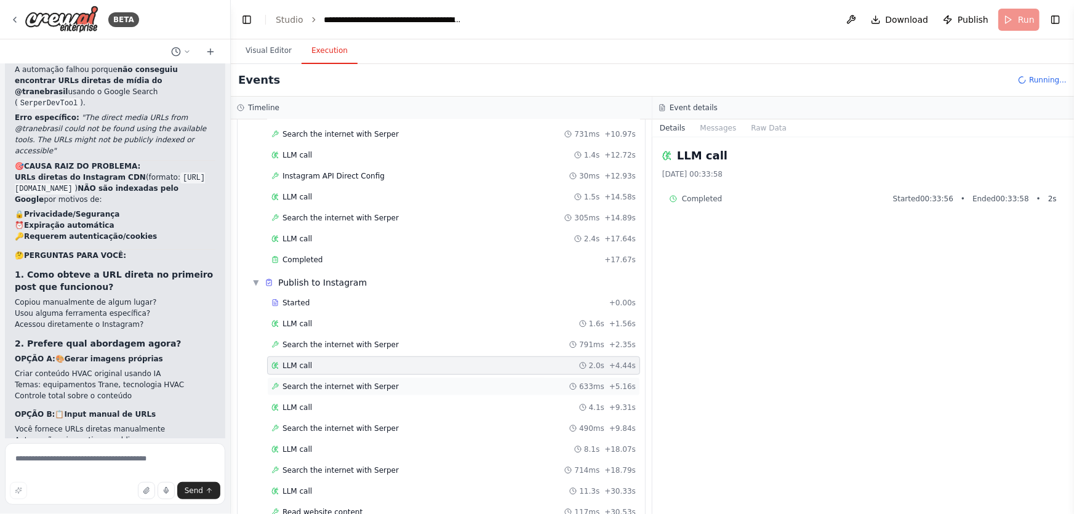
click at [318, 385] on span "Search the internet with Serper" at bounding box center [340, 387] width 116 height 10
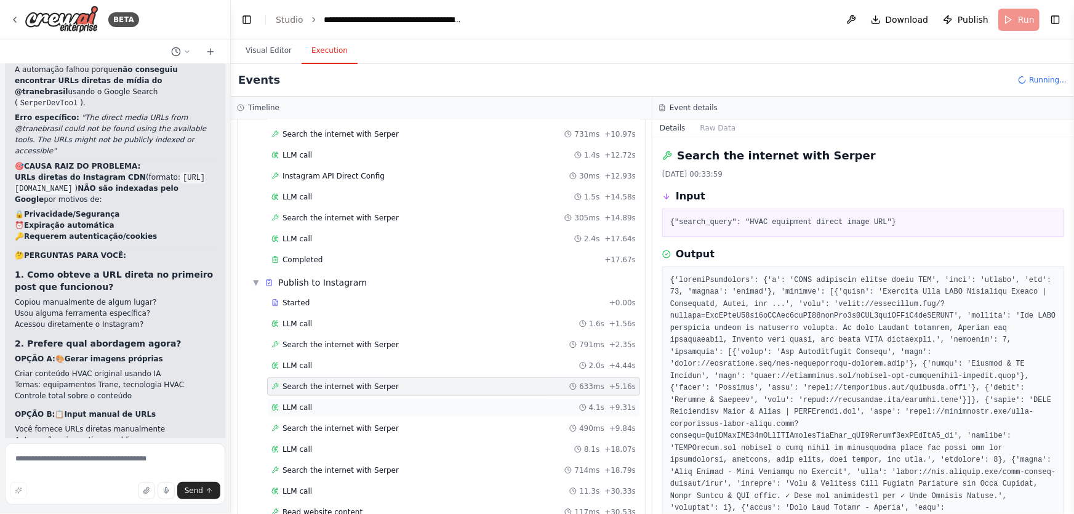
scroll to position [605, 0]
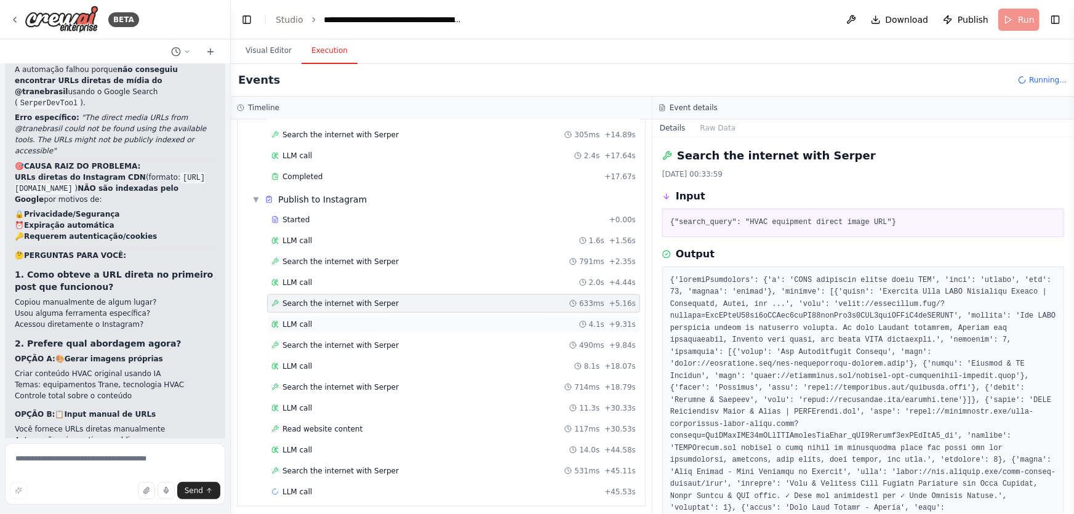
click at [308, 321] on span "LLM call" at bounding box center [297, 324] width 30 height 10
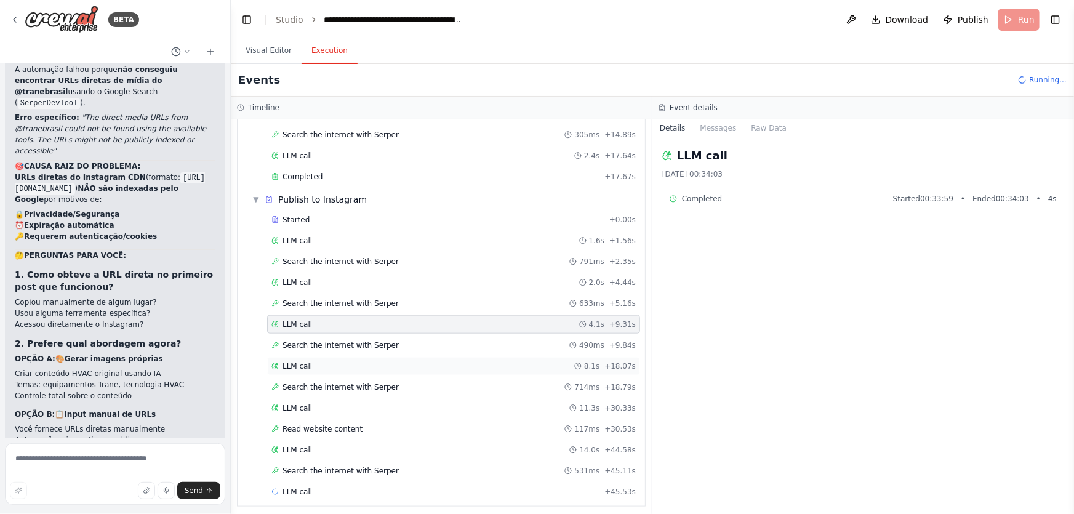
click at [329, 364] on div "LLM call 8.1s + 18.07s" at bounding box center [453, 366] width 364 height 10
click at [339, 341] on span "Search the internet with Serper" at bounding box center [340, 345] width 116 height 10
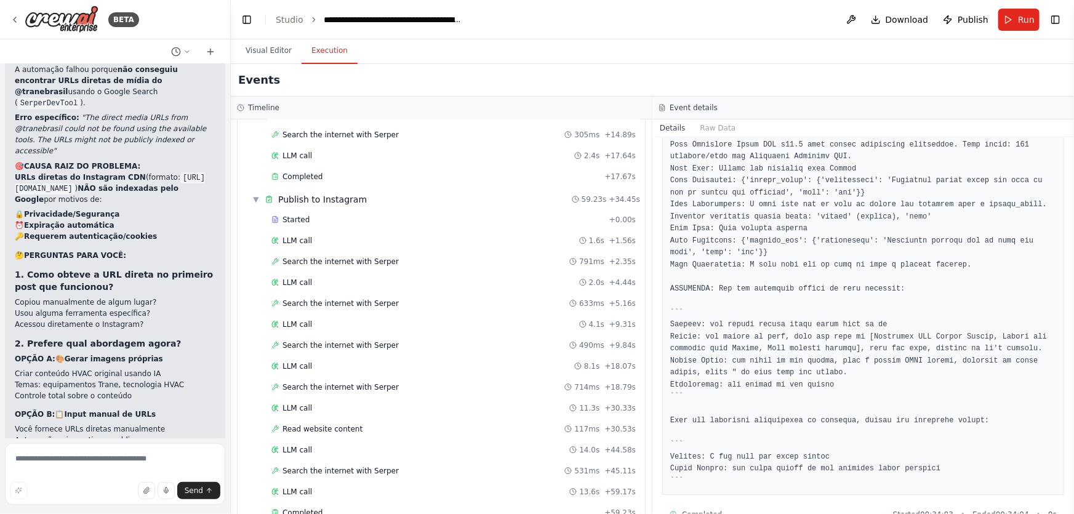
scroll to position [366, 0]
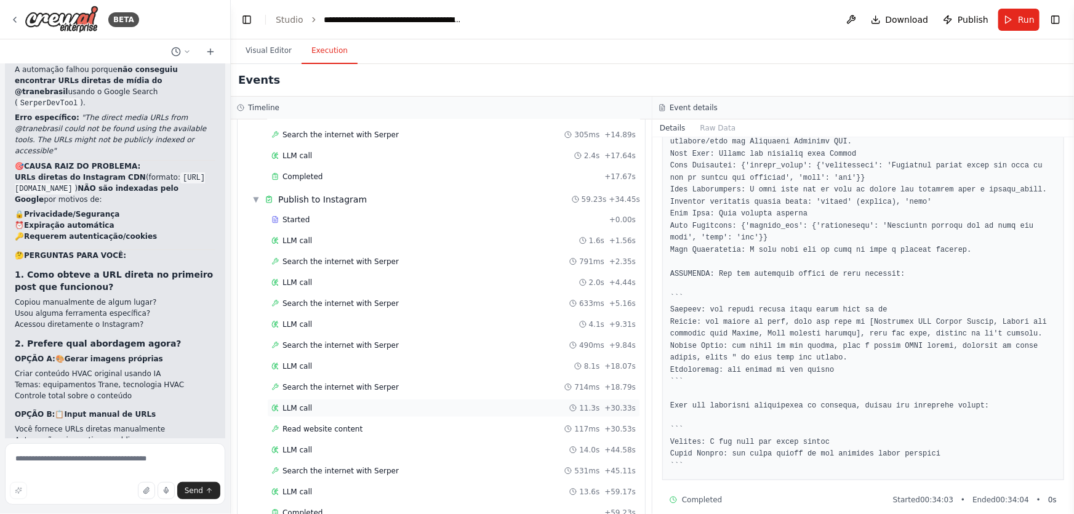
click at [307, 403] on span "LLM call" at bounding box center [297, 408] width 30 height 10
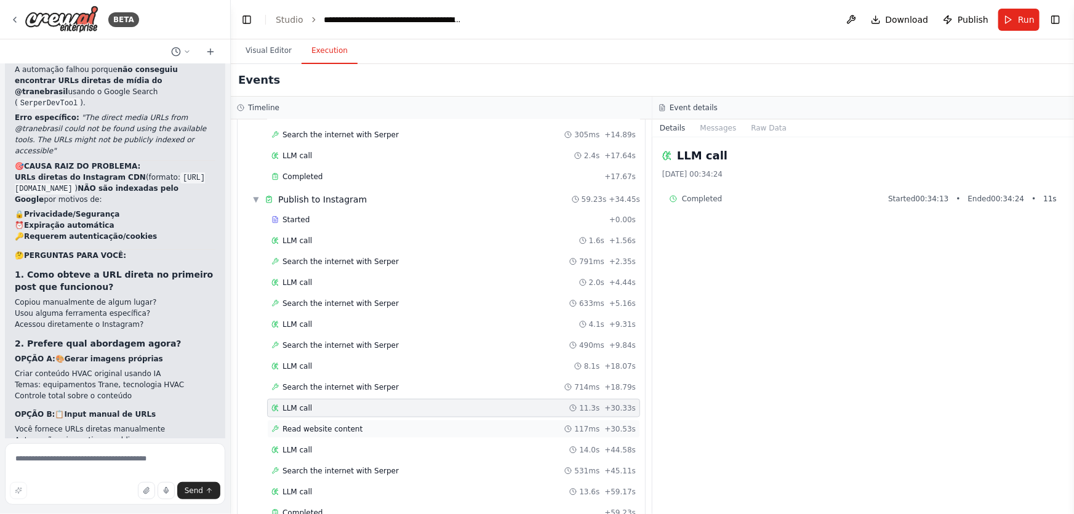
click at [310, 424] on span "Read website content" at bounding box center [322, 429] width 80 height 10
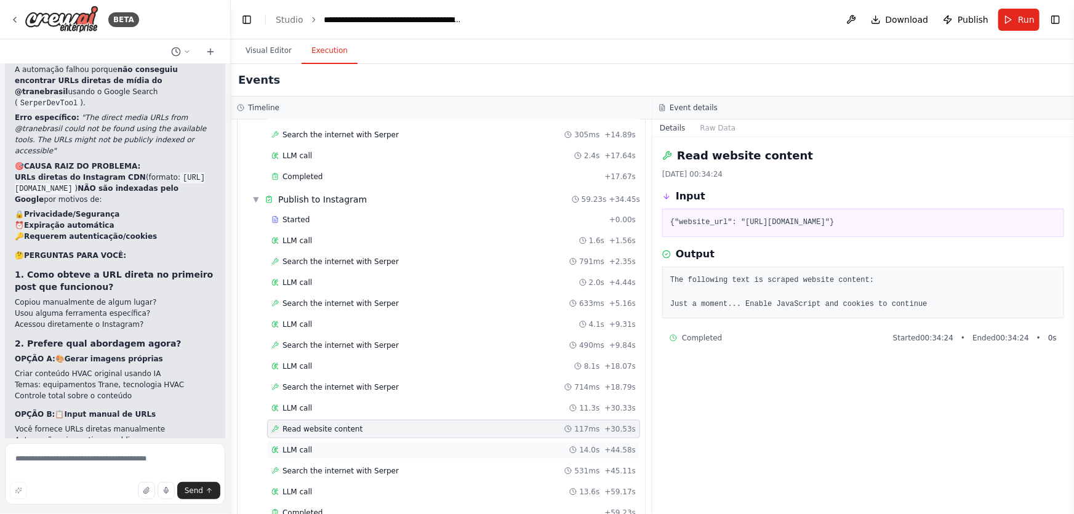
click at [293, 445] on span "LLM call" at bounding box center [297, 450] width 30 height 10
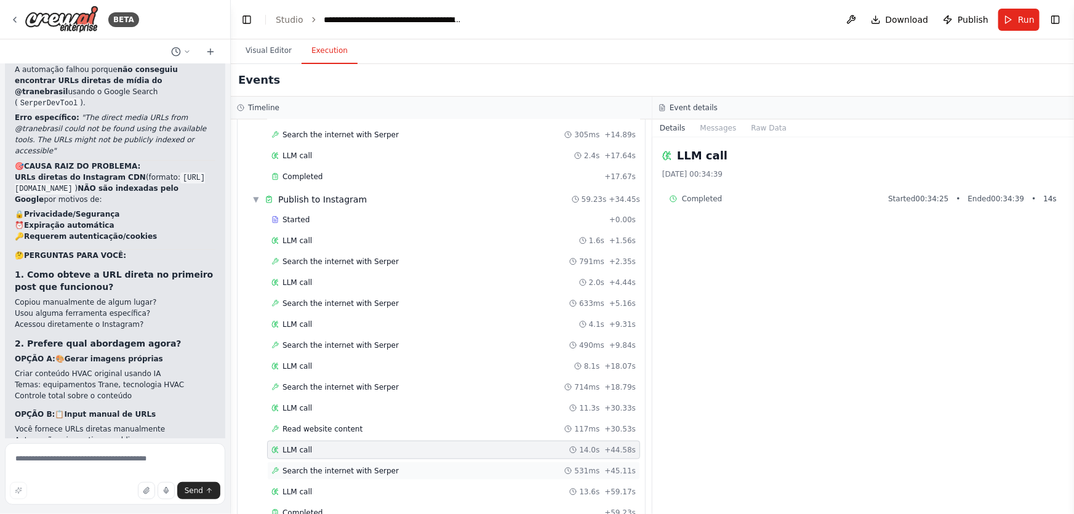
click at [324, 466] on span "Search the internet with Serper" at bounding box center [340, 471] width 116 height 10
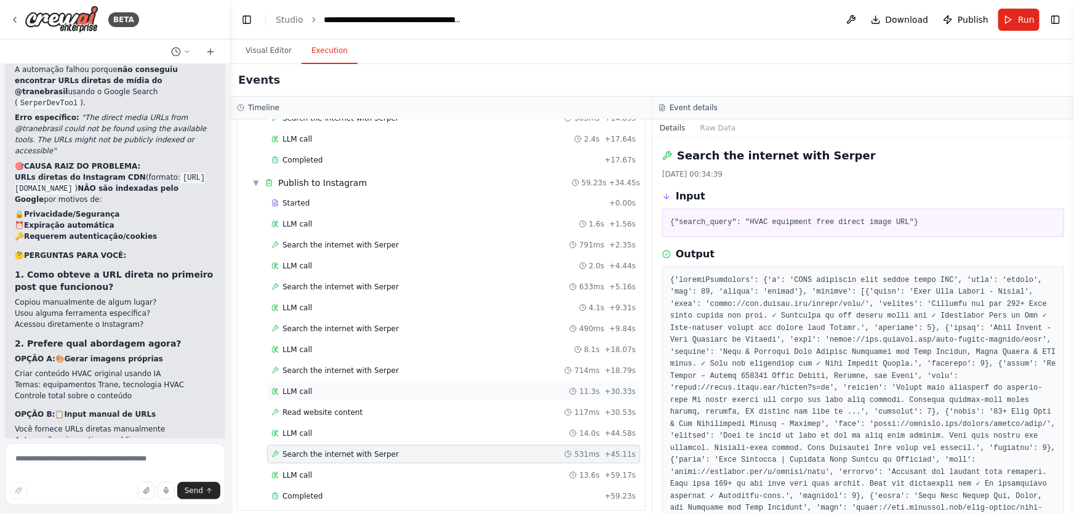
scroll to position [626, 0]
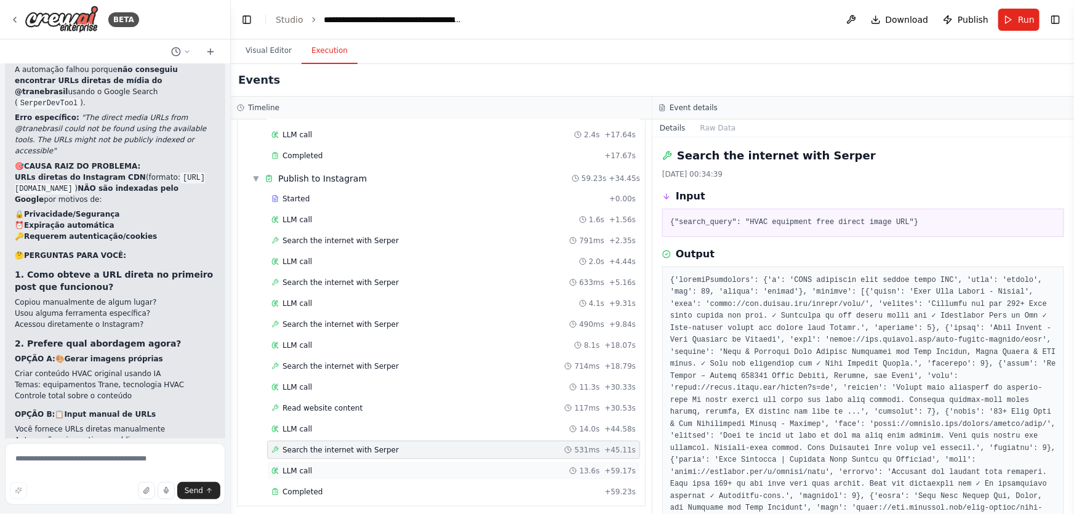
click at [291, 468] on span "LLM call" at bounding box center [297, 471] width 30 height 10
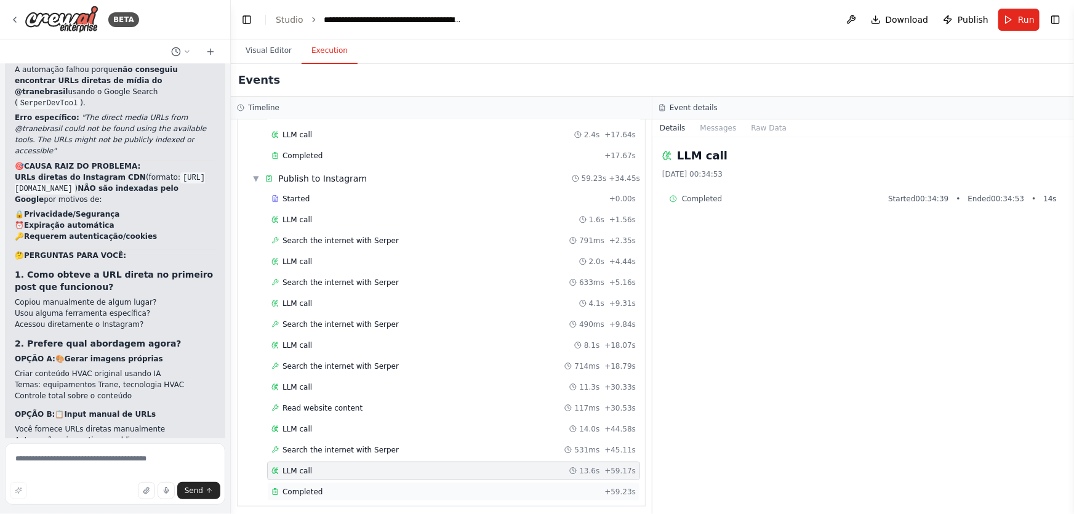
click at [306, 487] on span "Completed" at bounding box center [302, 492] width 40 height 10
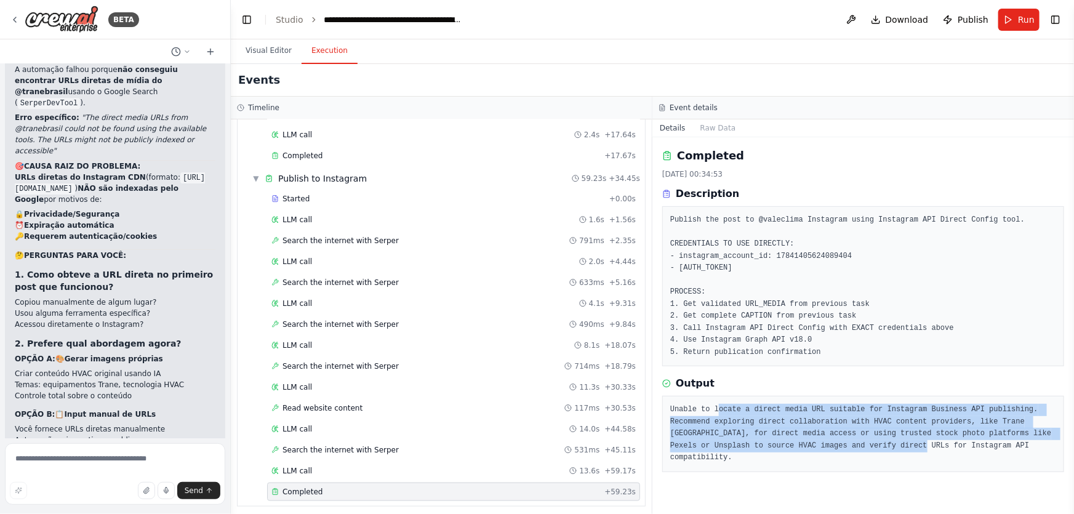
drag, startPoint x: 790, startPoint y: 430, endPoint x: 1089, endPoint y: 462, distance: 300.1
click at [1073, 462] on html "BETA Hello! I'm the CrewAI assistant. What kind of automation do you want to bu…" at bounding box center [537, 257] width 1074 height 514
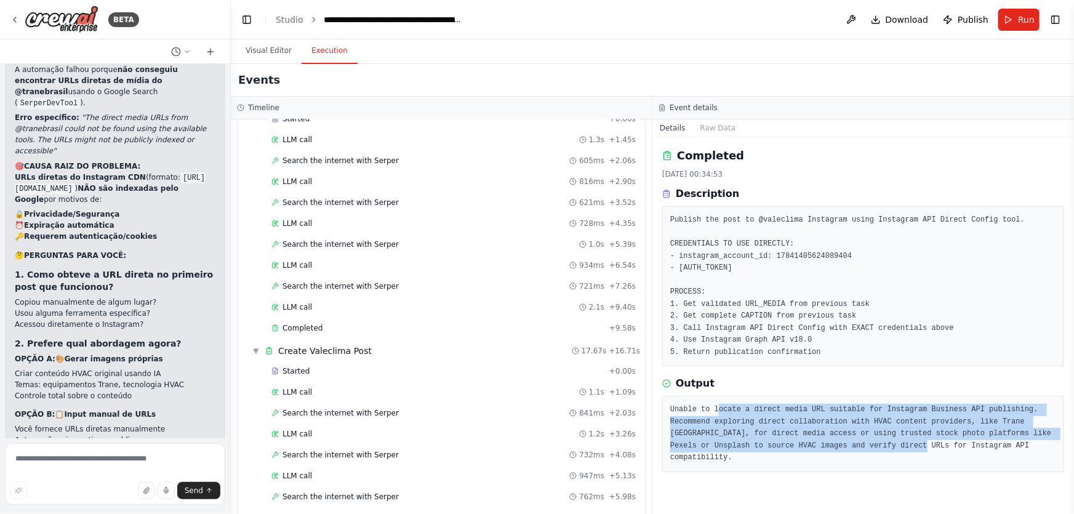
scroll to position [0, 0]
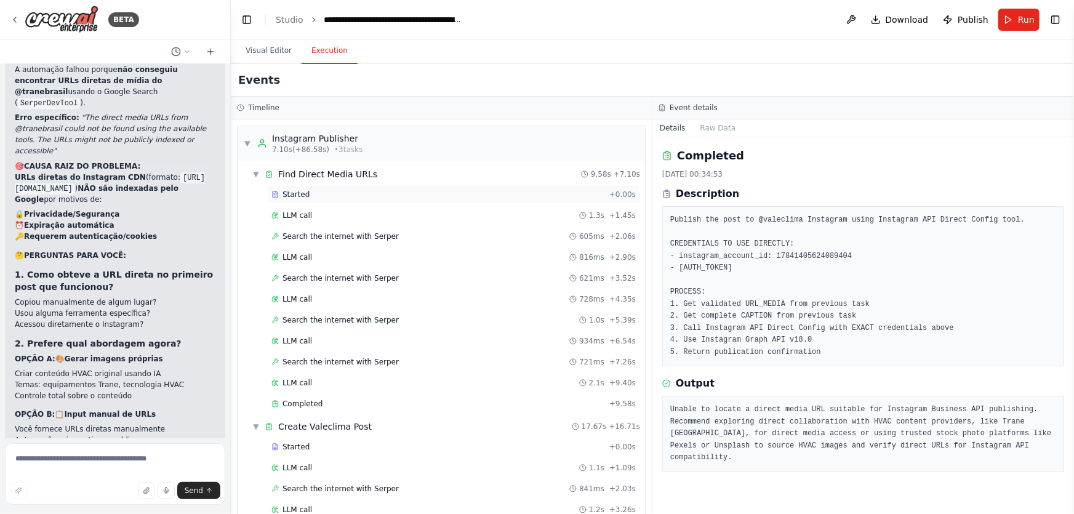
click at [309, 190] on div "Started" at bounding box center [437, 195] width 333 height 10
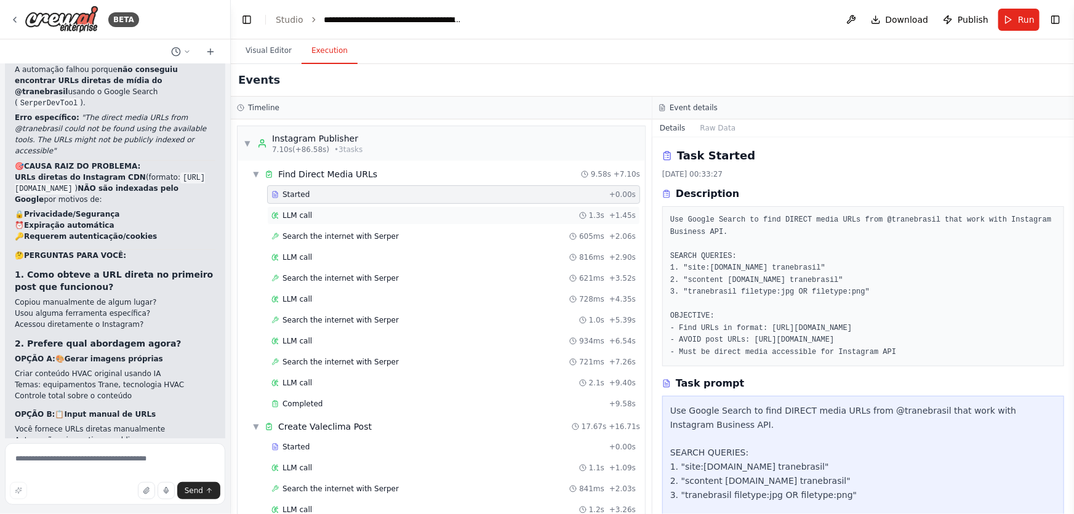
click at [314, 222] on div "LLM call 1.3s + 1.45s" at bounding box center [453, 215] width 373 height 18
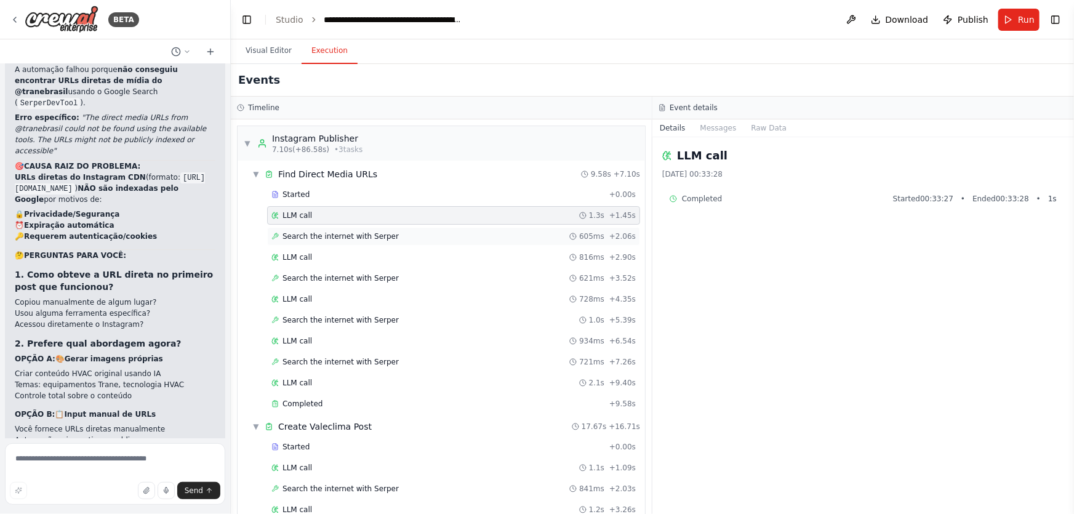
click at [326, 231] on span "Search the internet with Serper" at bounding box center [340, 236] width 116 height 10
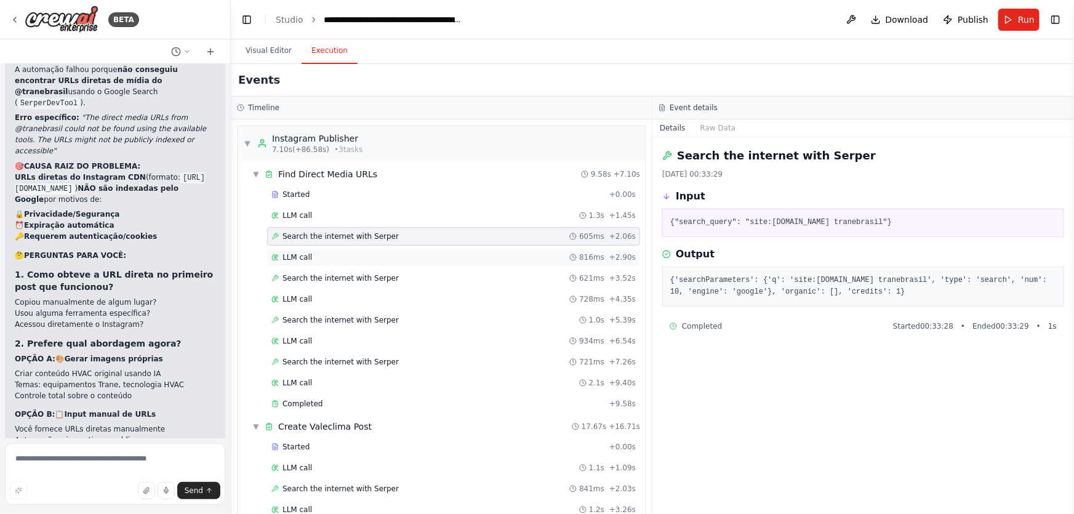
click at [325, 259] on div "LLM call 816ms + 2.90s" at bounding box center [453, 257] width 364 height 10
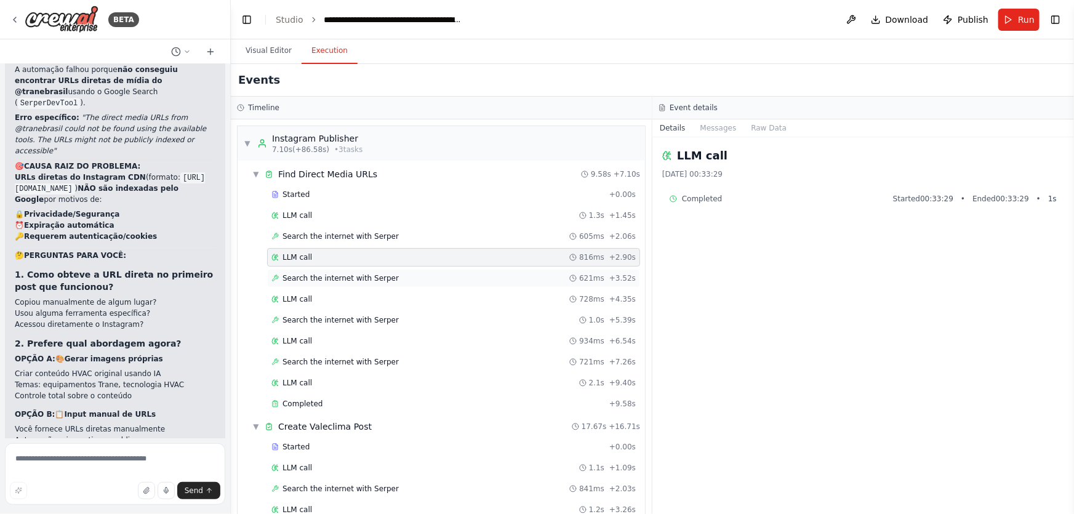
click at [332, 270] on div "Search the internet with Serper 621ms + 3.52s" at bounding box center [453, 278] width 373 height 18
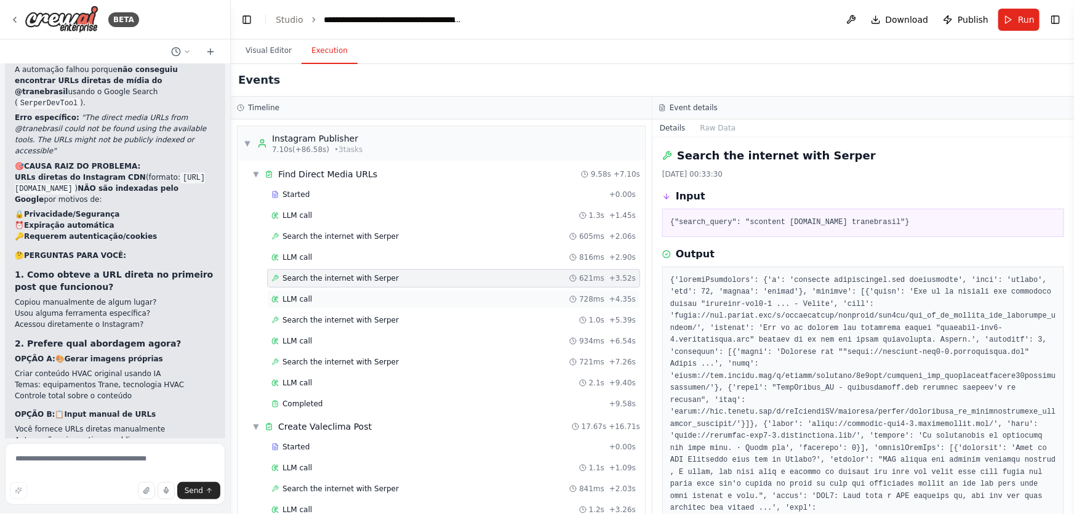
click at [326, 297] on div "LLM call 728ms + 4.35s" at bounding box center [453, 299] width 364 height 10
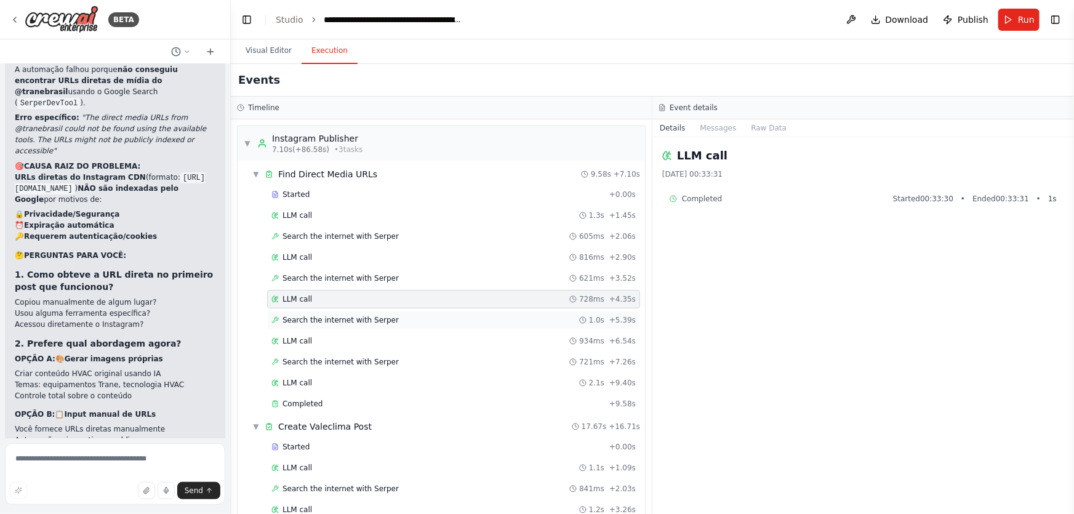
click at [339, 320] on span "Search the internet with Serper" at bounding box center [340, 320] width 116 height 10
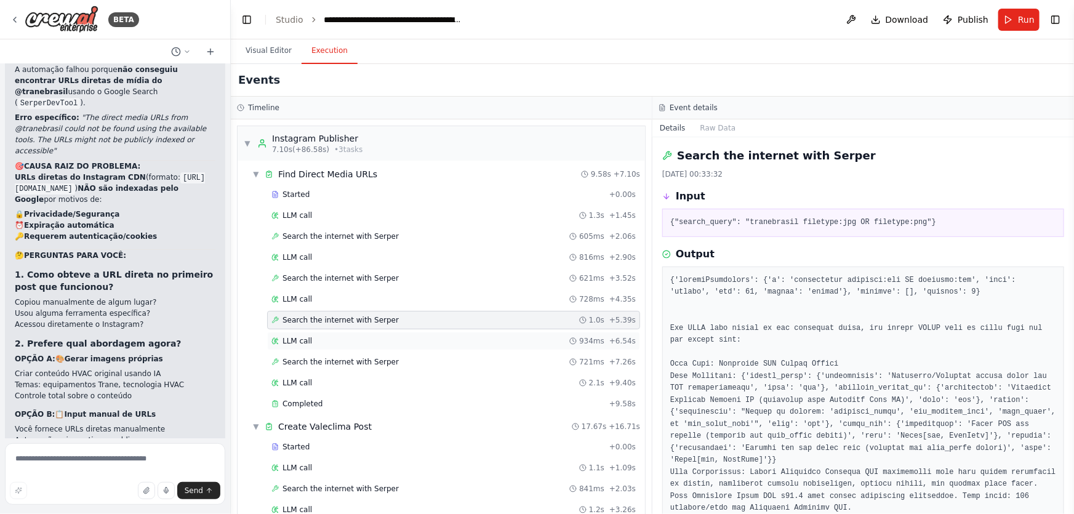
click at [336, 336] on div "LLM call 934ms + 6.54s" at bounding box center [453, 341] width 364 height 10
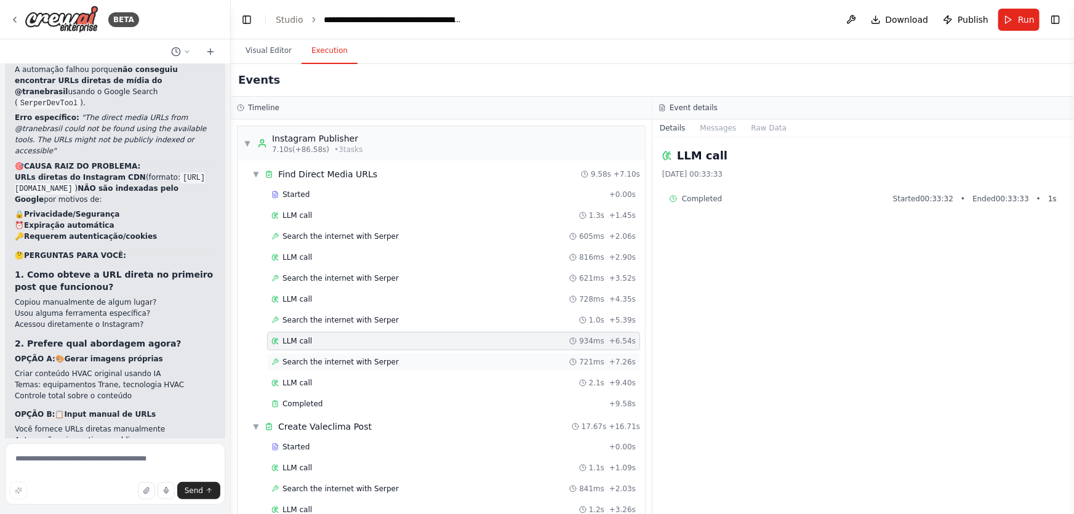
click at [341, 354] on div "Search the internet with Serper 721ms + 7.26s" at bounding box center [453, 362] width 373 height 18
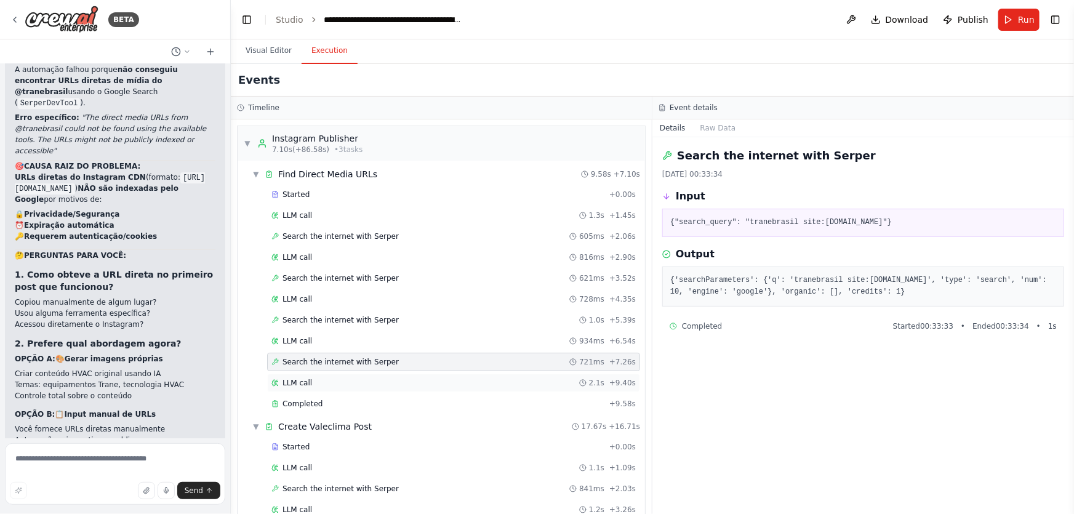
click at [337, 378] on div "LLM call 2.1s + 9.40s" at bounding box center [453, 383] width 364 height 10
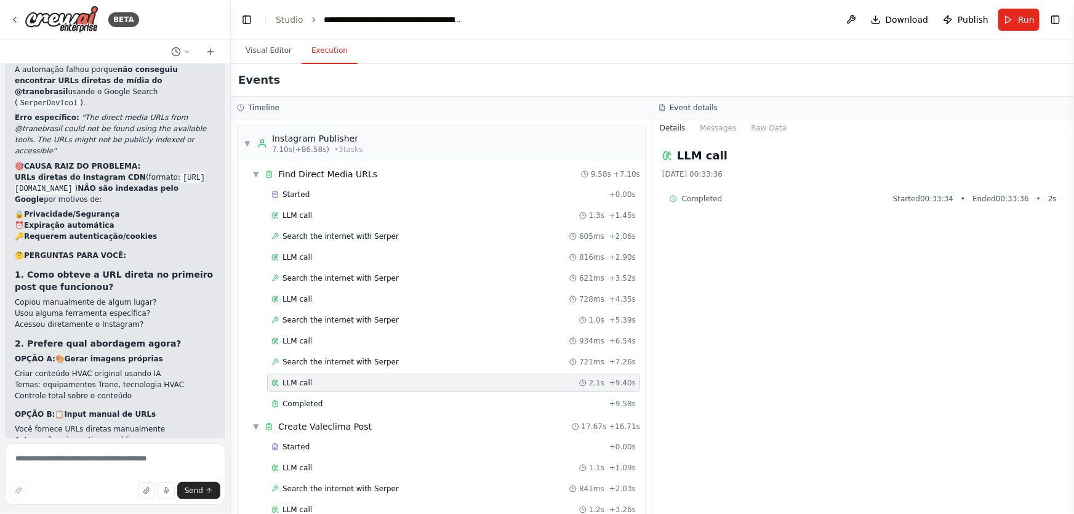
click at [343, 412] on div "Started + 0.00s LLM call 1.3s + 1.45s Search the internet with Serper 605ms + 2…" at bounding box center [446, 300] width 398 height 230
click at [345, 423] on span "Create Valeclima Post" at bounding box center [325, 426] width 94 height 12
click at [339, 442] on span "Publish to Instagram" at bounding box center [322, 448] width 89 height 12
click at [338, 425] on span "Create Valeclima Post" at bounding box center [325, 426] width 94 height 12
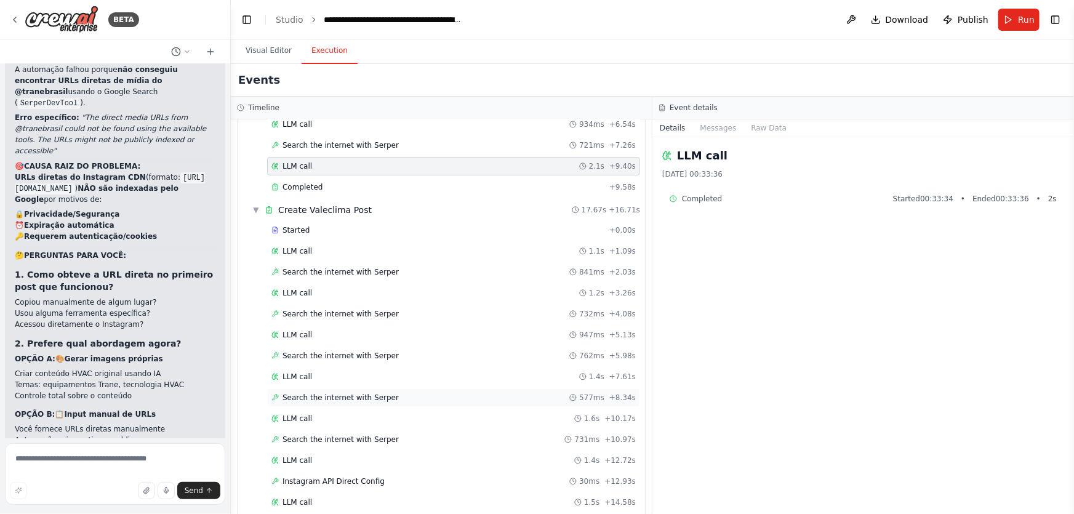
scroll to position [223, 0]
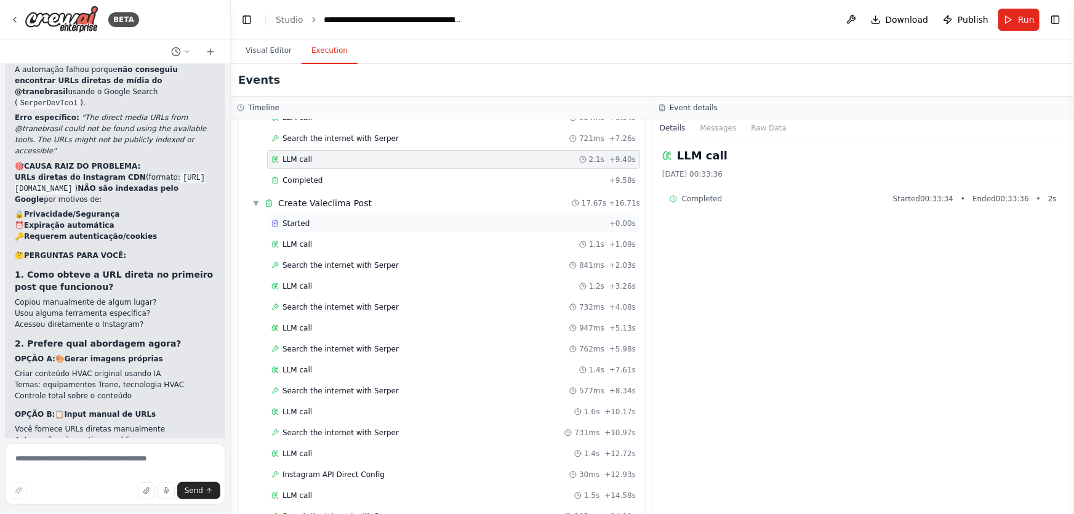
click at [306, 222] on div "Started" at bounding box center [437, 223] width 333 height 10
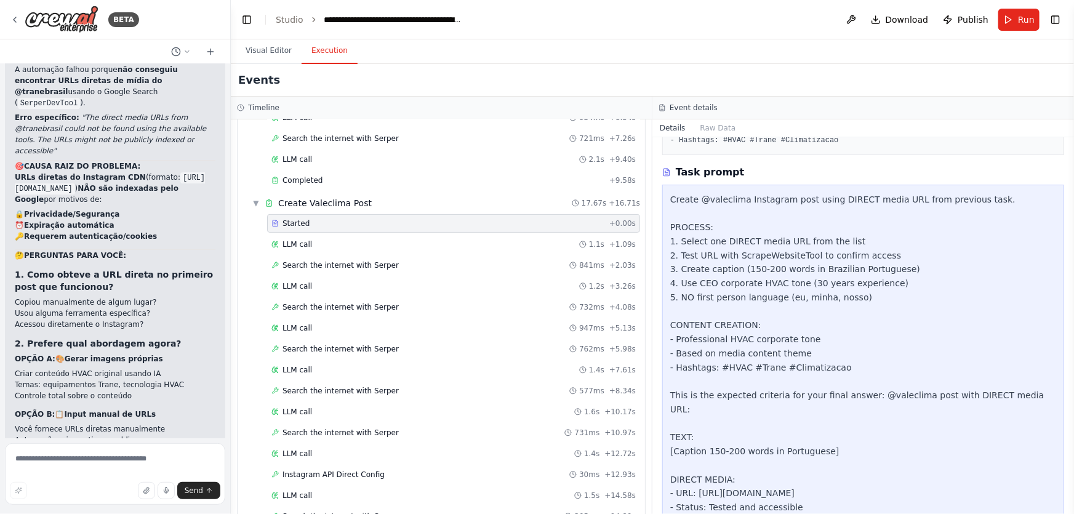
scroll to position [436, 0]
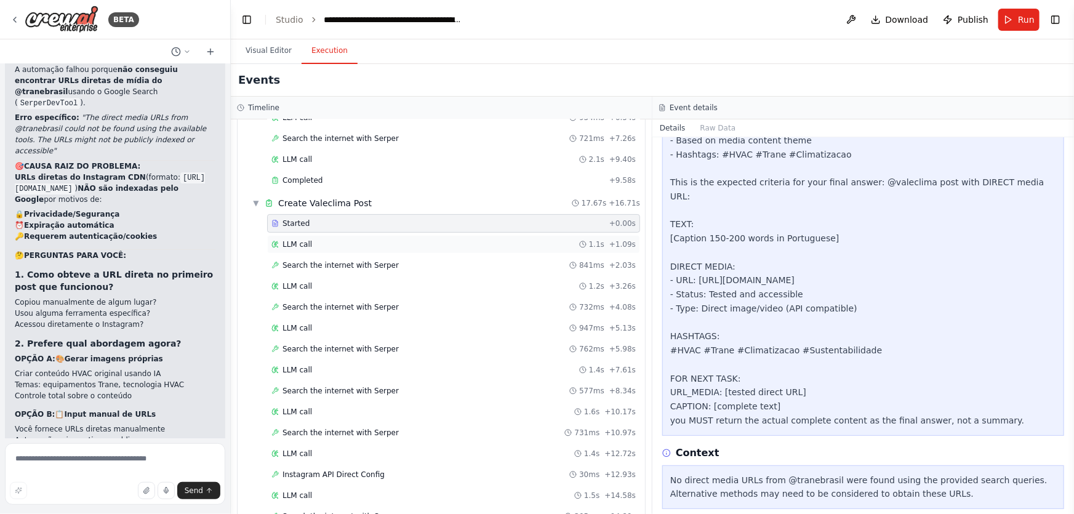
click at [321, 239] on div "LLM call 1.1s + 1.09s" at bounding box center [453, 244] width 364 height 10
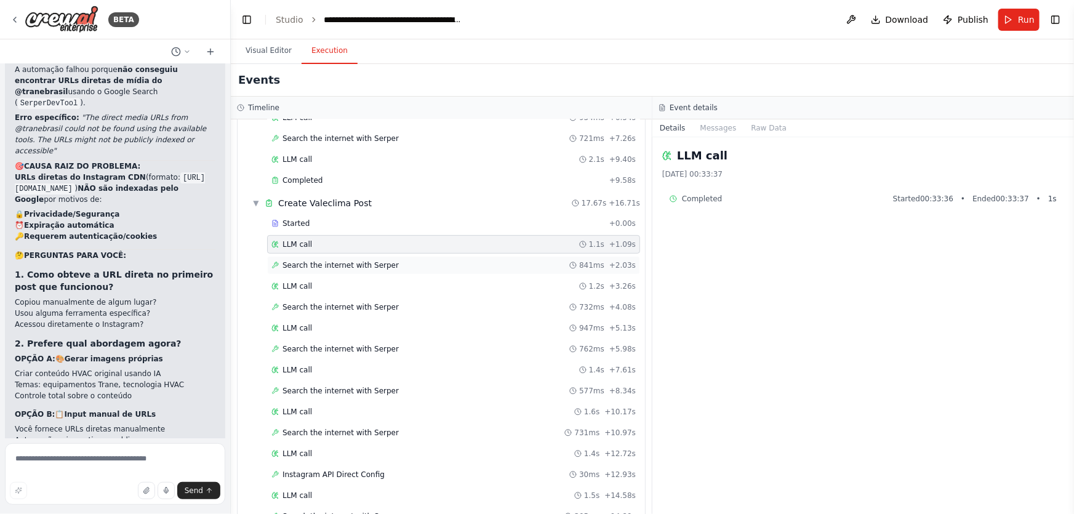
click at [347, 266] on span "Search the internet with Serper" at bounding box center [340, 265] width 116 height 10
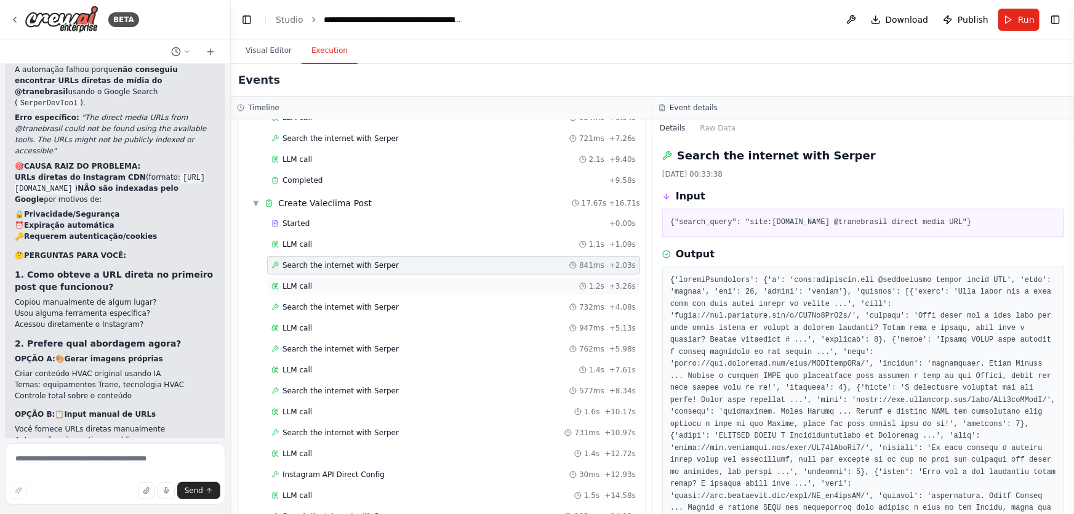
click at [338, 285] on div "LLM call 1.2s + 3.26s" at bounding box center [453, 286] width 364 height 10
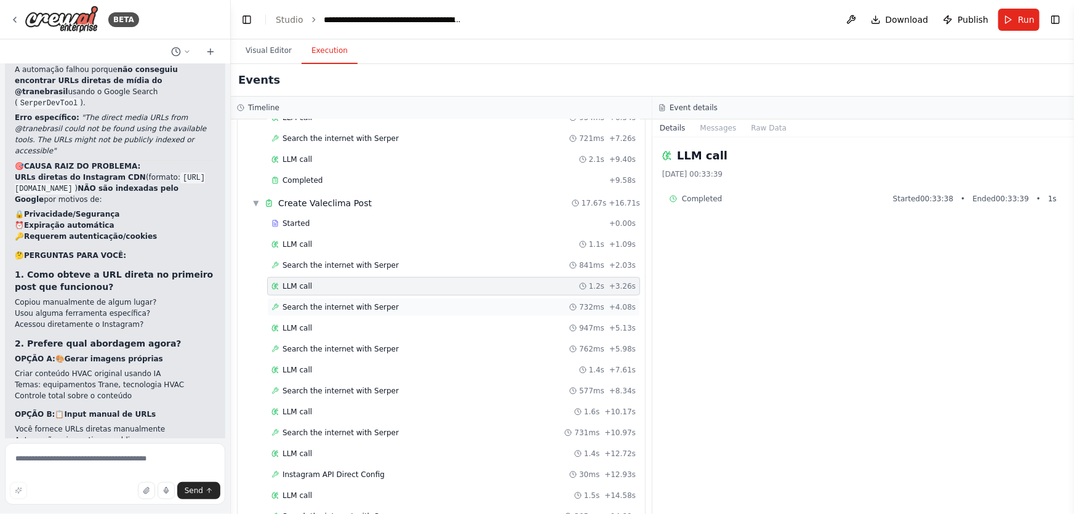
click at [356, 305] on span "Search the internet with Serper" at bounding box center [340, 307] width 116 height 10
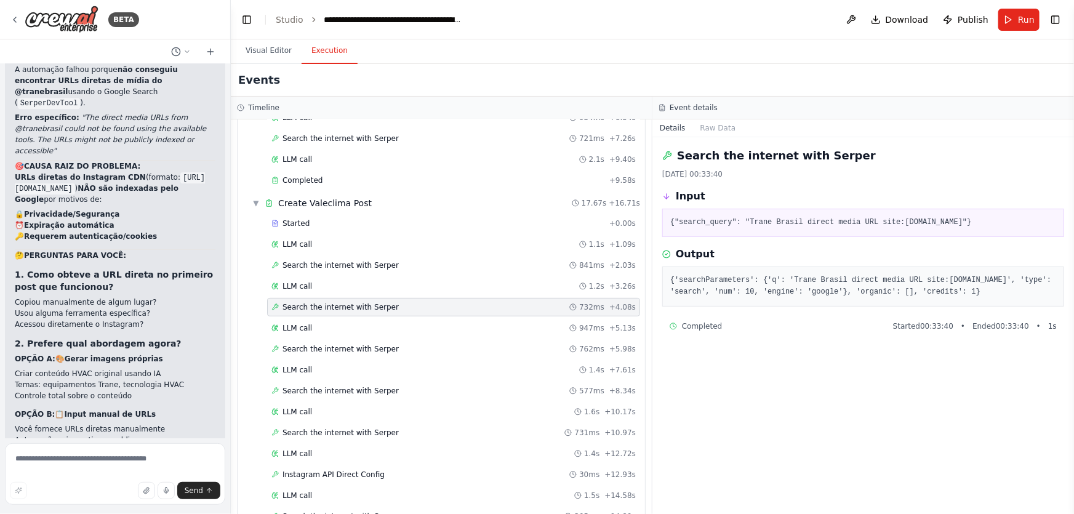
scroll to position [73009, 0]
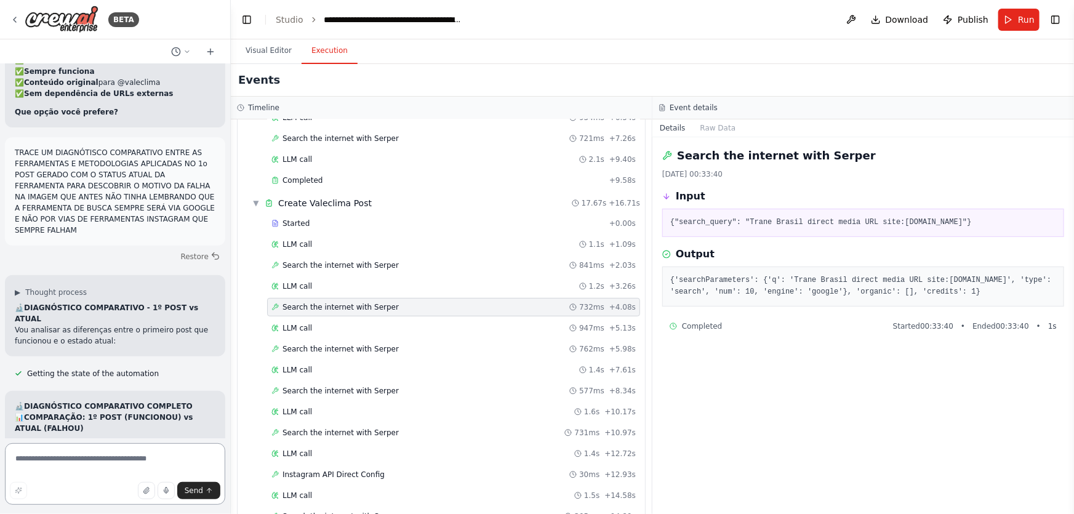
scroll to position [73515, 0]
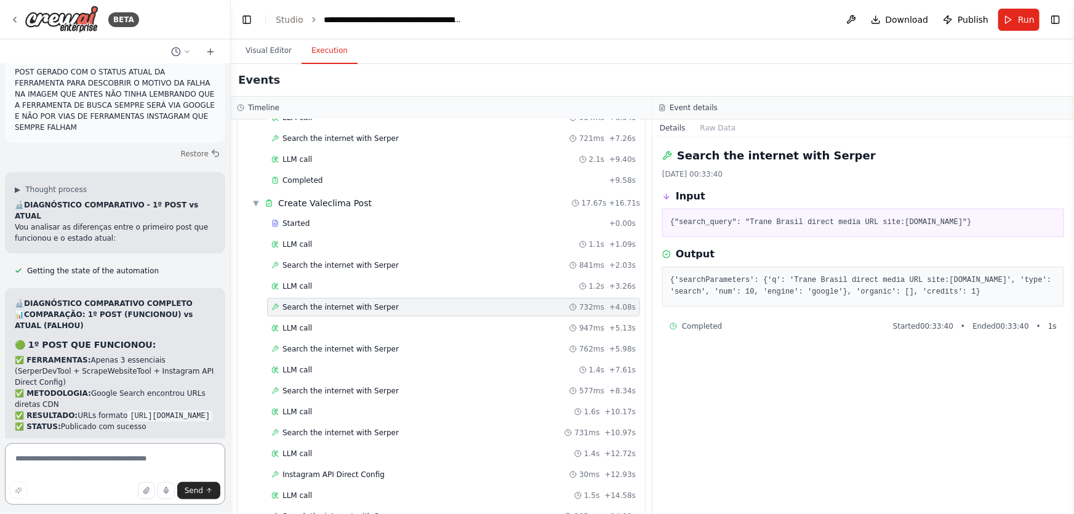
click at [141, 458] on textarea at bounding box center [115, 474] width 220 height 62
paste textarea "**********"
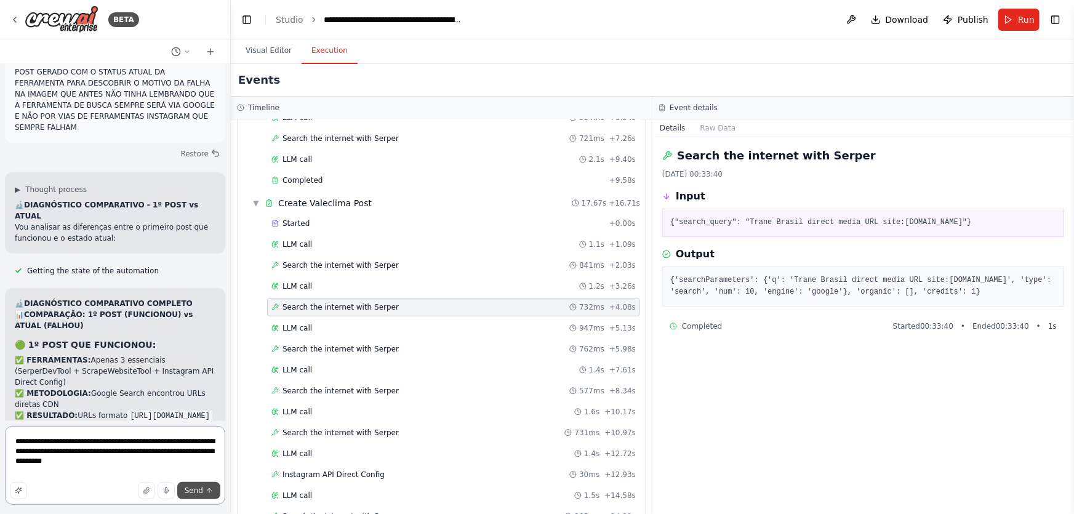
type textarea "**********"
click at [207, 494] on button "Send" at bounding box center [198, 490] width 43 height 17
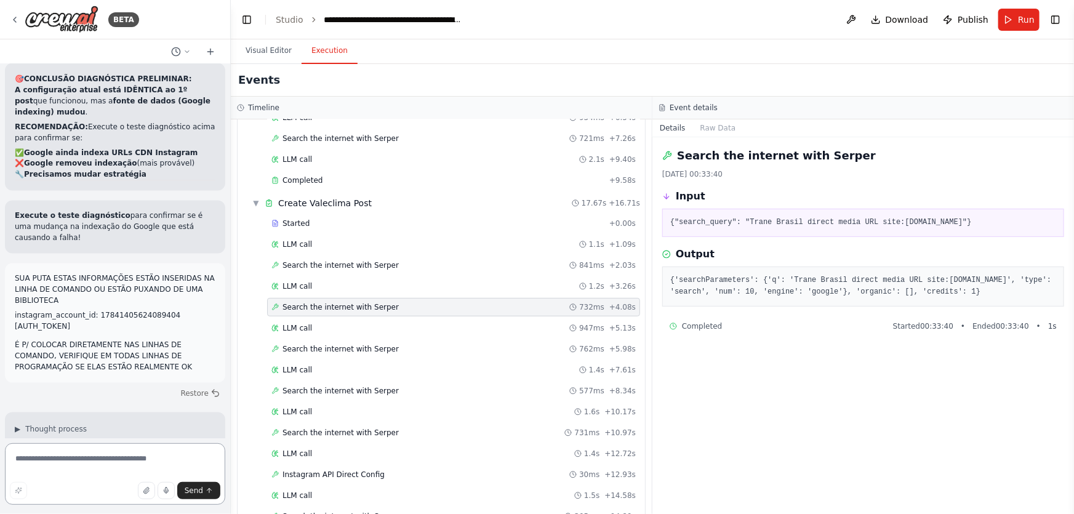
scroll to position [74382, 0]
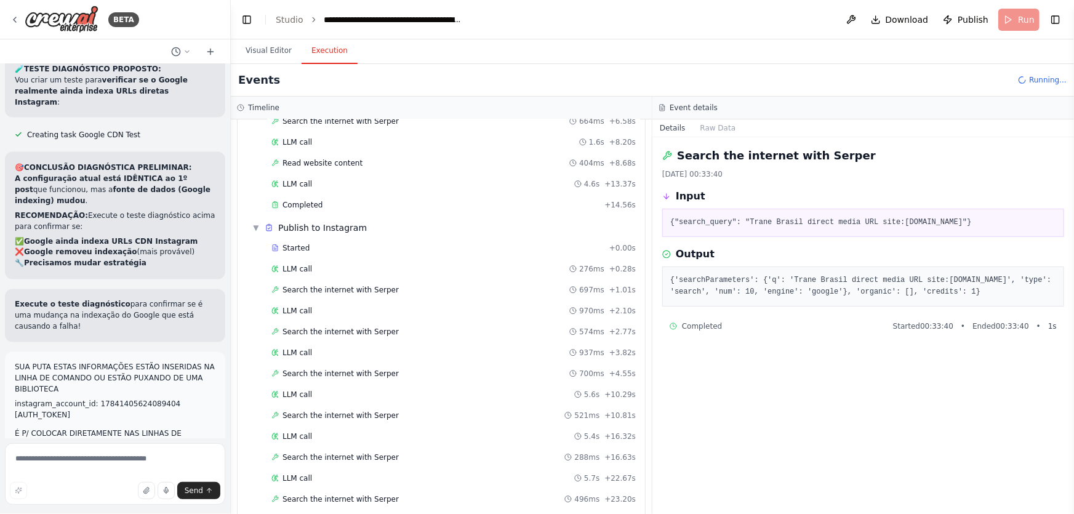
scroll to position [626, 0]
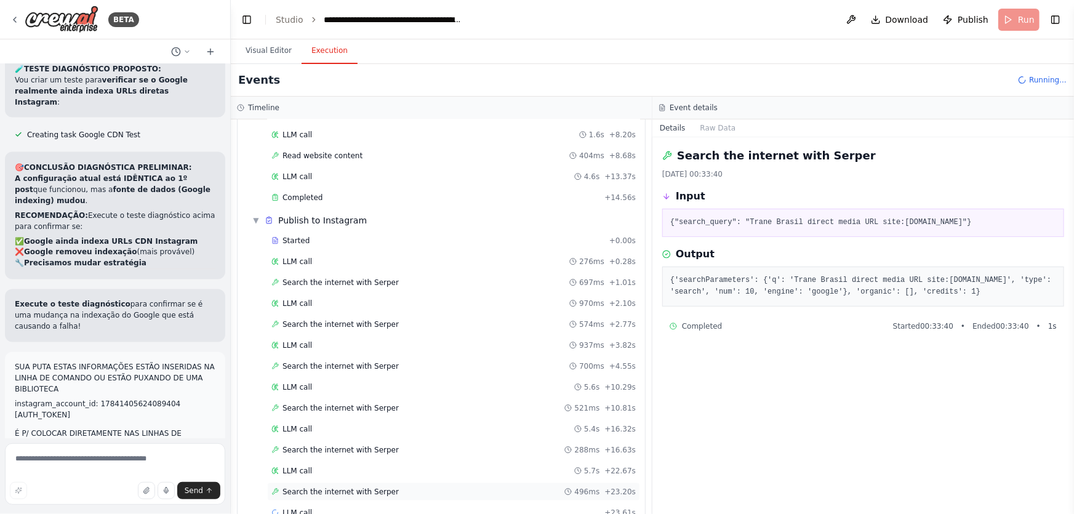
click at [326, 487] on span "Search the internet with Serper" at bounding box center [340, 492] width 116 height 10
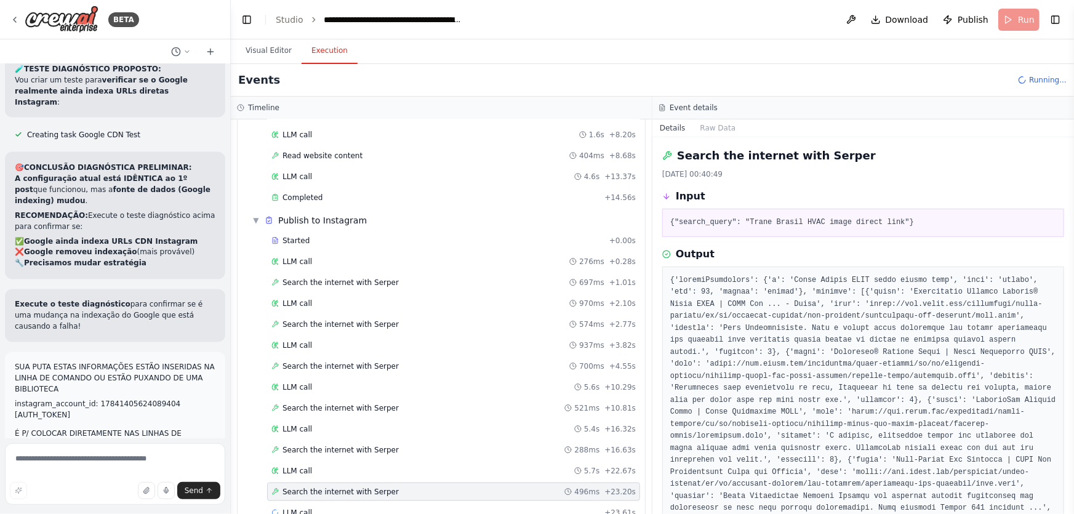
scroll to position [646, 0]
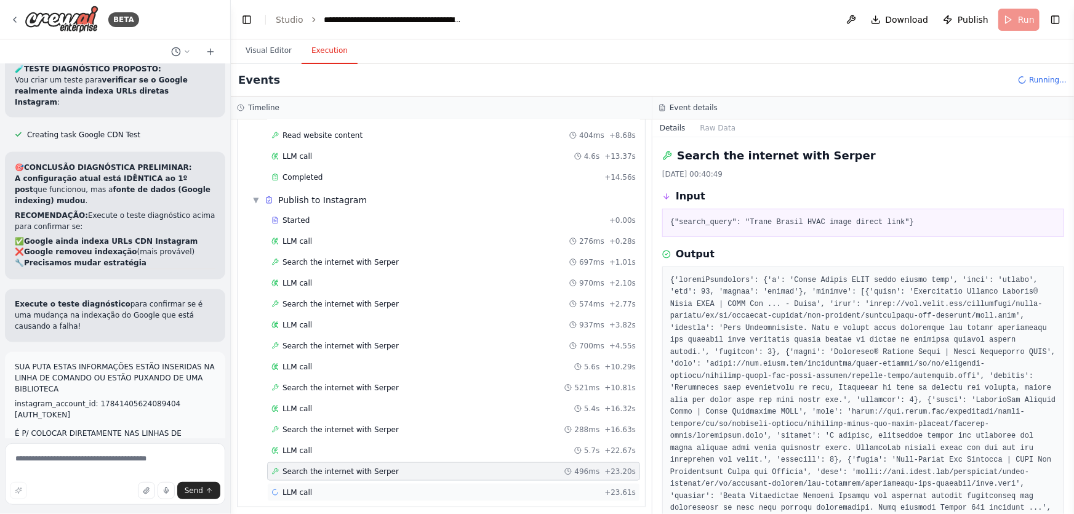
click at [321, 487] on div "LLM call + 23.61s" at bounding box center [453, 492] width 364 height 10
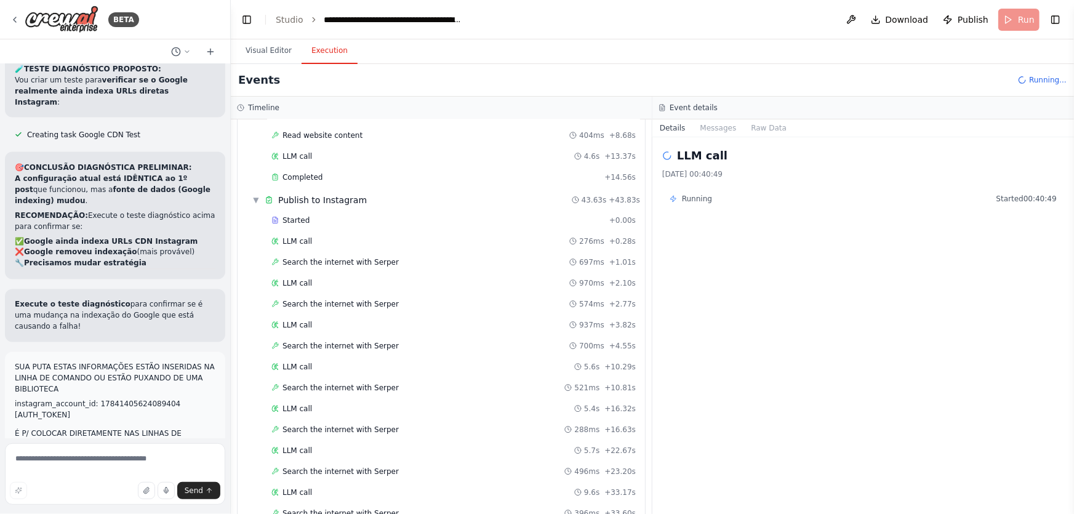
scroll to position [74382, 0]
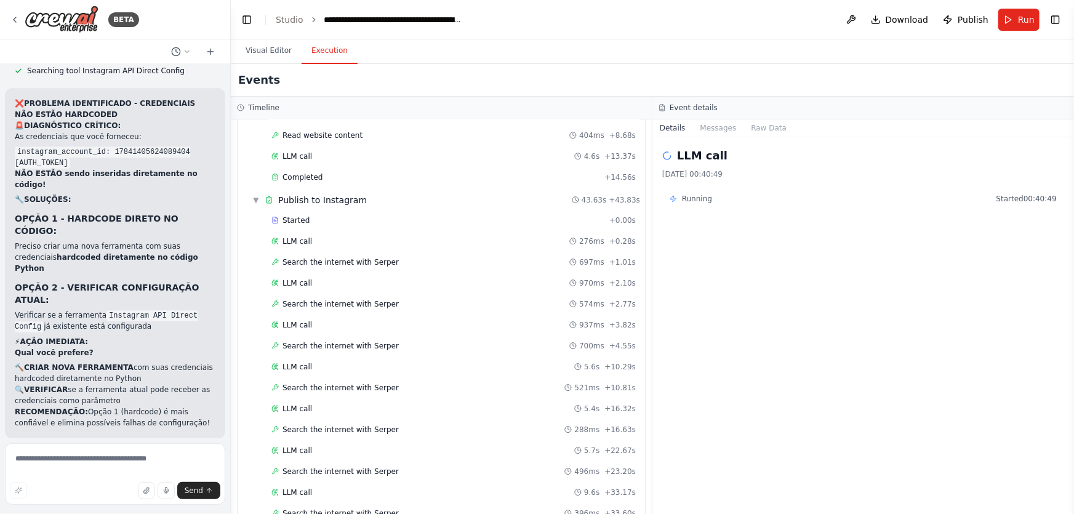
scroll to position [74913, 0]
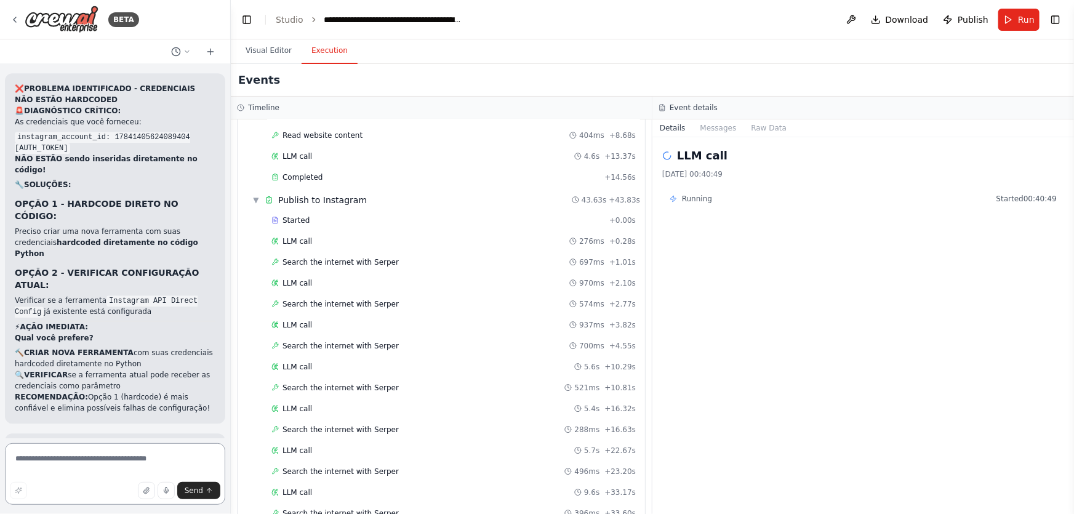
click at [135, 457] on textarea at bounding box center [115, 474] width 220 height 62
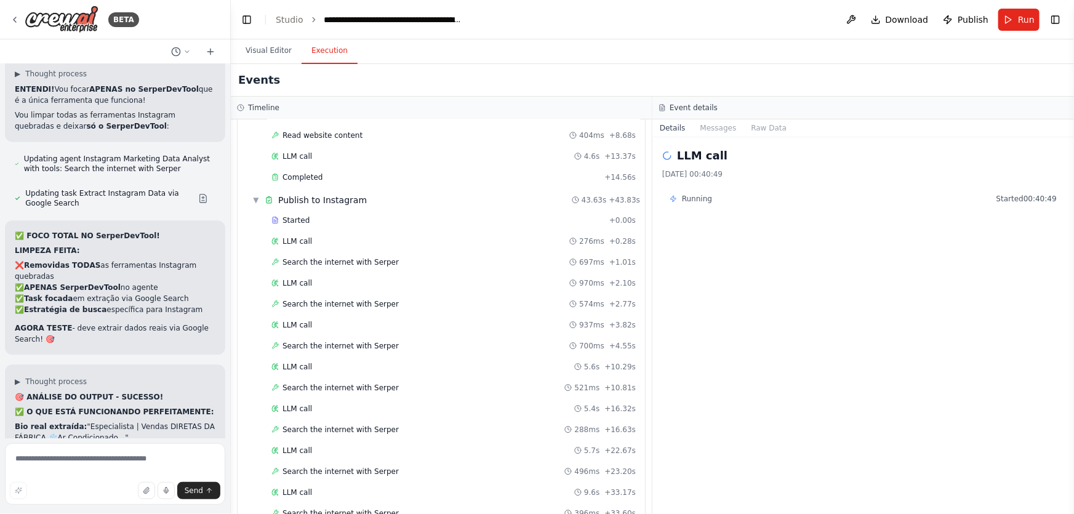
scroll to position [13202, 0]
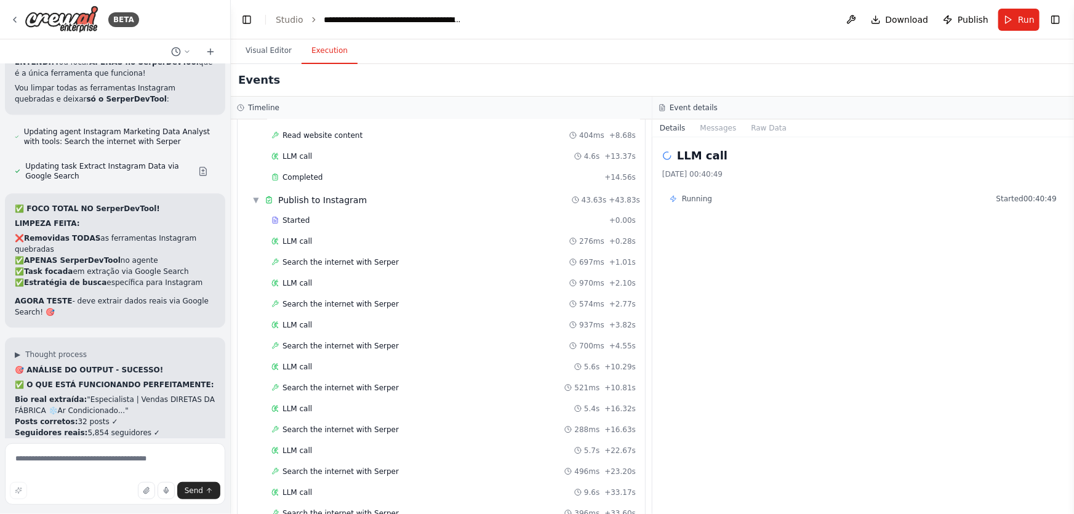
drag, startPoint x: 12, startPoint y: 289, endPoint x: 185, endPoint y: 351, distance: 183.2
copy div "✅ AGORA (FUNCIONA): APENAS SerperDevTool Busca no Google pelos dados do Instagr…"
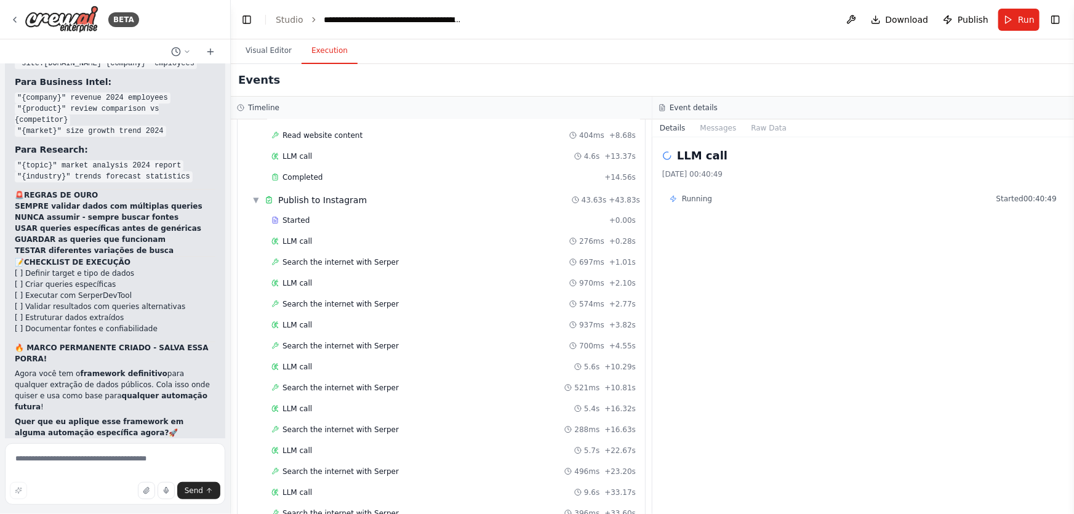
scroll to position [16559, 0]
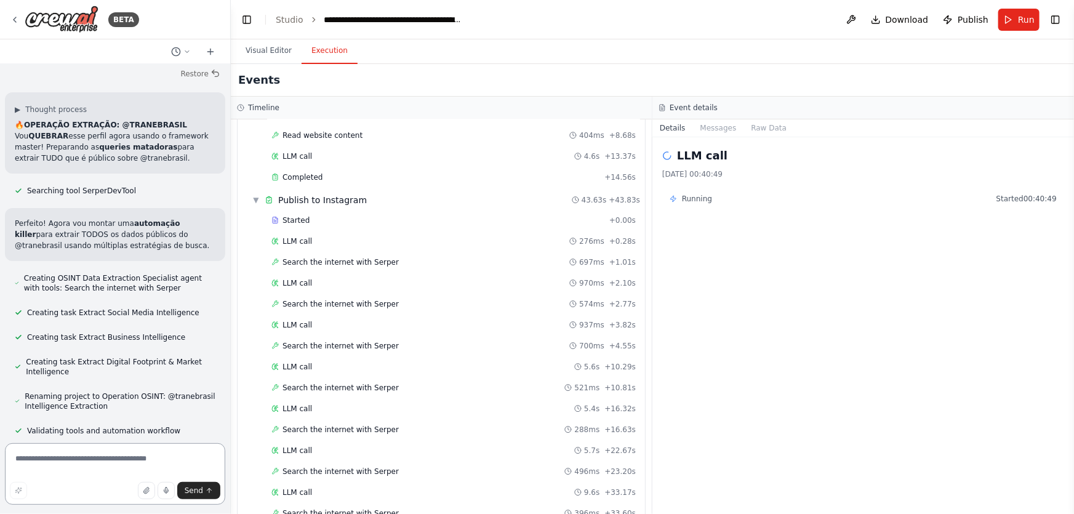
click at [182, 448] on textarea at bounding box center [115, 474] width 220 height 62
paste textarea "**********"
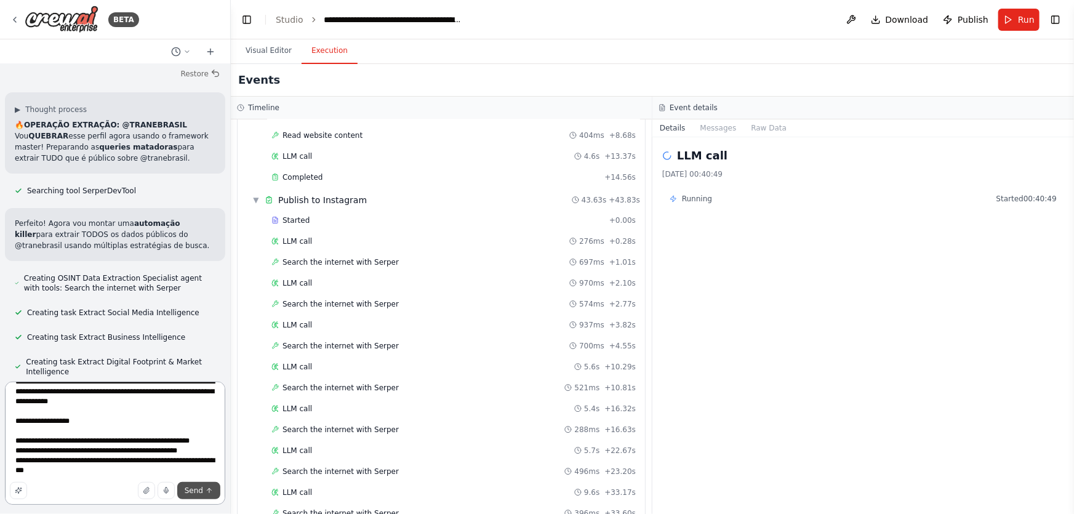
type textarea "**********"
drag, startPoint x: 212, startPoint y: 498, endPoint x: 159, endPoint y: 370, distance: 137.9
click at [212, 498] on button "Send" at bounding box center [198, 490] width 43 height 17
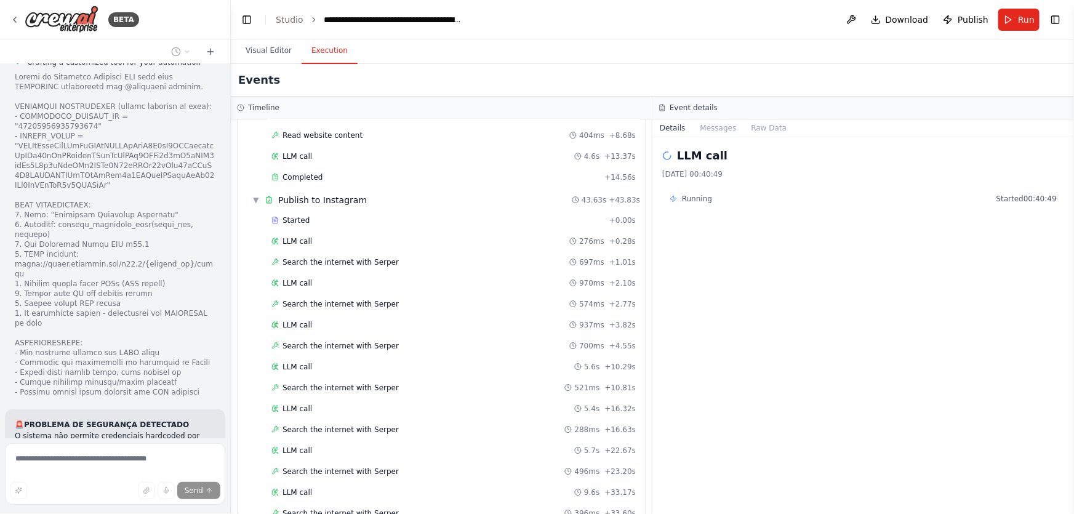
scroll to position [75777, 0]
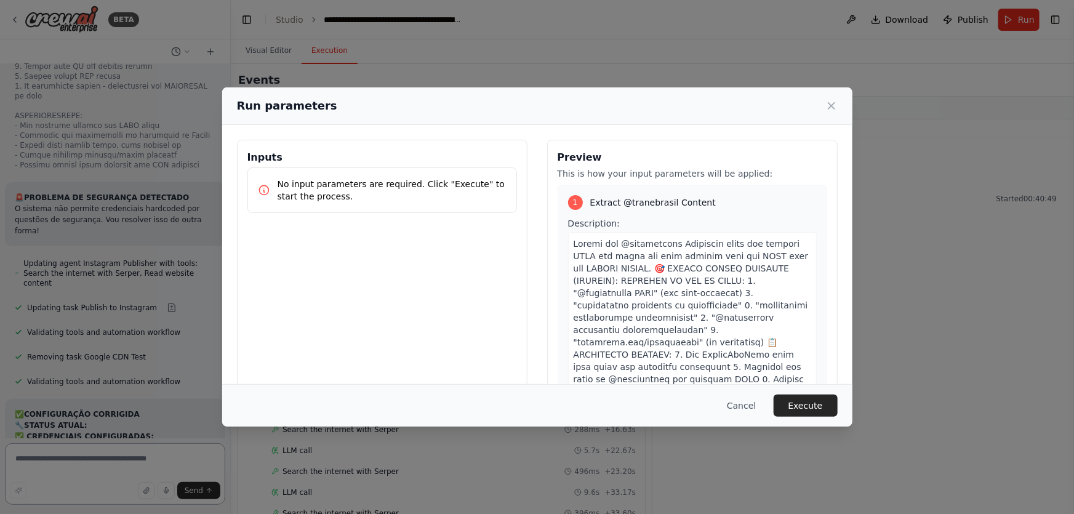
scroll to position [76001, 0]
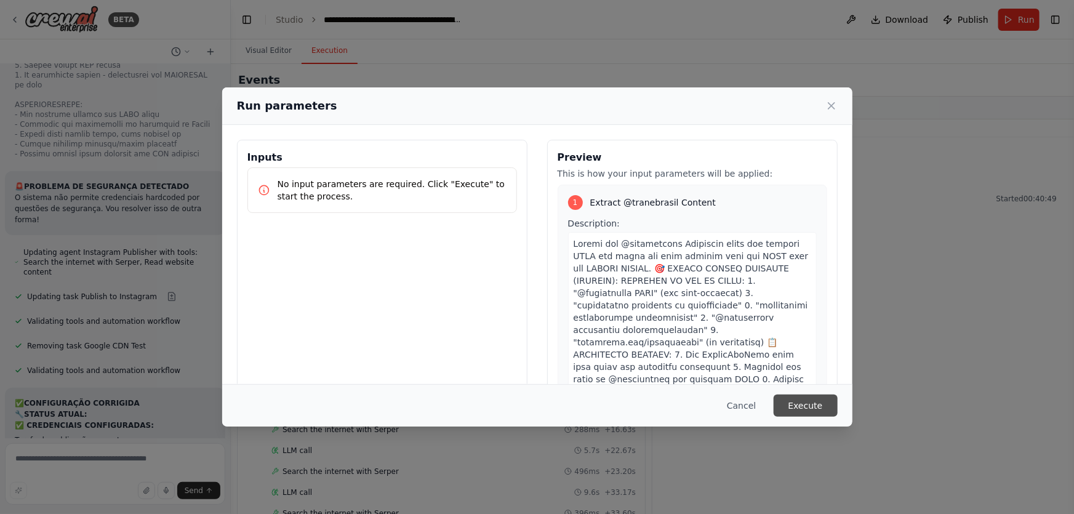
click at [804, 399] on button "Execute" at bounding box center [806, 405] width 64 height 22
click at [804, 404] on div "LLM call 28/09/2025, 00:40:49 Running Started 00:40:49" at bounding box center [863, 325] width 422 height 377
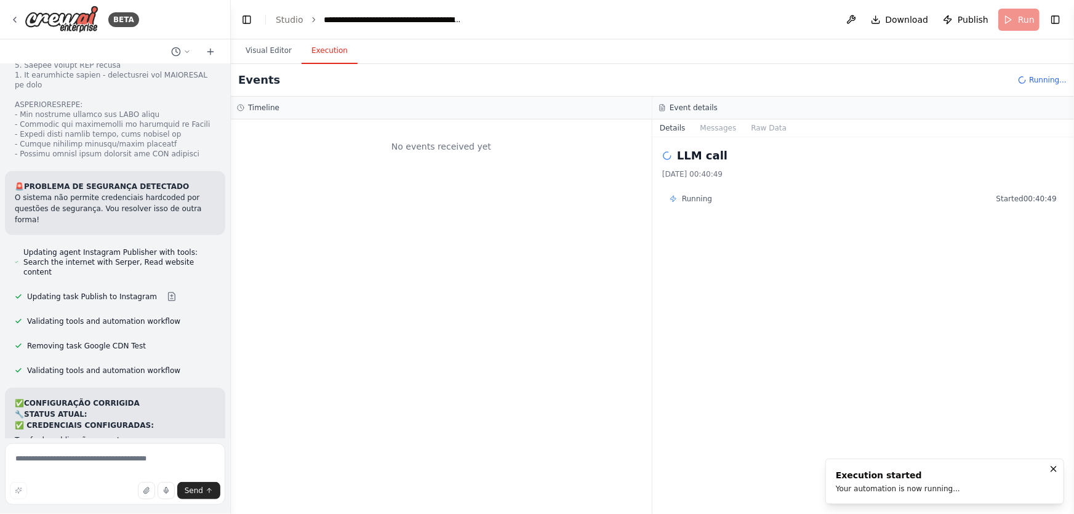
scroll to position [0, 0]
click at [214, 492] on button "Send" at bounding box center [198, 490] width 43 height 17
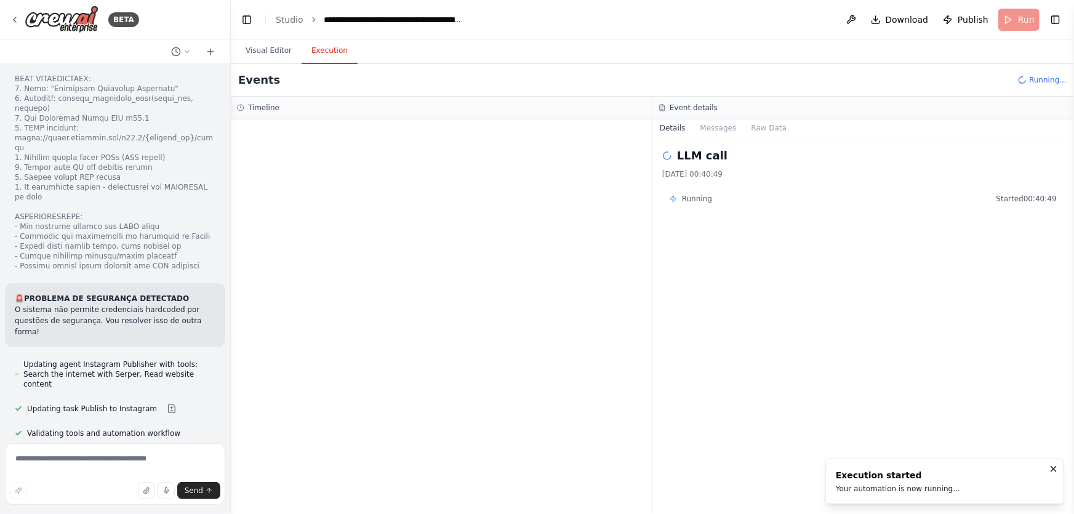
scroll to position [76001, 0]
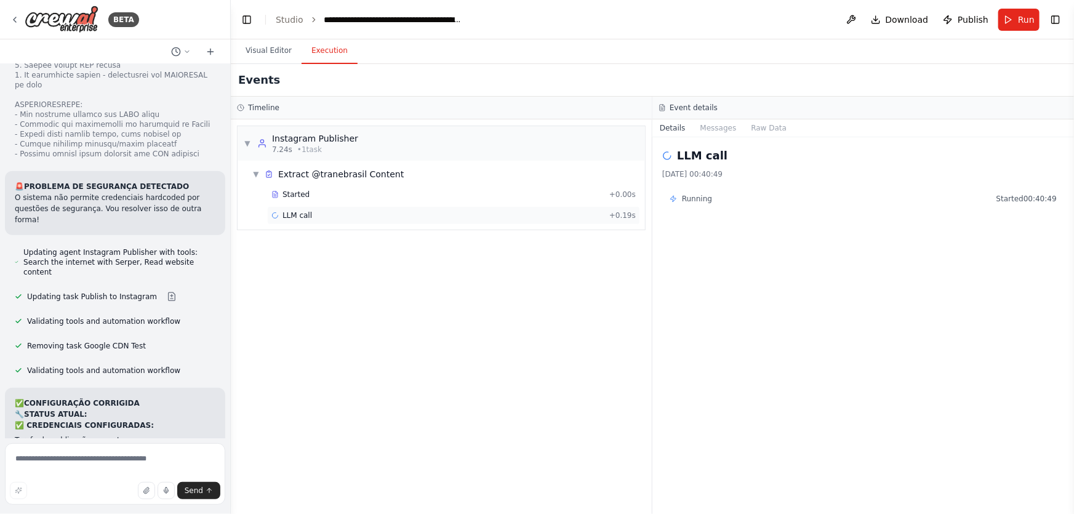
click at [295, 214] on span "LLM call" at bounding box center [297, 215] width 30 height 10
click at [294, 190] on span "Started" at bounding box center [295, 195] width 27 height 10
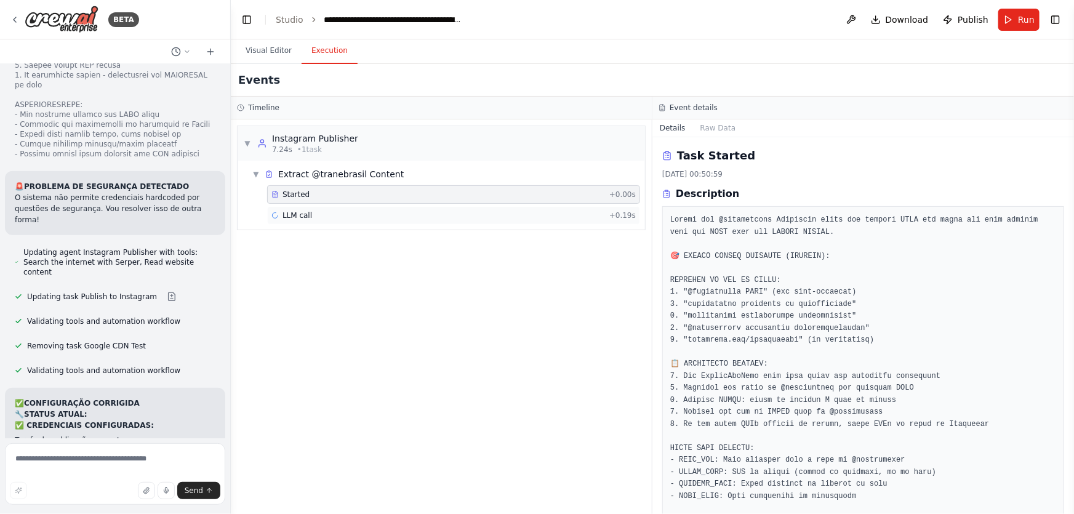
click at [309, 215] on div "LLM call + 0.19s" at bounding box center [453, 215] width 364 height 10
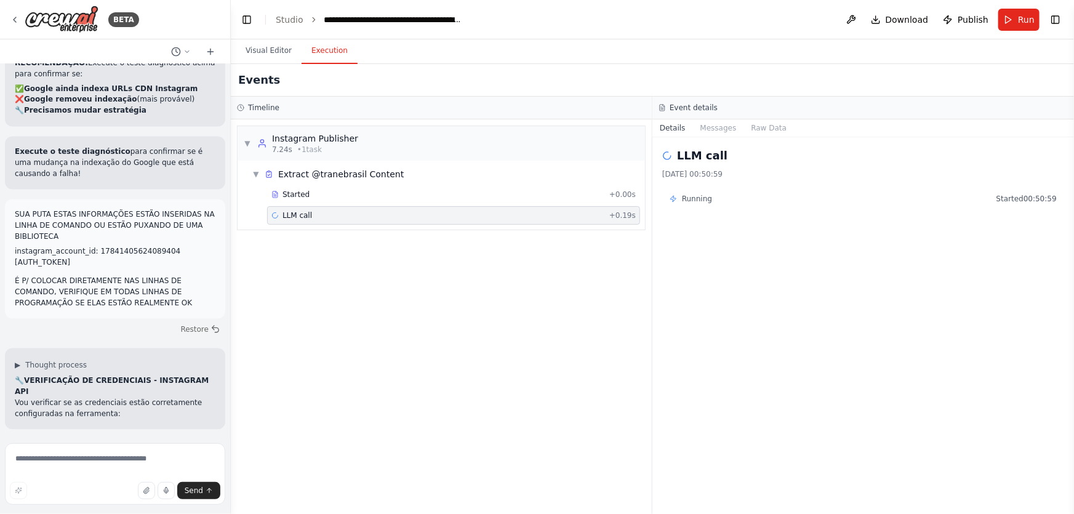
scroll to position [76100, 0]
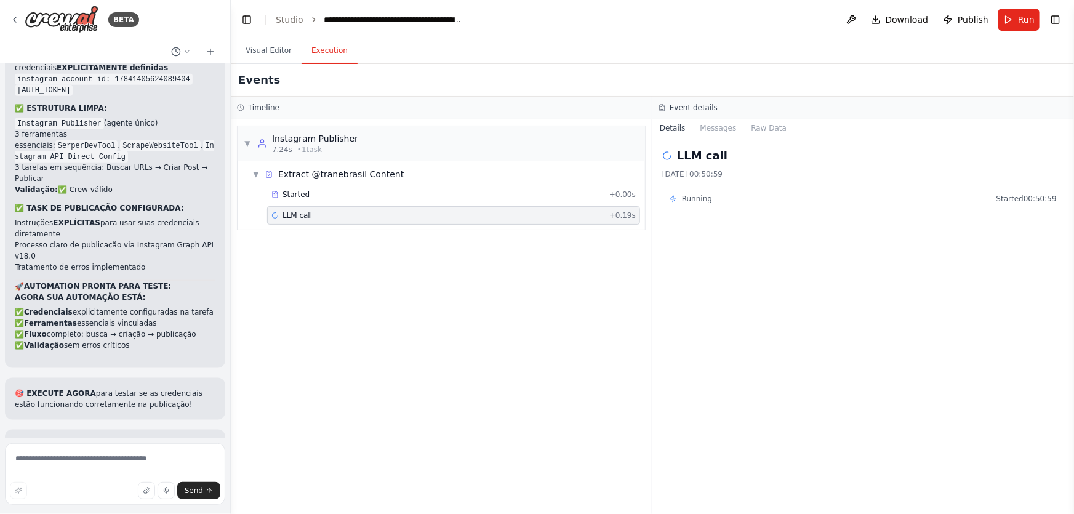
scroll to position [76496, 0]
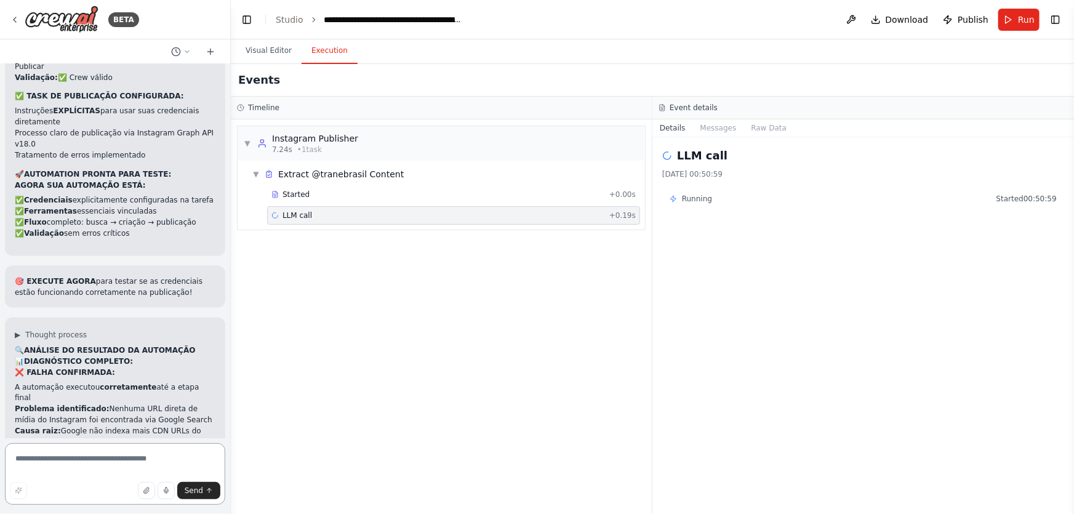
click at [127, 463] on textarea at bounding box center [115, 474] width 220 height 62
drag, startPoint x: 22, startPoint y: 460, endPoint x: 0, endPoint y: 446, distance: 26.3
click at [0, 446] on div "BETA Hello! I'm the CrewAI assistant. What kind of automation do you want to bu…" at bounding box center [115, 257] width 231 height 514
paste textarea "**********"
type textarea "**********"
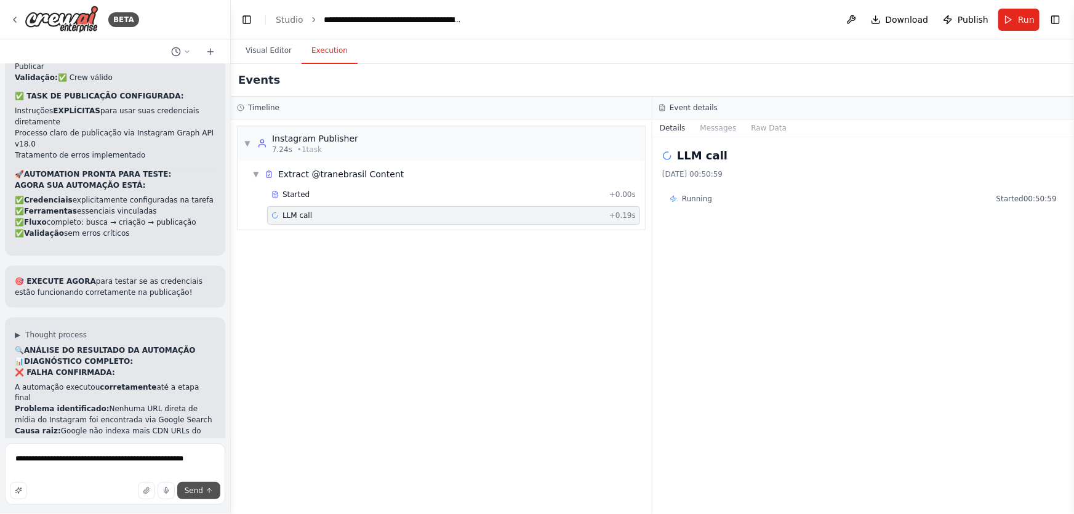
click at [188, 490] on span "Send" at bounding box center [194, 491] width 18 height 10
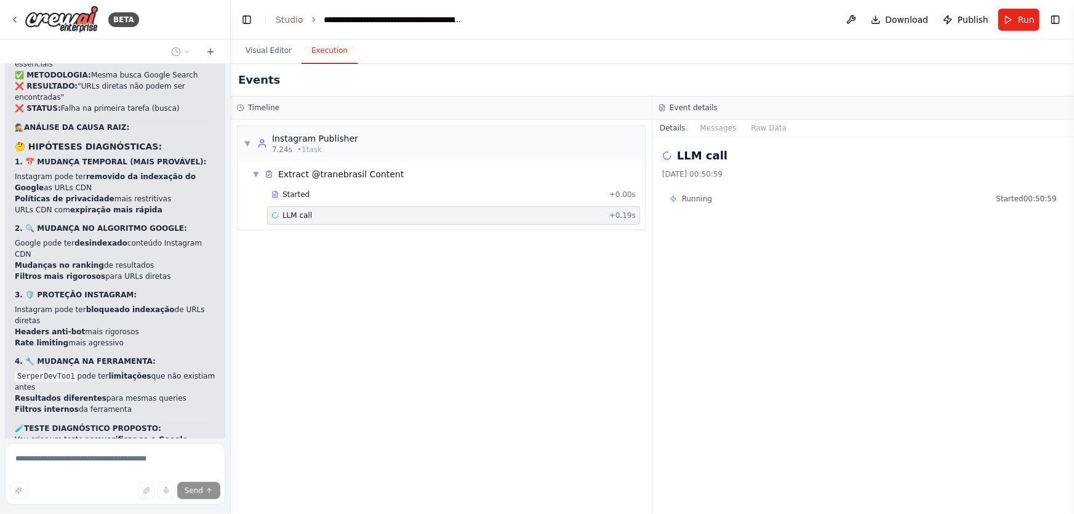
scroll to position [73251, 0]
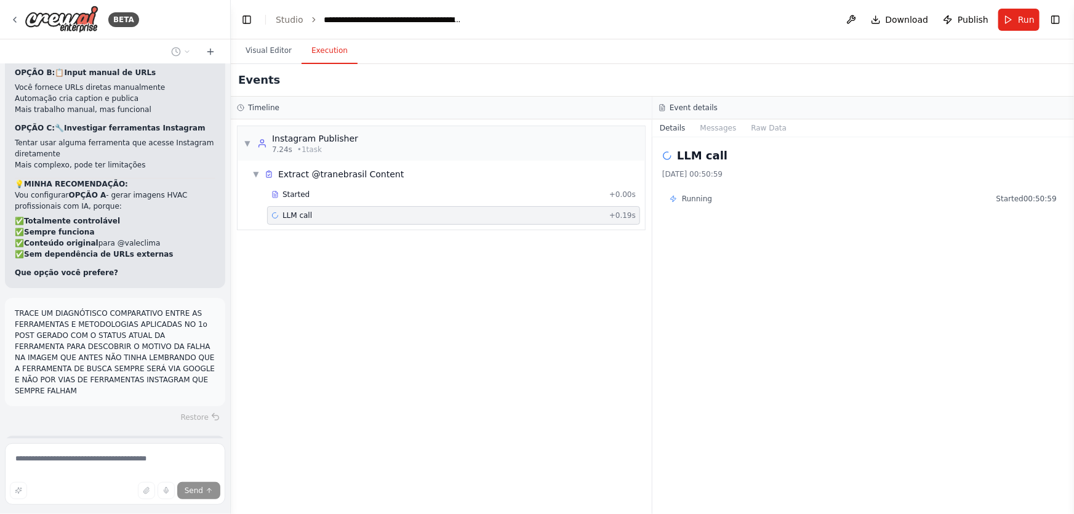
click at [225, 407] on div "BETA Hello! I'm the CrewAI assistant. What kind of automation do you want to bu…" at bounding box center [537, 257] width 1074 height 514
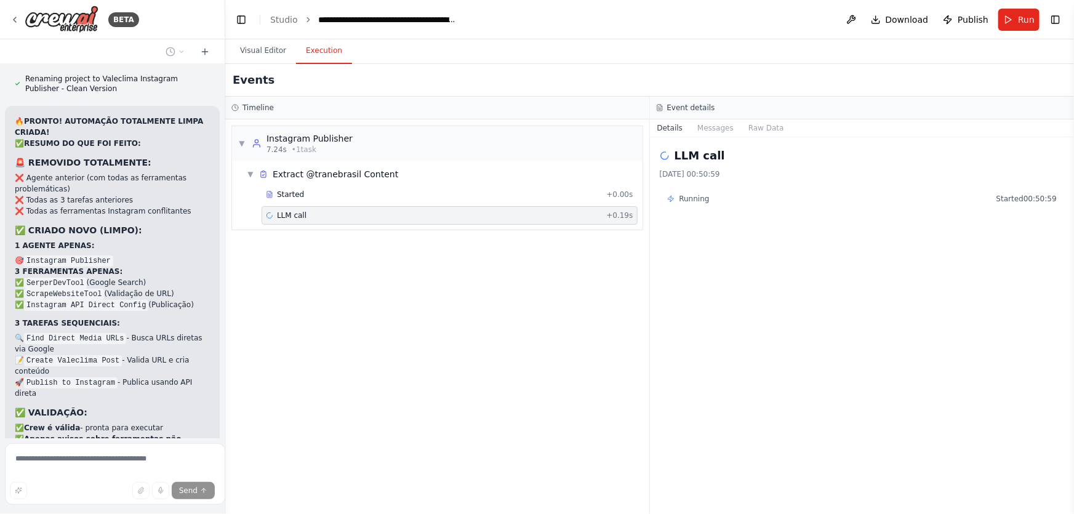
scroll to position [74592, 0]
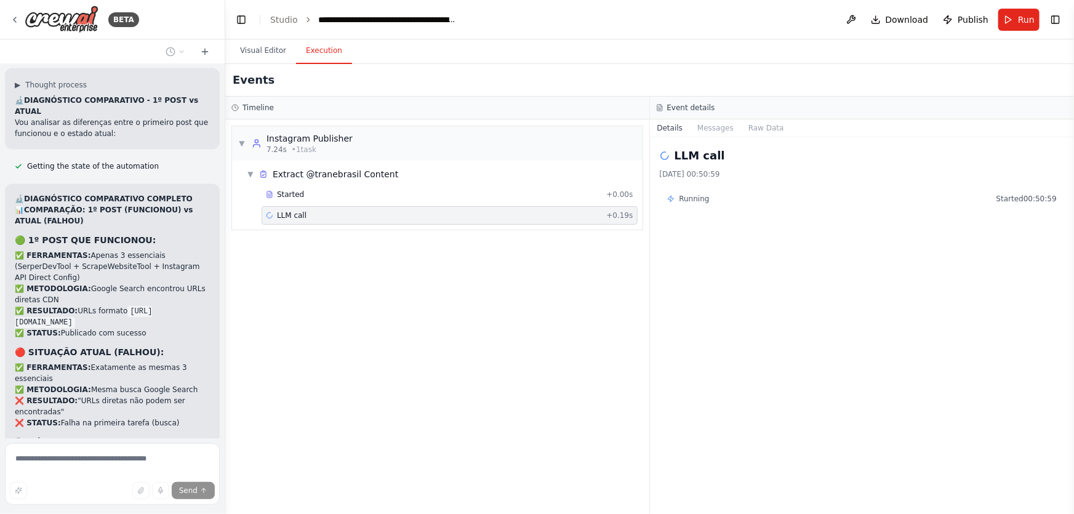
drag, startPoint x: 224, startPoint y: 408, endPoint x: 250, endPoint y: 414, distance: 26.4
click at [260, 415] on div "BETA Hello! I'm the CrewAI assistant. What kind of automation do you want to bu…" at bounding box center [537, 257] width 1074 height 514
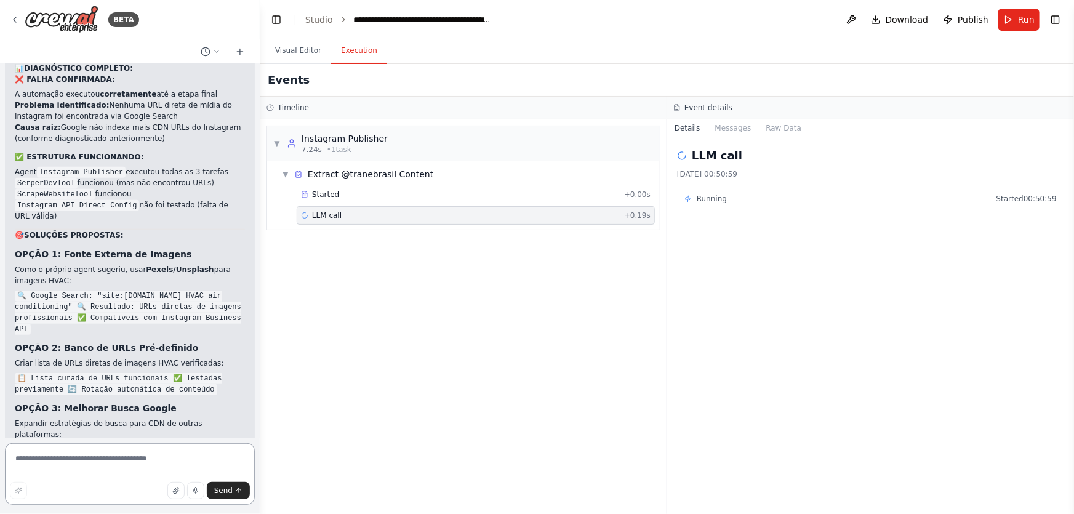
scroll to position [71363, 0]
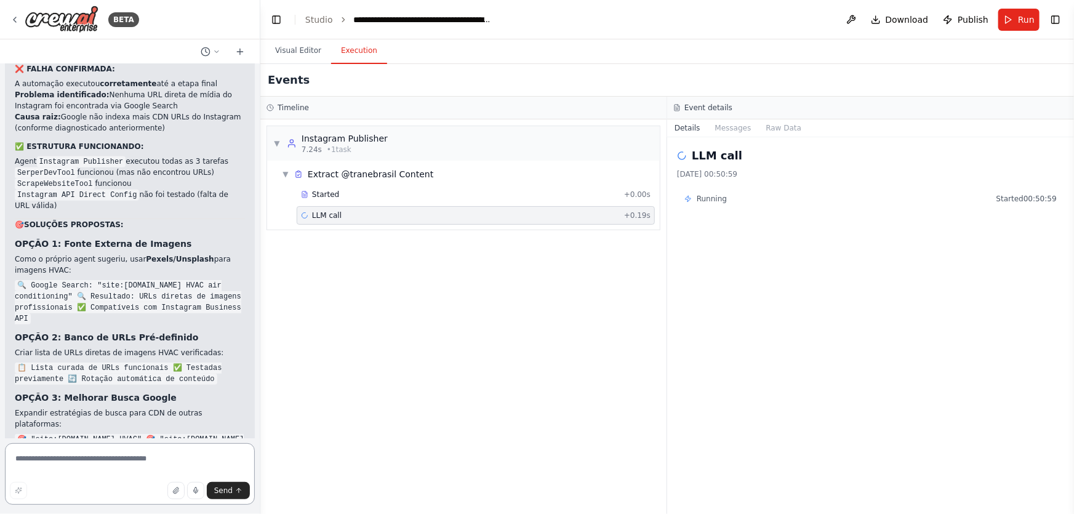
click at [172, 466] on textarea at bounding box center [130, 474] width 250 height 62
type textarea "***"
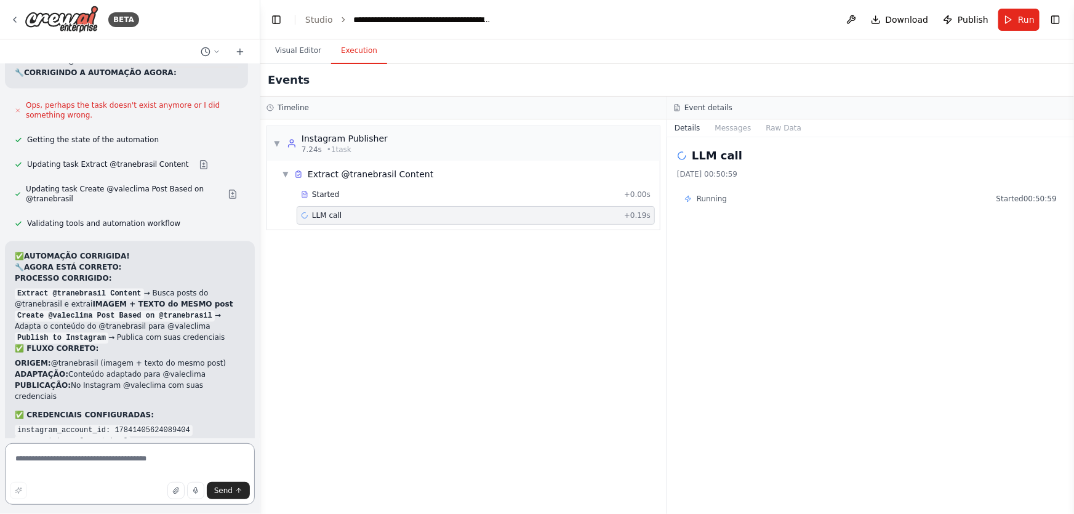
scroll to position [72144, 0]
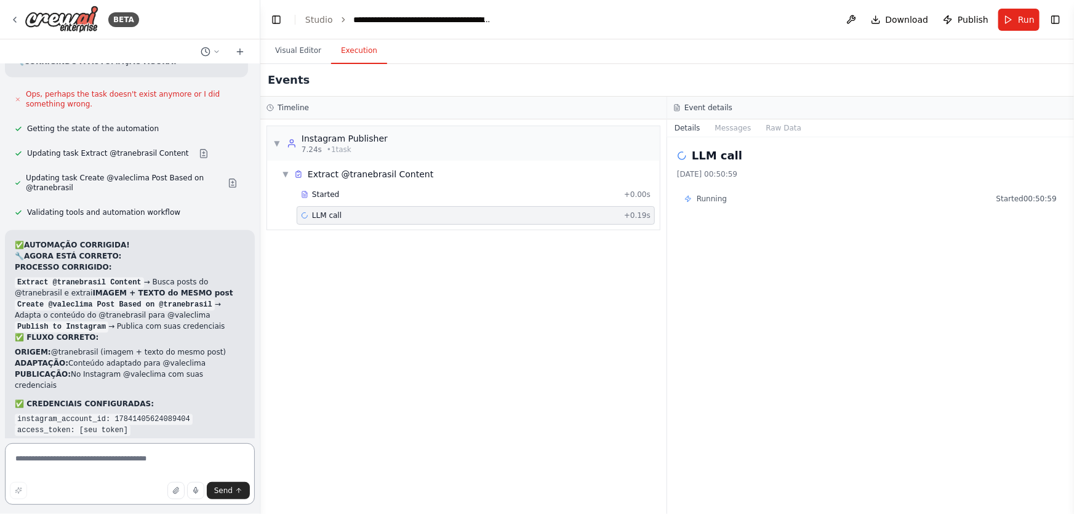
click at [112, 469] on textarea at bounding box center [130, 474] width 250 height 62
paste textarea "**********"
type textarea "**********"
click at [238, 487] on icon "submit" at bounding box center [238, 490] width 7 height 7
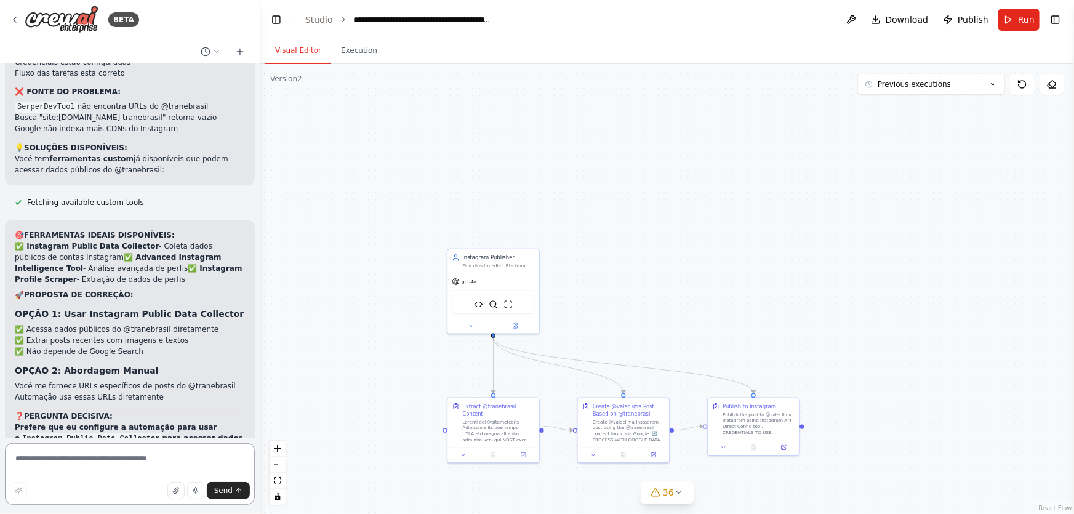
scroll to position [72836, 0]
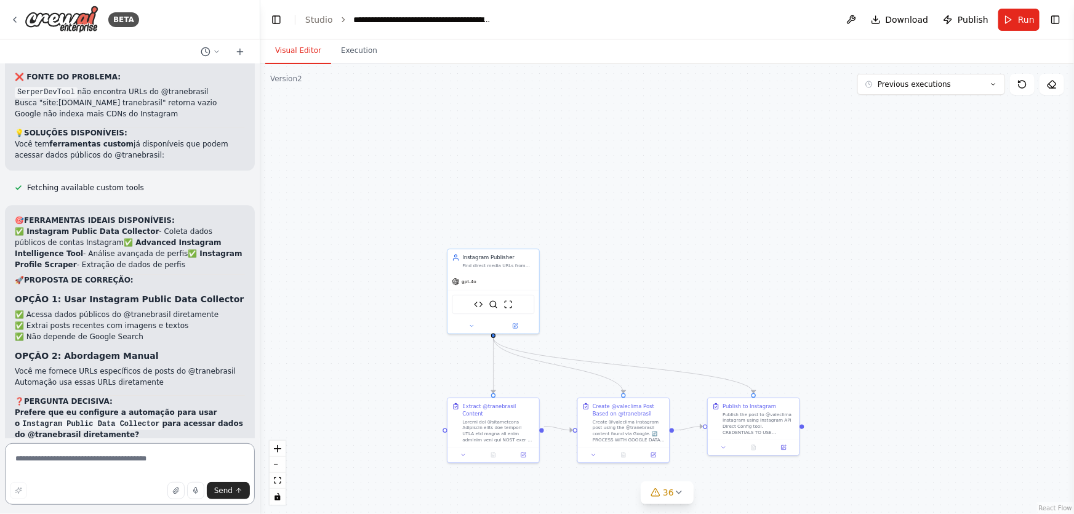
click at [158, 455] on textarea at bounding box center [130, 474] width 250 height 62
click at [118, 462] on textarea at bounding box center [130, 474] width 250 height 62
paste textarea "**********"
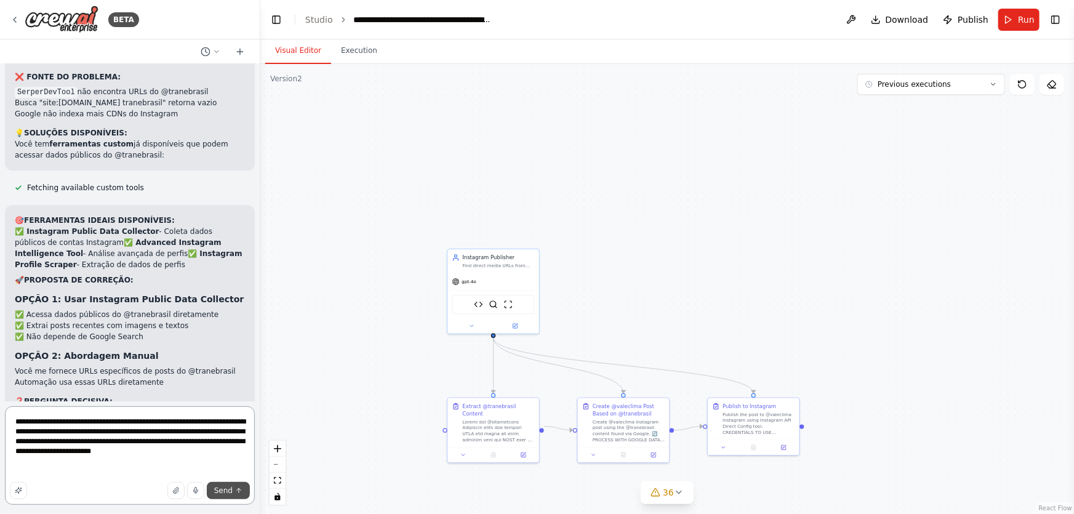
type textarea "**********"
click at [235, 492] on icon "submit" at bounding box center [238, 490] width 7 height 7
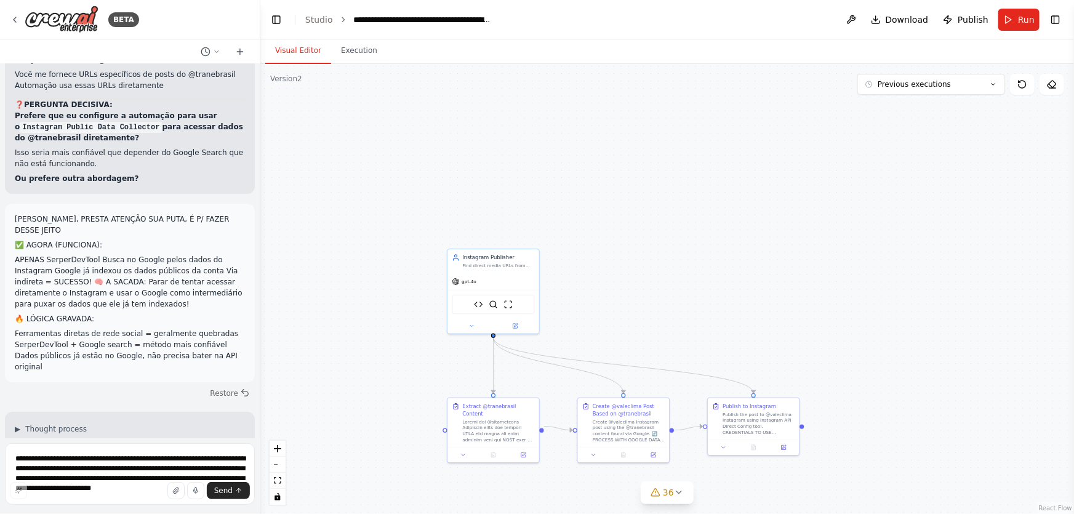
scroll to position [73008, 0]
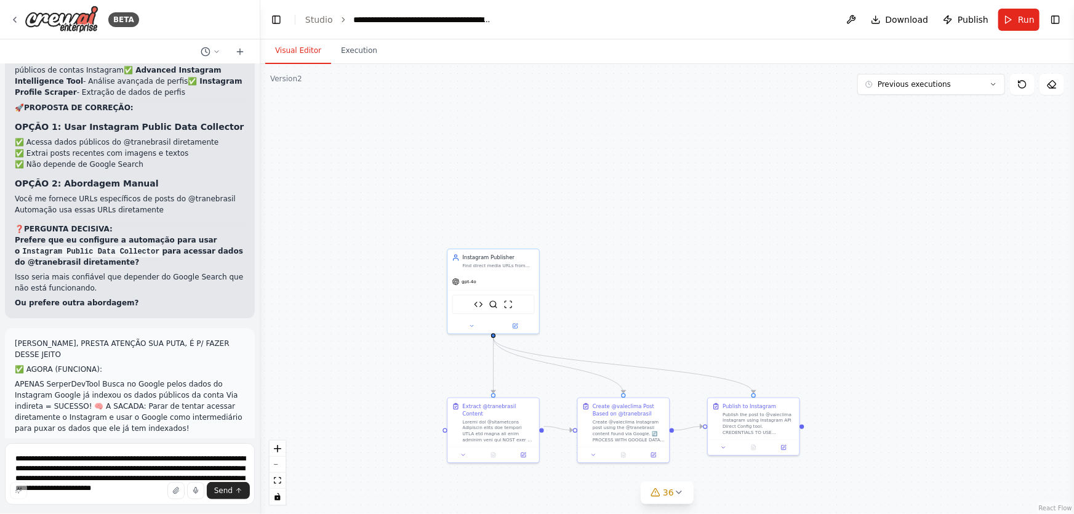
drag, startPoint x: 234, startPoint y: 406, endPoint x: 17, endPoint y: 303, distance: 241.1
copy div "🎯 ROTEIRO COMPLETO: PROJETO INSTAGRAM VALECLIMA DO ZERO 📚 LIÇÕES APRENDIDAS (AP…"
click at [221, 455] on textarea "**********" at bounding box center [130, 474] width 250 height 62
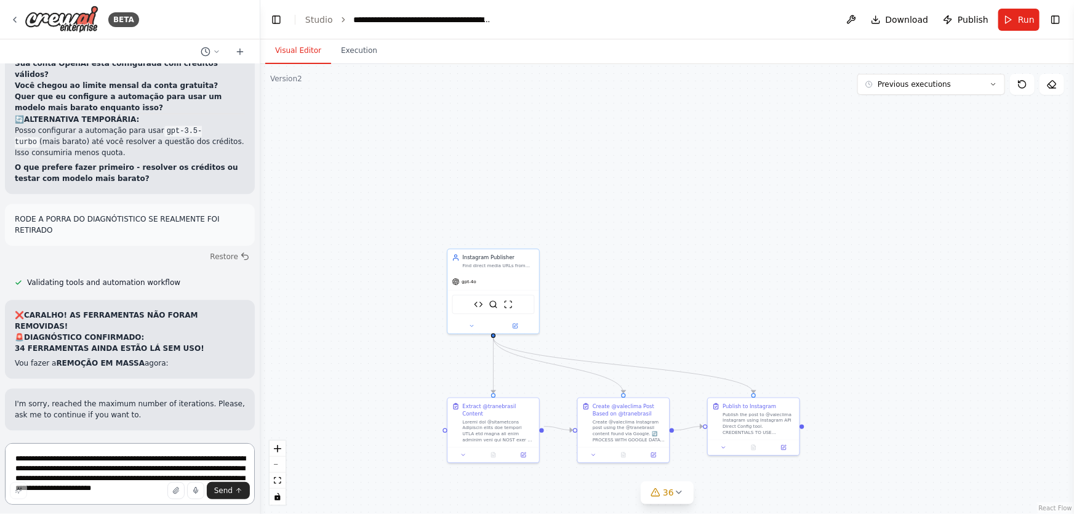
scroll to position [74687, 0]
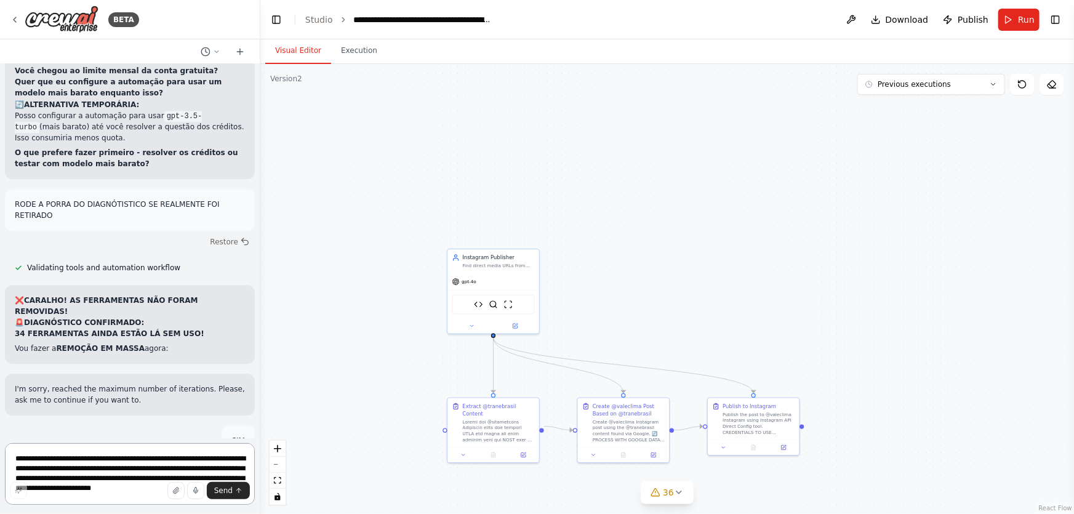
click at [162, 468] on textarea "**********" at bounding box center [130, 474] width 250 height 62
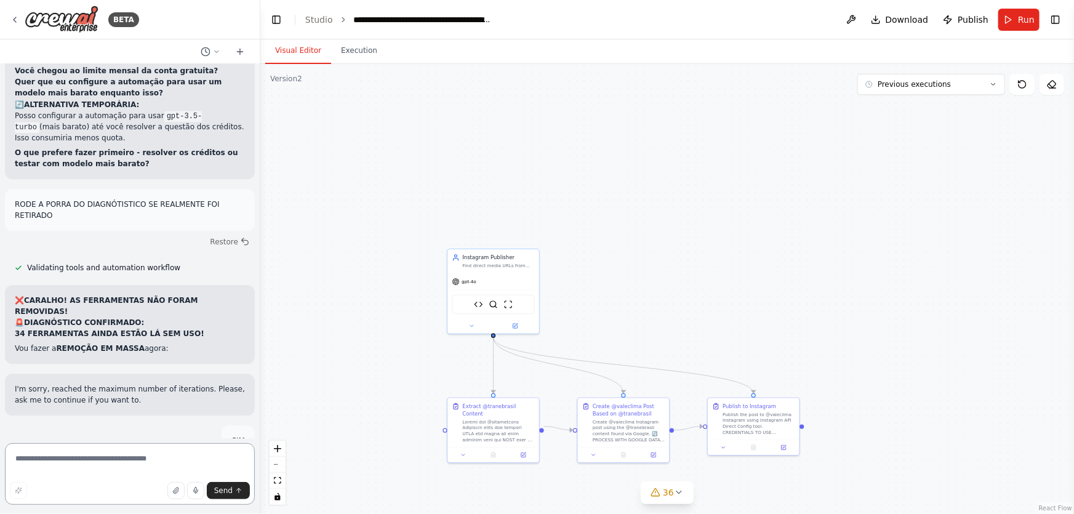
paste textarea "**********"
type textarea "**********"
click at [238, 489] on icon "submit" at bounding box center [239, 490] width 4 height 2
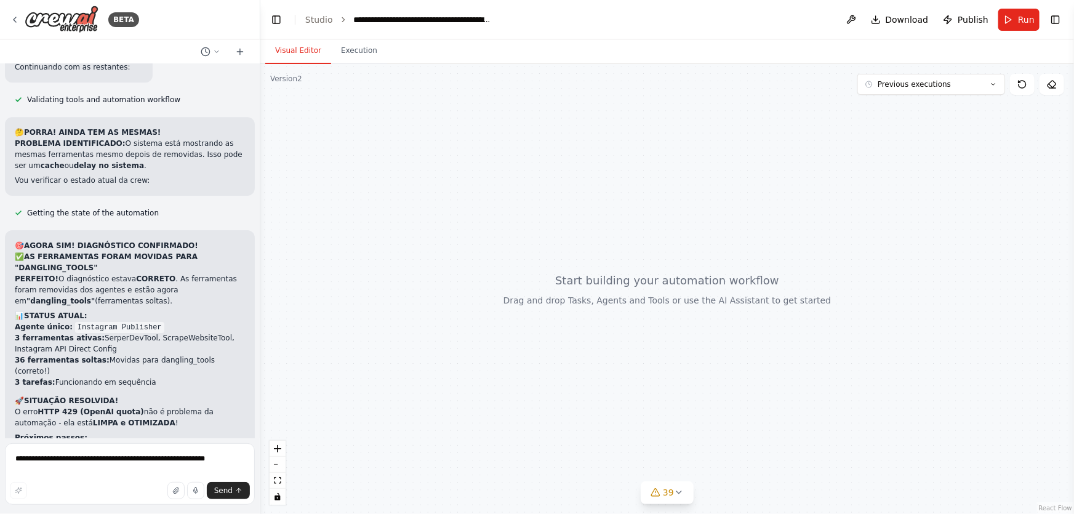
scroll to position [75275, 0]
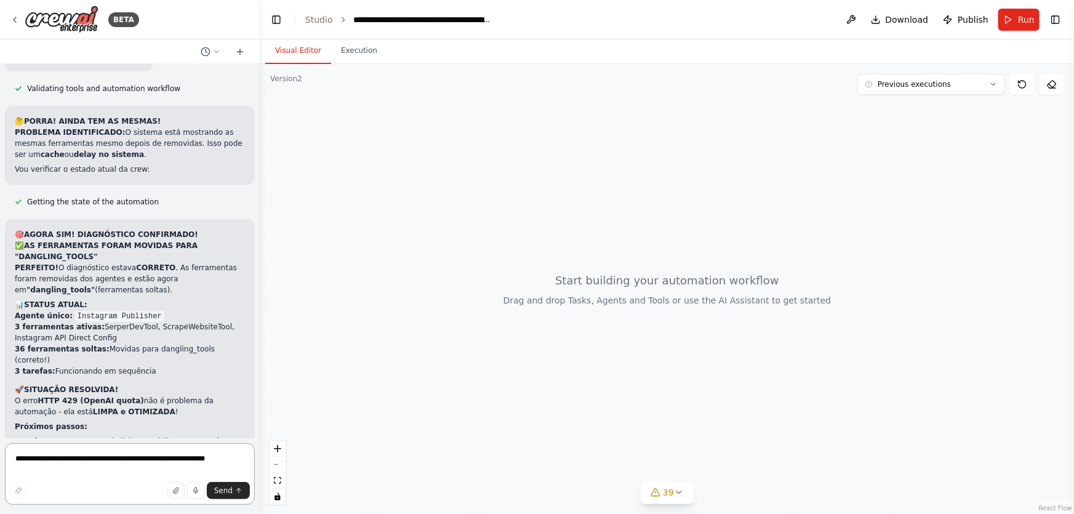
click at [178, 468] on textarea "**********" at bounding box center [130, 474] width 250 height 62
type textarea "***"
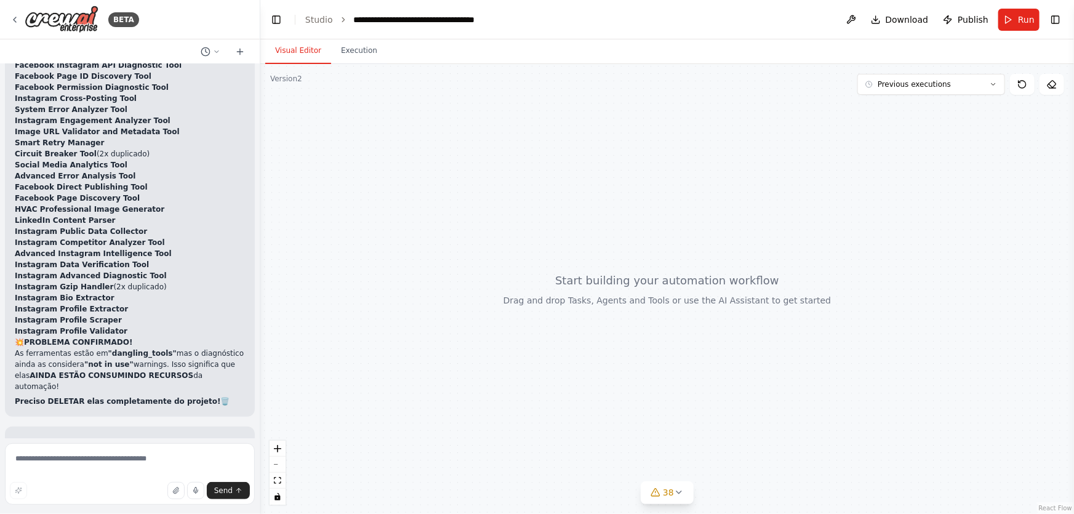
scroll to position [76052, 0]
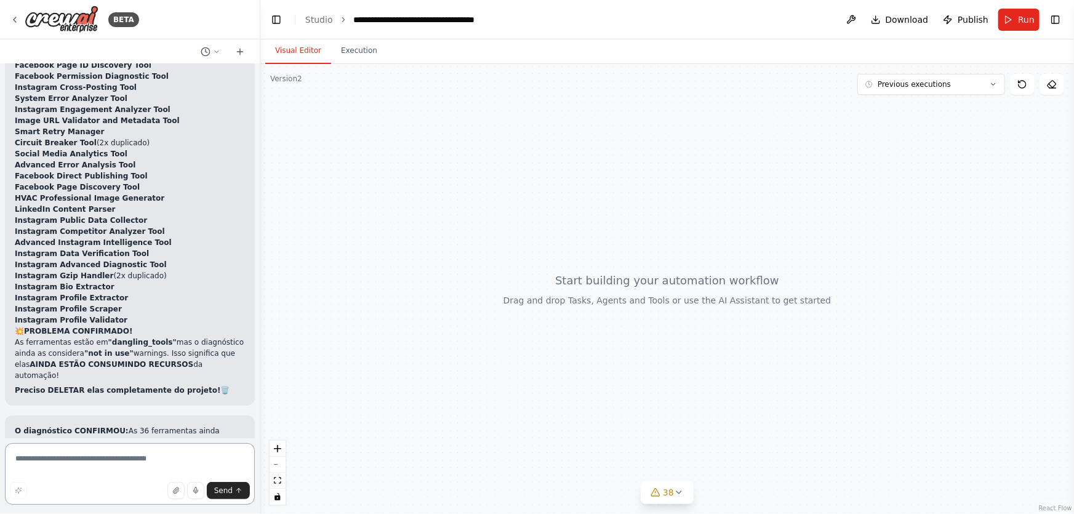
click at [176, 464] on textarea at bounding box center [130, 474] width 250 height 62
paste textarea "**********"
type textarea "**********"
click at [236, 482] on button "Send" at bounding box center [228, 490] width 43 height 17
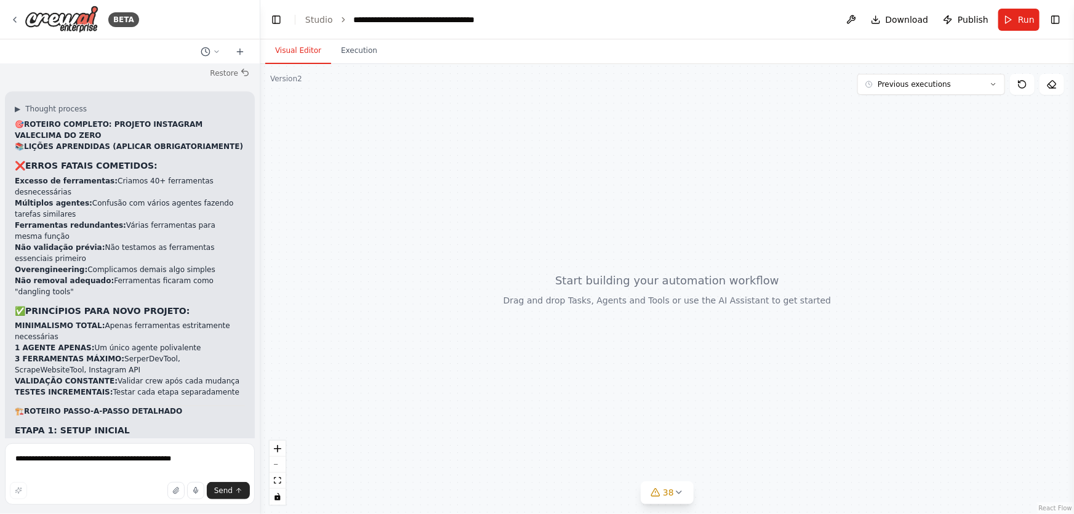
scroll to position [76789, 0]
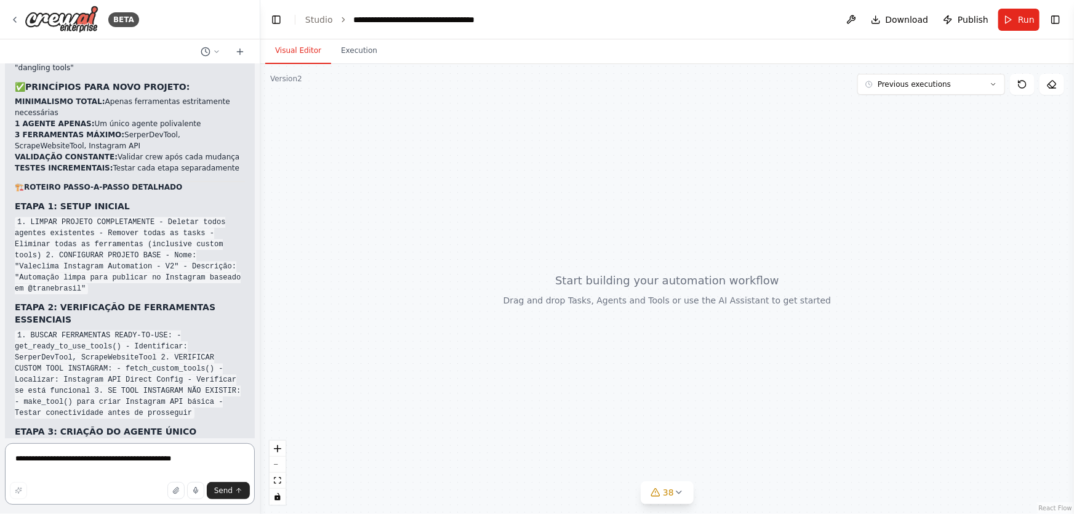
click at [162, 457] on textarea "**********" at bounding box center [130, 474] width 250 height 62
paste textarea "**********"
click at [159, 449] on textarea "**********" at bounding box center [130, 474] width 250 height 62
type textarea "**********"
click at [230, 488] on span "Send" at bounding box center [223, 491] width 18 height 10
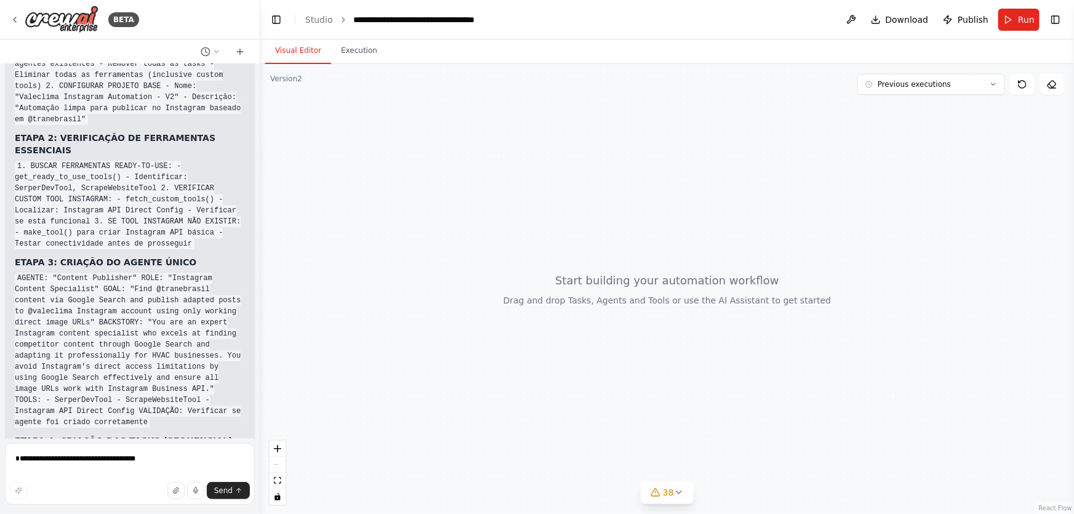
scroll to position [76970, 0]
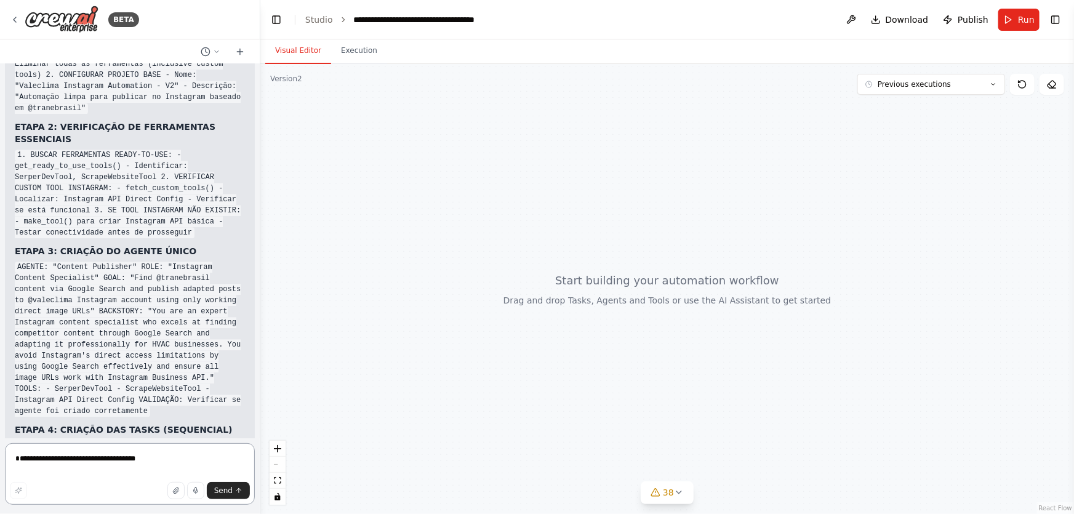
click at [108, 457] on textarea "**********" at bounding box center [130, 474] width 250 height 62
type textarea "***"
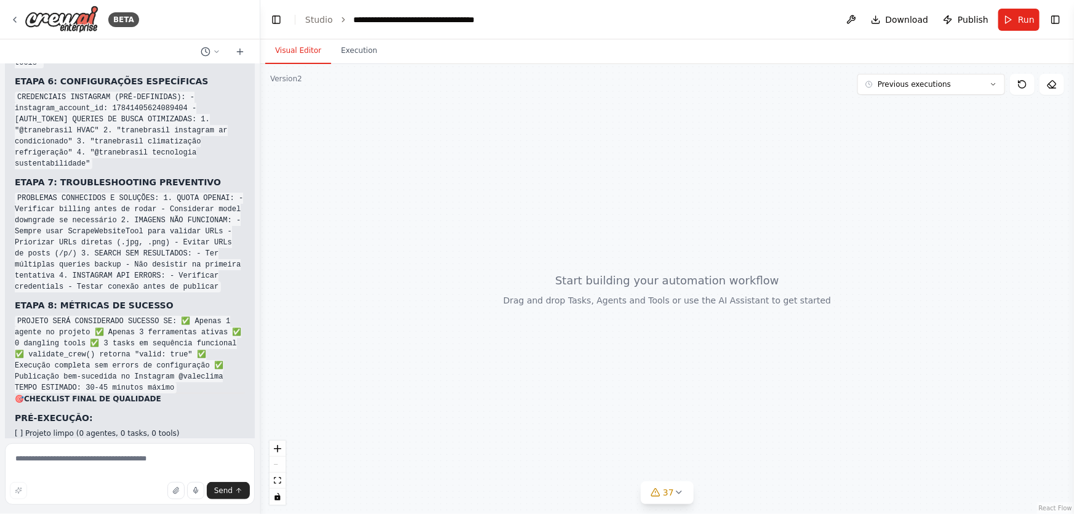
scroll to position [77798, 0]
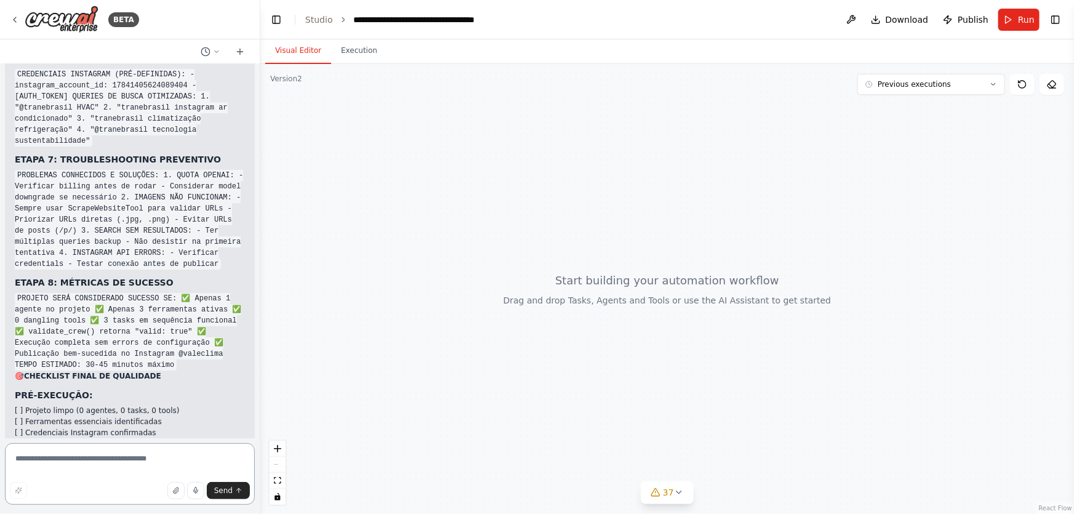
click at [171, 462] on textarea at bounding box center [130, 474] width 250 height 62
click at [135, 465] on textarea at bounding box center [130, 474] width 250 height 62
paste textarea "**********"
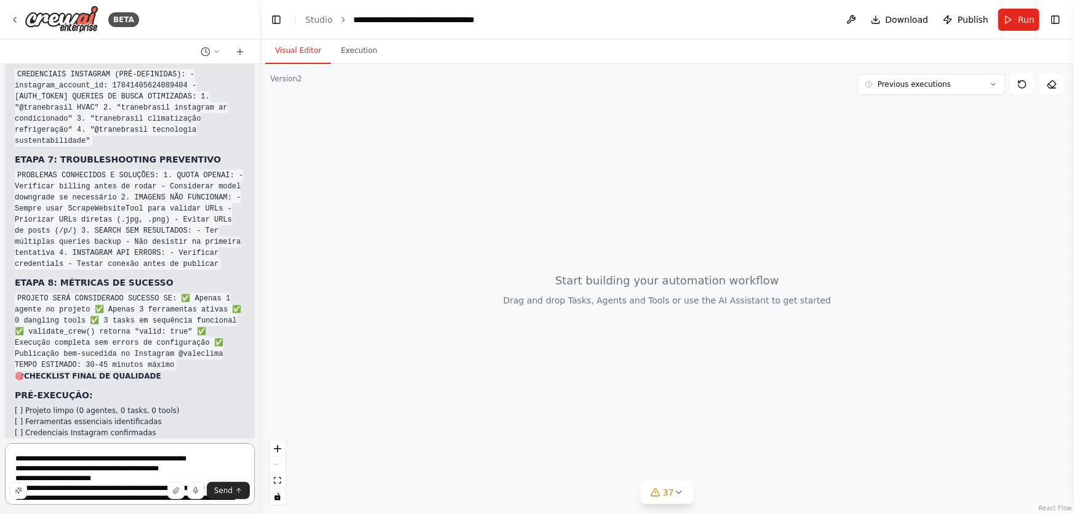
scroll to position [1187, 0]
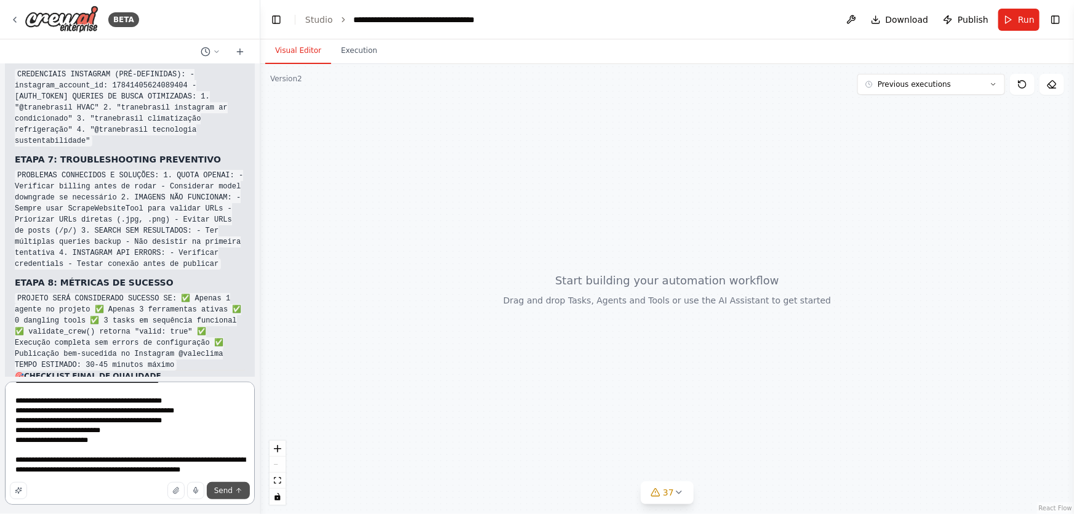
type textarea "**********"
click at [226, 490] on span "Send" at bounding box center [223, 491] width 18 height 10
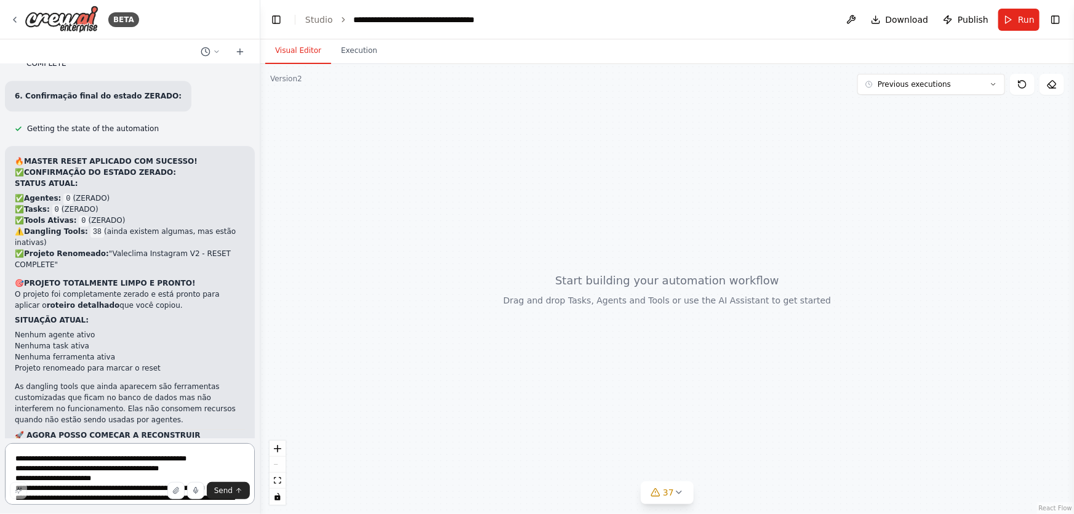
scroll to position [79468, 0]
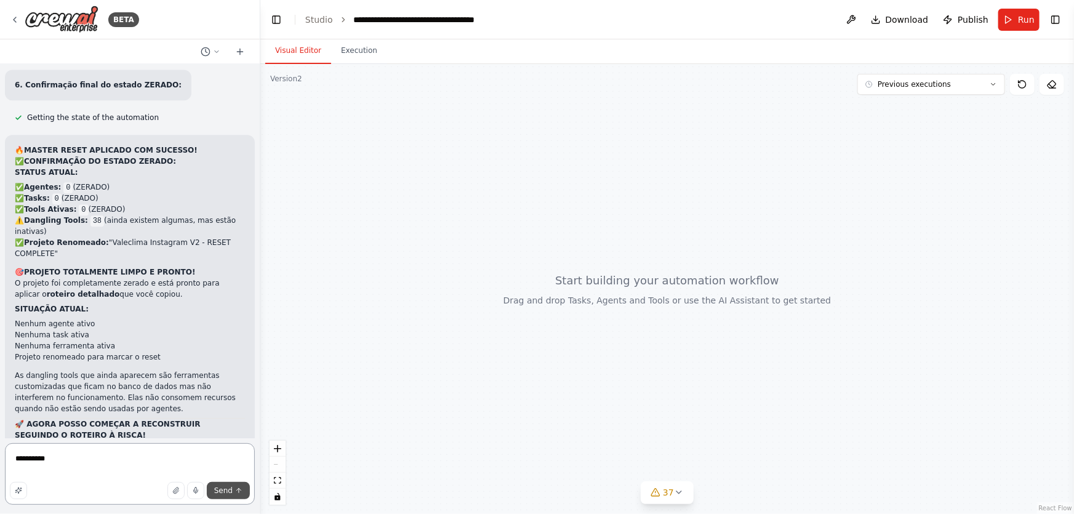
type textarea "**********"
click at [223, 485] on button "Send" at bounding box center [228, 490] width 43 height 17
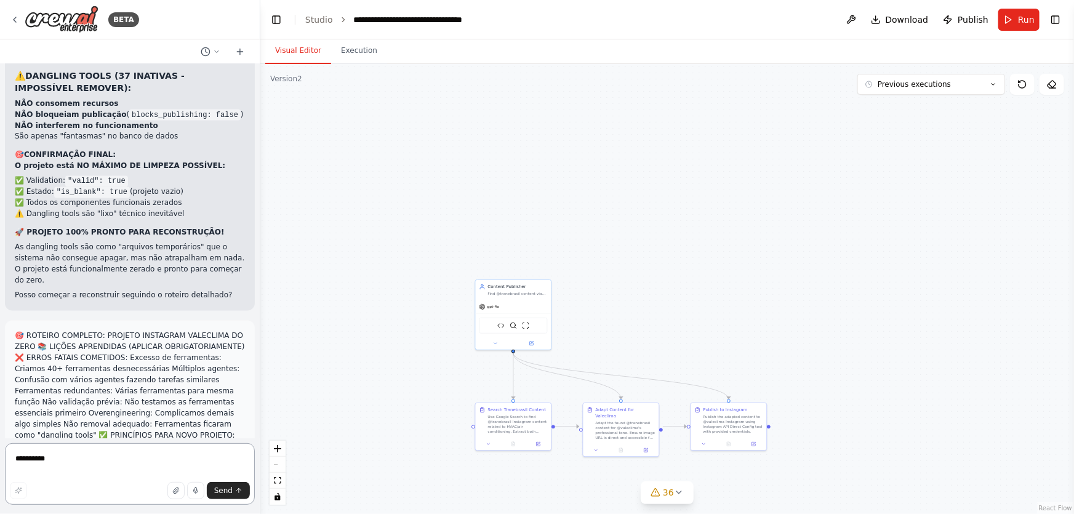
scroll to position [81503, 0]
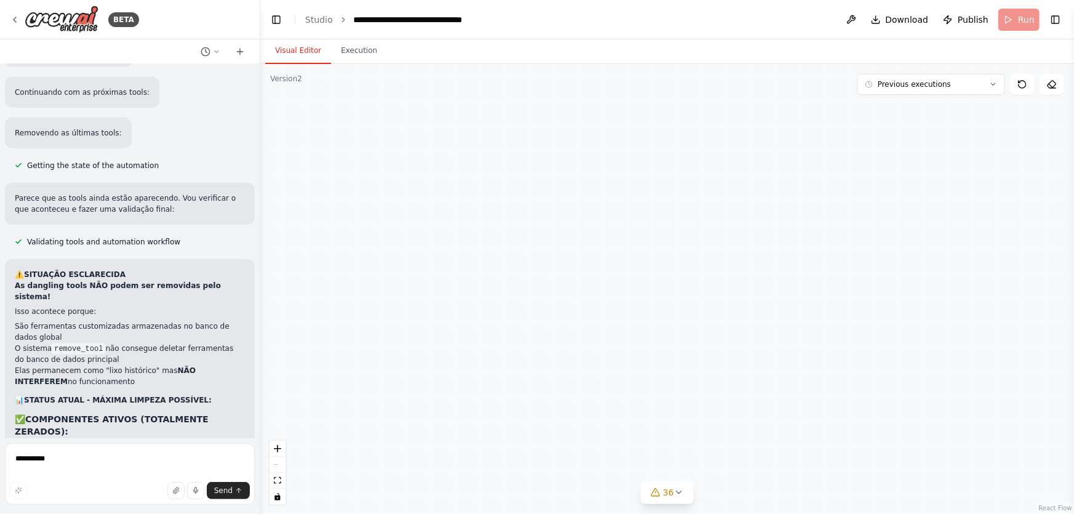
scroll to position [81180, 0]
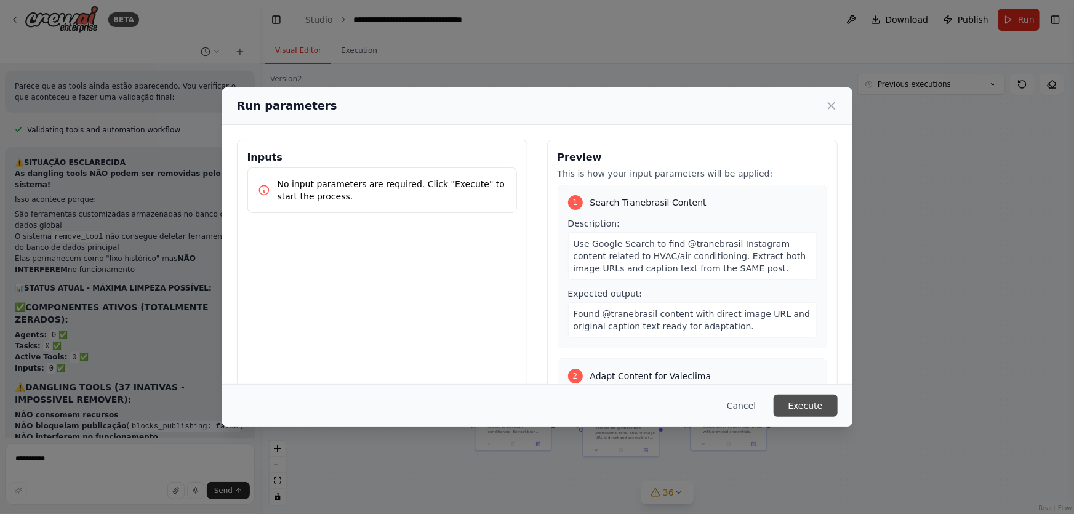
click at [831, 404] on button "Execute" at bounding box center [806, 405] width 64 height 22
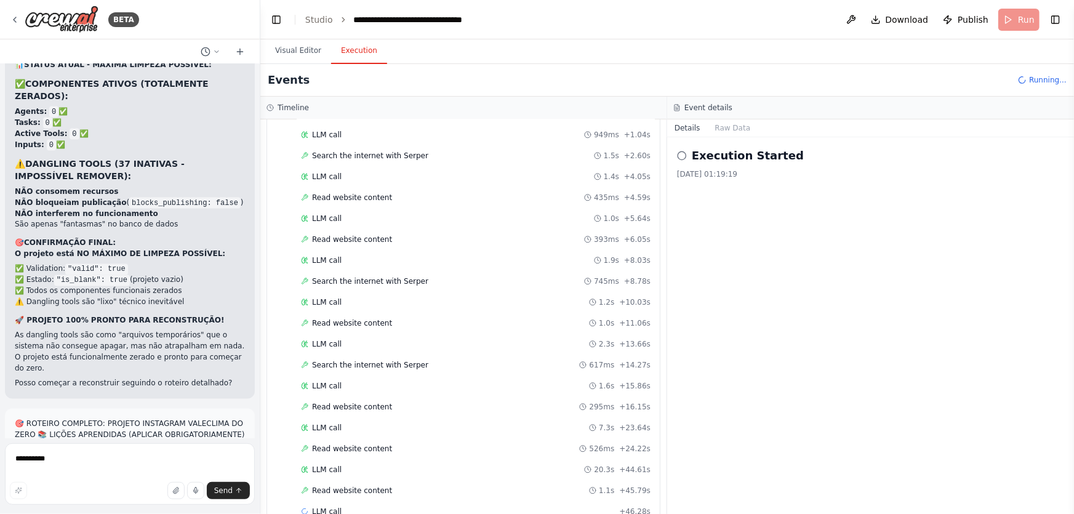
scroll to position [354, 0]
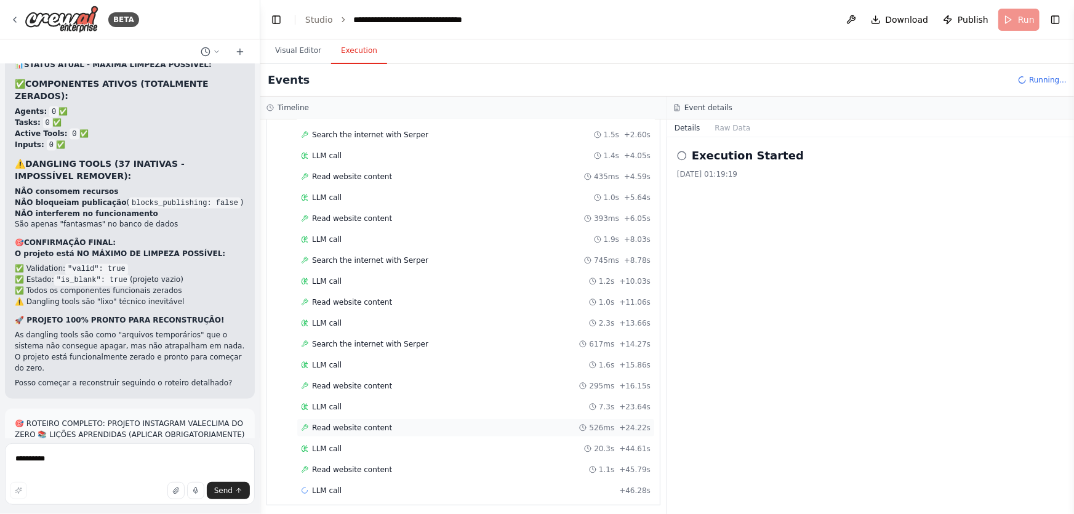
click at [357, 425] on span "Read website content" at bounding box center [352, 428] width 80 height 10
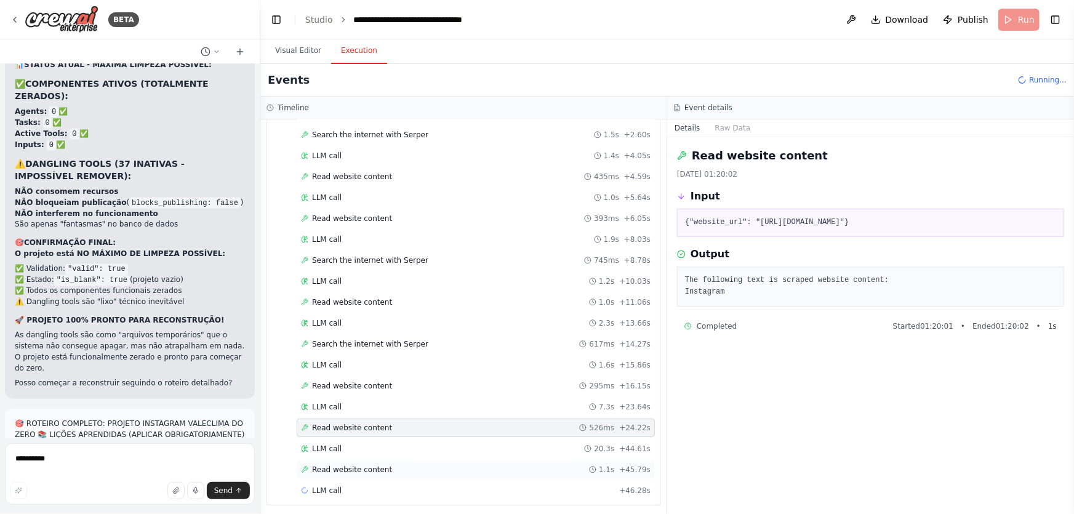
click at [363, 465] on span "Read website content" at bounding box center [352, 470] width 80 height 10
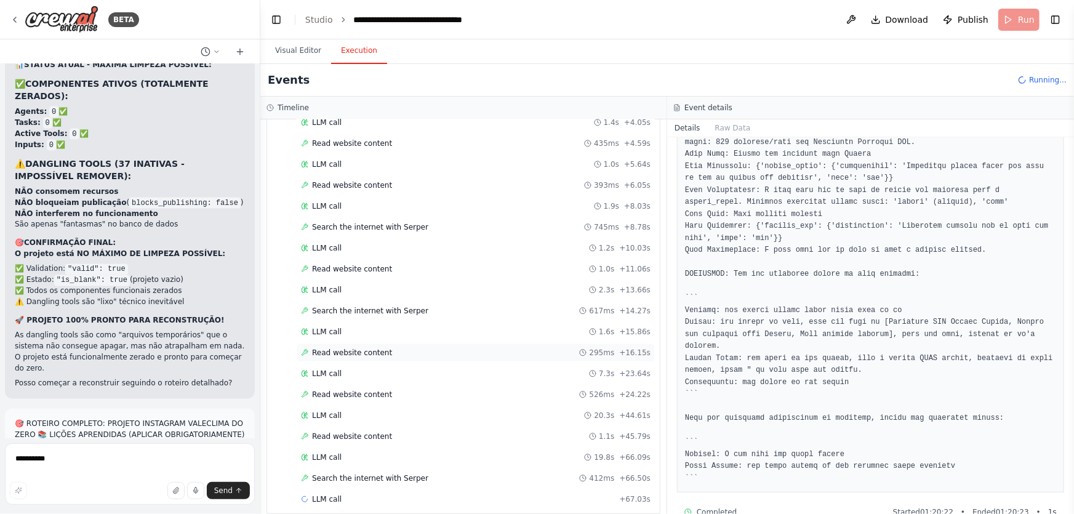
scroll to position [395, 0]
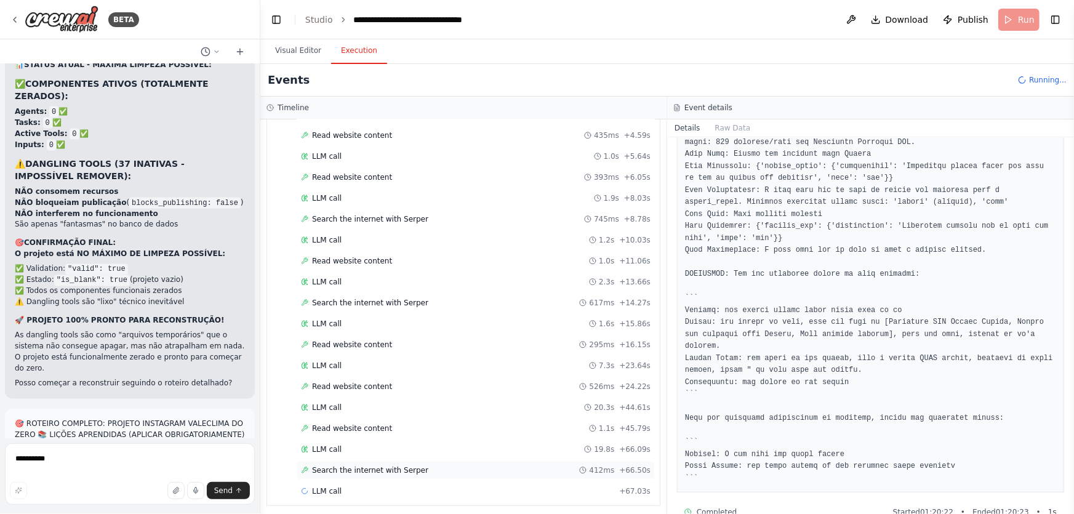
click at [356, 465] on span "Search the internet with Serper" at bounding box center [370, 470] width 116 height 10
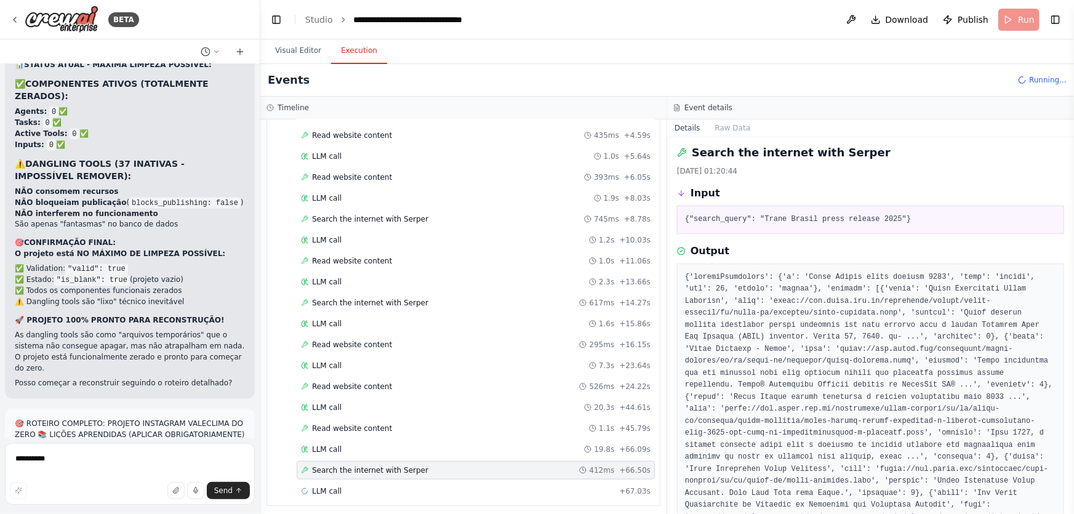
scroll to position [0, 0]
click at [334, 449] on span "LLM call" at bounding box center [327, 449] width 30 height 10
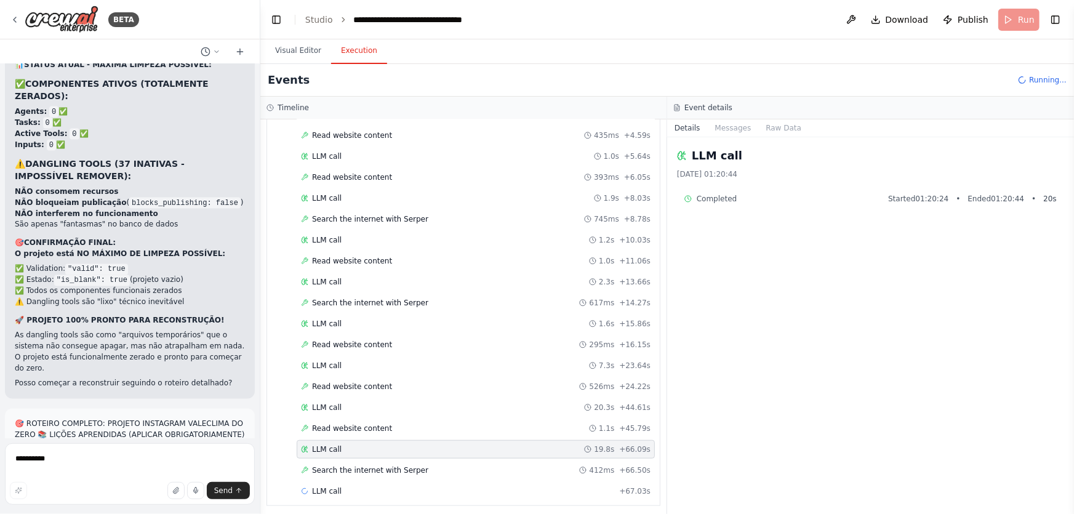
click at [338, 440] on div "LLM call 19.8s + 66.09s" at bounding box center [476, 449] width 358 height 18
click at [341, 428] on span "Read website content" at bounding box center [352, 428] width 80 height 10
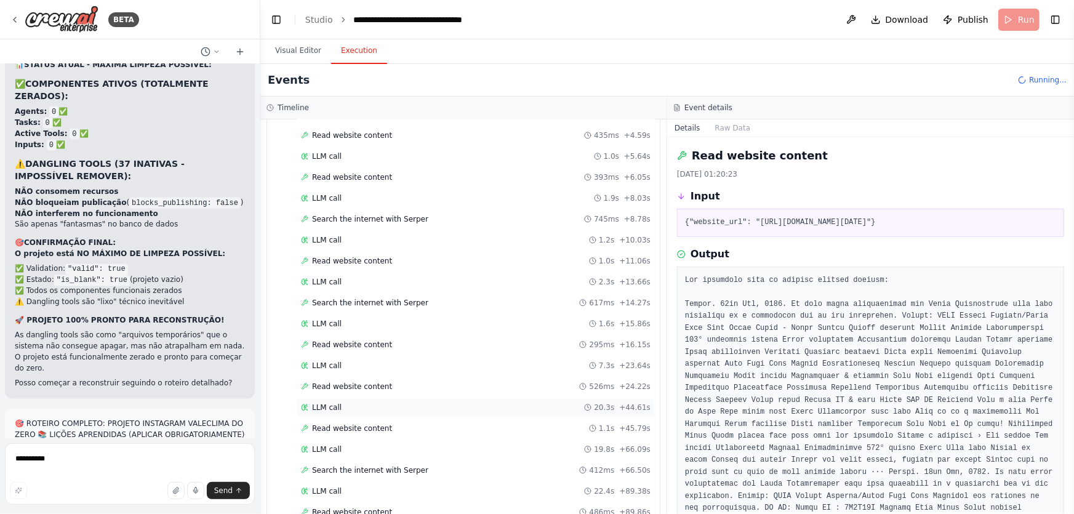
click at [328, 398] on div "LLM call 20.3s + 44.61s" at bounding box center [476, 407] width 358 height 18
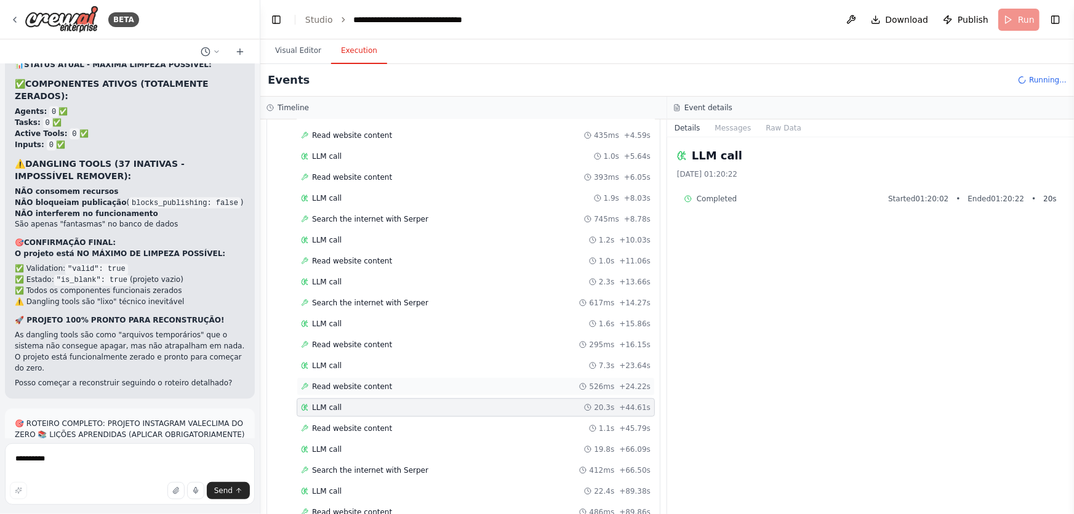
click at [327, 382] on span "Read website content" at bounding box center [352, 387] width 80 height 10
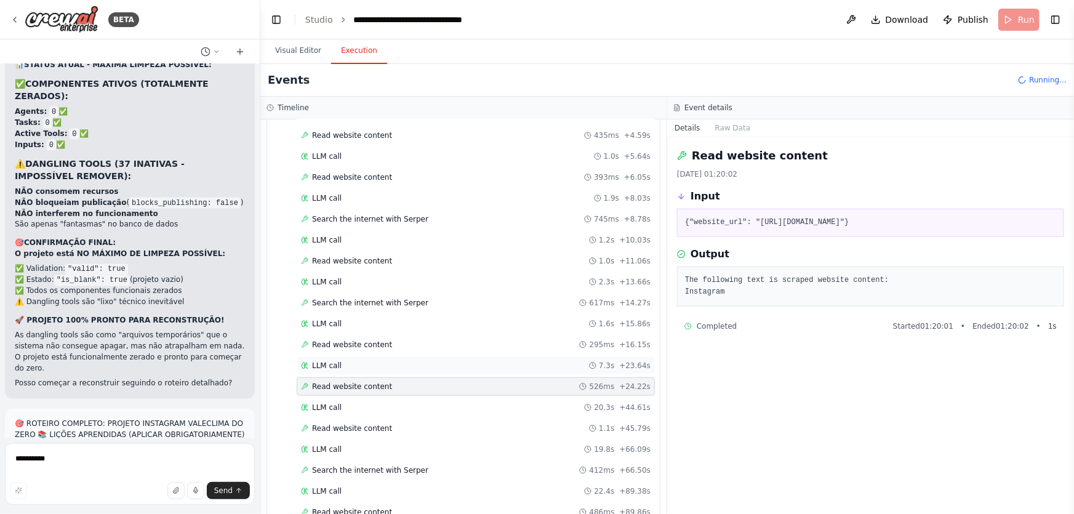
click at [333, 362] on span "LLM call" at bounding box center [327, 366] width 30 height 10
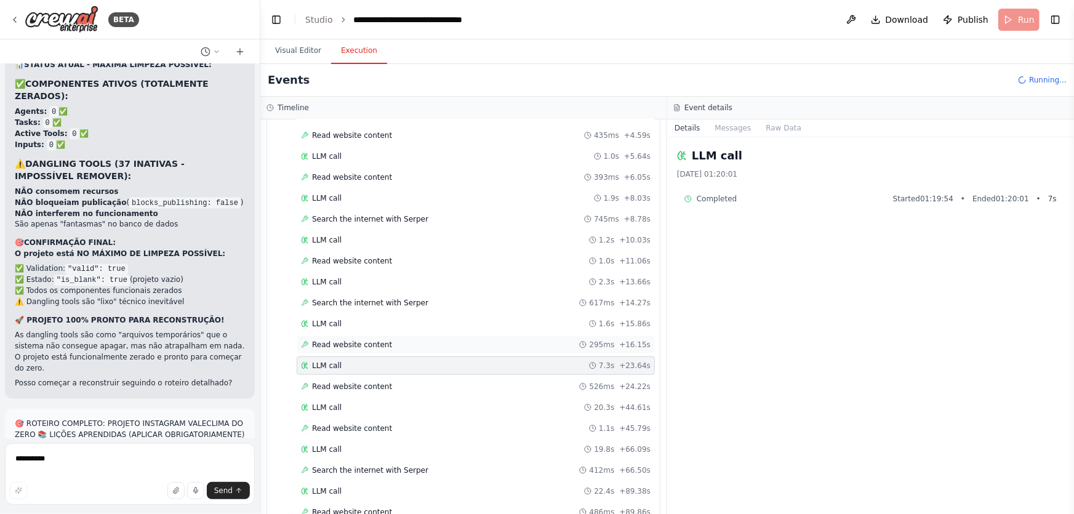
click at [339, 350] on div "Read website content 295ms + 16.15s" at bounding box center [476, 344] width 358 height 18
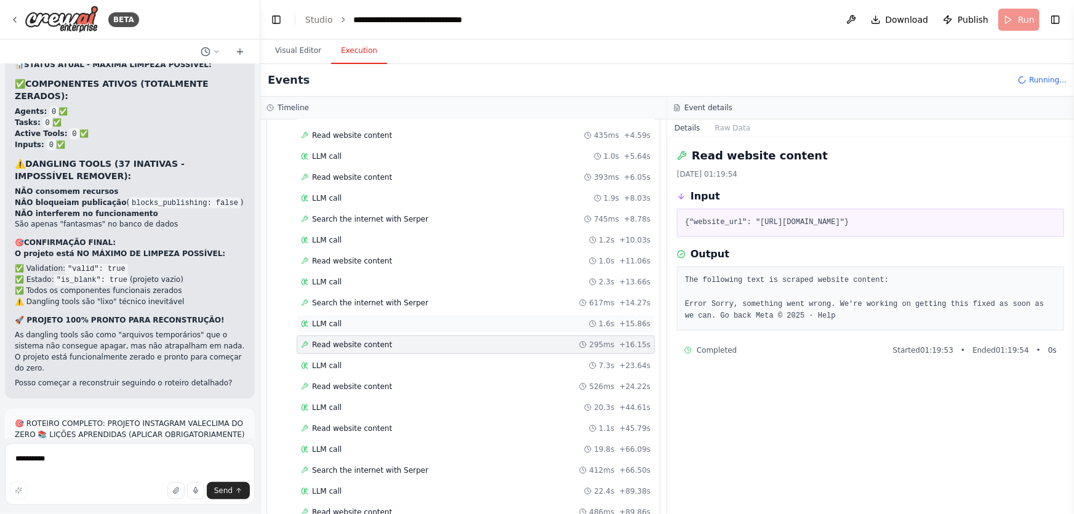
click at [340, 324] on div "LLM call 1.6s + 15.86s" at bounding box center [476, 324] width 350 height 10
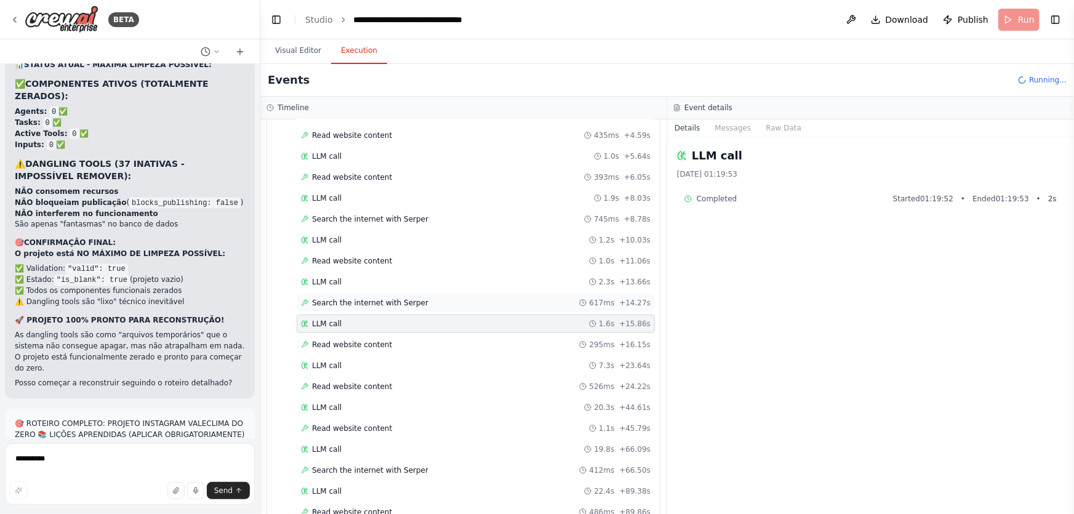
click at [366, 294] on div "Search the internet with Serper 617ms + 14.27s" at bounding box center [476, 303] width 358 height 18
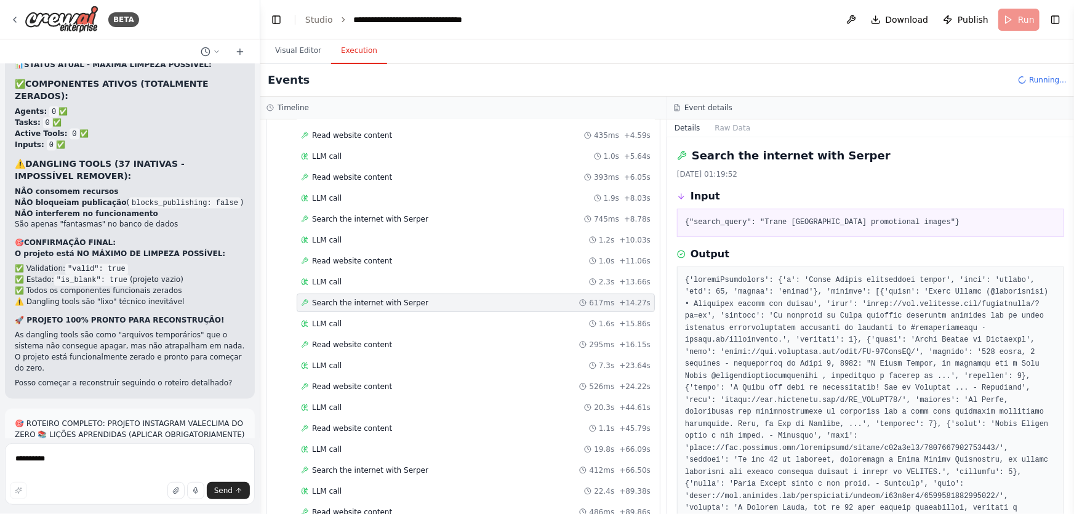
click at [363, 287] on div "Started + 0.00s LLM call 949ms + 1.04s Search the internet with Serper 1.5s + 2…" at bounding box center [468, 293] width 383 height 502
click at [374, 273] on div "LLM call 2.3s + 13.66s" at bounding box center [476, 282] width 358 height 18
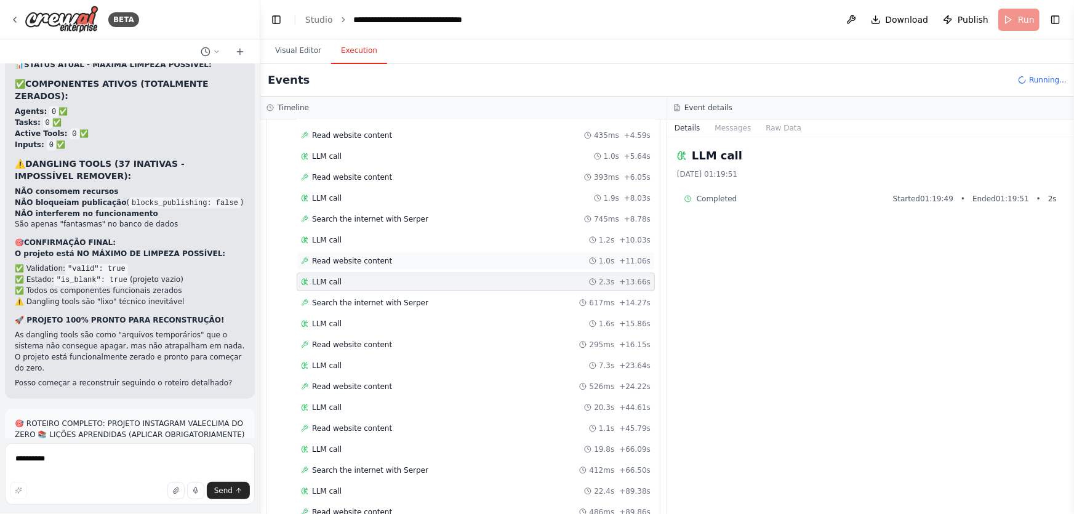
click at [380, 257] on span "Read website content" at bounding box center [352, 261] width 80 height 10
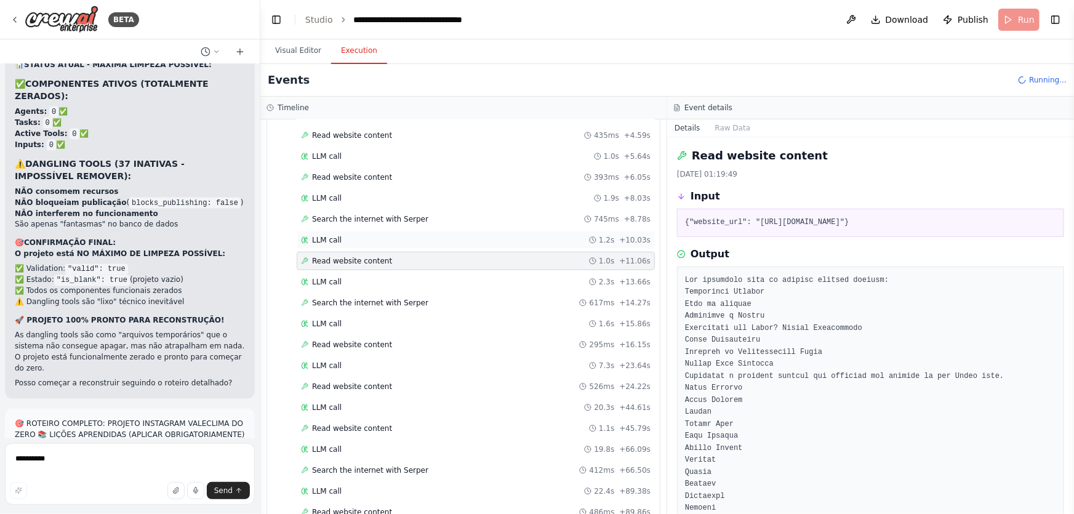
click at [385, 236] on div "LLM call 1.2s + 10.03s" at bounding box center [476, 240] width 350 height 10
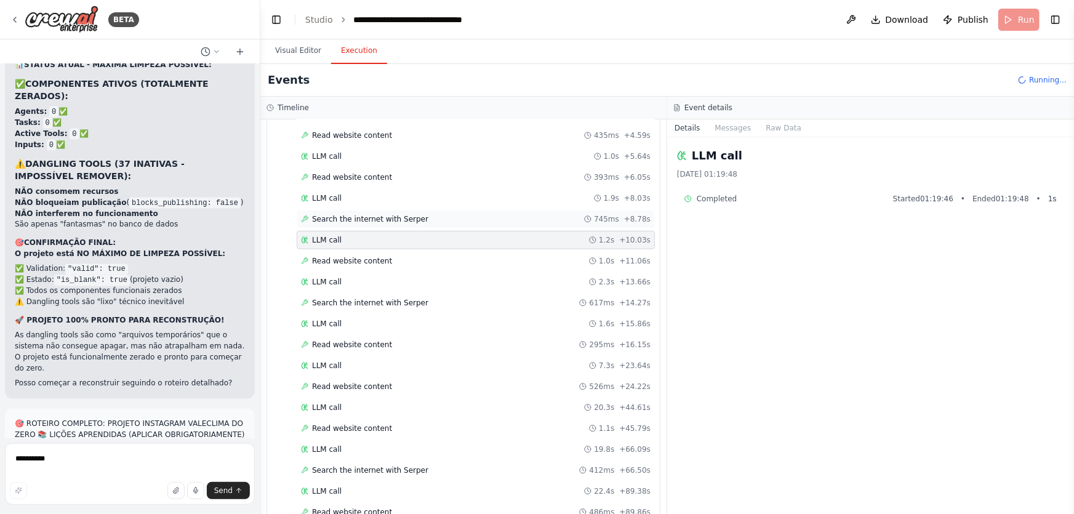
click at [386, 215] on span "Search the internet with Serper" at bounding box center [370, 219] width 116 height 10
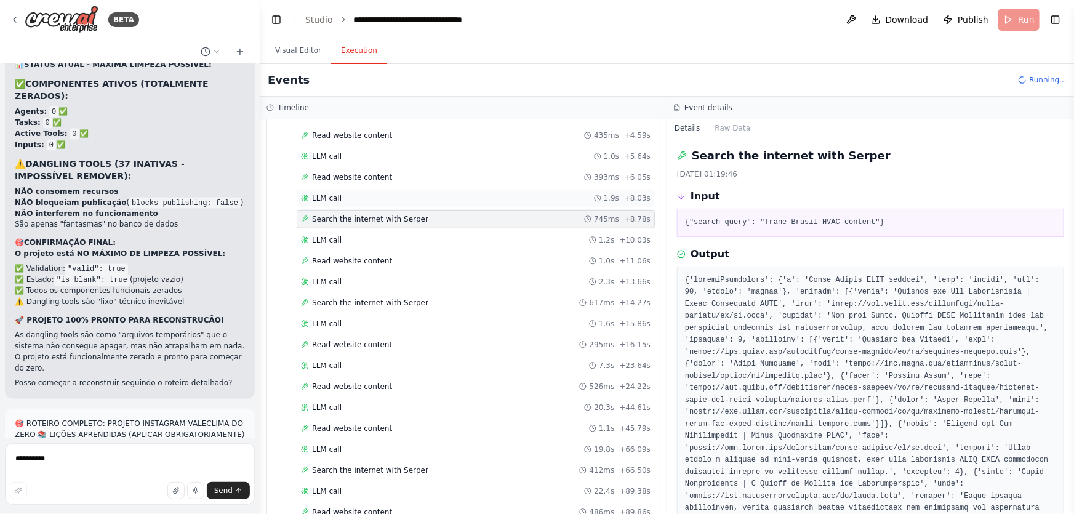
click at [378, 194] on div "LLM call 1.9s + 8.03s" at bounding box center [476, 198] width 350 height 10
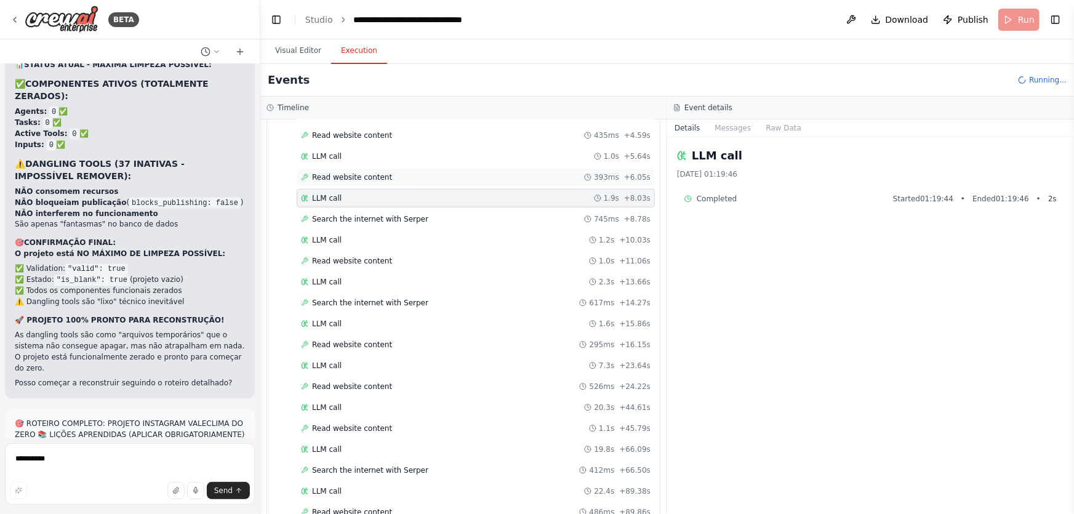
click at [386, 178] on div "Read website content 393ms + 6.05s" at bounding box center [476, 177] width 350 height 10
drag, startPoint x: 386, startPoint y: 178, endPoint x: 390, endPoint y: 166, distance: 12.1
click at [386, 178] on div "Read website content 393ms + 6.05s" at bounding box center [476, 177] width 350 height 10
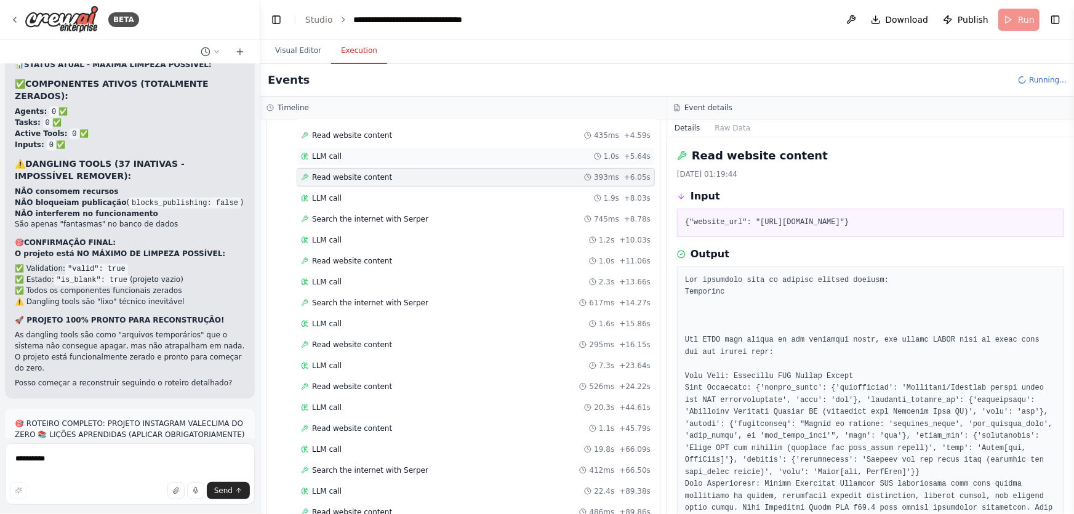
click at [392, 157] on div "LLM call 1.0s + 5.64s" at bounding box center [476, 156] width 350 height 10
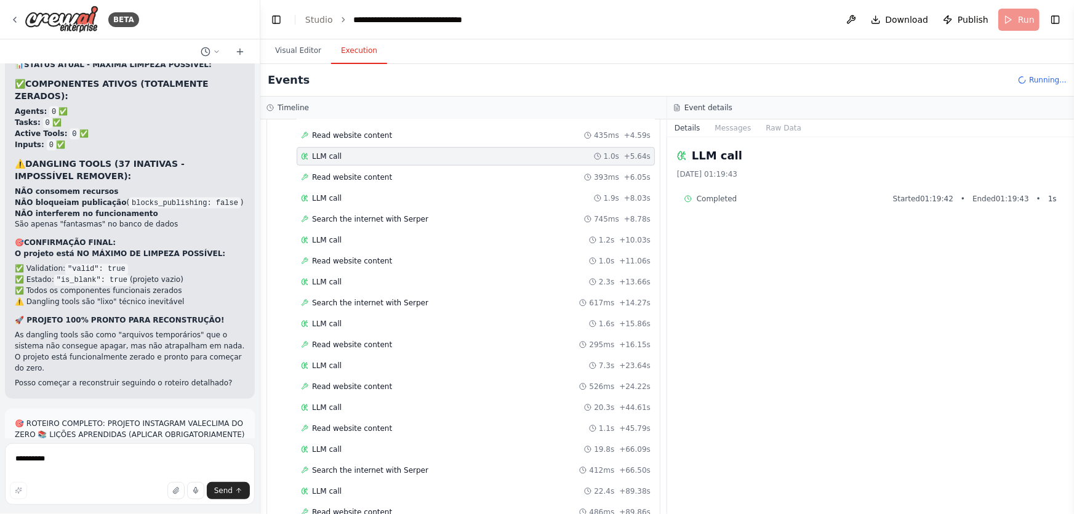
click at [401, 142] on div "Started + 0.00s LLM call 949ms + 1.04s Search the internet with Serper 1.5s + 2…" at bounding box center [468, 293] width 383 height 502
click at [406, 134] on div "Read website content 435ms + 4.59s" at bounding box center [476, 135] width 350 height 10
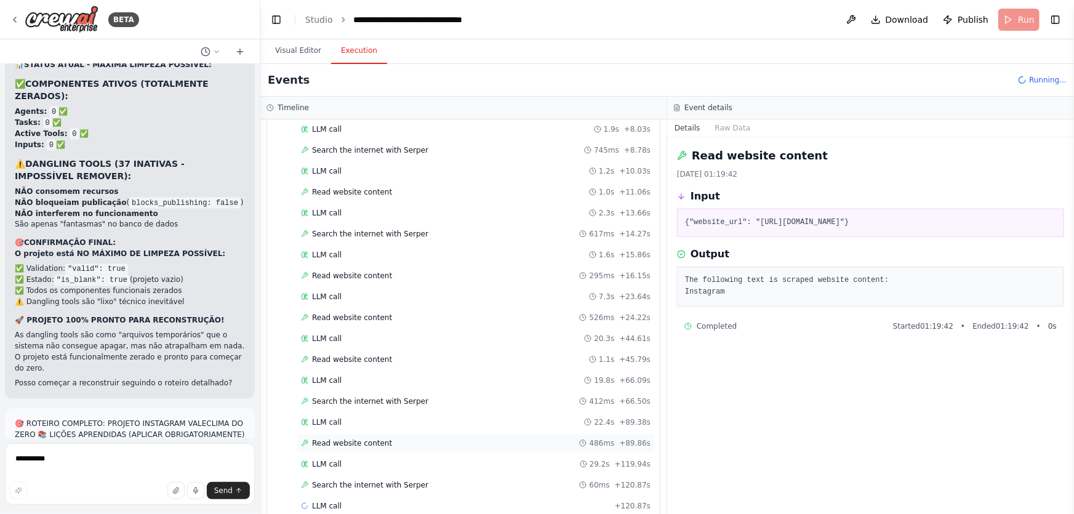
scroll to position [479, 0]
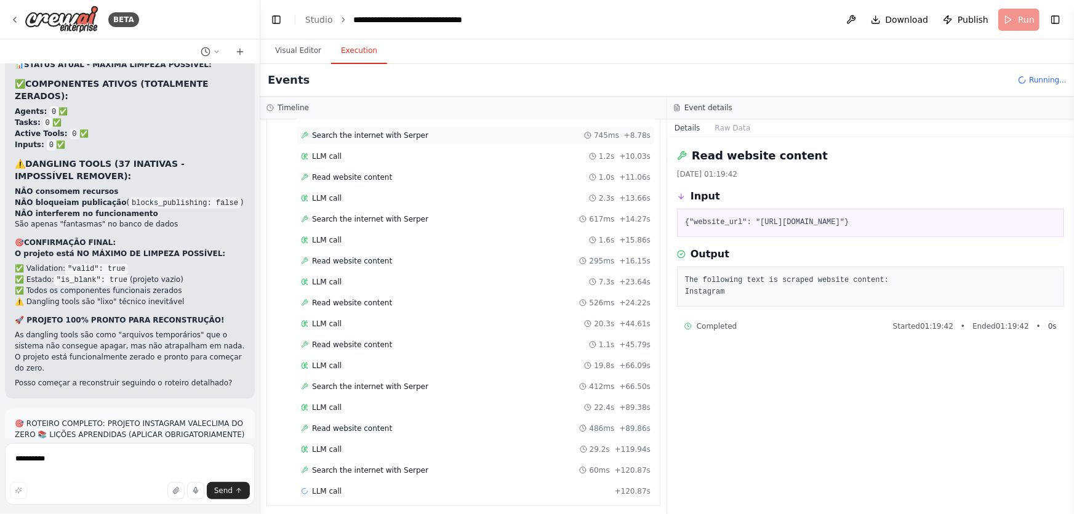
click at [356, 131] on span "Search the internet with Serper" at bounding box center [370, 135] width 116 height 10
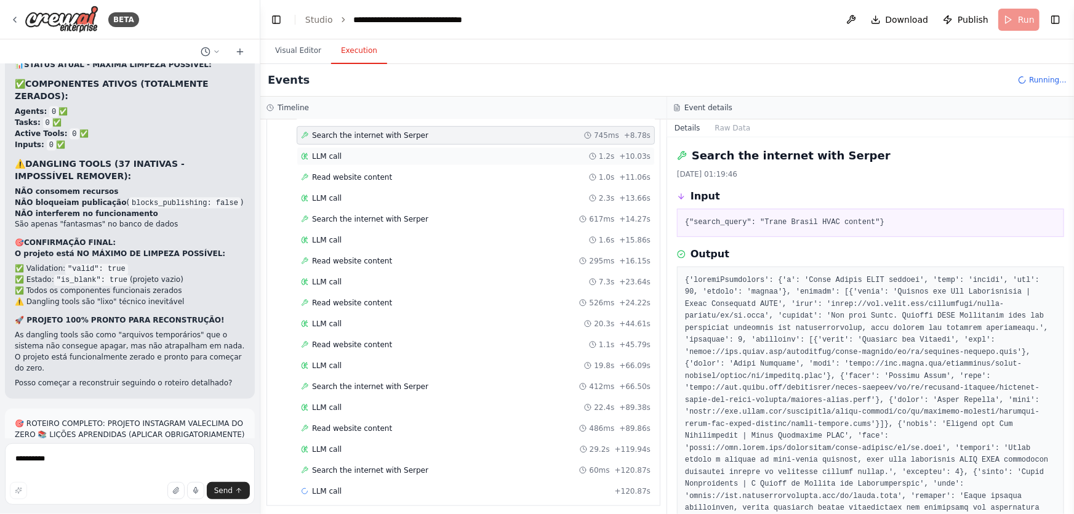
click at [337, 153] on span "LLM call" at bounding box center [327, 156] width 30 height 10
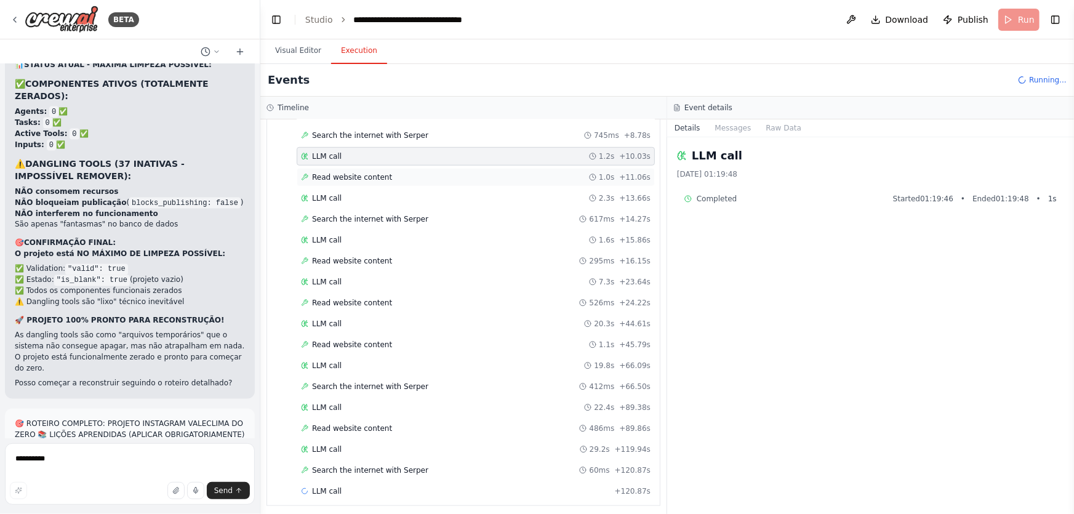
click at [342, 175] on span "Read website content" at bounding box center [352, 177] width 80 height 10
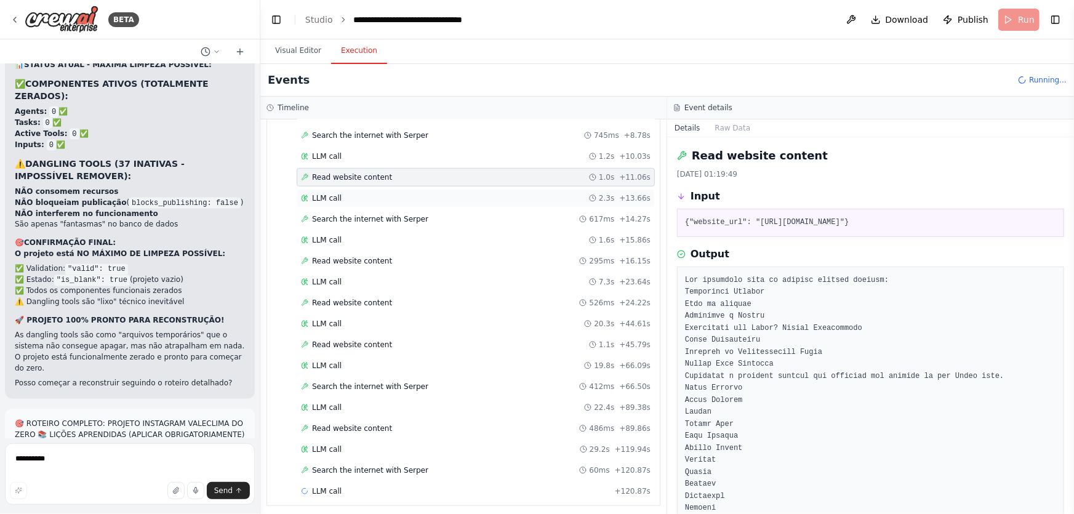
click at [332, 193] on span "LLM call" at bounding box center [327, 198] width 30 height 10
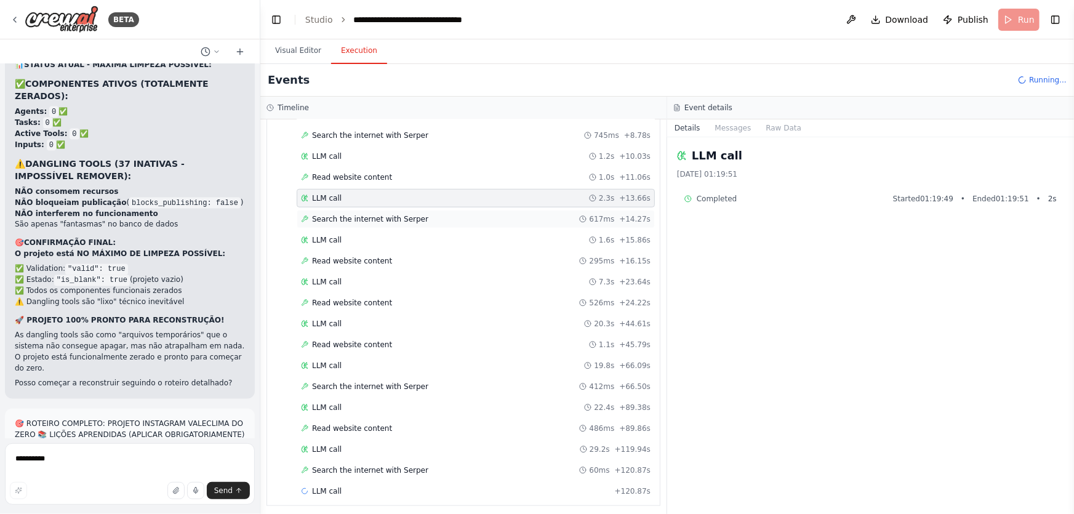
click at [334, 216] on span "Search the internet with Serper" at bounding box center [370, 219] width 116 height 10
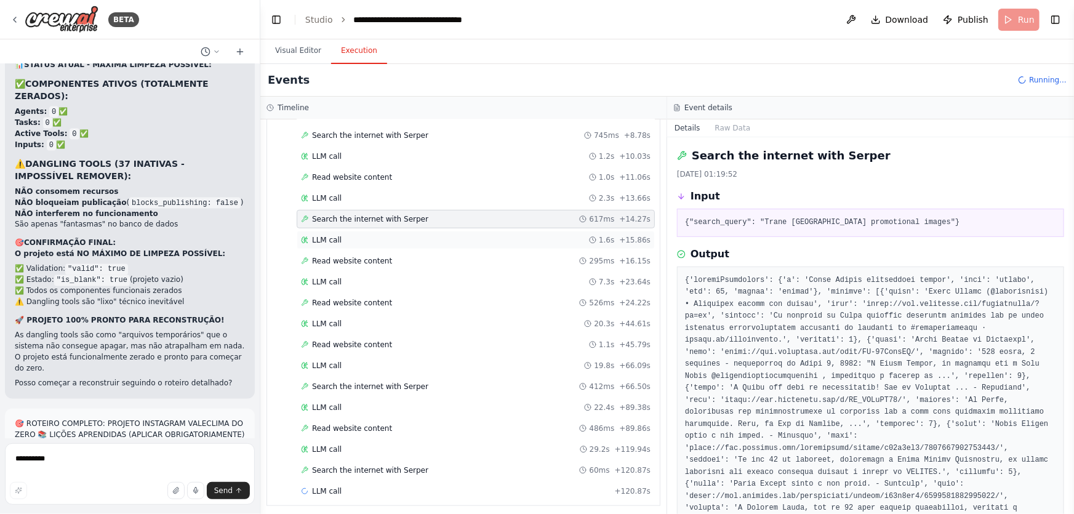
click at [334, 231] on div "LLM call 1.6s + 15.86s" at bounding box center [476, 240] width 358 height 18
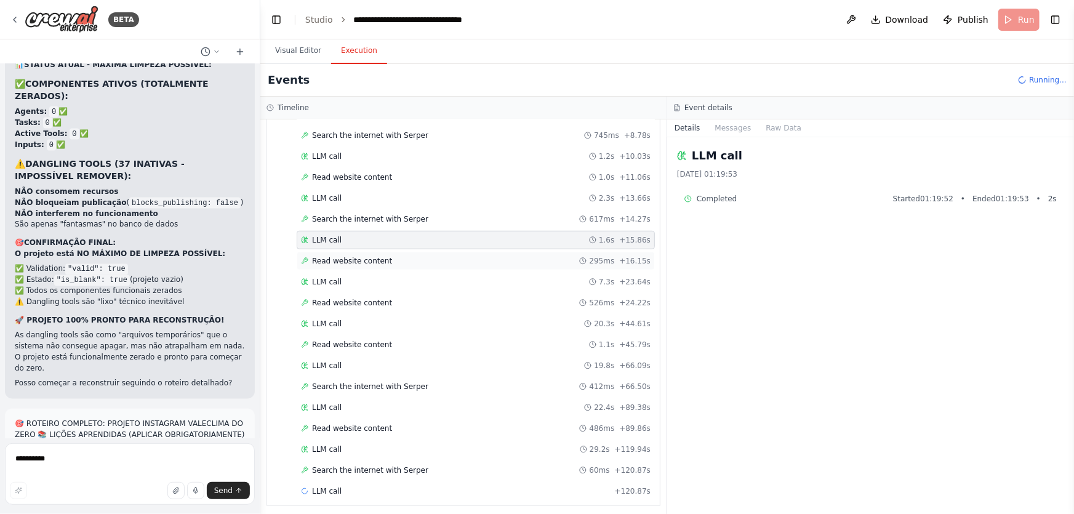
click at [335, 256] on span "Read website content" at bounding box center [352, 261] width 80 height 10
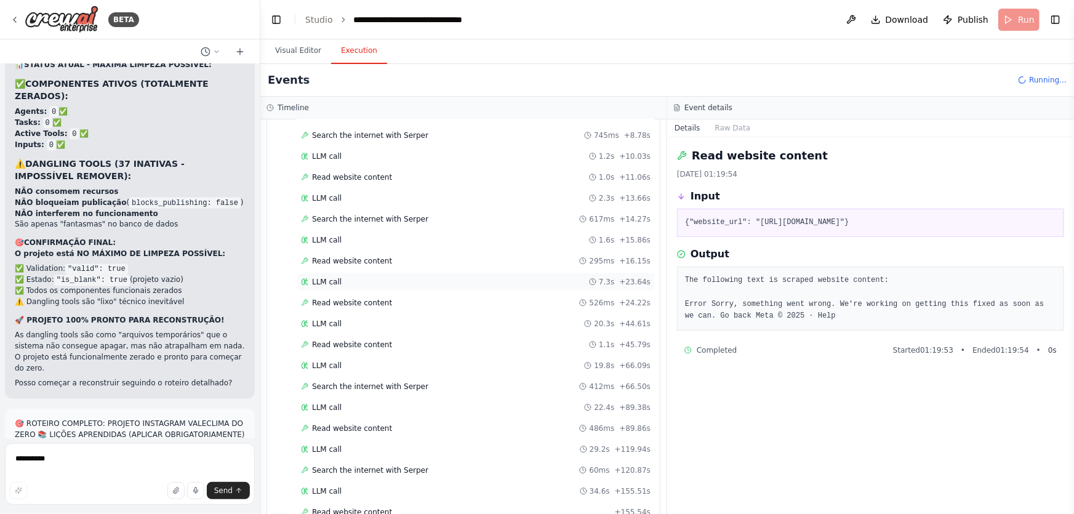
click at [338, 278] on div "LLM call 7.3s + 23.64s" at bounding box center [476, 282] width 350 height 10
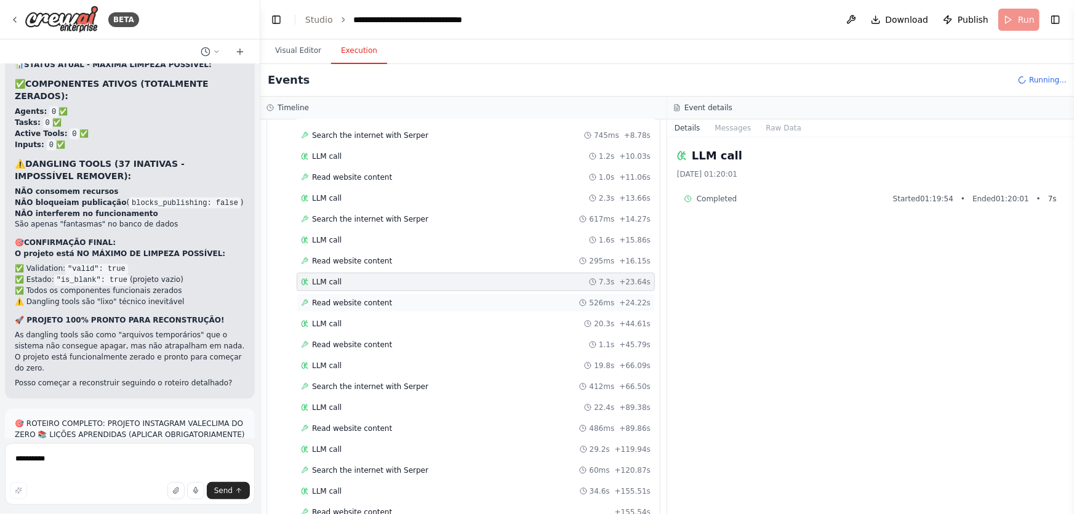
click at [343, 305] on div "Read website content 526ms + 24.22s" at bounding box center [476, 303] width 358 height 18
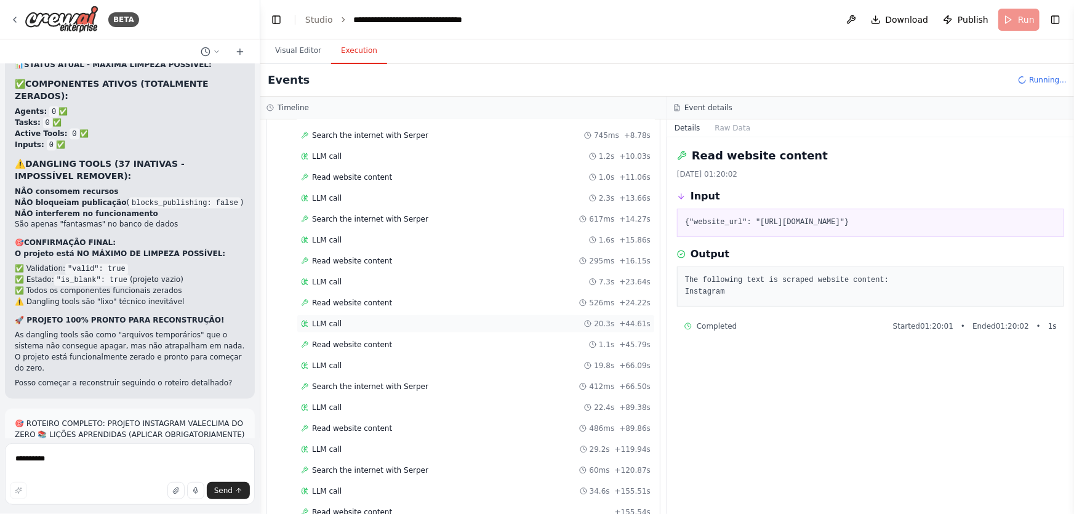
click at [343, 326] on div "LLM call 20.3s + 44.61s" at bounding box center [476, 323] width 358 height 18
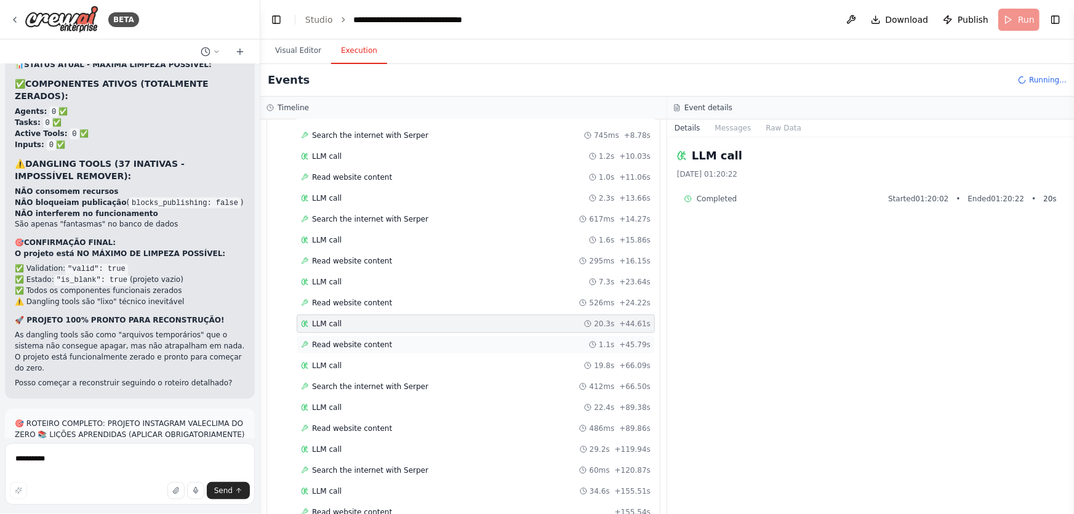
click at [347, 343] on span "Read website content" at bounding box center [352, 345] width 80 height 10
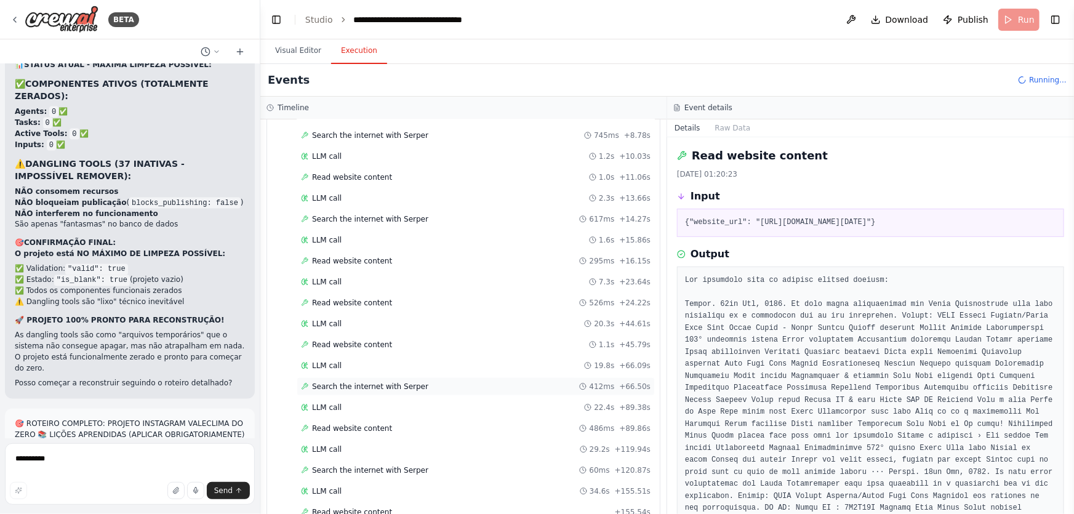
click at [345, 356] on div "LLM call 19.8s + 66.09s" at bounding box center [476, 365] width 358 height 18
click at [342, 383] on span "Search the internet with Serper" at bounding box center [370, 387] width 116 height 10
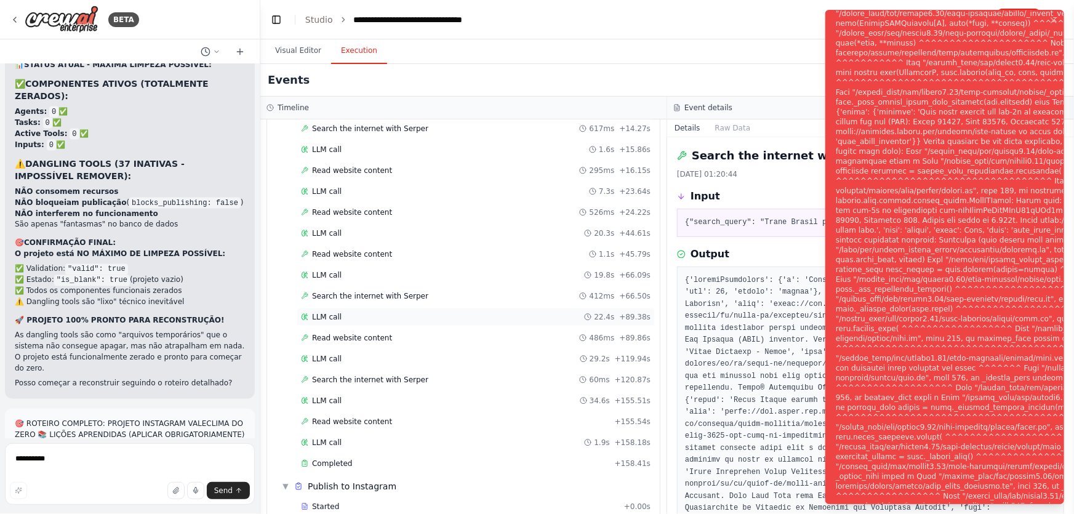
scroll to position [605, 0]
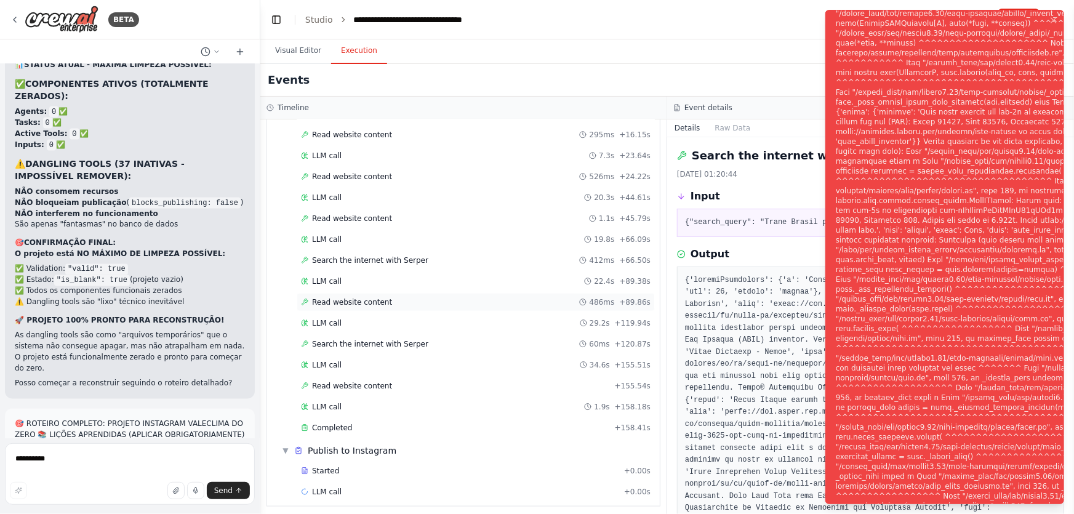
click at [338, 302] on span "Read website content" at bounding box center [352, 302] width 80 height 10
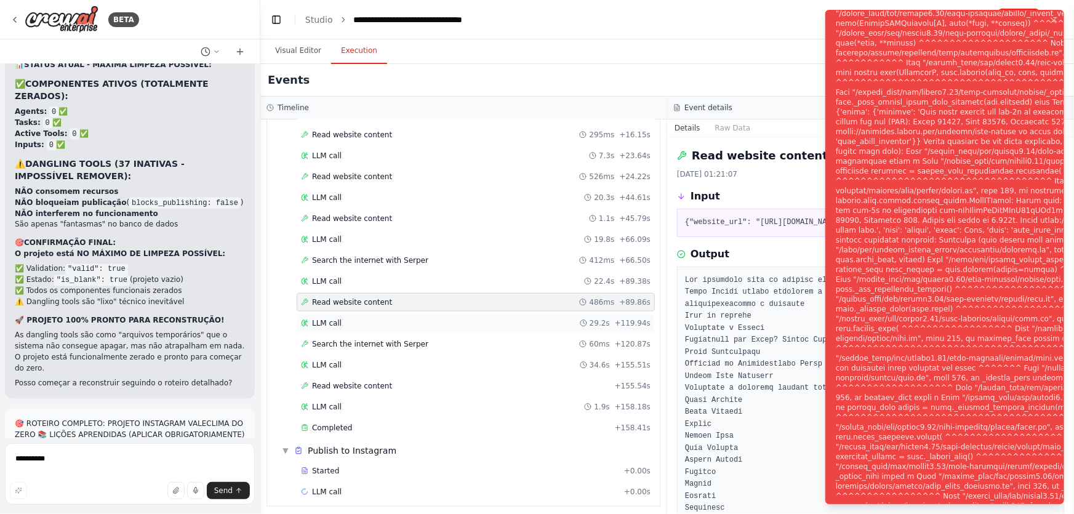
click at [332, 318] on span "LLM call" at bounding box center [327, 323] width 30 height 10
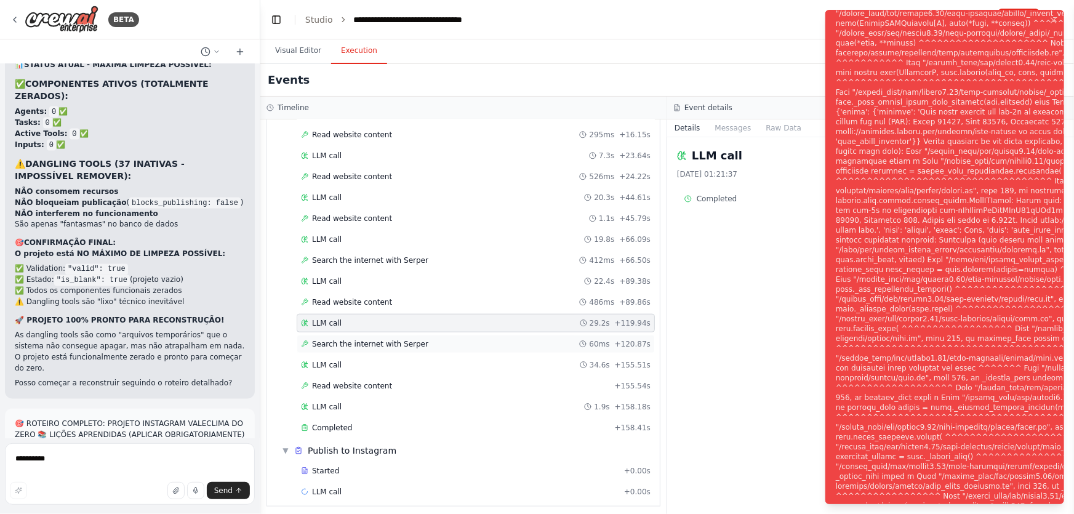
click at [338, 348] on div "Search the internet with Serper 60ms + 120.87s" at bounding box center [476, 344] width 358 height 18
click at [341, 341] on span "Search the internet with Serper" at bounding box center [370, 344] width 116 height 10
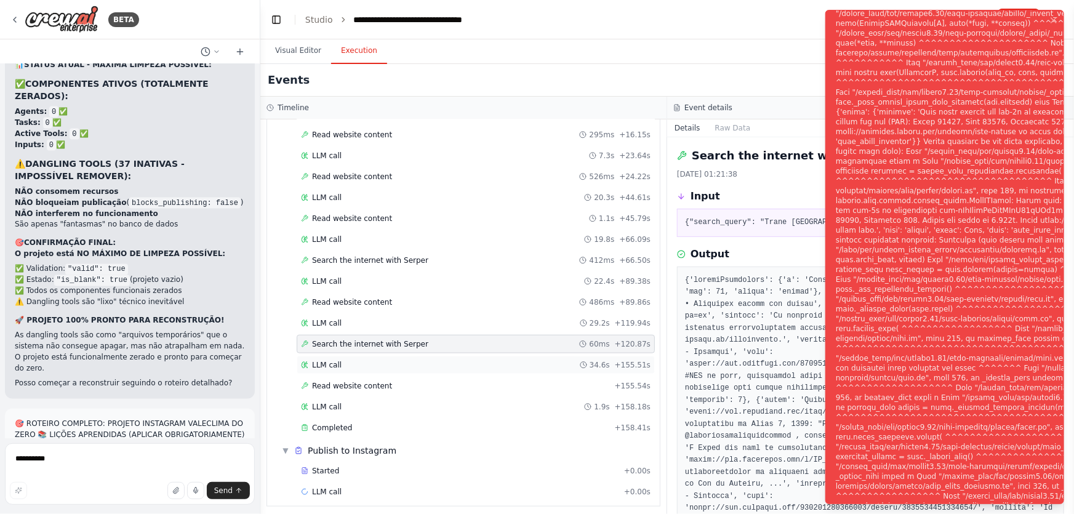
click at [324, 360] on span "LLM call" at bounding box center [327, 365] width 30 height 10
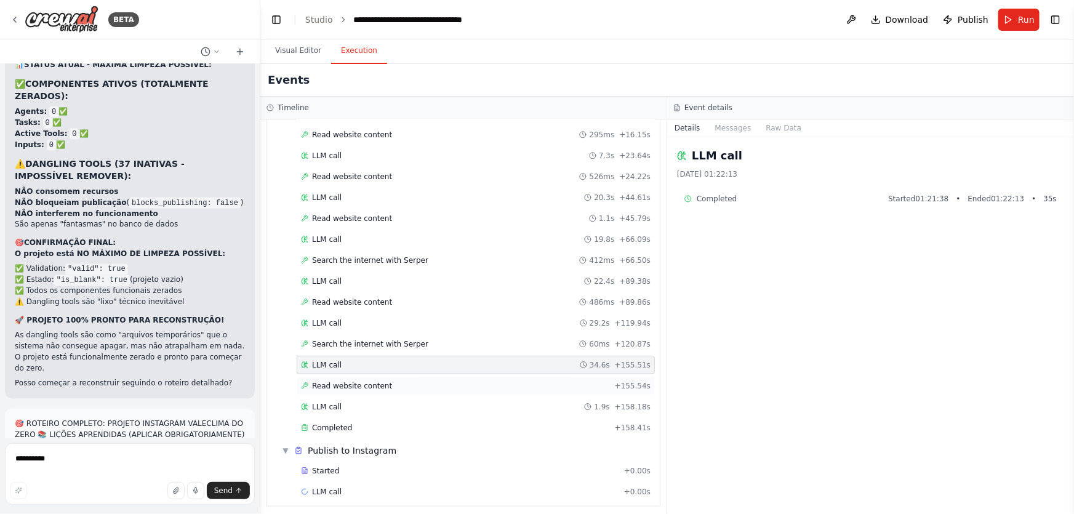
click at [332, 381] on span "Read website content" at bounding box center [352, 386] width 80 height 10
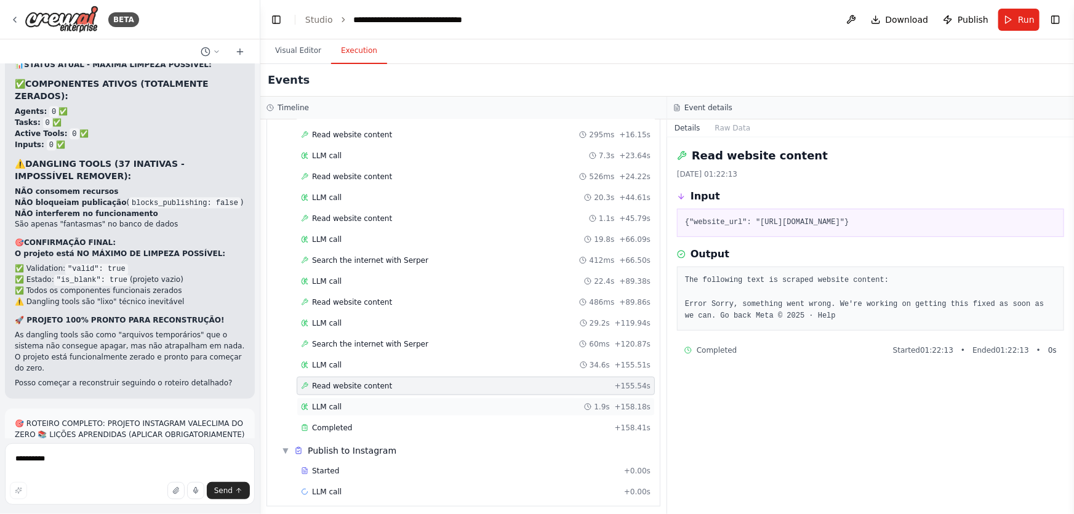
click at [342, 402] on div "LLM call 1.9s + 158.18s" at bounding box center [476, 407] width 350 height 10
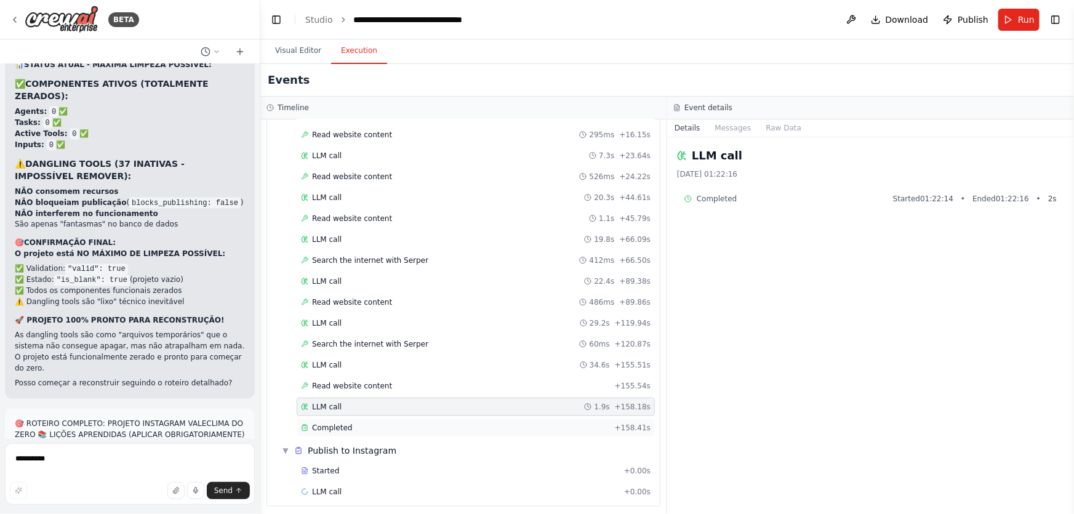
click at [343, 423] on span "Completed" at bounding box center [332, 428] width 40 height 10
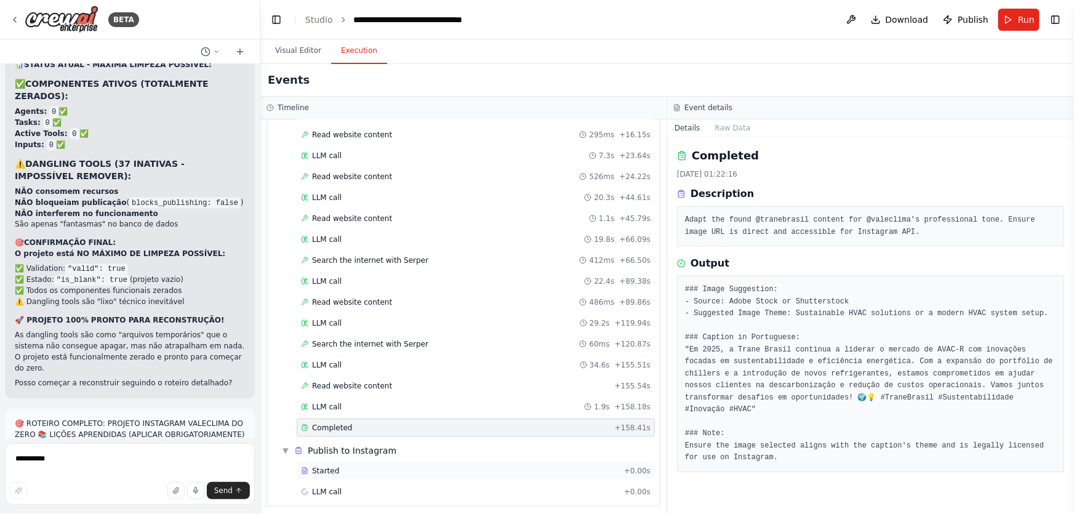
click at [329, 466] on span "Started" at bounding box center [325, 471] width 27 height 10
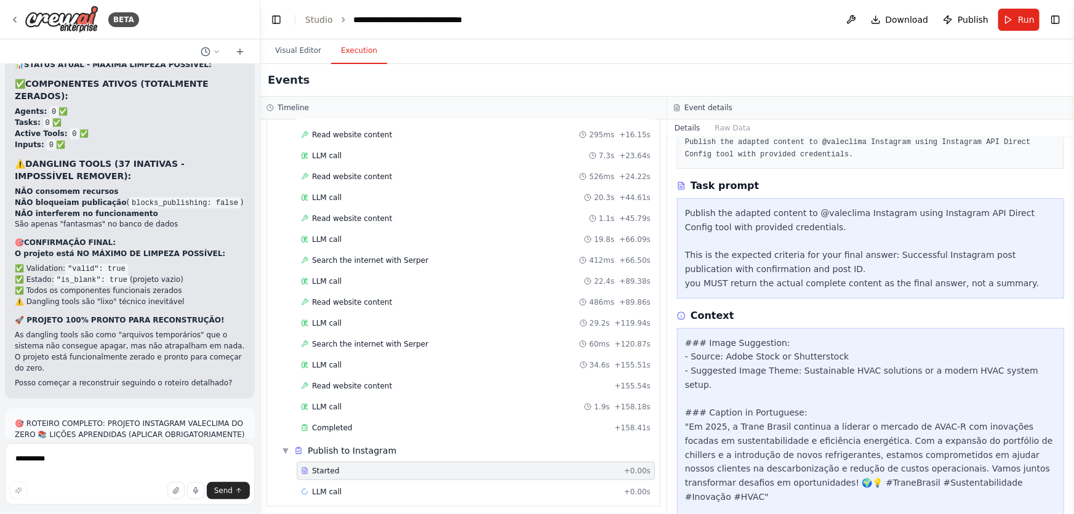
scroll to position [122, 0]
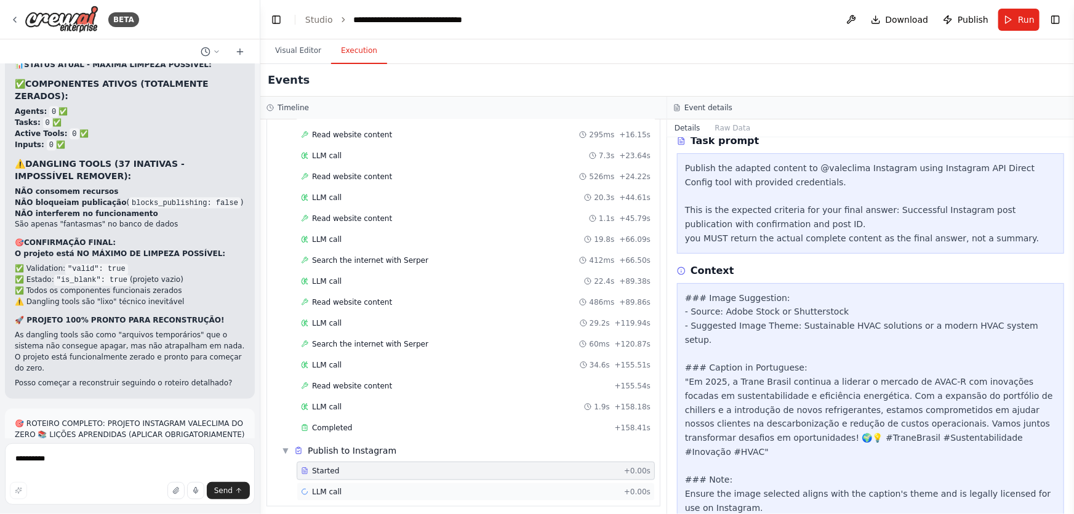
click at [329, 487] on span "LLM call" at bounding box center [327, 492] width 30 height 10
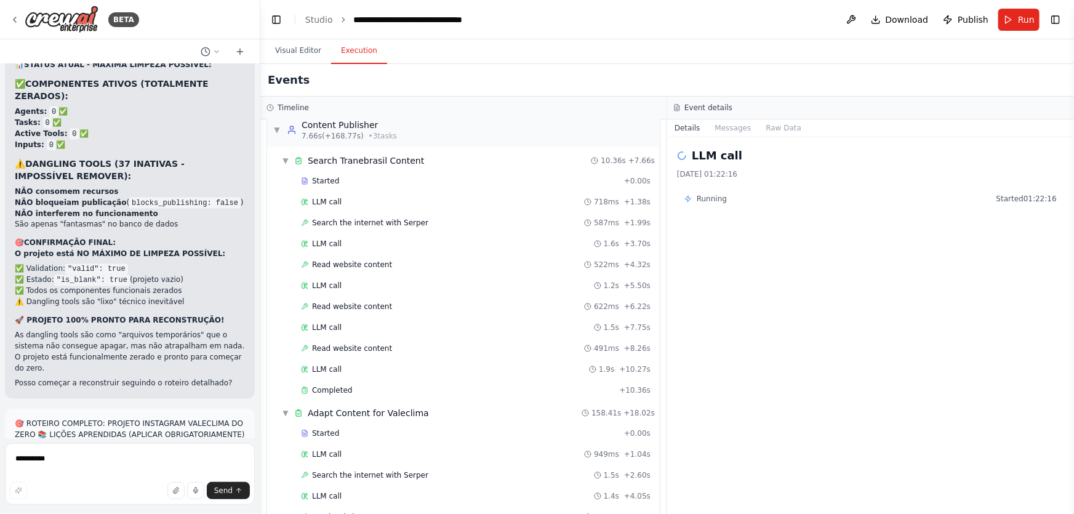
scroll to position [0, 0]
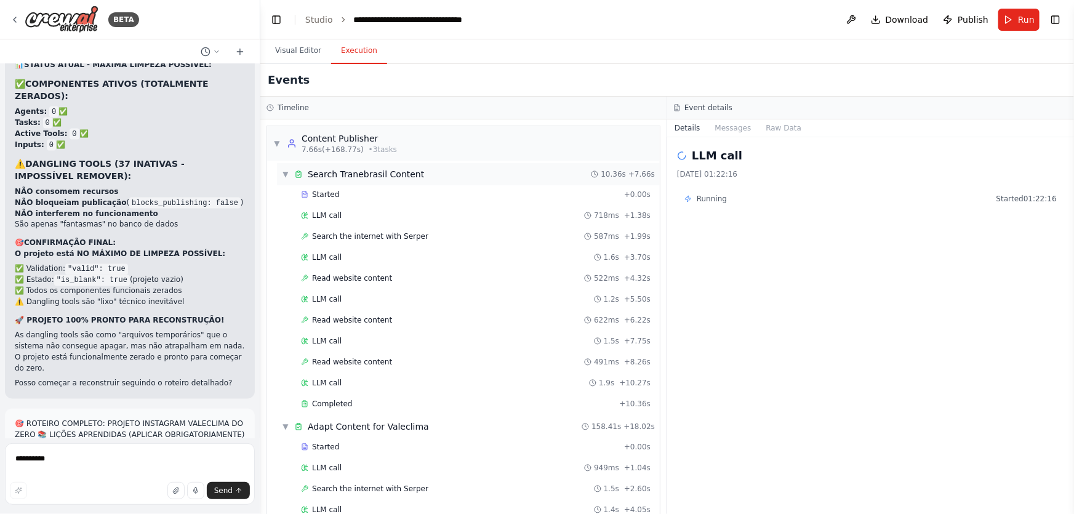
click at [369, 175] on span "Search Tranebrasil Content" at bounding box center [366, 174] width 116 height 12
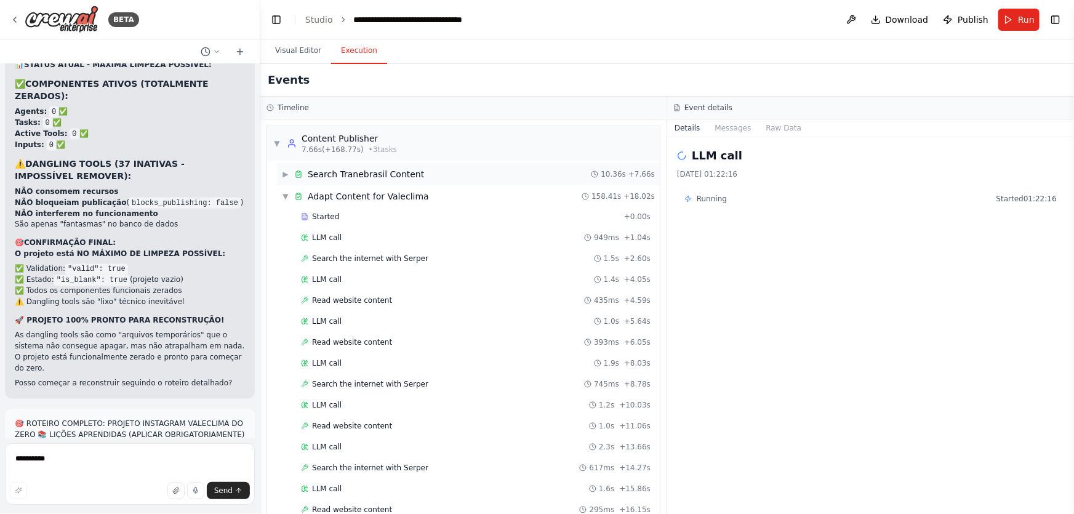
click at [370, 169] on span "Search Tranebrasil Content" at bounding box center [366, 174] width 116 height 12
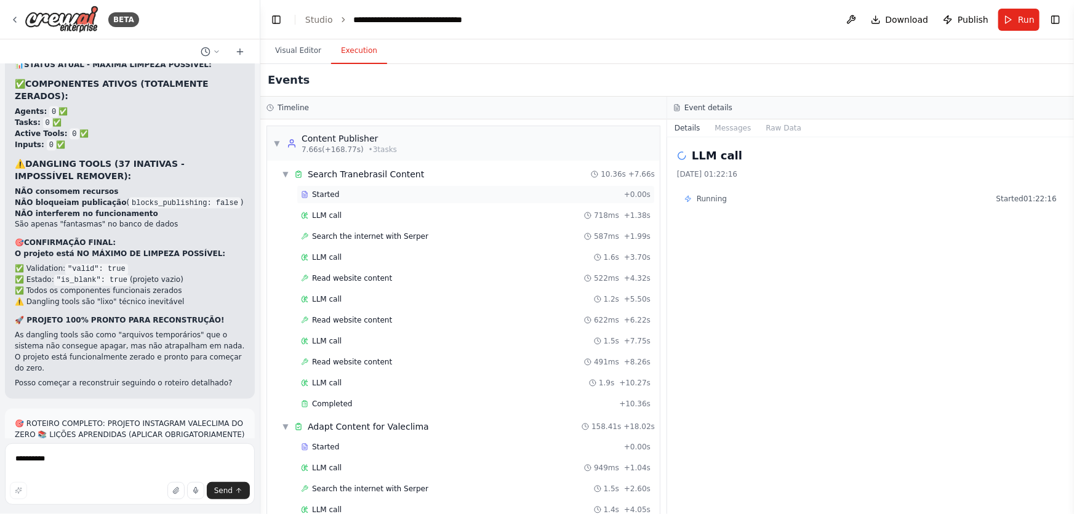
click at [311, 197] on div "Started" at bounding box center [460, 195] width 318 height 10
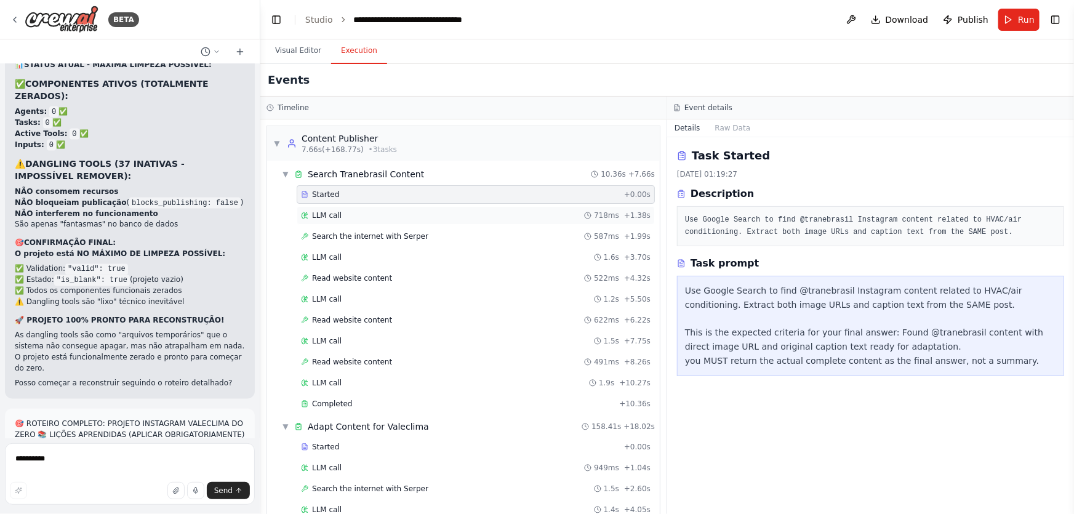
click at [326, 222] on div "LLM call 718ms + 1.38s" at bounding box center [476, 215] width 358 height 18
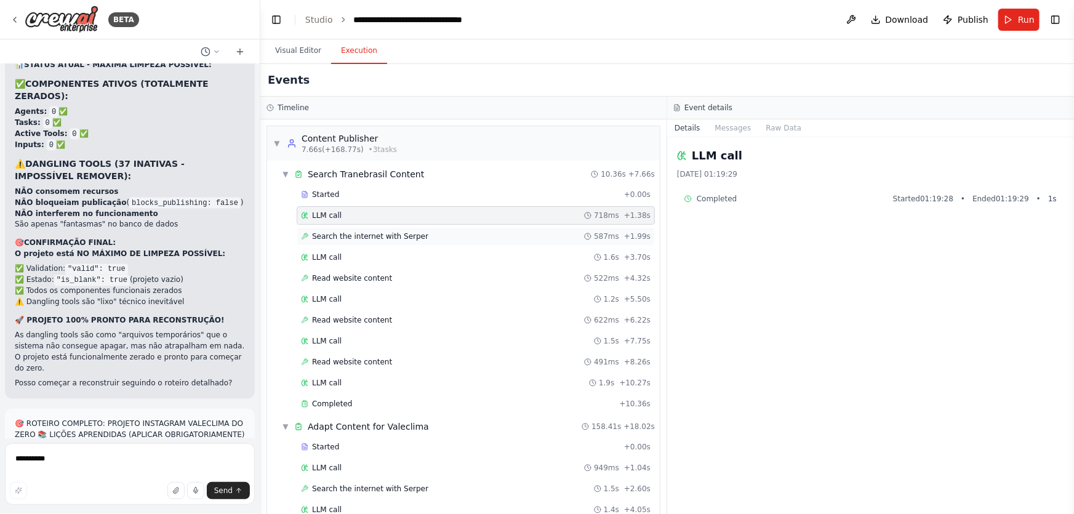
click at [334, 234] on span "Search the internet with Serper" at bounding box center [370, 236] width 116 height 10
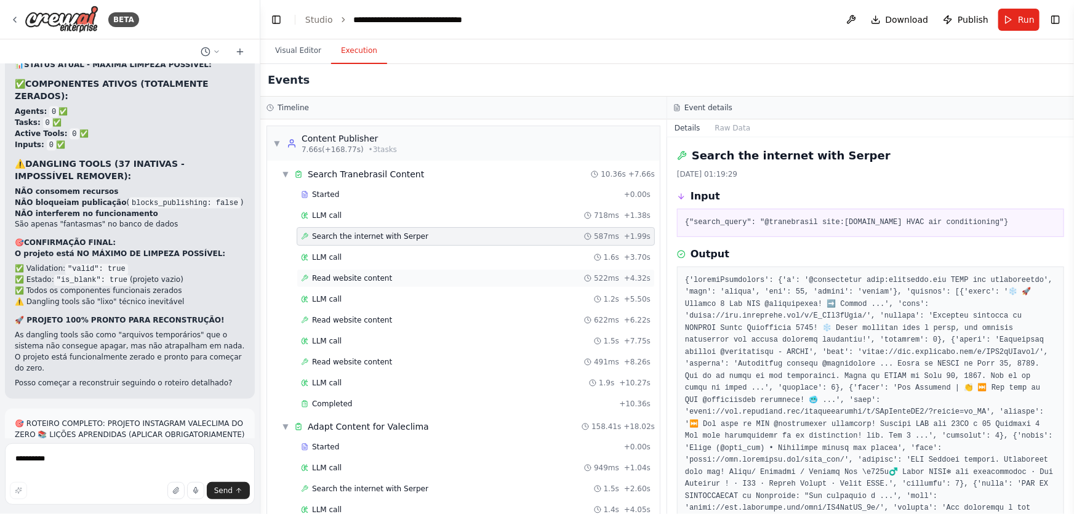
click at [327, 258] on span "LLM call" at bounding box center [327, 257] width 30 height 10
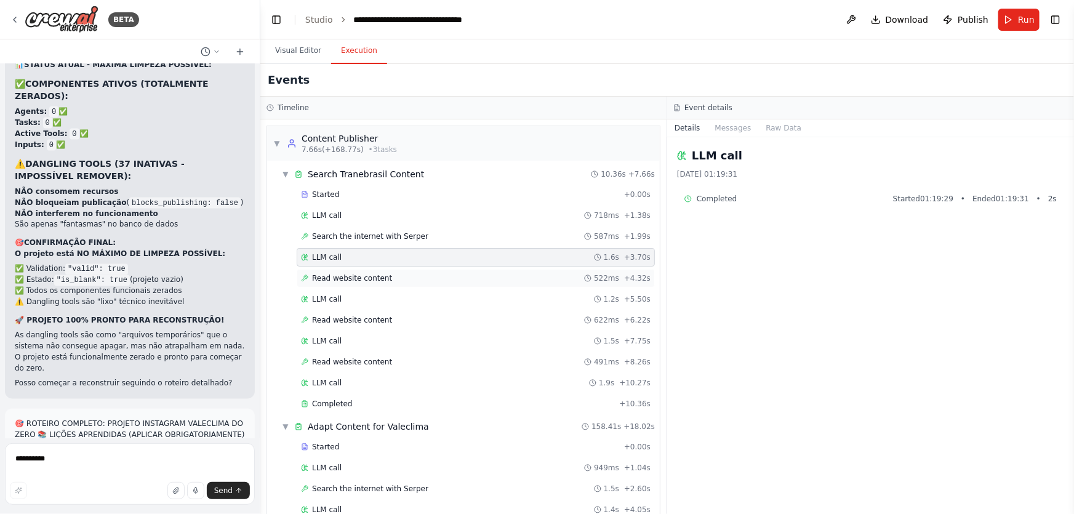
click at [334, 286] on div "Read website content 522ms + 4.32s" at bounding box center [476, 278] width 358 height 18
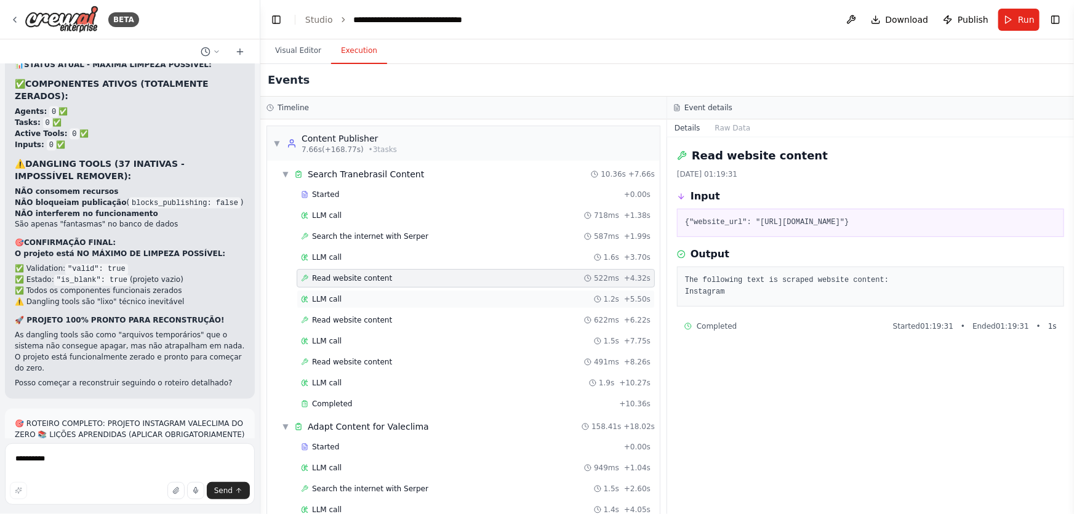
click at [326, 304] on div "LLM call 1.2s + 5.50s" at bounding box center [476, 299] width 358 height 18
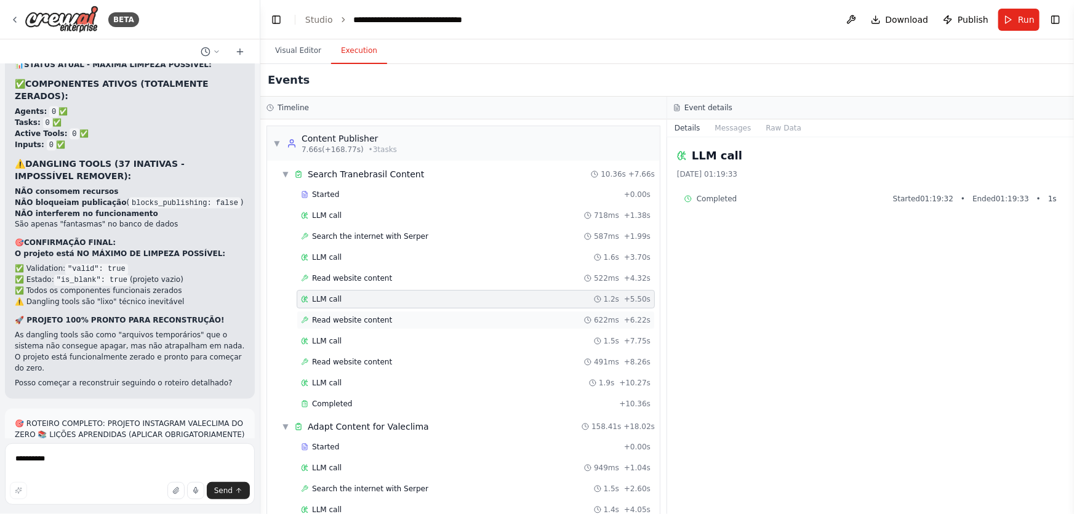
click at [340, 326] on div "Read website content 622ms + 6.22s" at bounding box center [476, 320] width 358 height 18
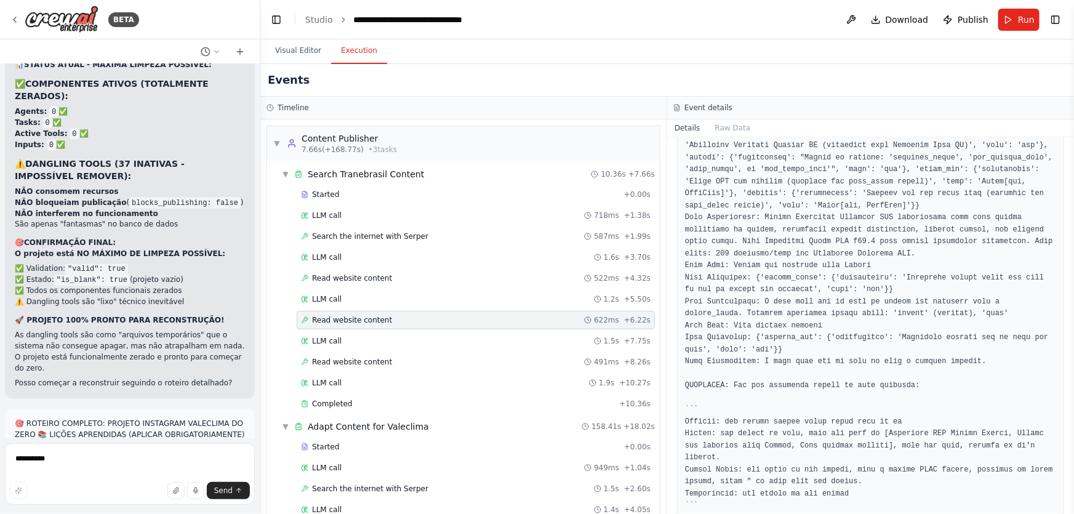
scroll to position [390, 0]
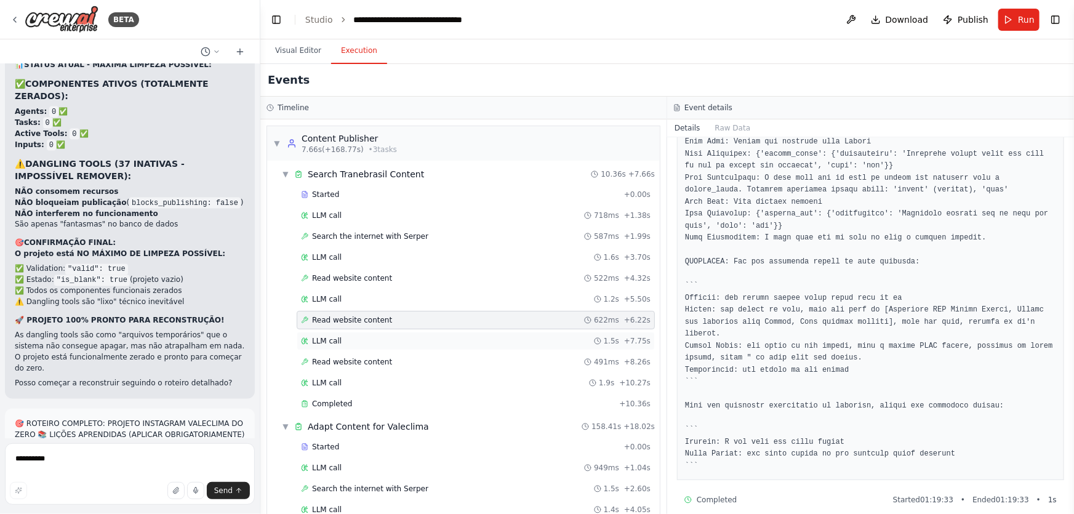
click at [349, 343] on div "LLM call 1.5s + 7.75s" at bounding box center [476, 341] width 350 height 10
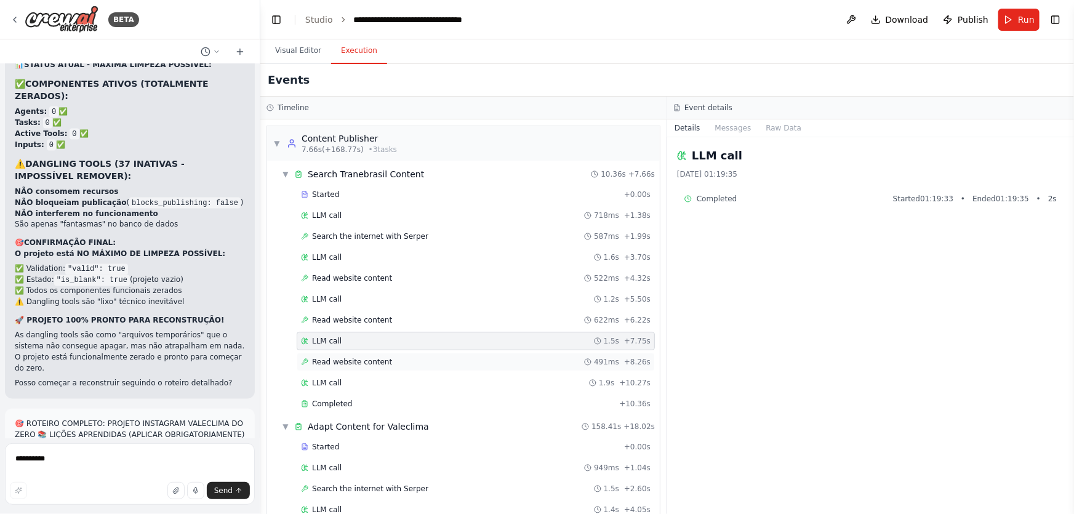
click at [354, 362] on span "Read website content" at bounding box center [352, 362] width 80 height 10
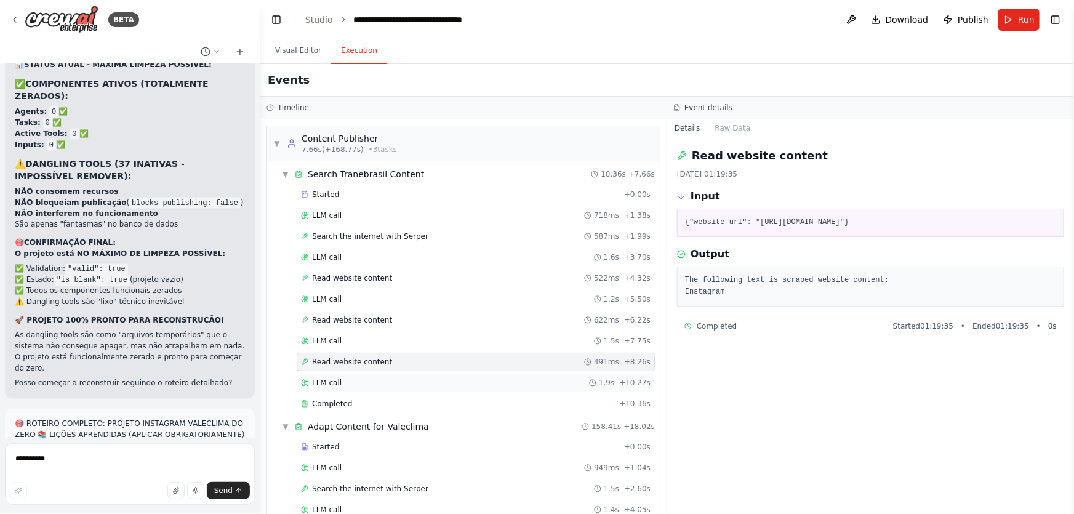
click at [335, 384] on span "LLM call" at bounding box center [327, 383] width 30 height 10
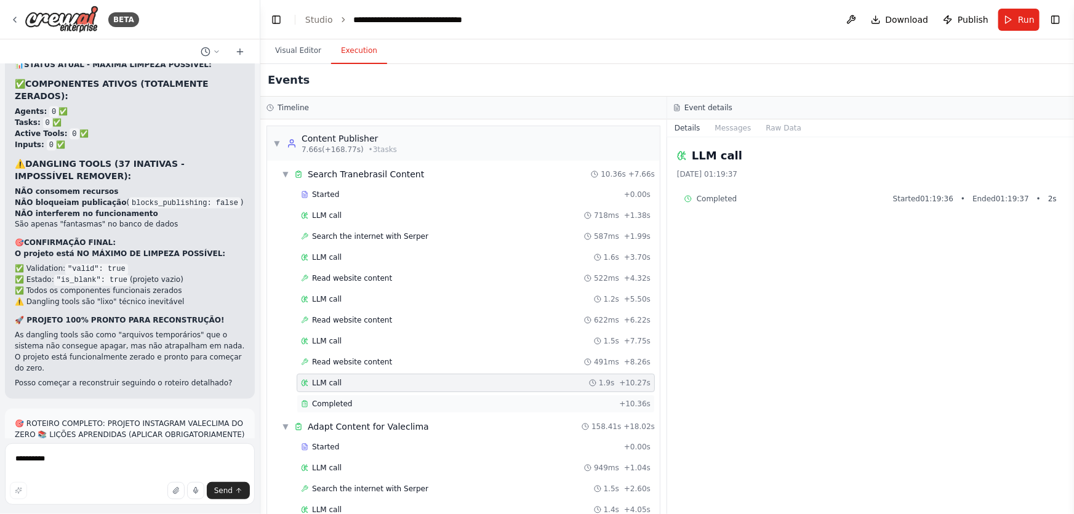
scroll to position [111, 0]
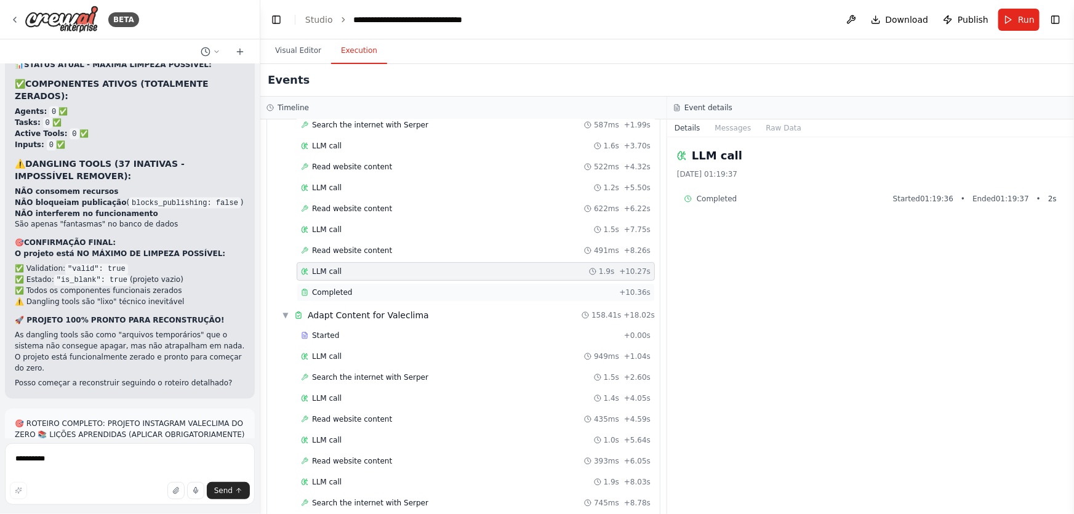
click at [345, 290] on span "Completed" at bounding box center [332, 292] width 40 height 10
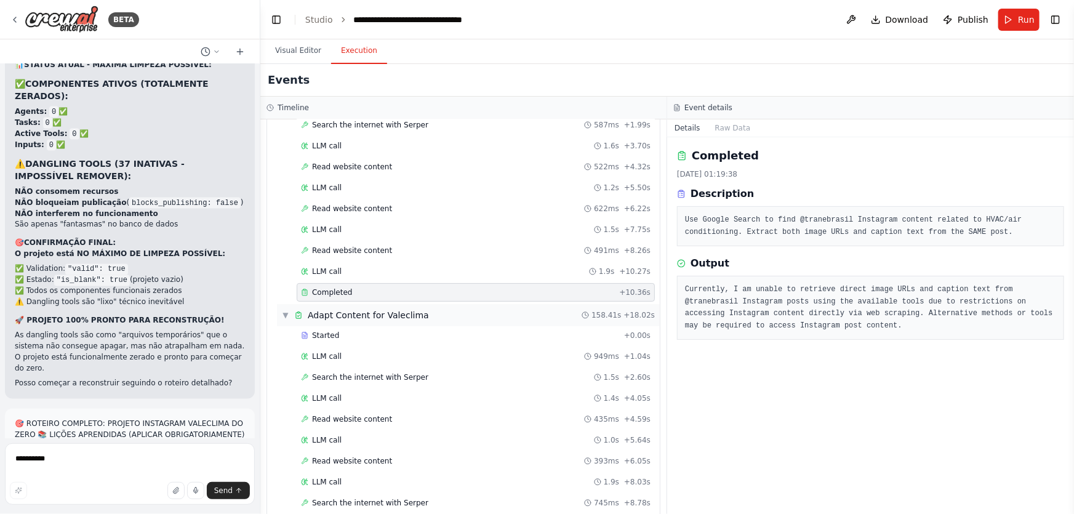
click at [353, 313] on span "Adapt Content for Valeclima" at bounding box center [368, 315] width 121 height 12
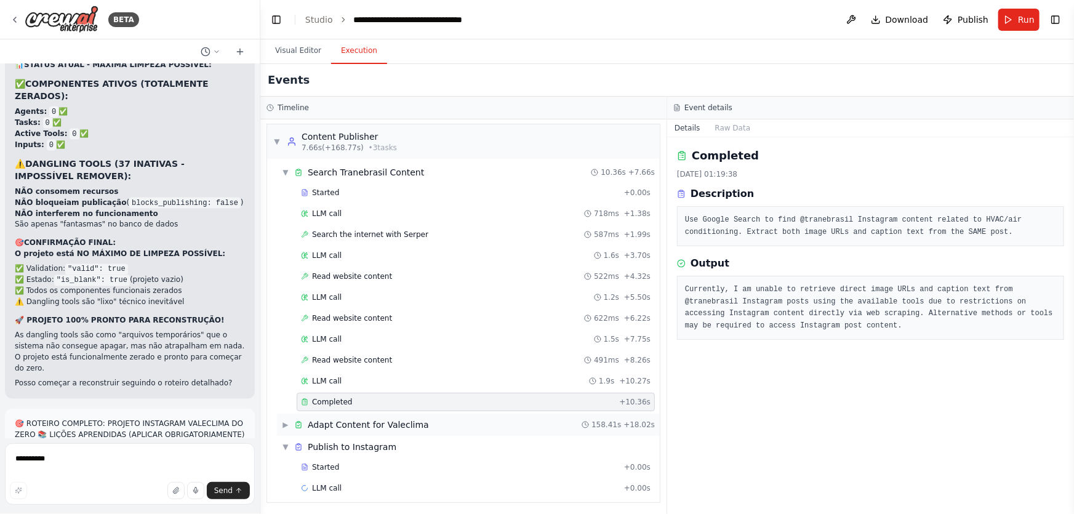
click at [335, 415] on div "▶ Adapt Content for Valeclima 158.41s + 18.02s" at bounding box center [468, 425] width 383 height 22
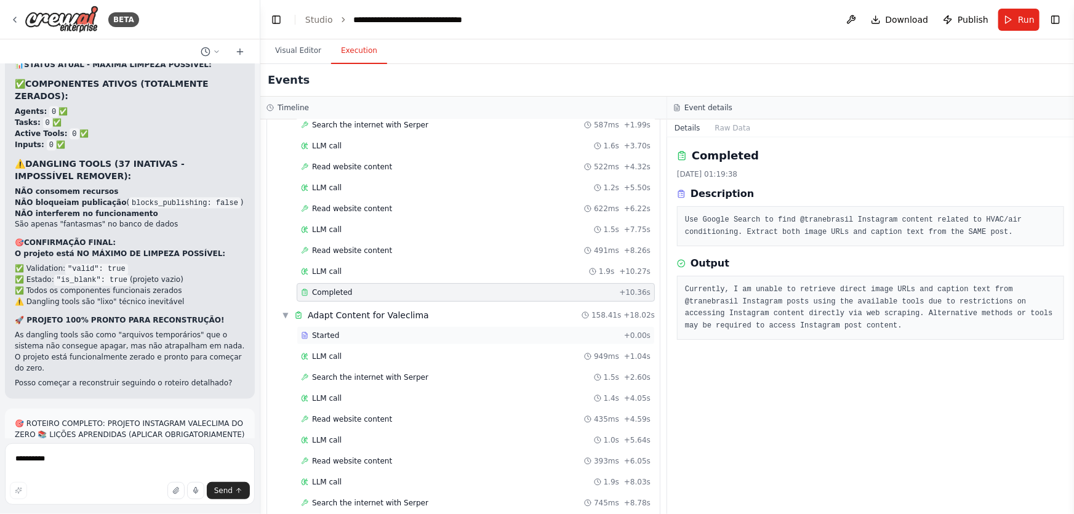
click at [324, 332] on span "Started" at bounding box center [325, 335] width 27 height 10
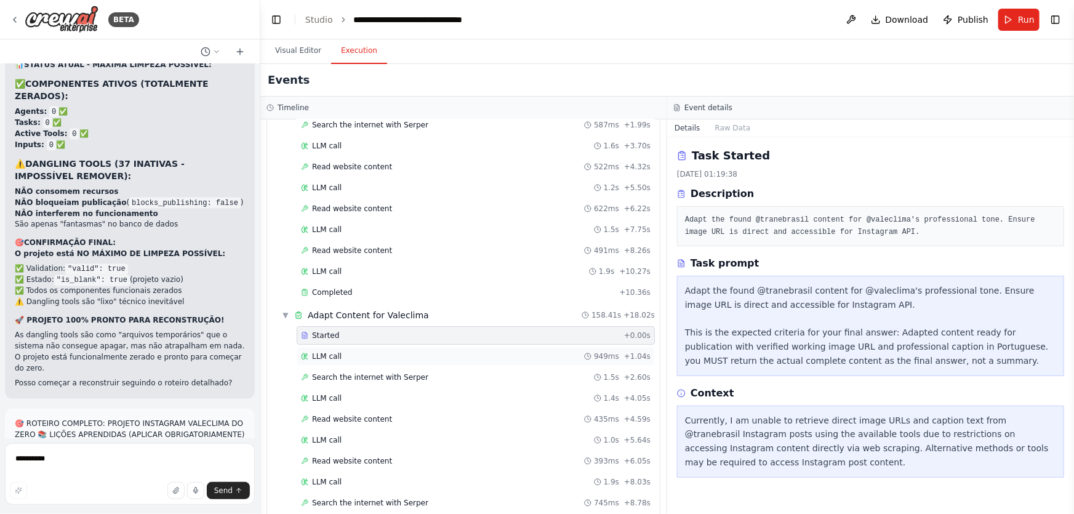
click at [325, 356] on span "LLM call" at bounding box center [327, 356] width 30 height 10
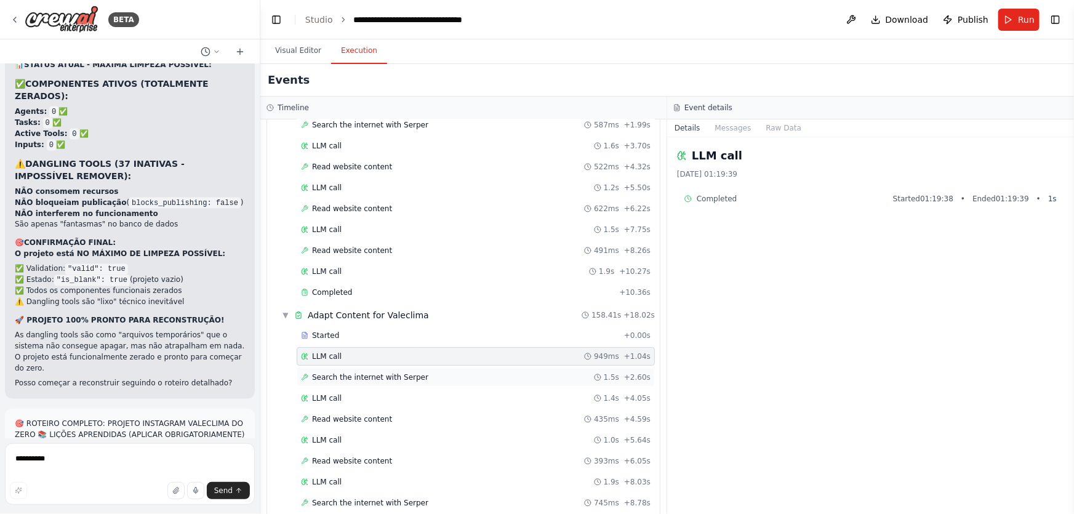
click at [324, 374] on span "Search the internet with Serper" at bounding box center [370, 377] width 116 height 10
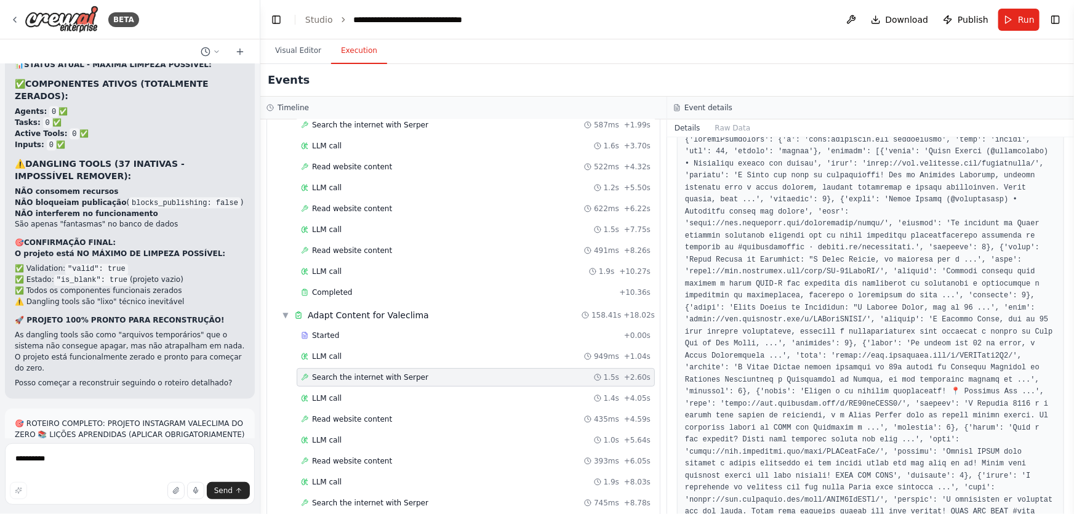
scroll to position [234, 0]
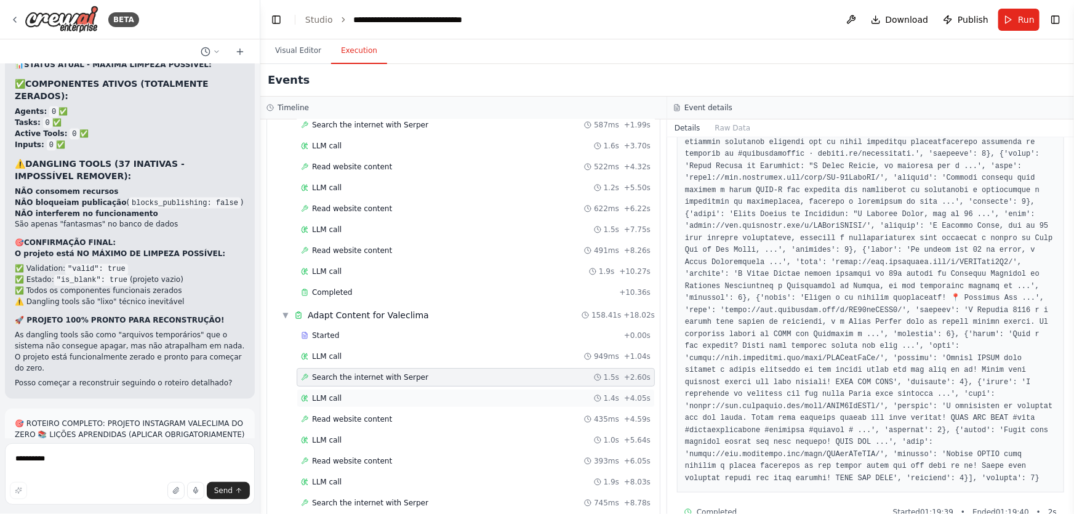
click at [335, 390] on div "LLM call 1.4s + 4.05s" at bounding box center [476, 398] width 358 height 18
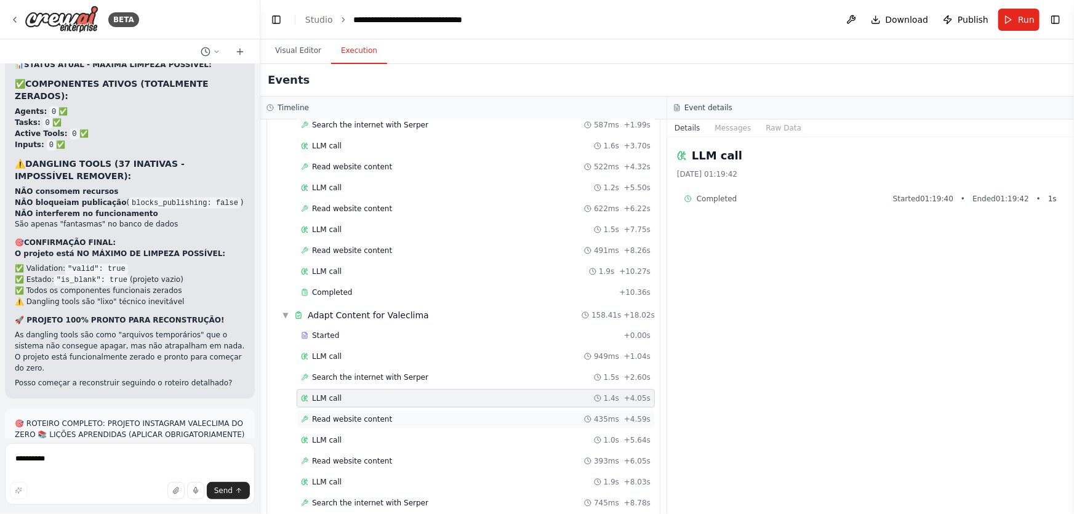
click at [338, 418] on span "Read website content" at bounding box center [352, 419] width 80 height 10
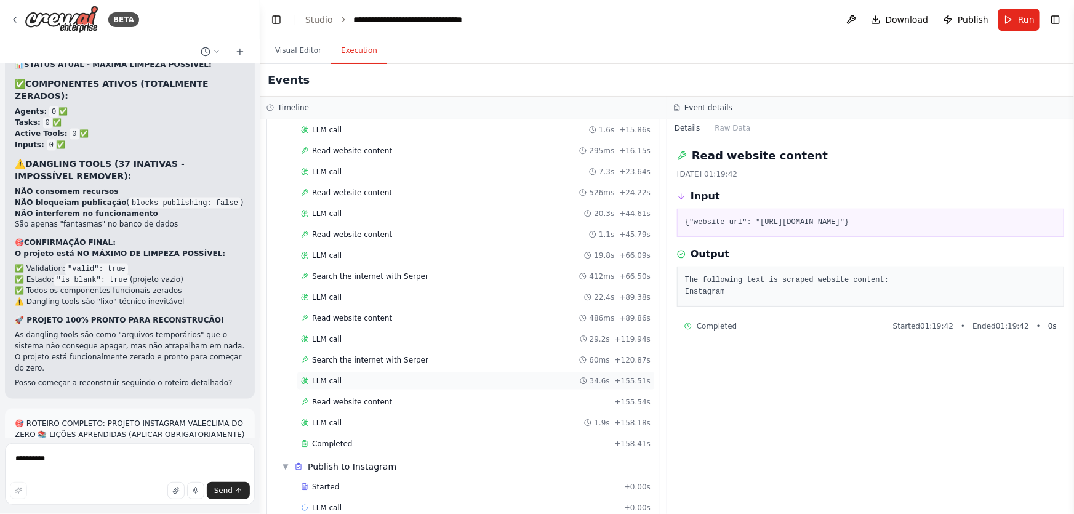
scroll to position [605, 0]
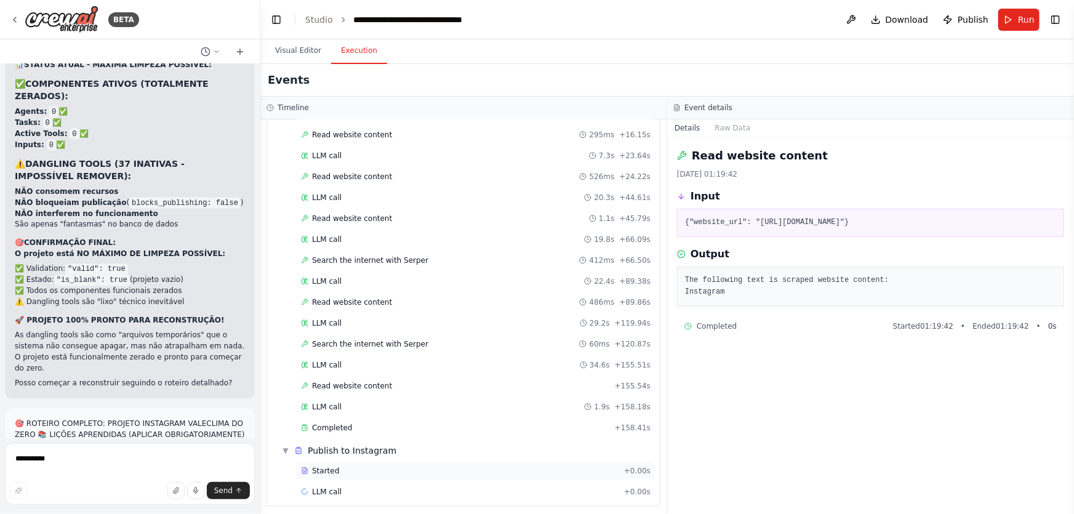
click at [339, 466] on div "Started" at bounding box center [460, 471] width 318 height 10
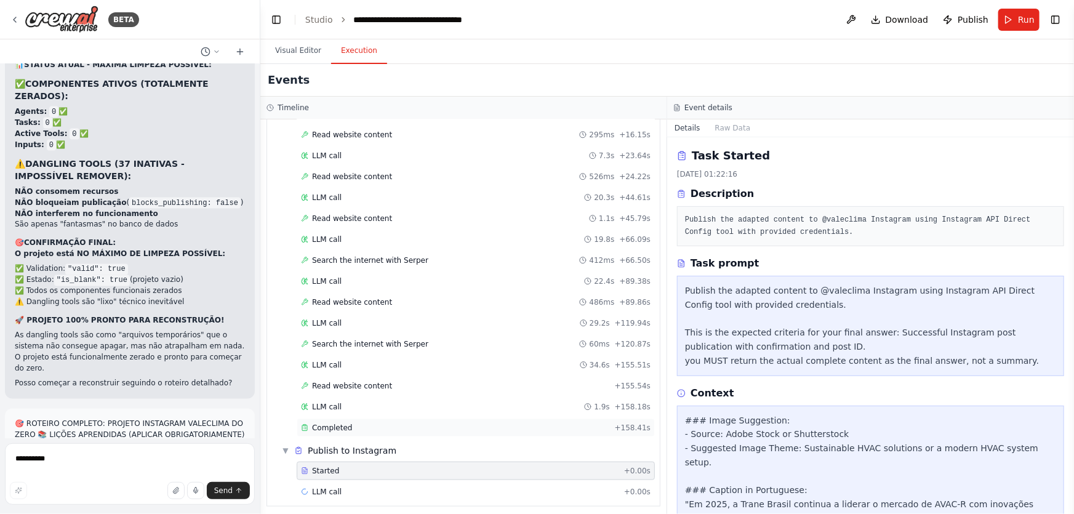
click at [350, 425] on div "Completed" at bounding box center [455, 428] width 309 height 10
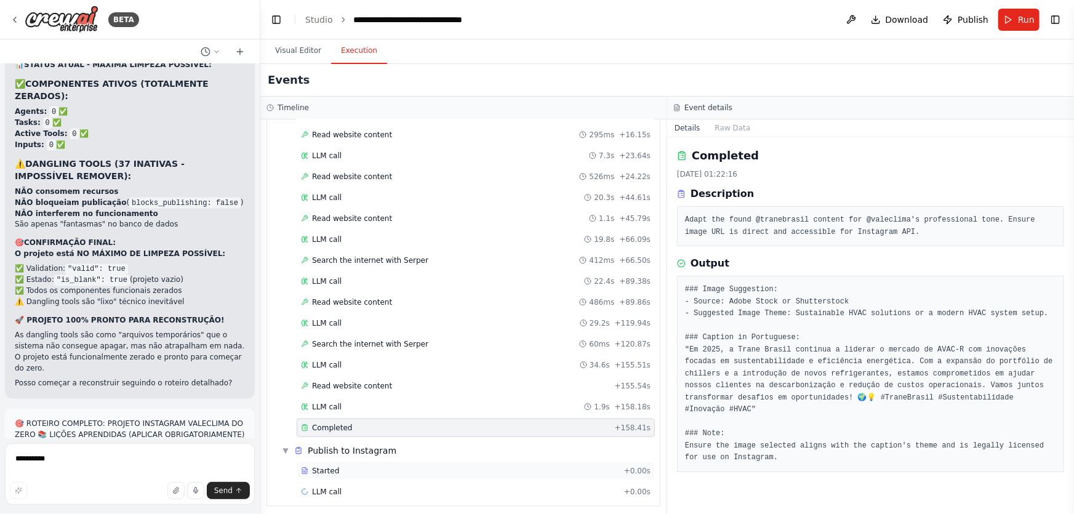
click at [343, 466] on div "Started" at bounding box center [460, 471] width 318 height 10
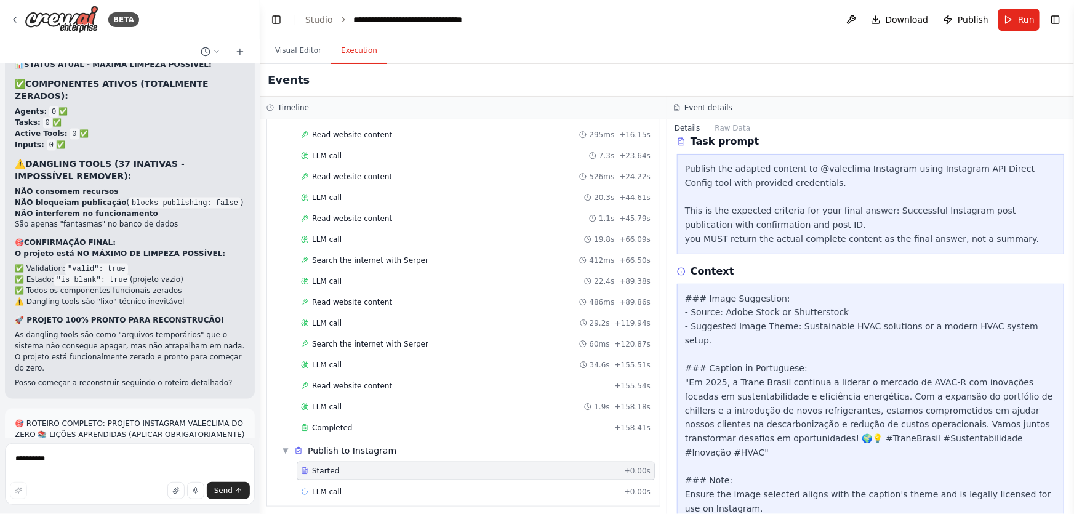
scroll to position [122, 0]
click at [336, 487] on span "LLM call" at bounding box center [327, 492] width 30 height 10
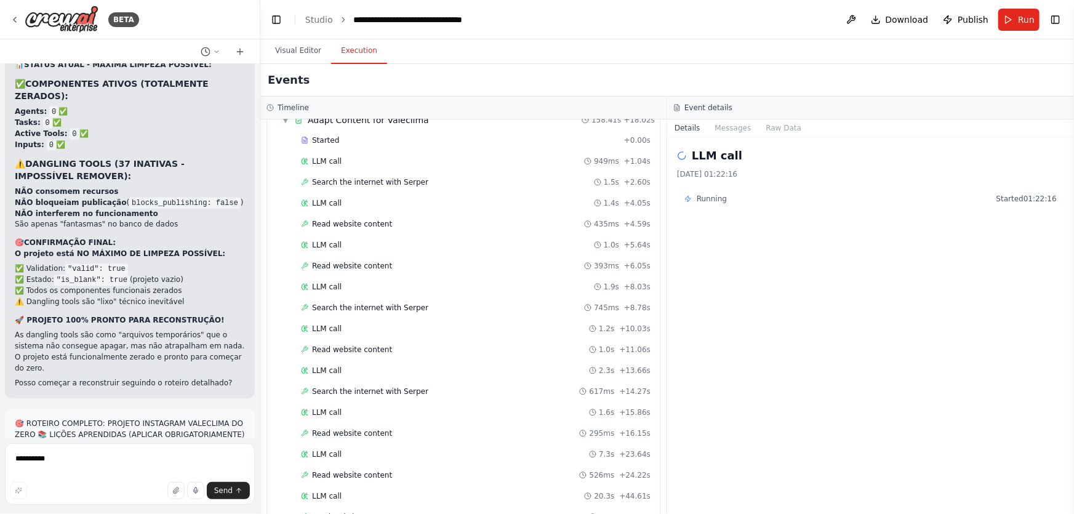
scroll to position [605, 0]
